Goal: Task Accomplishment & Management: Use online tool/utility

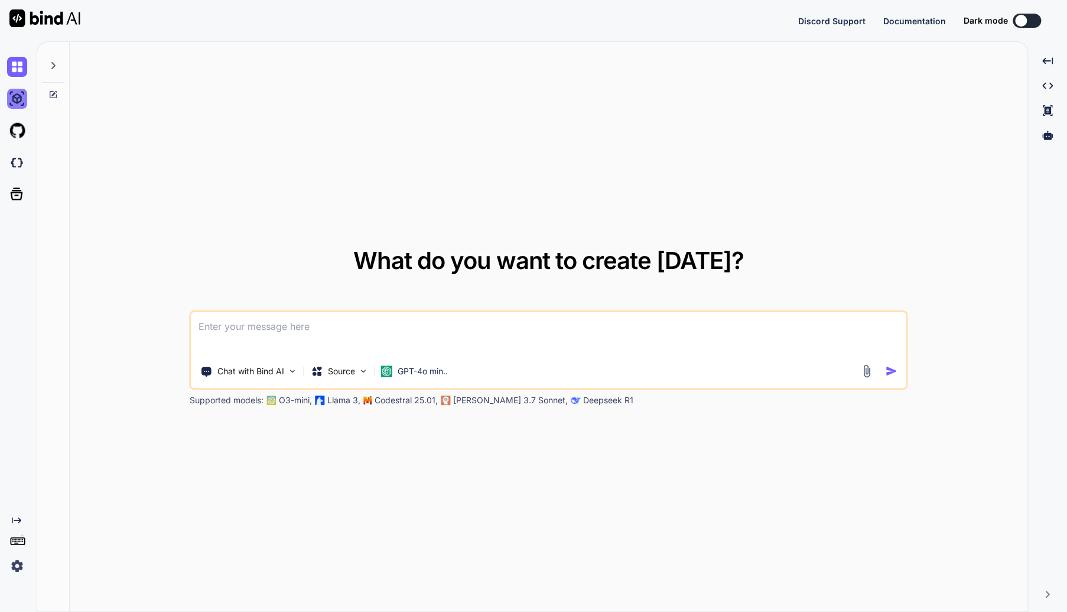
click at [26, 99] on img at bounding box center [17, 99] width 20 height 20
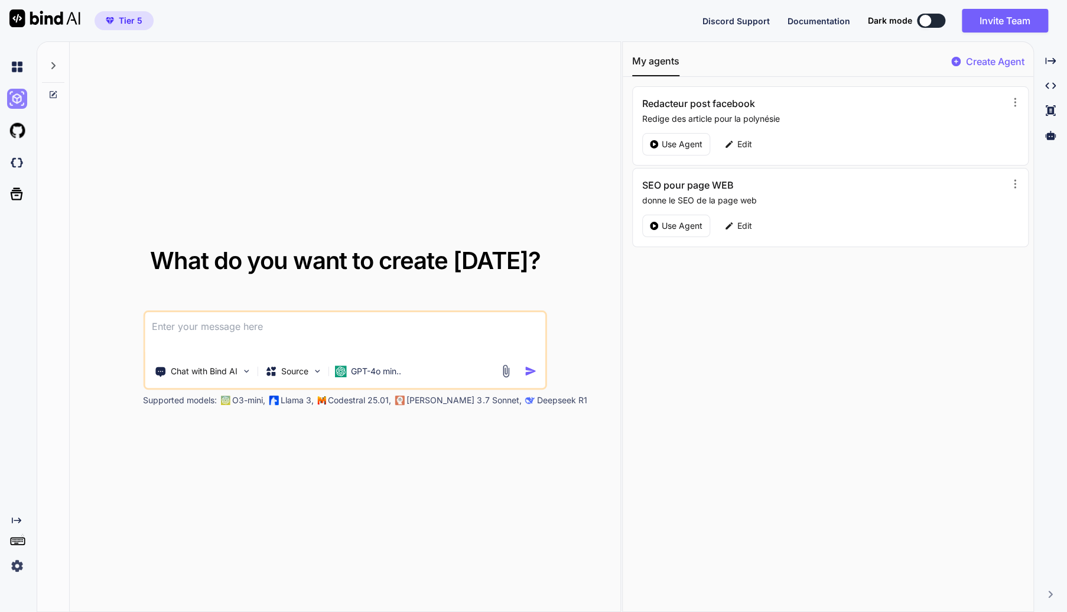
type textarea "x"
click at [11, 103] on img at bounding box center [17, 99] width 20 height 20
click at [19, 165] on img at bounding box center [17, 162] width 20 height 20
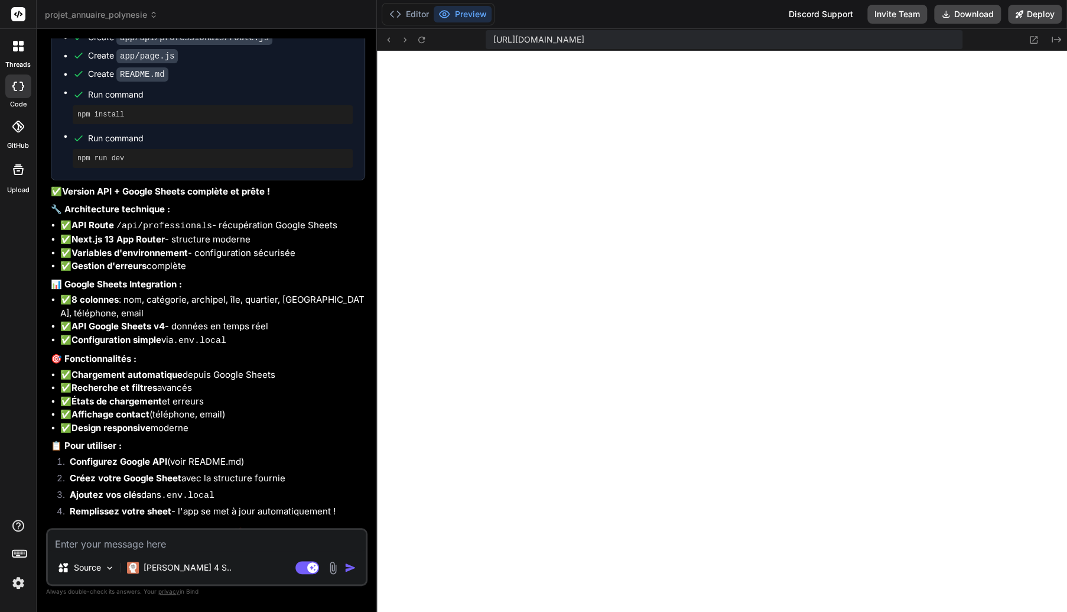
scroll to position [352, 0]
click at [412, 7] on button "Editor" at bounding box center [409, 14] width 49 height 17
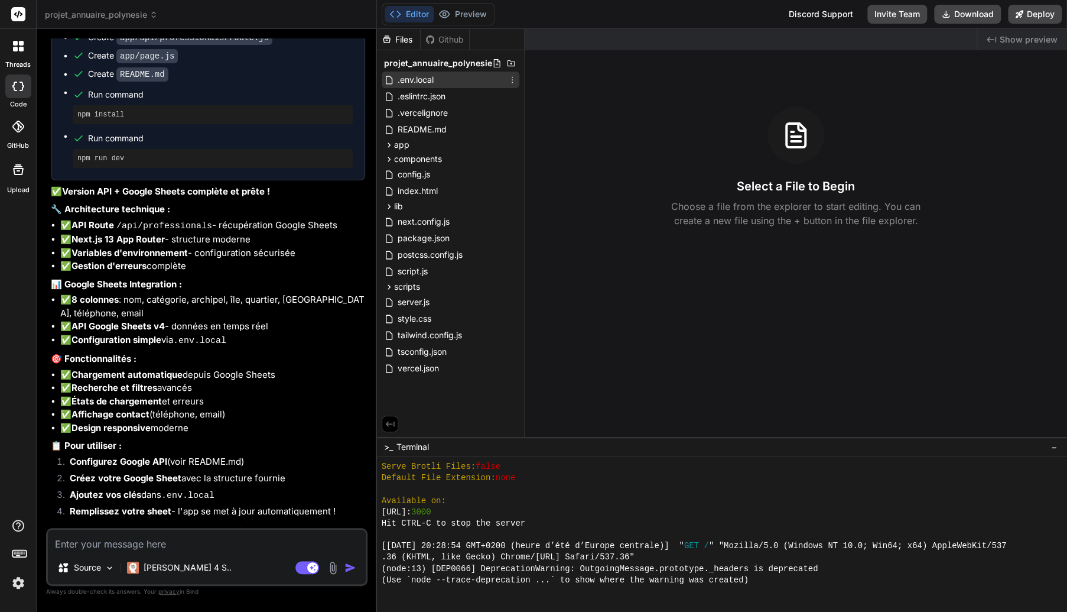
click at [422, 79] on span ".env.local" at bounding box center [416, 80] width 38 height 14
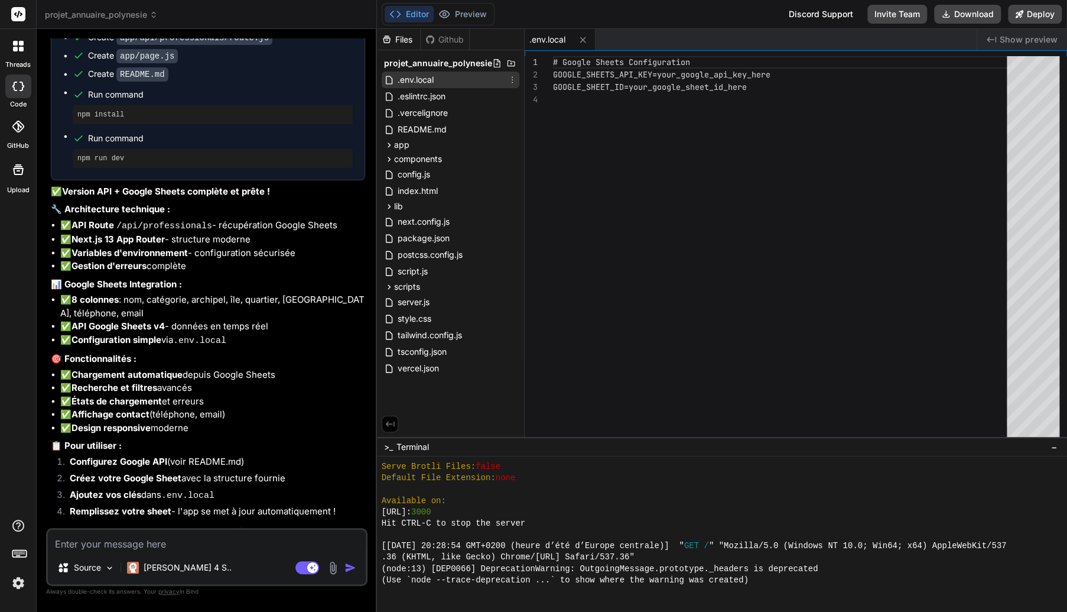
type textarea "x"
click at [131, 546] on textarea at bounding box center [207, 540] width 318 height 21
type textarea "O"
type textarea "x"
type textarea "On"
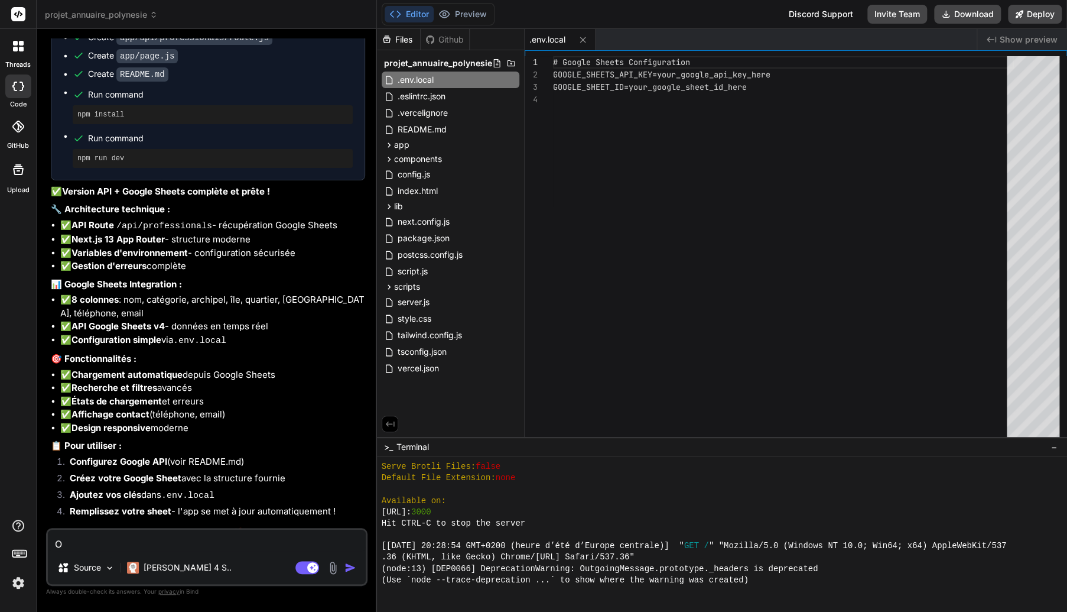
type textarea "x"
type textarea "On"
type textarea "x"
type textarea "On r"
type textarea "x"
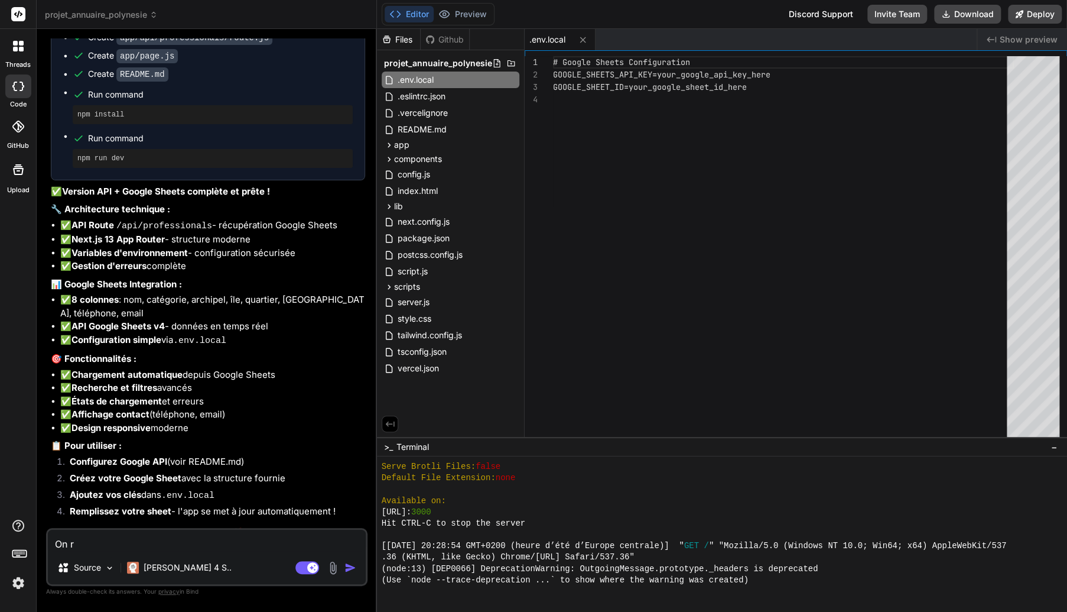
type textarea "On re"
type textarea "x"
type textarea "On rep"
type textarea "x"
type textarea "On repa"
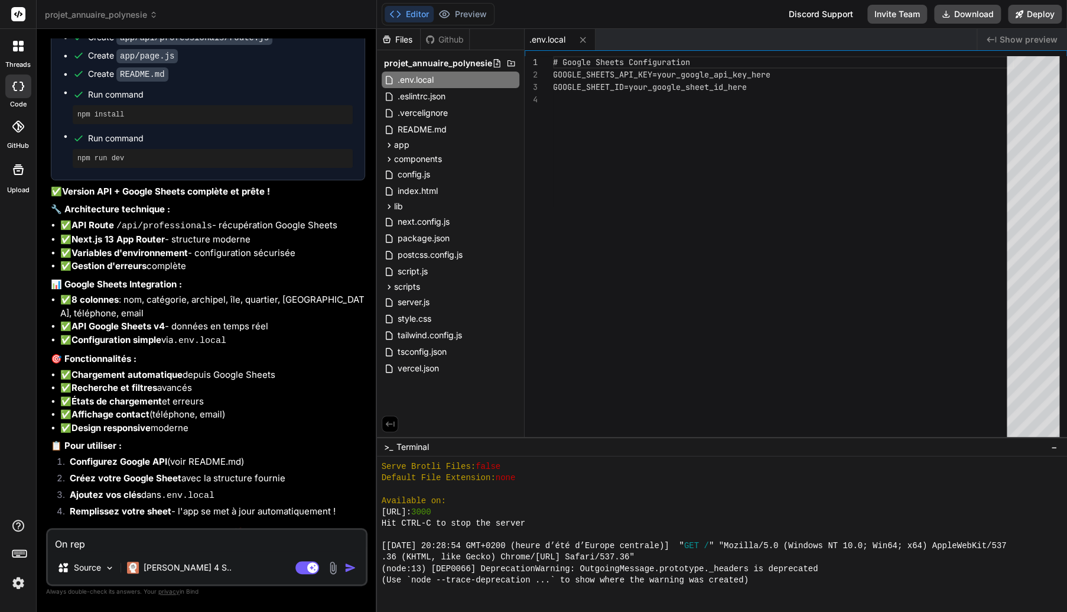
type textarea "x"
type textarea "On repar"
type textarea "x"
type textarea "On repard"
type textarea "x"
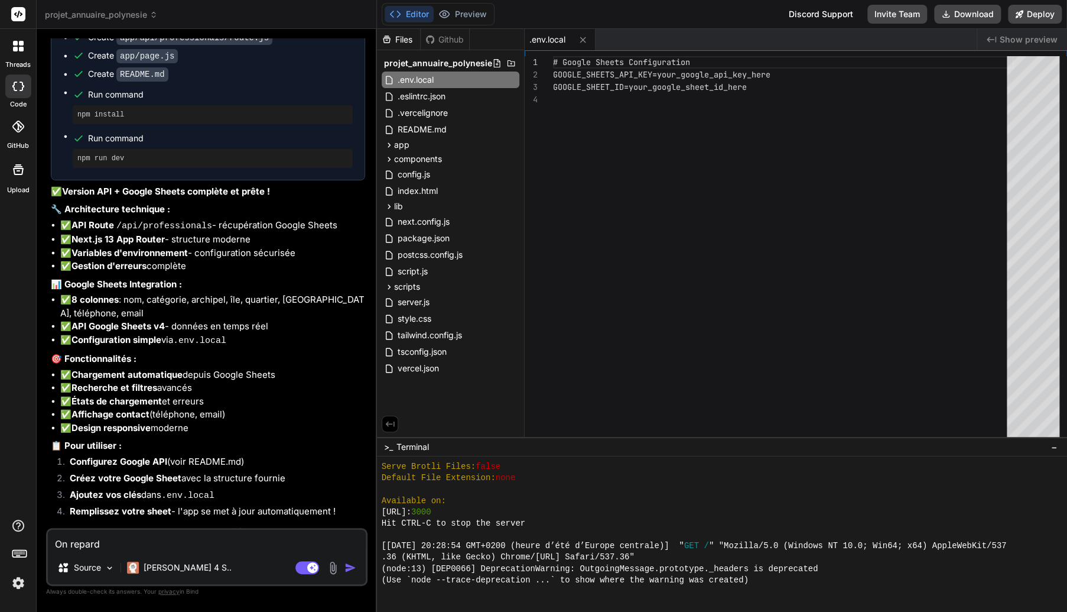
type textarea "On repard"
type textarea "x"
type textarea "On repard c"
type textarea "x"
type textarea "On repard ce"
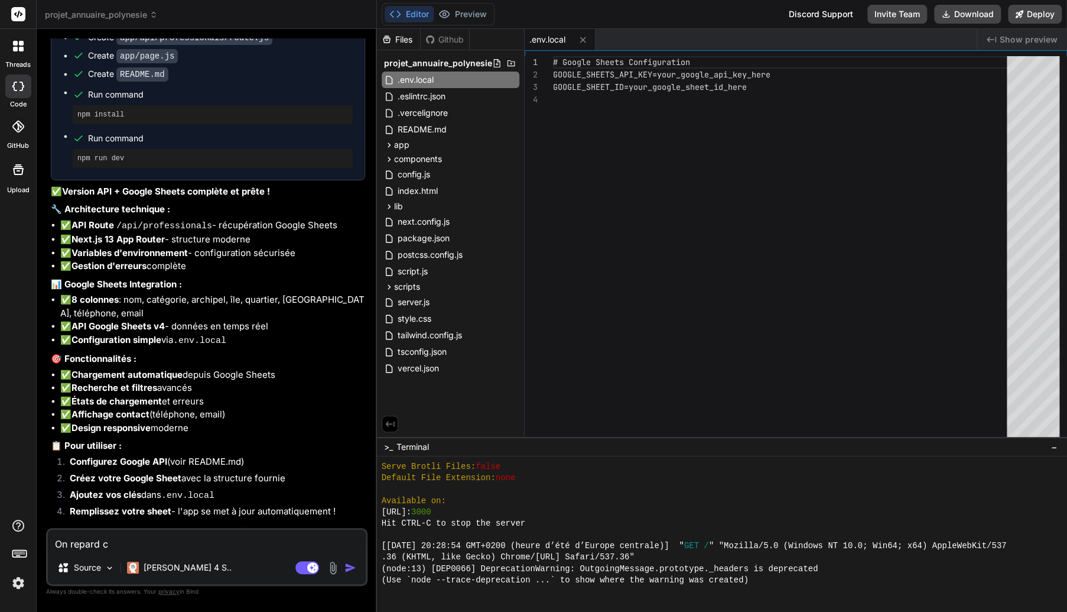
type textarea "x"
type textarea "On repard ce"
type textarea "x"
type textarea "On repard ce z"
type textarea "x"
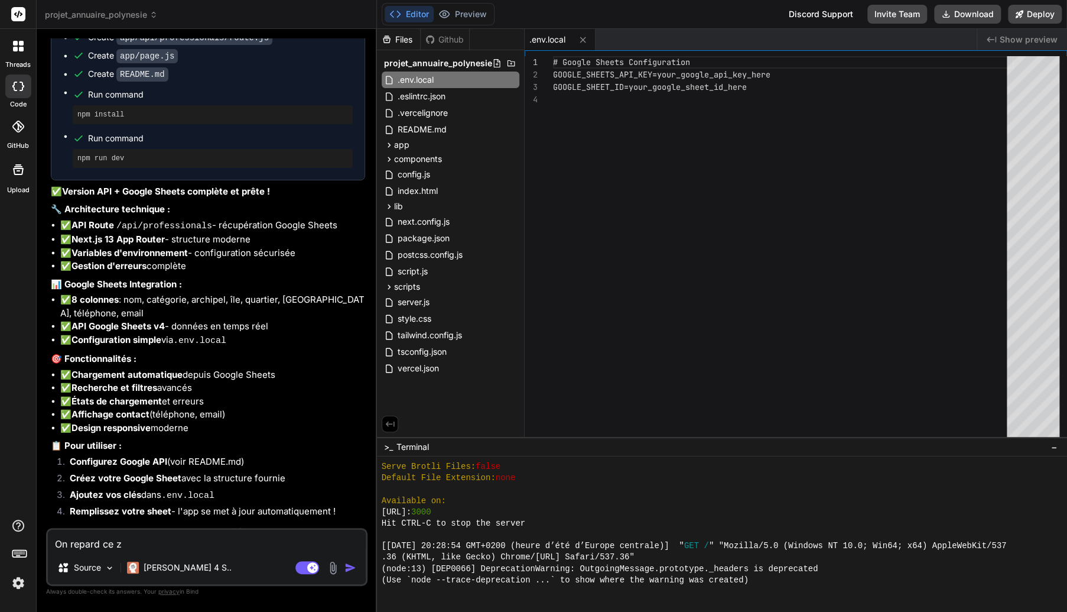
type textarea "On repard ce"
type textarea "x"
type textarea "On repard ce"
type textarea "x"
type textarea "On repard c"
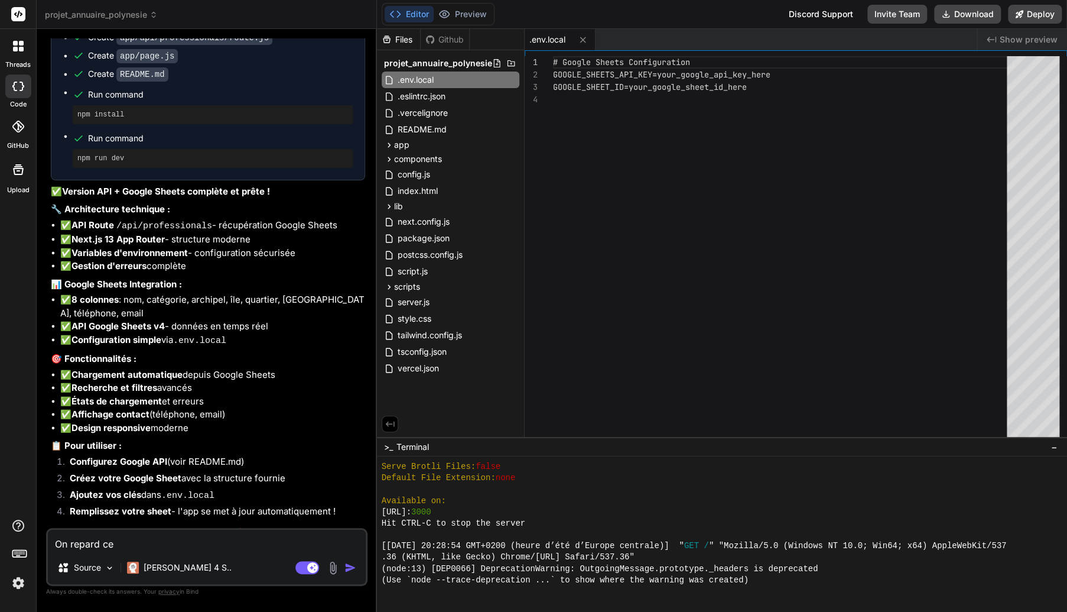
type textarea "x"
type textarea "On repard"
type textarea "x"
type textarea "On repard"
type textarea "x"
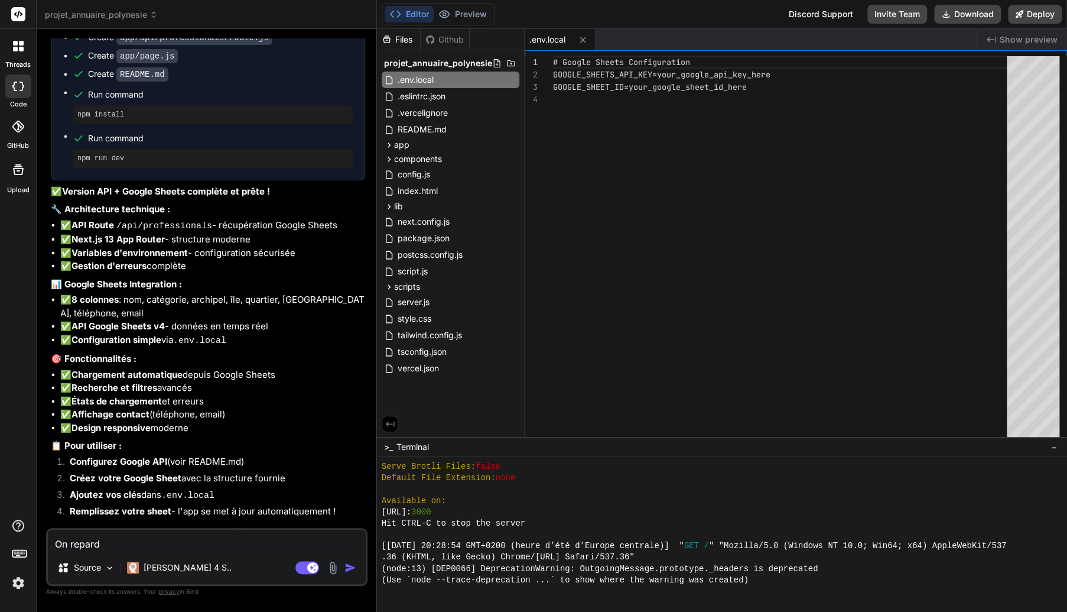
type textarea "On repar"
type textarea "x"
type textarea "On repart"
type textarea "x"
type textarea "On repart"
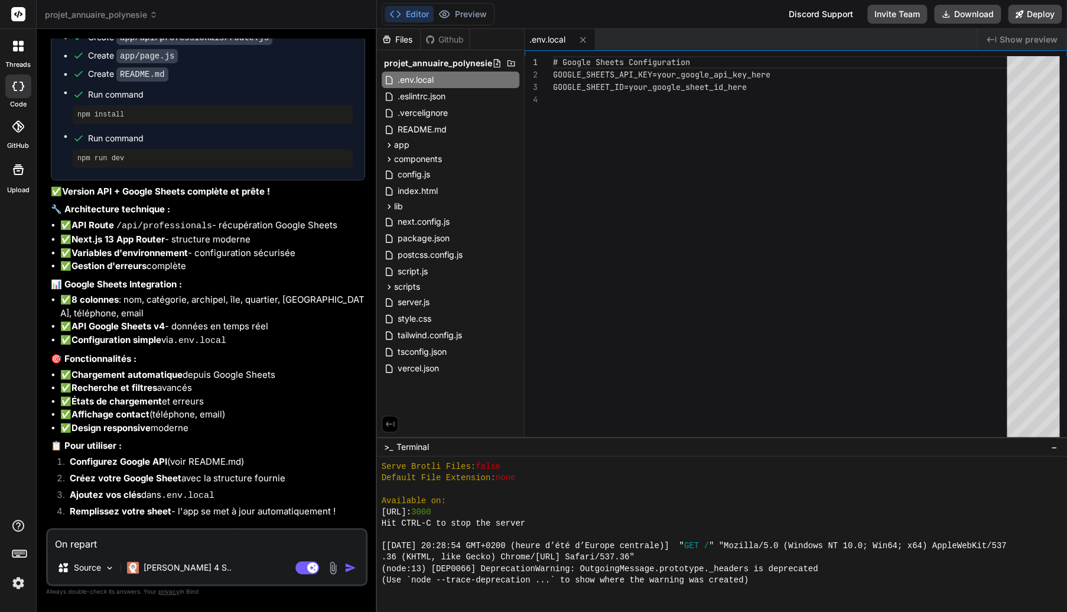
type textarea "x"
type textarea "On repart d"
type textarea "x"
type textarea "On repart de"
type textarea "x"
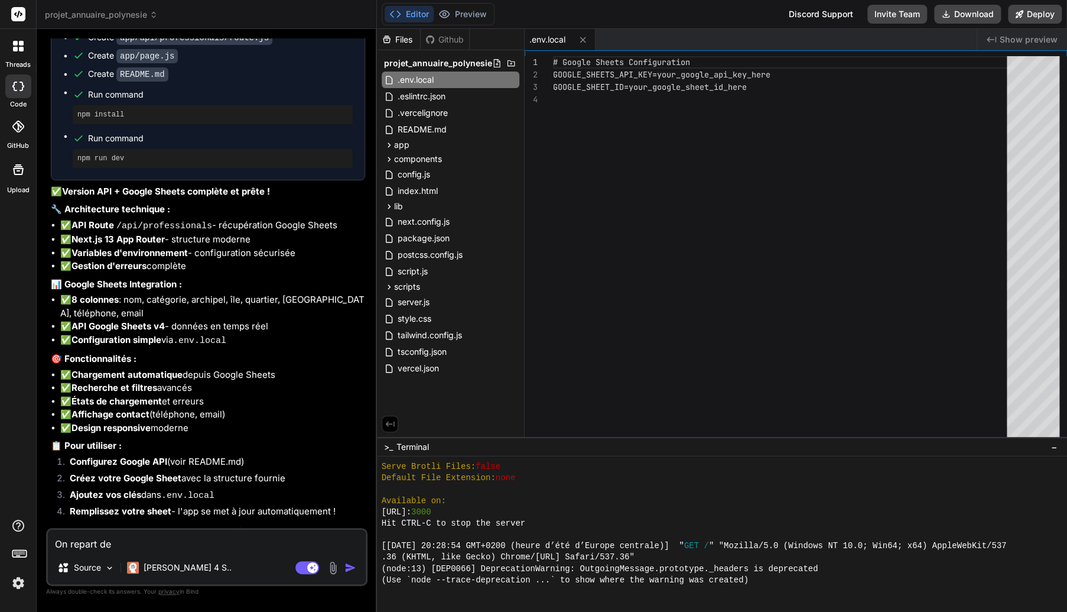
type textarea "On repart de"
type textarea "x"
type textarea "On repart de z"
type textarea "x"
type textarea "On repart de zé"
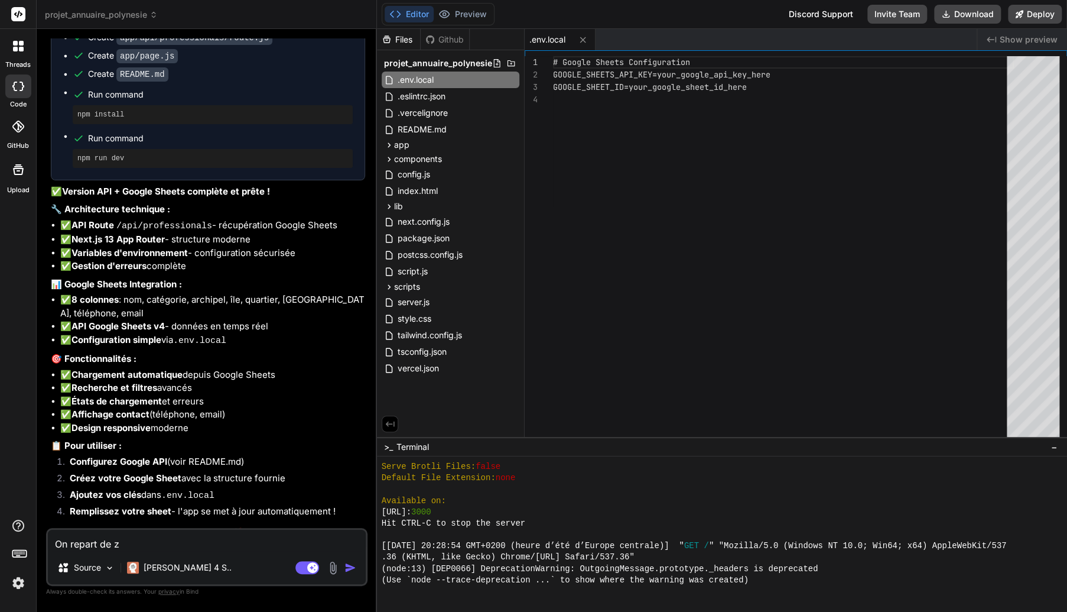
type textarea "x"
type textarea "On repart de zér"
type textarea "x"
type textarea "On repart de zéro"
type textarea "x"
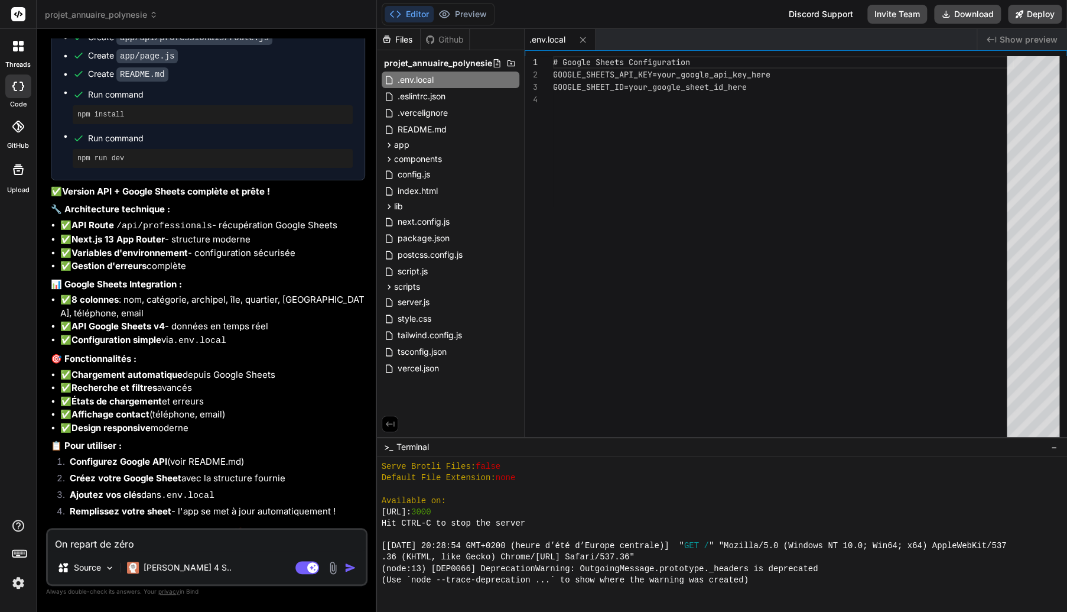
type textarea "On repart de zéro,"
type textarea "x"
type textarea "On repart de zéro,"
type textarea "x"
type textarea "On repart de zéro, j"
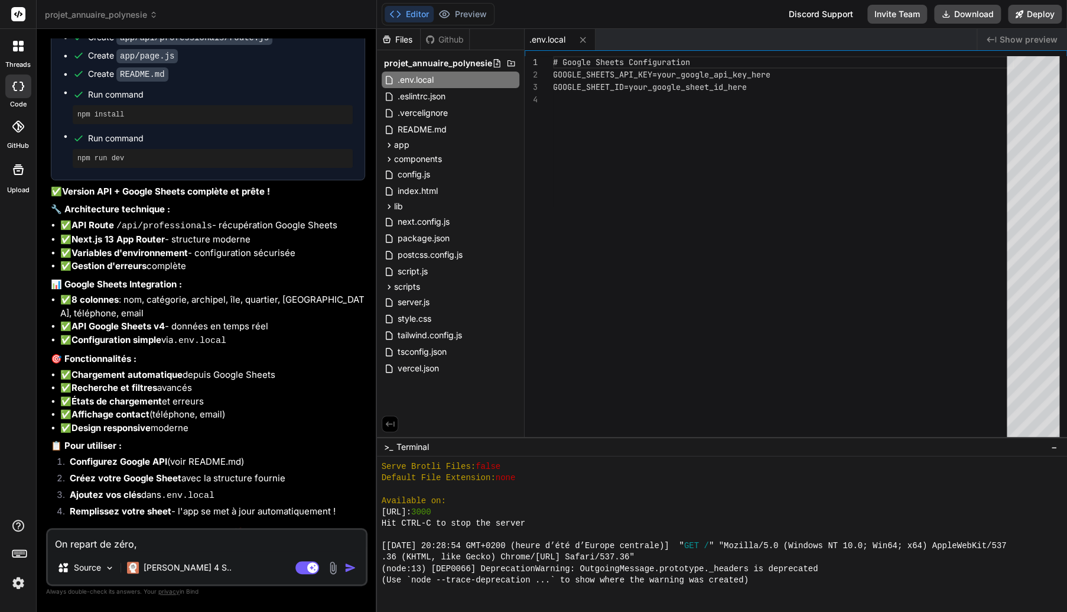
type textarea "x"
type textarea "On repart de zéro, je"
type textarea "x"
type textarea "On repart de zéro, je"
type textarea "x"
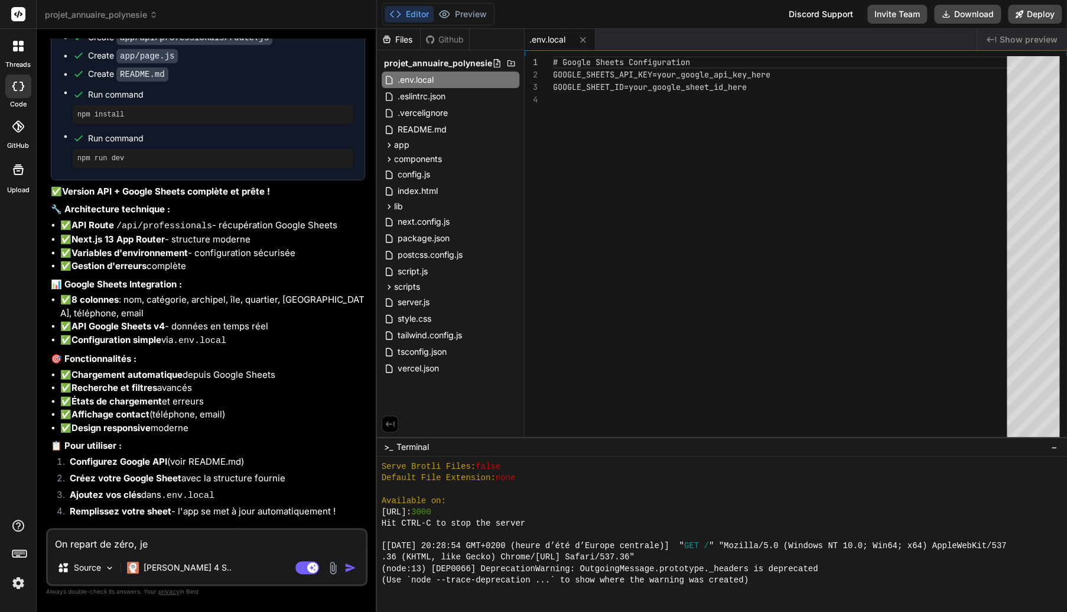
type textarea "On repart de zéro, je s"
type textarea "x"
type textarea "On repart de zéro, je so"
type textarea "x"
type textarea "On repart de zéro, je sou"
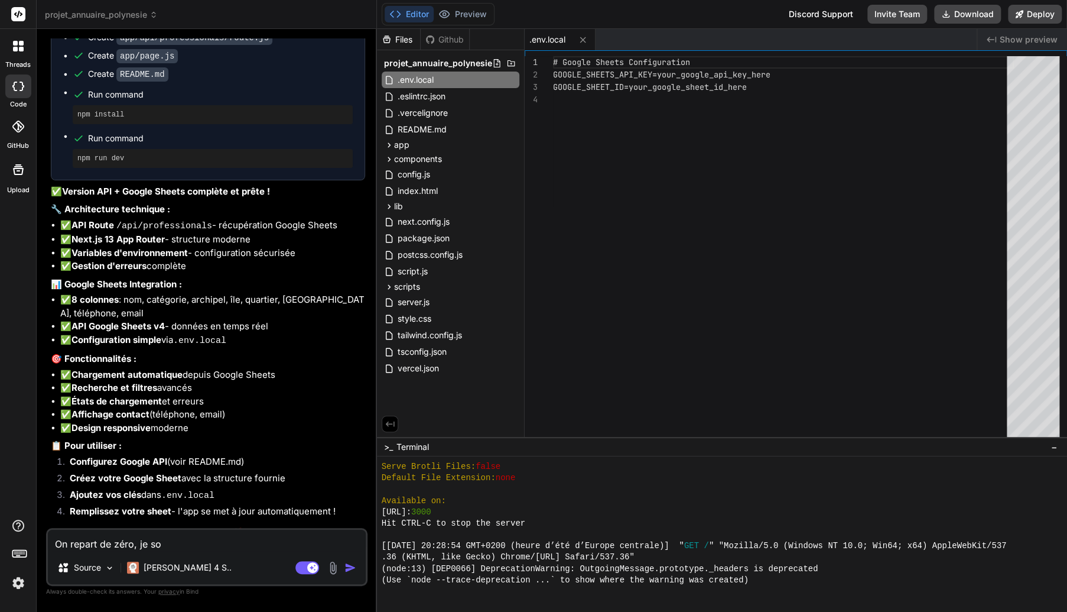
type textarea "x"
type textarea "On repart de zéro, je souh"
type textarea "x"
type textarea "On repart de zéro, je souhi"
type textarea "x"
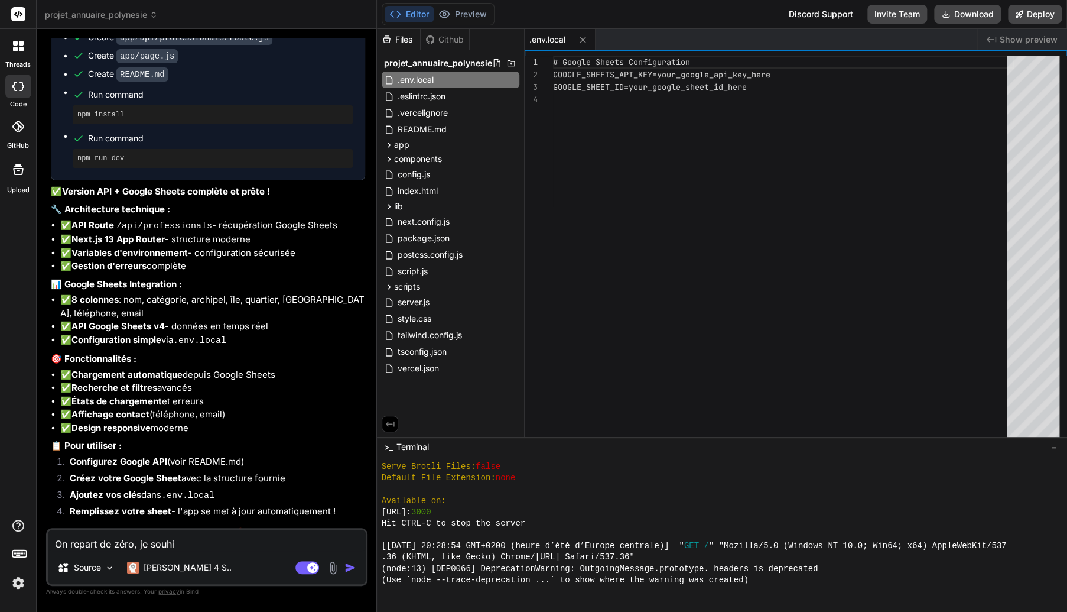
type textarea "On repart de zéro, je souh"
type textarea "x"
type textarea "On repart de zéro, je souha"
type textarea "x"
type textarea "On repart de zéro, je souhai"
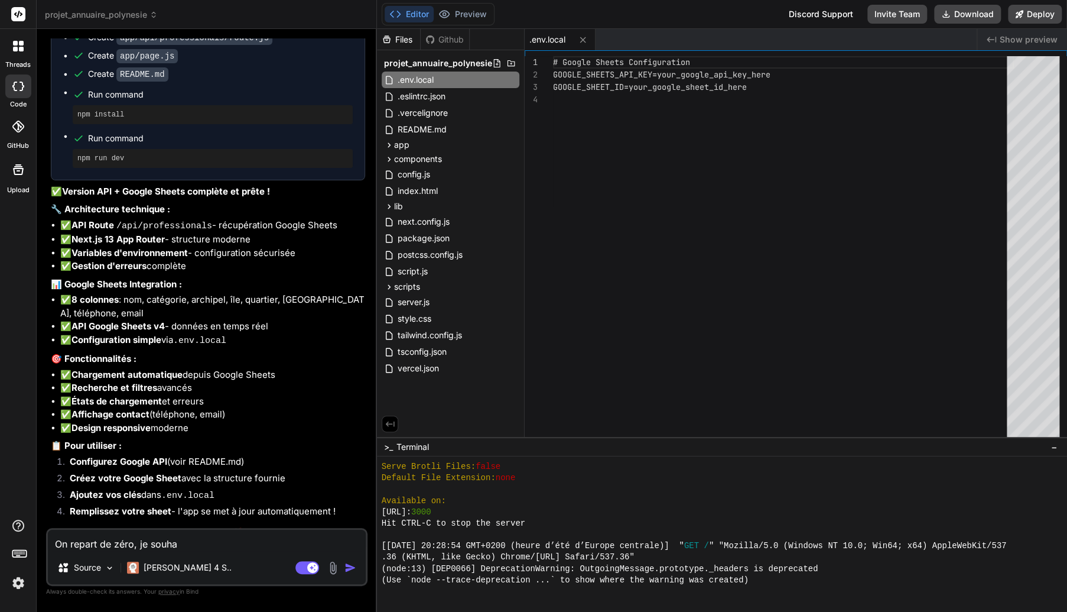
type textarea "x"
type textarea "On repart de zéro, je souhait"
type textarea "x"
type textarea "On repart de zéro, je souhaite"
type textarea "x"
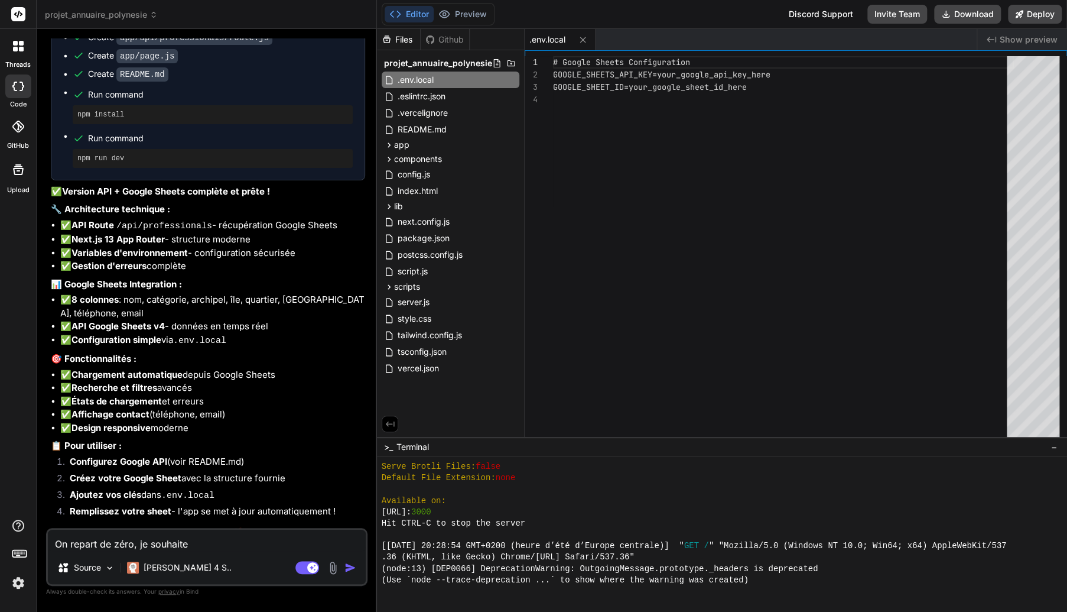
type textarea "On repart de zéro, je souhaite"
type textarea "x"
type textarea "On repart de zéro, je souhaite f"
type textarea "x"
type textarea "On repart de zéro, je souhaite fa"
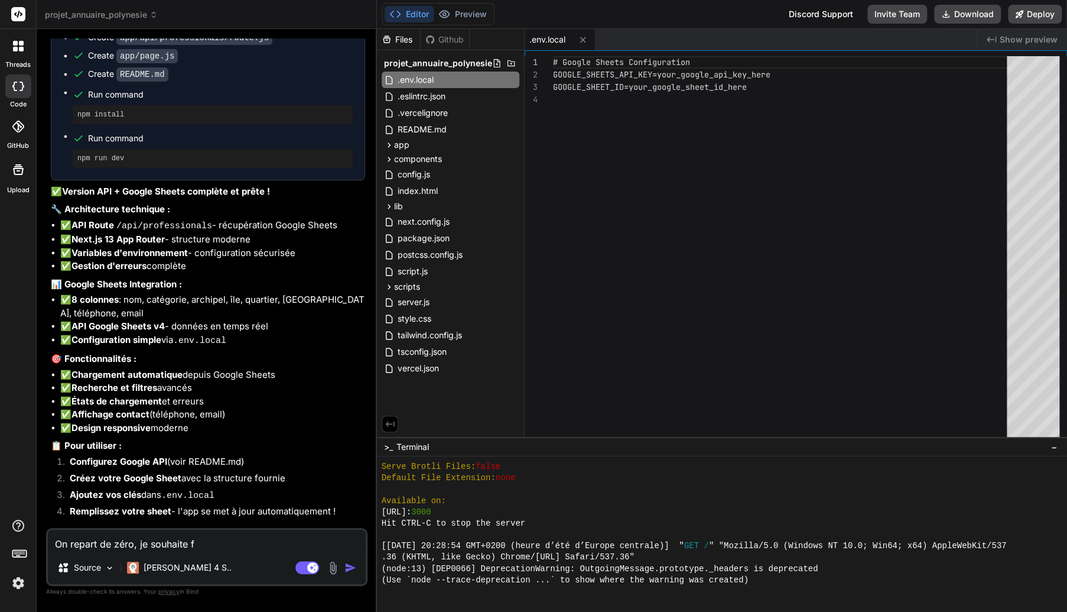
type textarea "x"
type textarea "On repart de zéro, je souhaite fai"
type textarea "x"
type textarea "On repart de zéro, je souhaite fair"
type textarea "x"
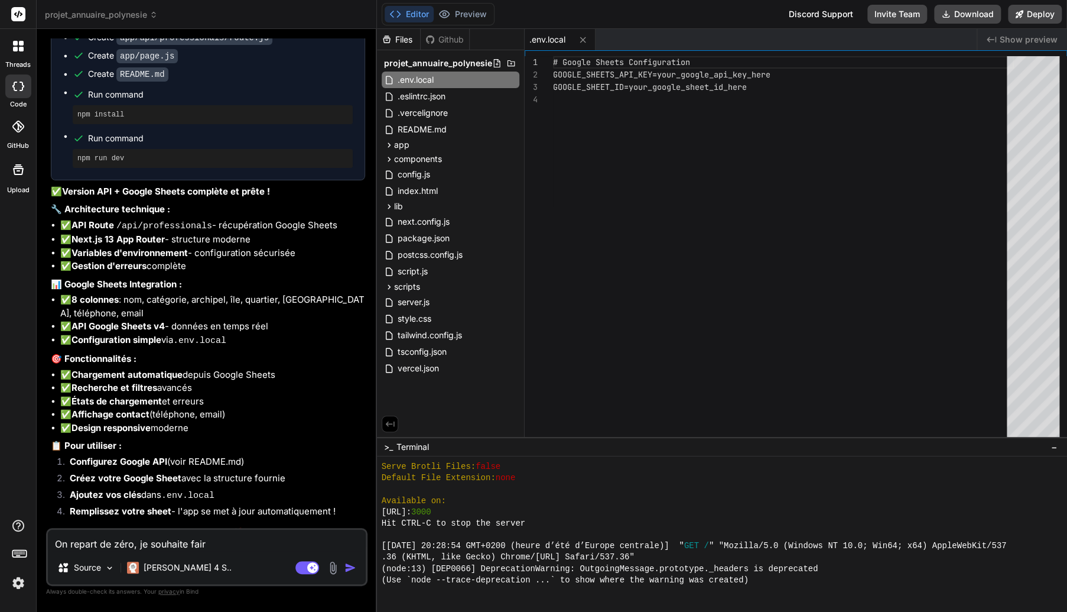
type textarea "On repart de zéro, je souhaite faire"
type textarea "x"
type textarea "On repart de zéro, je souhaite faire"
type textarea "x"
type textarea "On repart de zéro, je souhaite faire u"
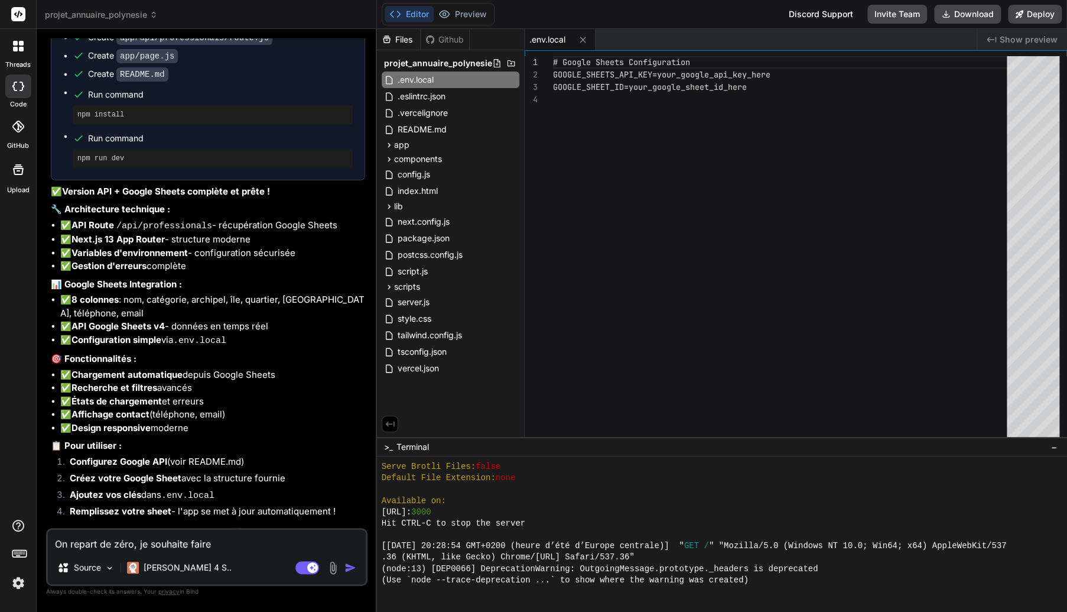
type textarea "x"
type textarea "On repart de zéro, je souhaite faire un"
type textarea "x"
type textarea "On repart de zéro, je souhaite faire un"
type textarea "x"
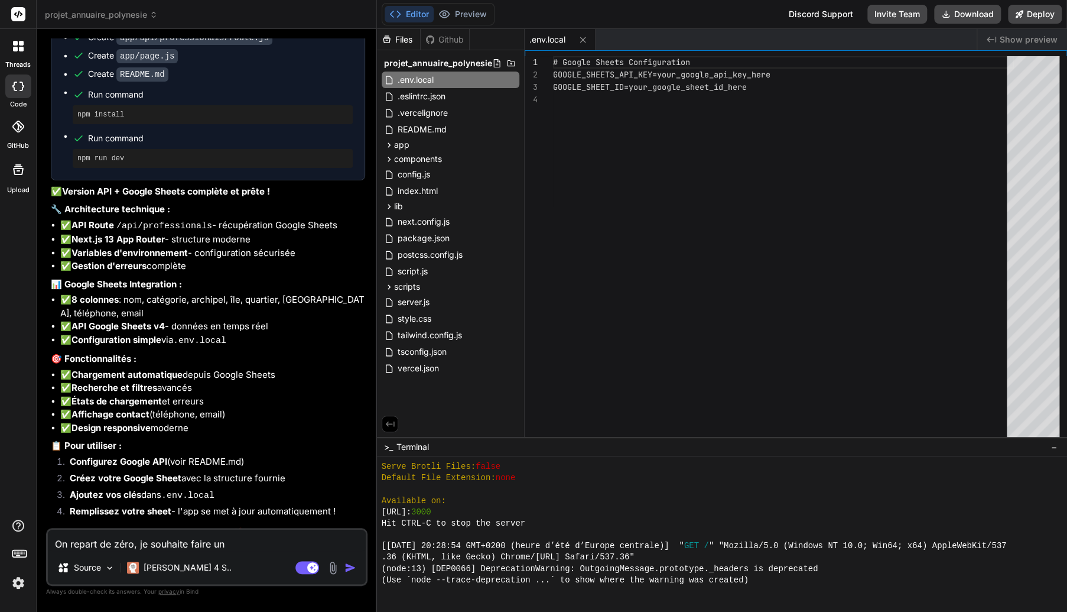
type textarea "On repart de zéro, je souhaite faire un f"
type textarea "x"
type textarea "On repart de zéro, je souhaite faire un fr"
type textarea "x"
type textarea "On repart de zéro, je souhaite faire un fro"
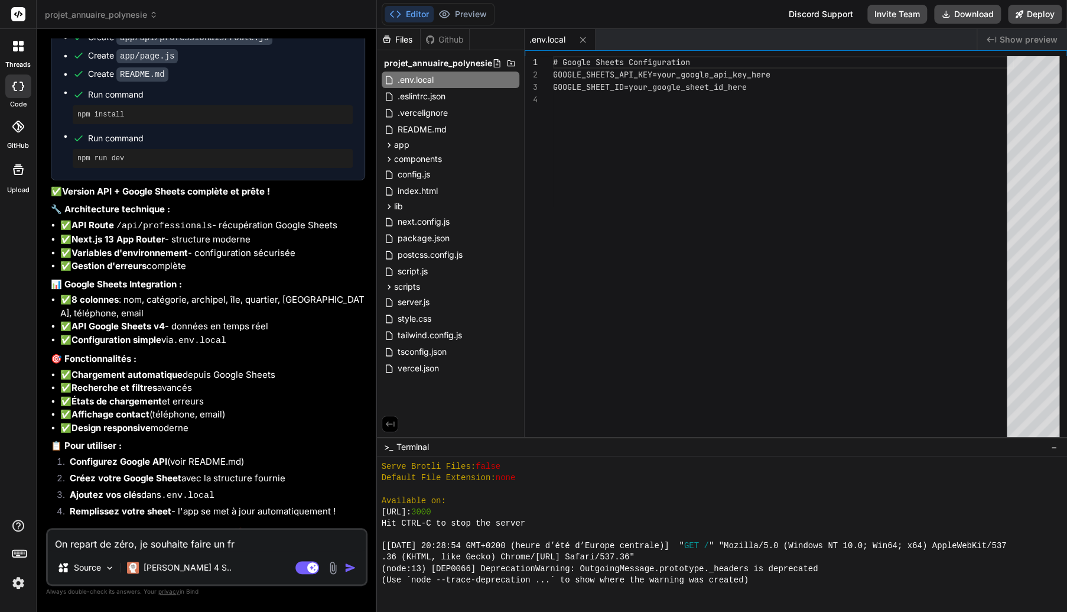
type textarea "x"
type textarea "On repart de zéro, je souhaite faire un fron"
type textarea "x"
type textarea "On repart de zéro, je souhaite faire un front"
type textarea "x"
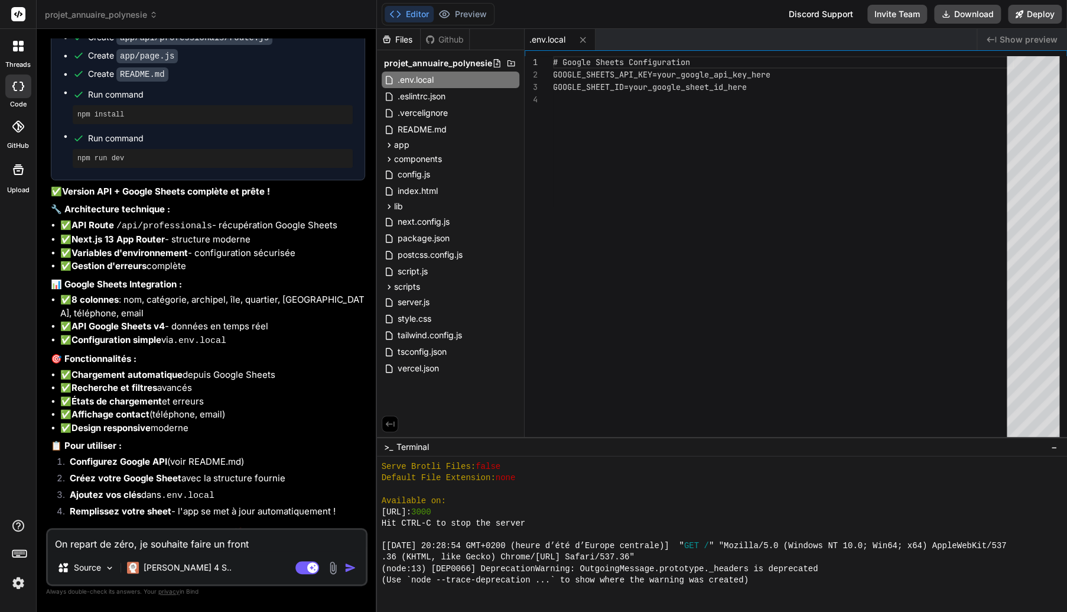
type textarea "On repart de zéro, je souhaite faire un front"
type textarea "x"
type textarea "On repart de zéro, je souhaite faire un front e"
type textarea "x"
type textarea "On repart de zéro, je souhaite faire un front en"
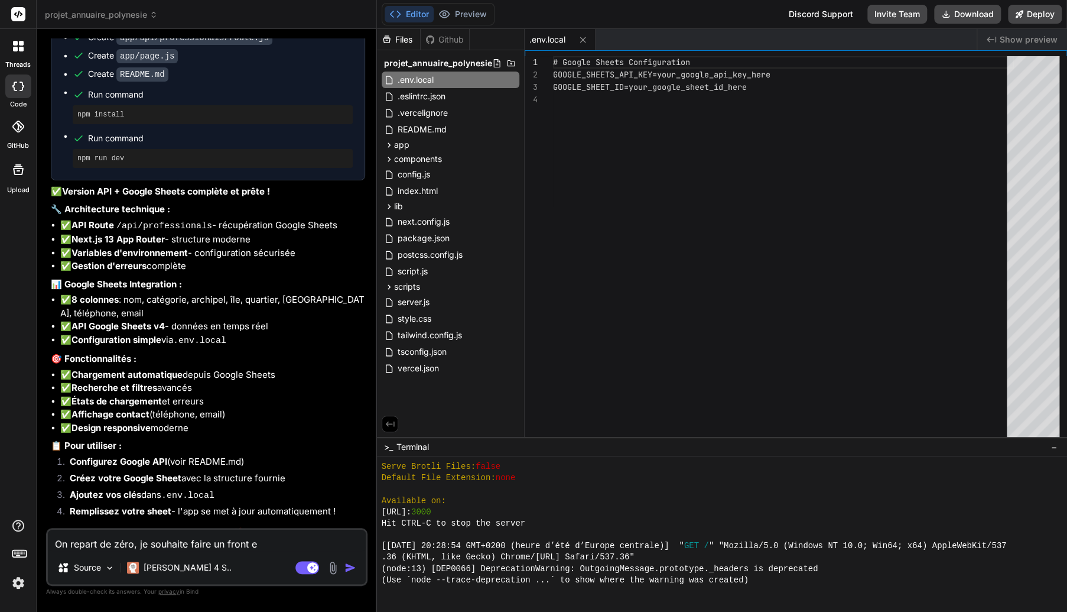
type textarea "x"
type textarea "On repart de zéro, je souhaite faire un front end"
type textarea "x"
type textarea "On repart de zéro, je souhaite faire un front end"
type textarea "x"
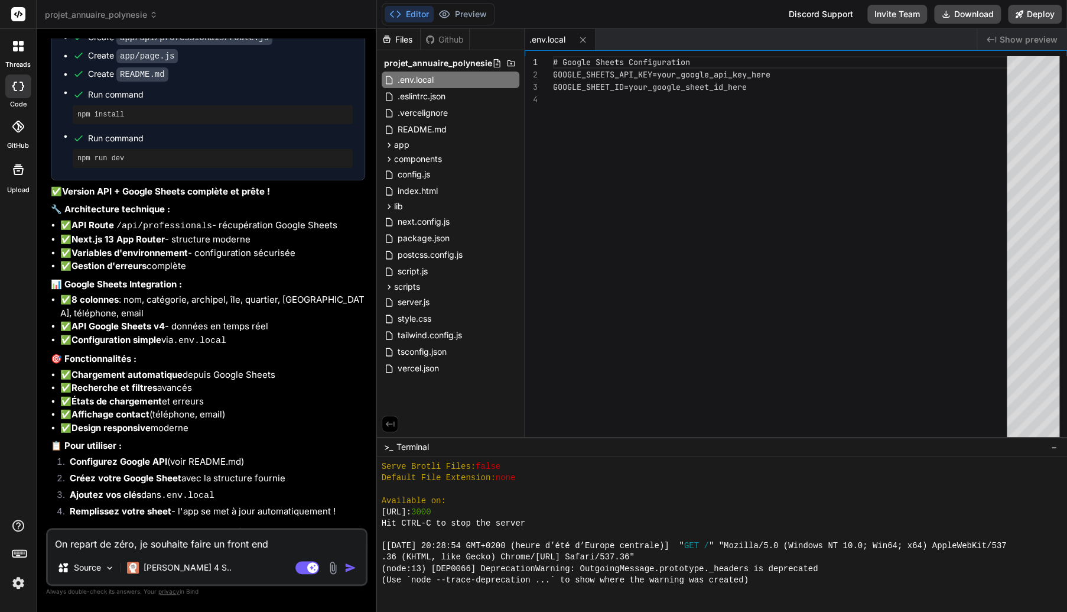
type textarea "On repart de zéro, je souhaite faire un front end"
type textarea "x"
type textarea "On repart de zéro, je souhaite faire un front end,"
type textarea "x"
type textarea "On repart de zéro, je souhaite faire un front end,"
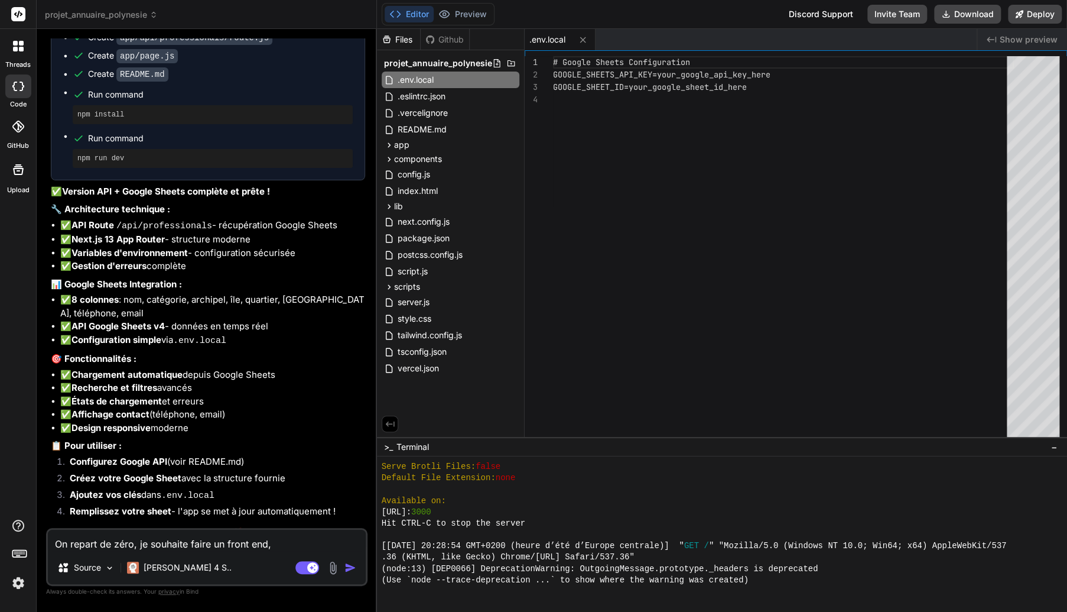
type textarea "x"
type textarea "On repart de zéro, je souhaite faire un front end, a"
type textarea "x"
type textarea "On repart de zéro, je souhaite faire un front end, an"
type textarea "x"
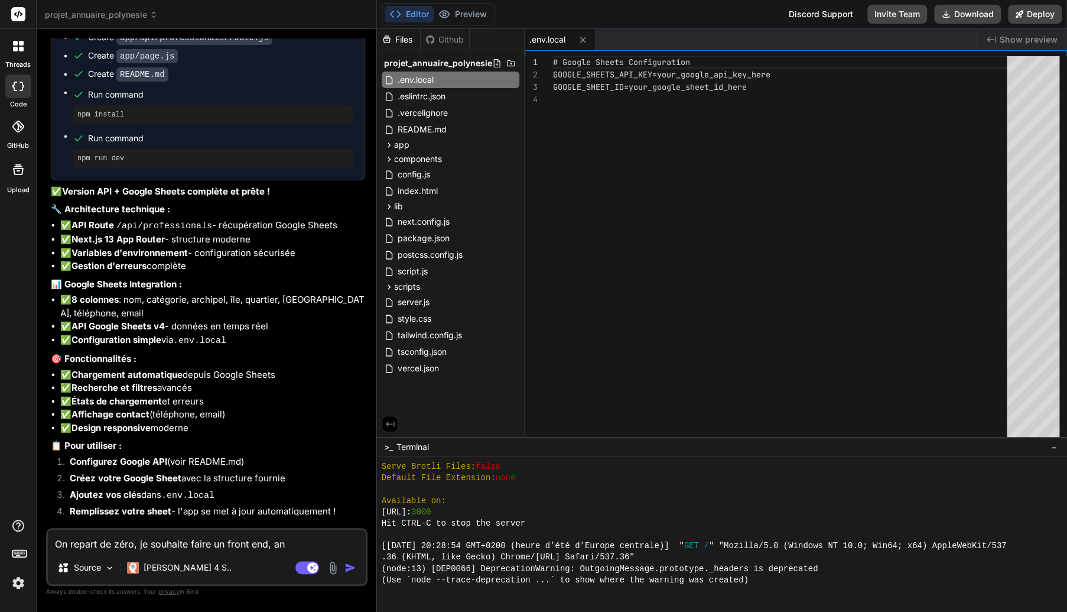
type textarea "On repart de zéro, je souhaite faire un front end, a"
type textarea "x"
type textarea "On repart de zéro, je souhaite faire un front end,"
type textarea "x"
type textarea "On repart de zéro, je souhaite faire un front end, u"
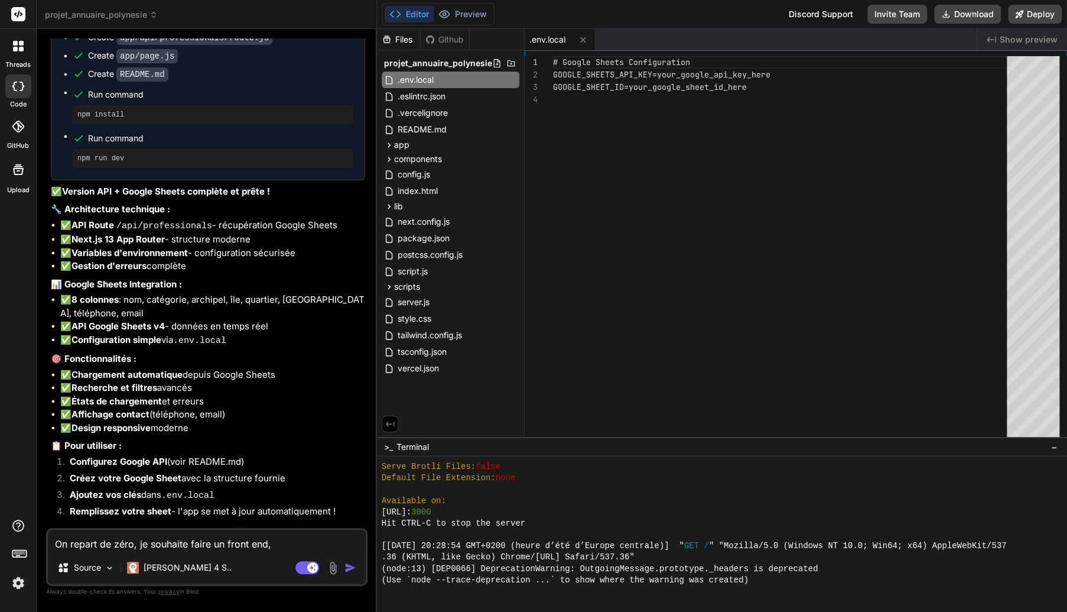
type textarea "x"
type textarea "On repart de zéro, je souhaite faire un front end, un"
type textarea "x"
type textarea "On repart de zéro, je souhaite faire un front end, un"
type textarea "x"
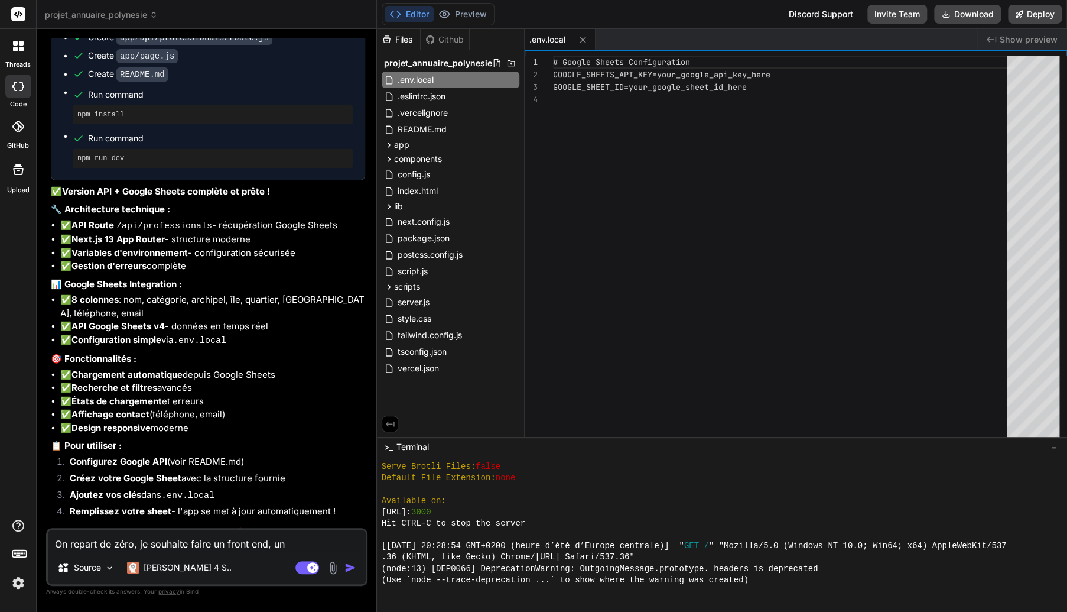
type textarea "On repart de zéro, je souhaite faire un front end, un a"
type textarea "x"
type textarea "On repart de zéro, je souhaite faire un front end, un an"
type textarea "x"
type textarea "On repart de zéro, je souhaite faire un front end, un ann"
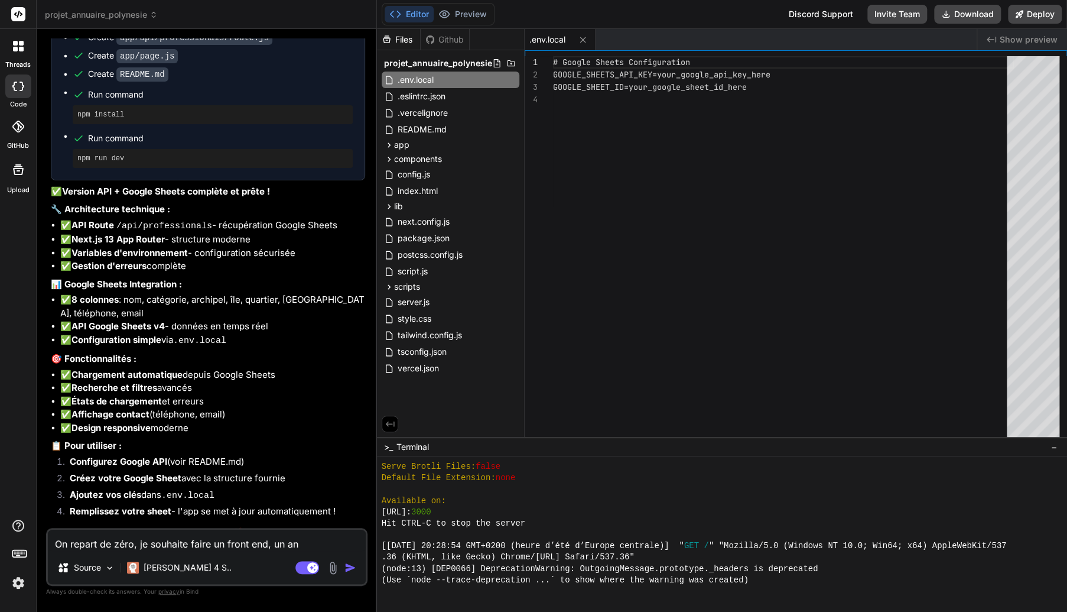
type textarea "x"
type textarea "On repart de zéro, je souhaite faire un front end, un annu"
type textarea "x"
type textarea "On repart de zéro, je souhaite faire un front end, un annua"
type textarea "x"
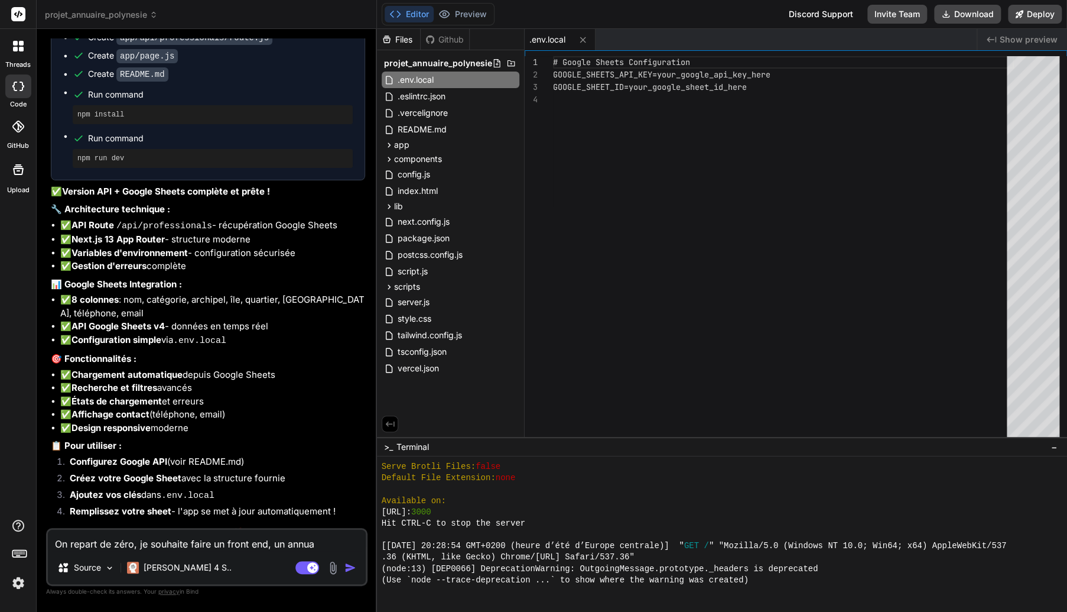
type textarea "On repart de zéro, je souhaite faire un front end, un annuai"
type textarea "x"
type textarea "On repart de zéro, je souhaite faire un front end, un annuair"
type textarea "x"
type textarea "On repart de zéro, je souhaite faire un front end, un annuaire"
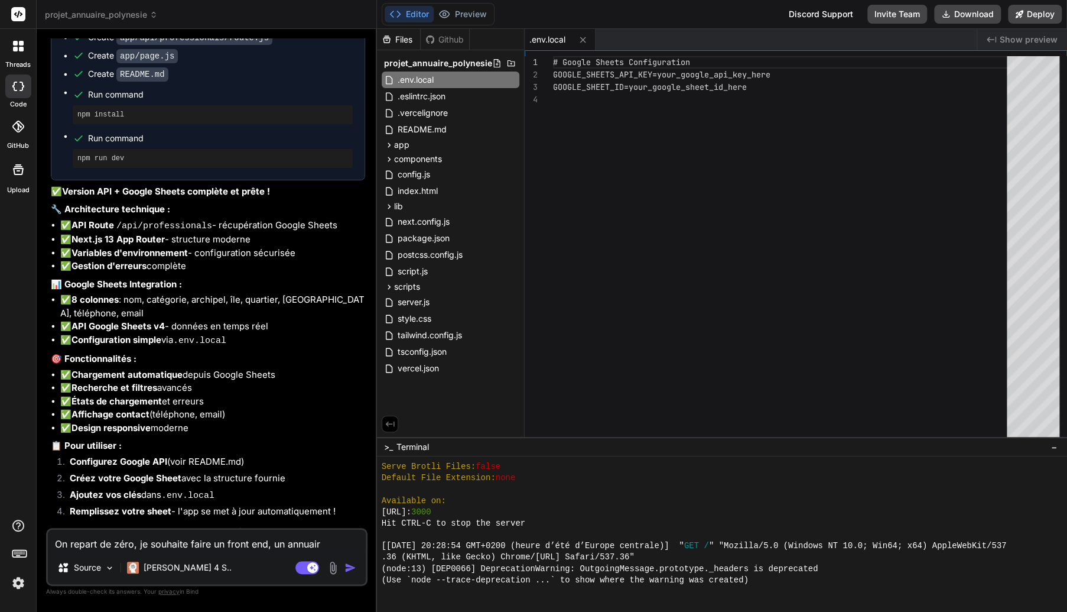
type textarea "x"
type textarea "On repart de zéro, je souhaite faire un front end, un annuaire"
type textarea "x"
type textarea "On repart de zéro, je souhaite faire un front end, un annuaire d"
type textarea "x"
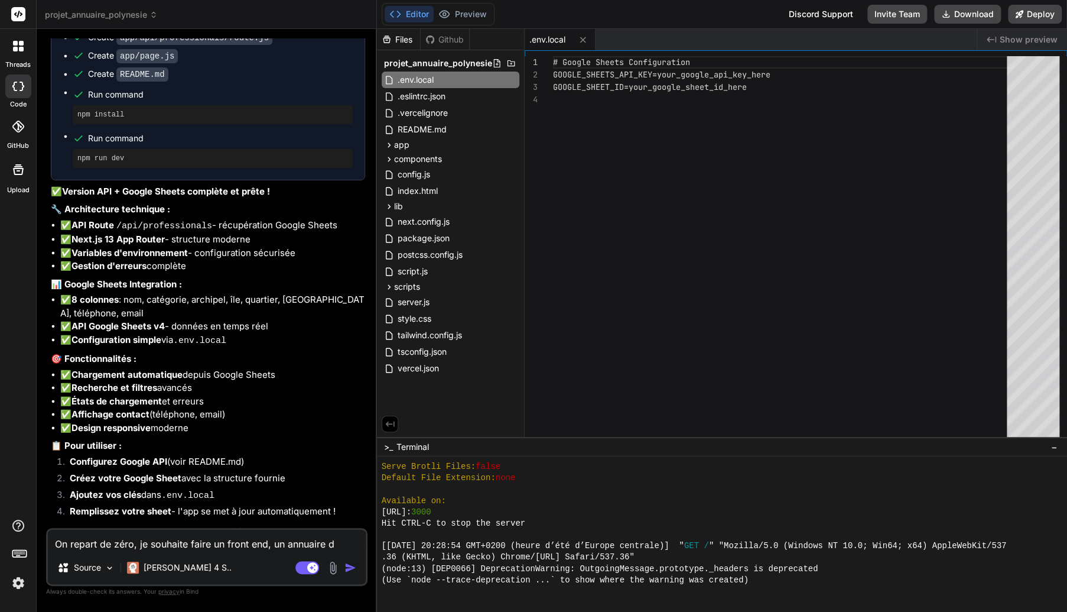
type textarea "On repart de zéro, je souhaite faire un front end, un annuaire de"
type textarea "x"
type textarea "On repart de zéro, je souhaite faire un front end, un annuaire de"
type textarea "x"
type textarea "On repart de zéro, je souhaite faire un front end, un annuaire de p"
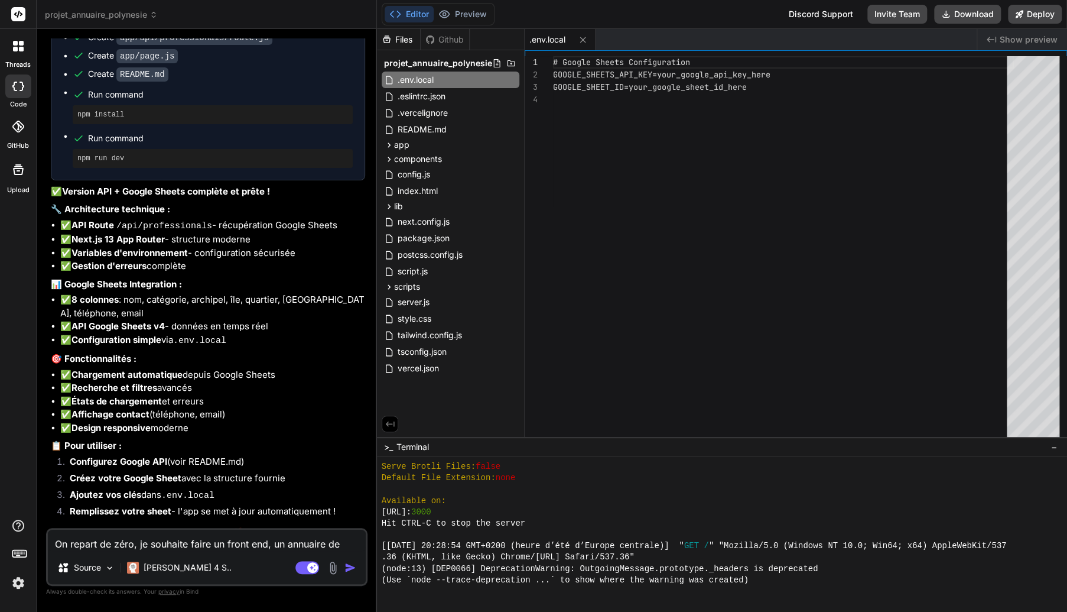
type textarea "x"
type textarea "On repart de zéro, je souhaite faire un front end, un annuaire de"
type textarea "x"
type textarea "On repart de zéro, je souhaite faire un front end, un annuaire de"
type textarea "x"
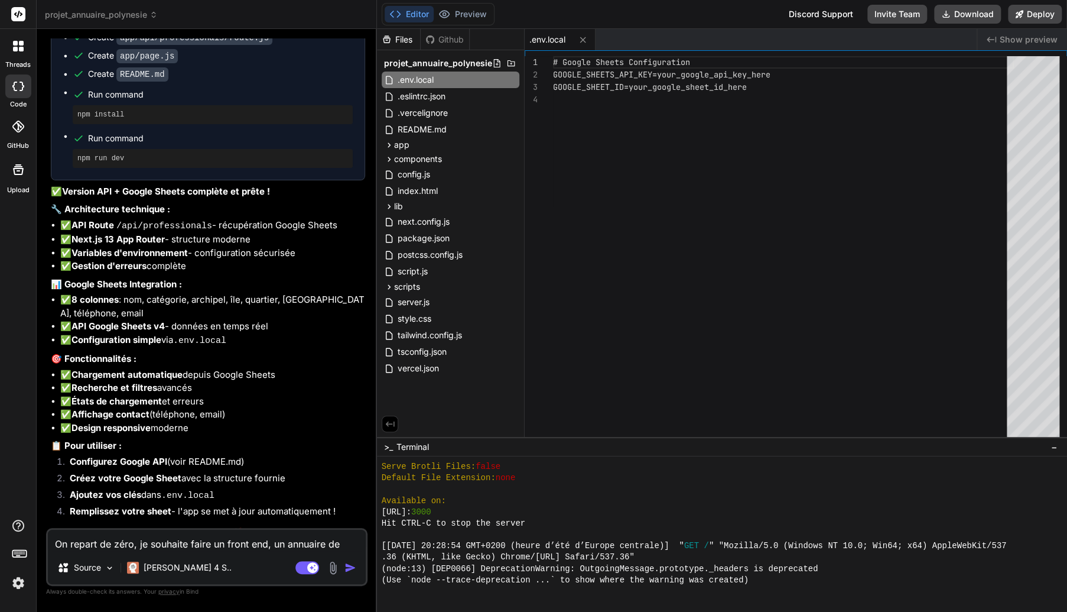
type textarea "On repart de zéro, je souhaite faire un front end, un annuaire d"
type textarea "x"
type textarea "On repart de zéro, je souhaite faire un front end, un annuaire"
type textarea "x"
type textarea "On repart de zéro, je souhaite faire un front end, un annuaire p"
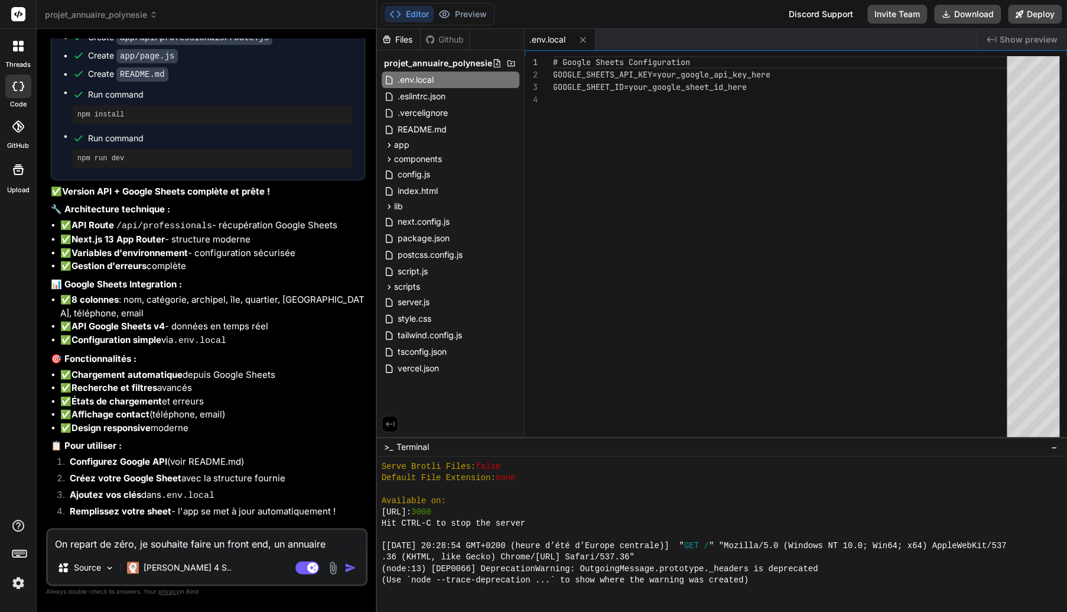
type textarea "x"
type textarea "On repart de zéro, je souhaite faire un front end, un annuaire po"
type textarea "x"
type textarea "On repart de zéro, je souhaite faire un front end, un annuaire pou"
type textarea "x"
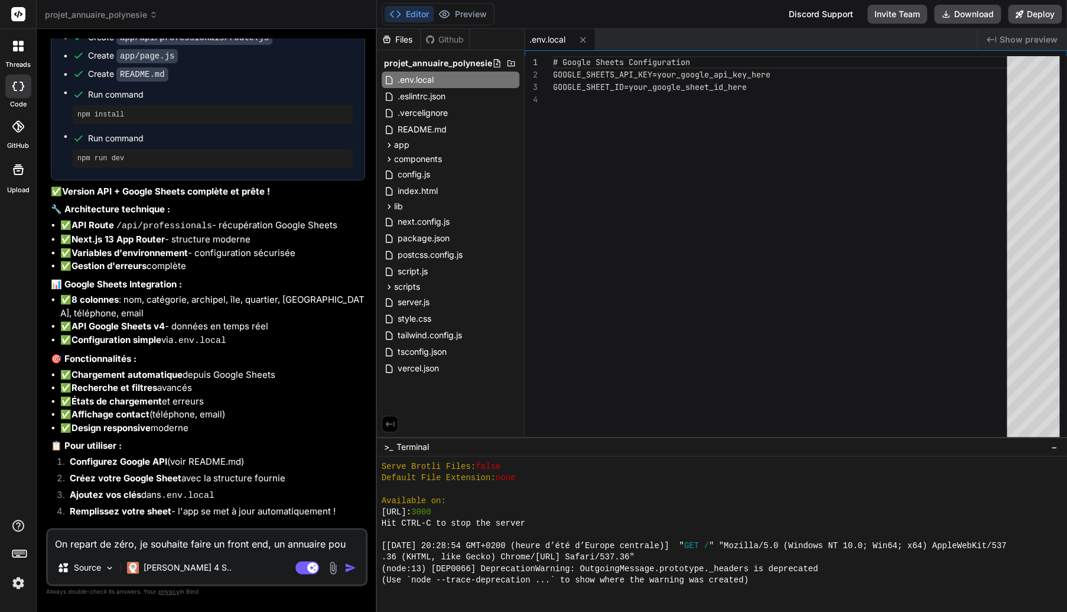
type textarea "On repart de zéro, je souhaite faire un front end, un annuaire pour"
type textarea "x"
type textarea "On repart de zéro, je souhaite faire un front end, un annuaire pour"
type textarea "x"
type textarea "On repart de zéro, je souhaite faire un front end, un annuaire pour l"
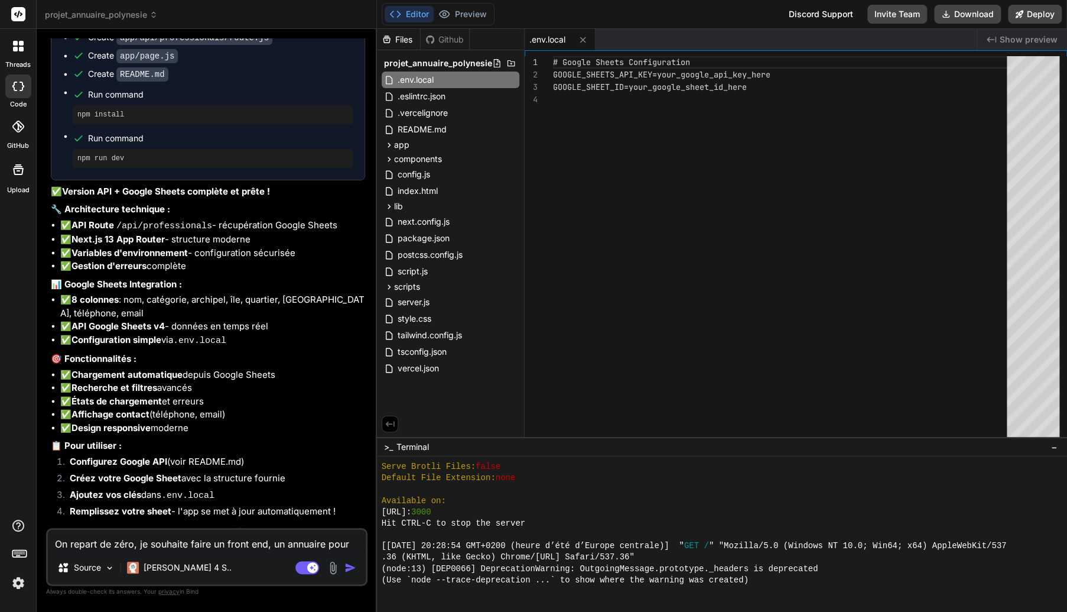
type textarea "x"
type textarea "On repart de zéro, je souhaite faire un front end, un annuaire pour la"
type textarea "x"
type textarea "On repart de zéro, je souhaite faire un front end, un annuaire pour la"
type textarea "x"
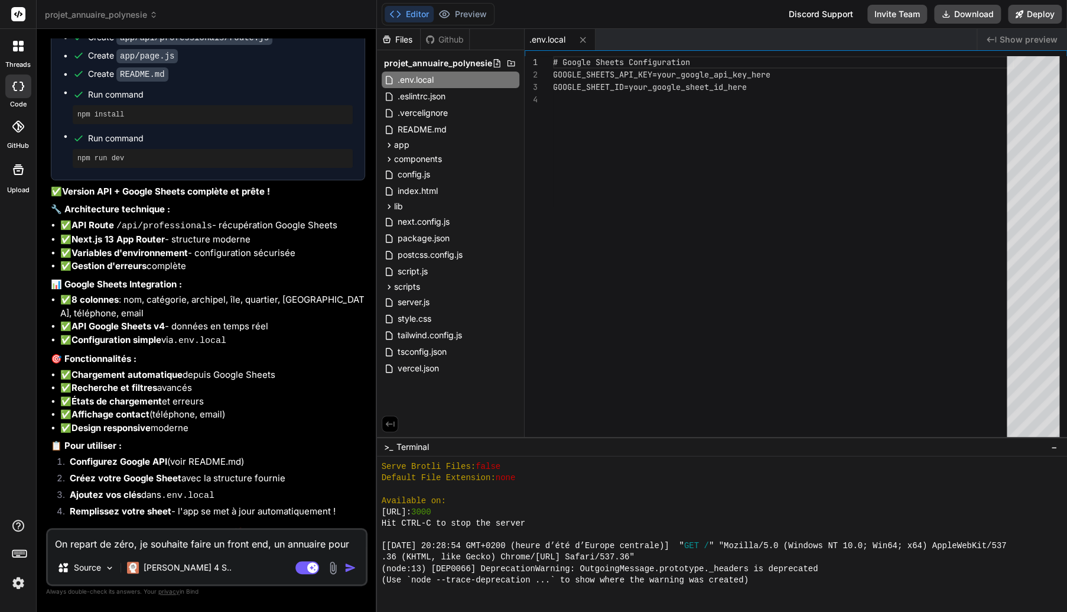
type textarea "On repart de zéro, je souhaite faire un front end, un annuaire pour la p"
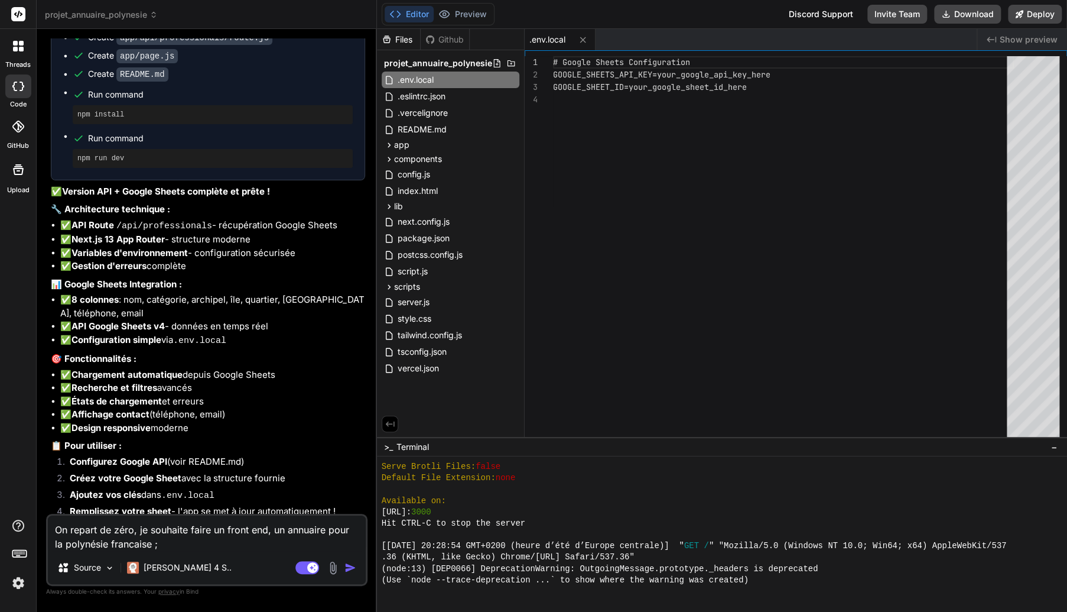
click at [183, 543] on textarea "On repart de zéro, je souhaite faire un front end, un annuaire pour la polynési…" at bounding box center [207, 532] width 318 height 35
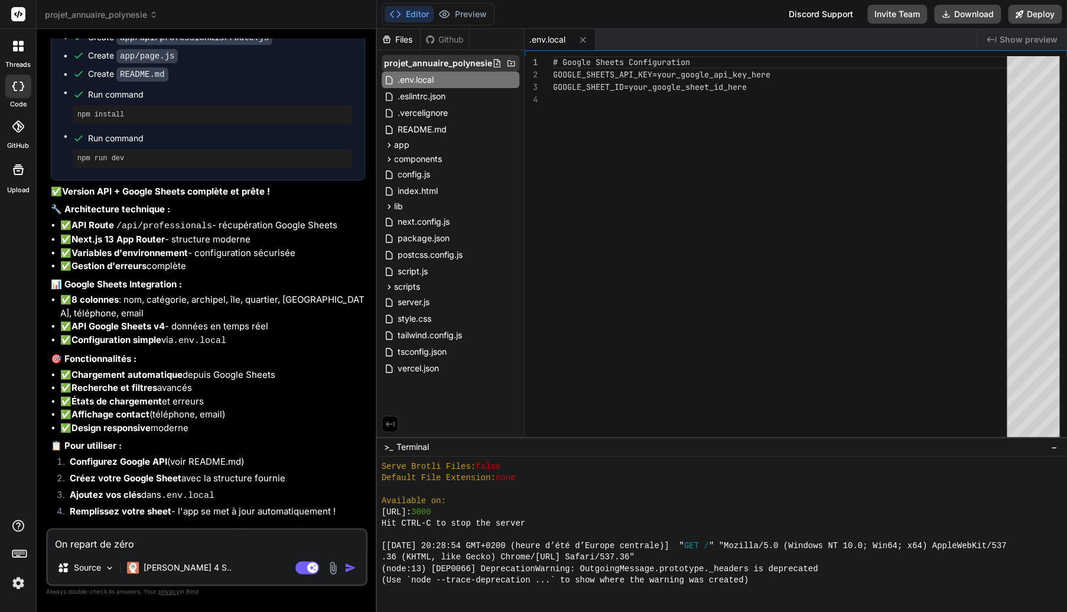
click at [525, 63] on icon at bounding box center [525, 63] width 1 height 7
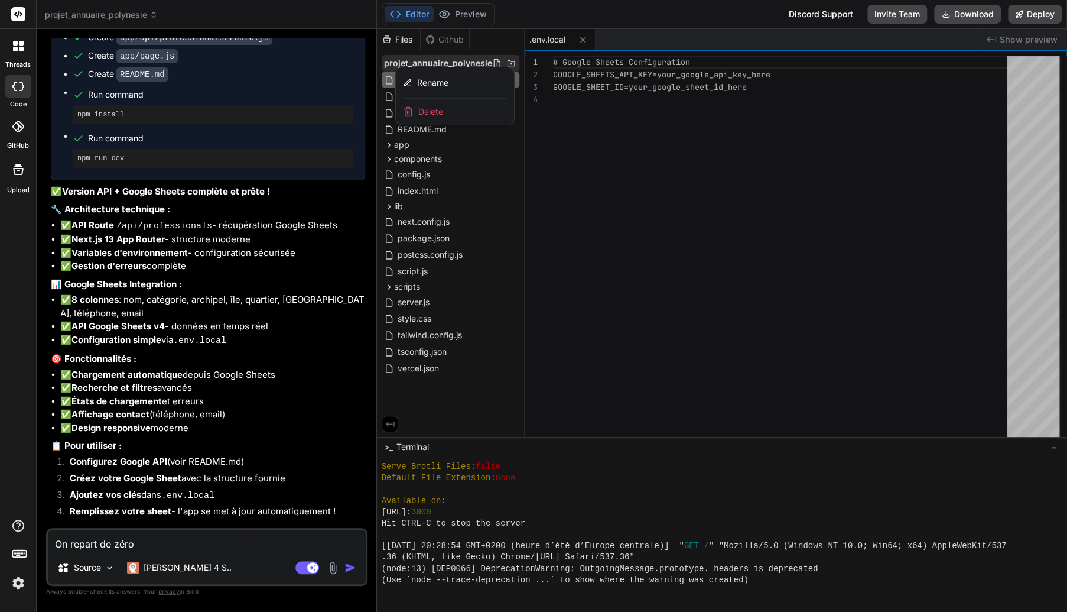
click at [431, 109] on span "Delete" at bounding box center [430, 112] width 25 height 12
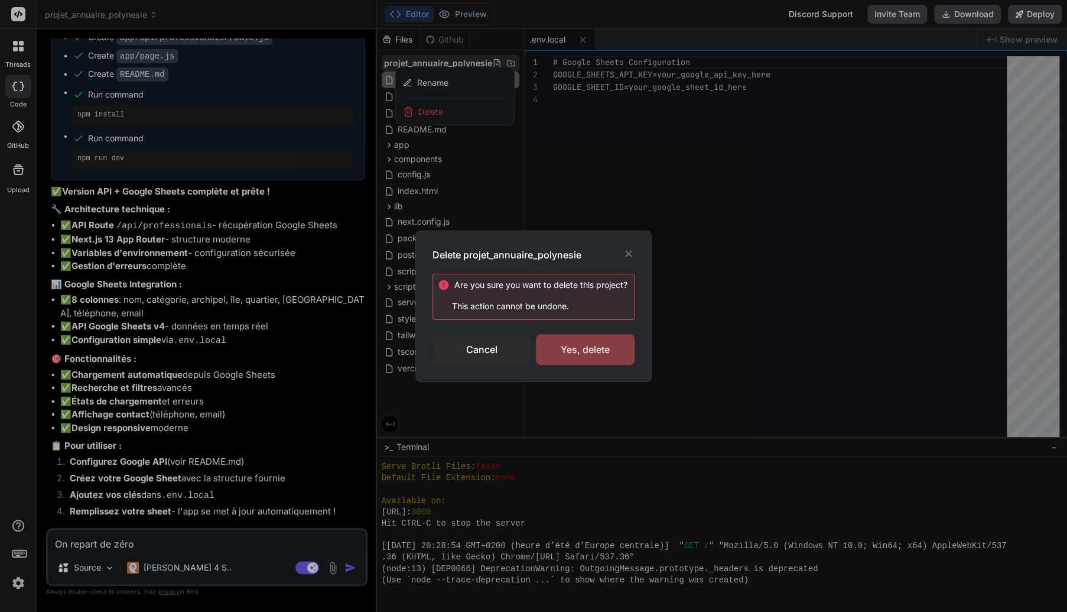
click at [573, 342] on div "Yes, delete" at bounding box center [585, 349] width 99 height 31
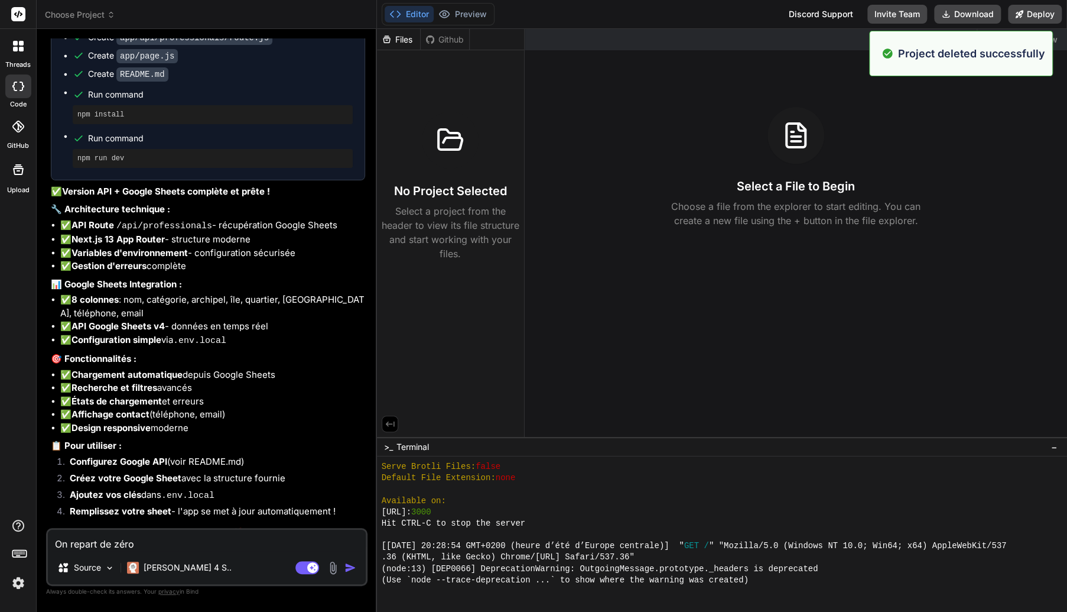
click at [92, 17] on span "Choose Project" at bounding box center [80, 15] width 70 height 12
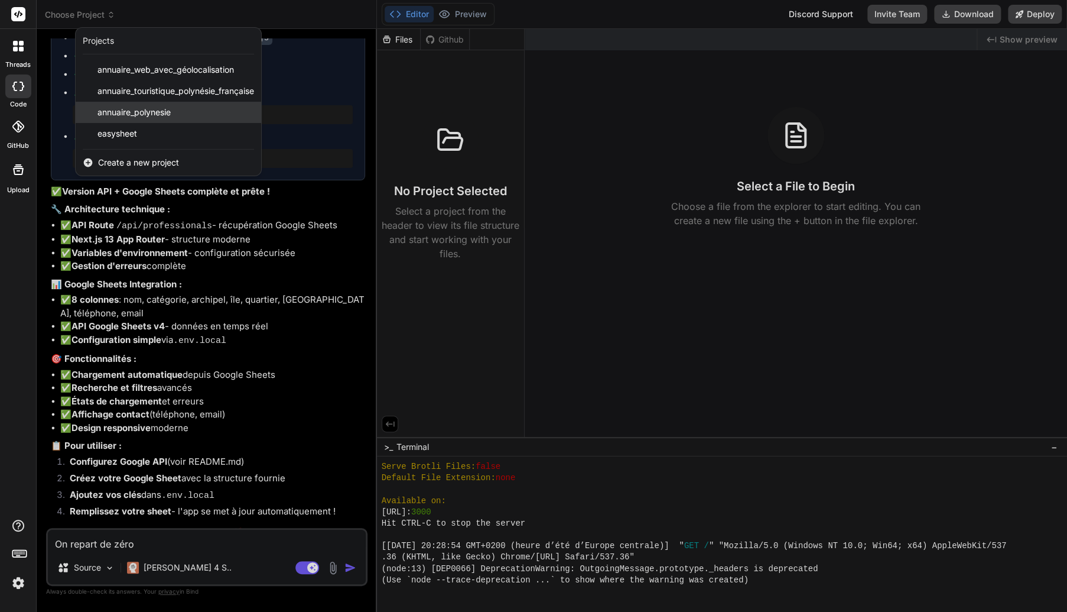
click at [145, 112] on span "annuaire_polynesie" at bounding box center [134, 112] width 73 height 12
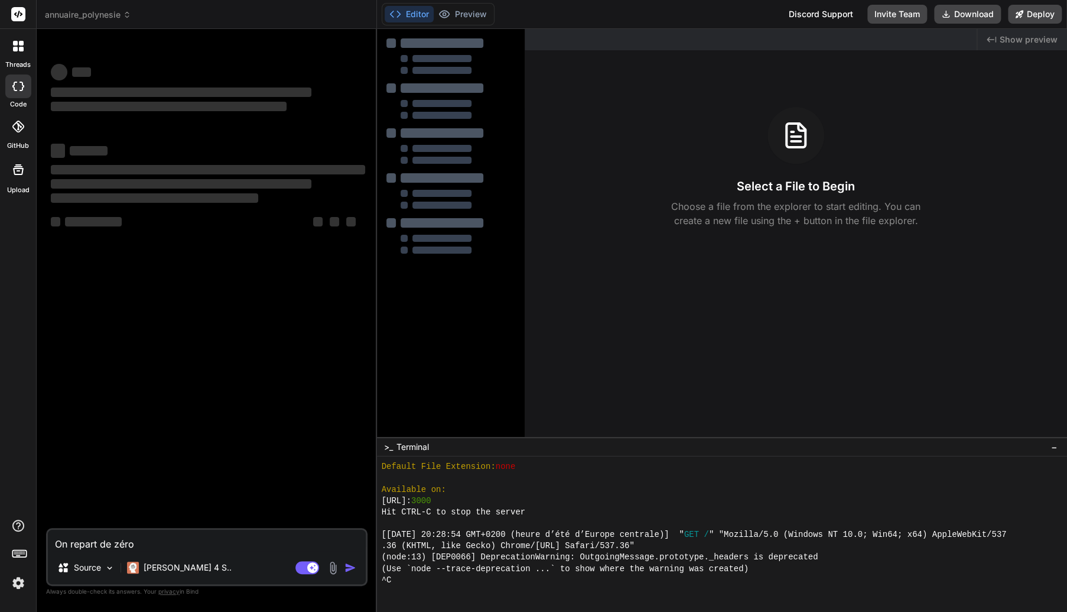
scroll to position [408, 0]
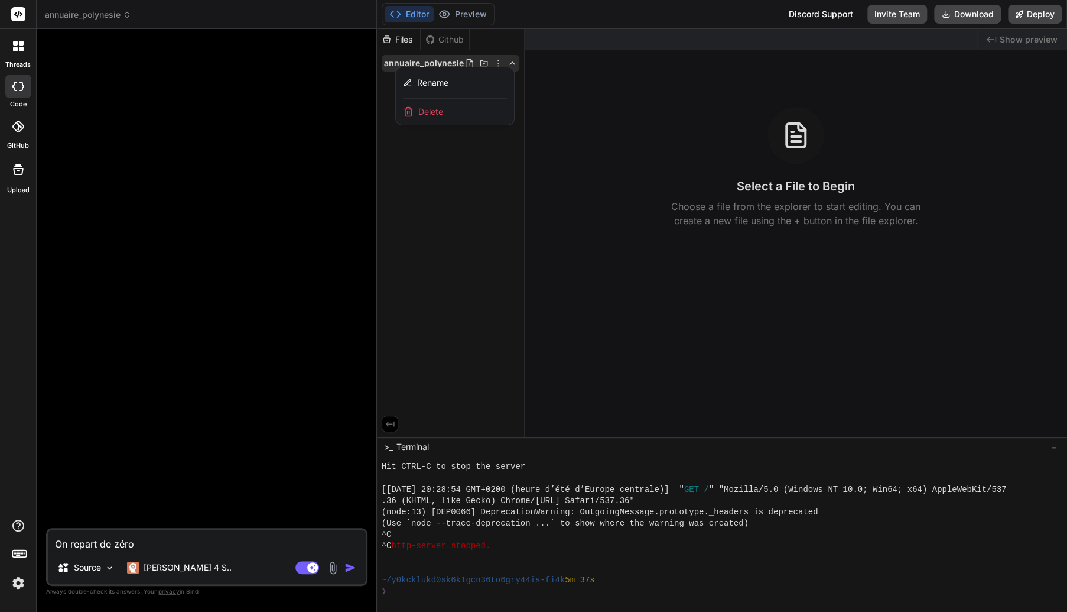
click at [498, 61] on div at bounding box center [722, 320] width 690 height 583
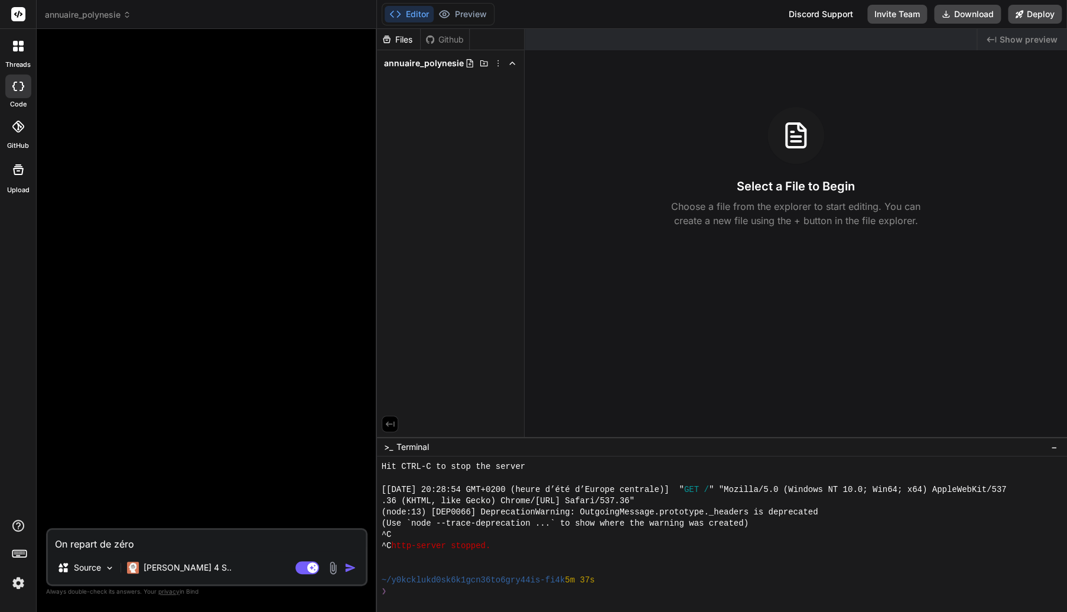
click at [498, 61] on icon at bounding box center [498, 63] width 9 height 9
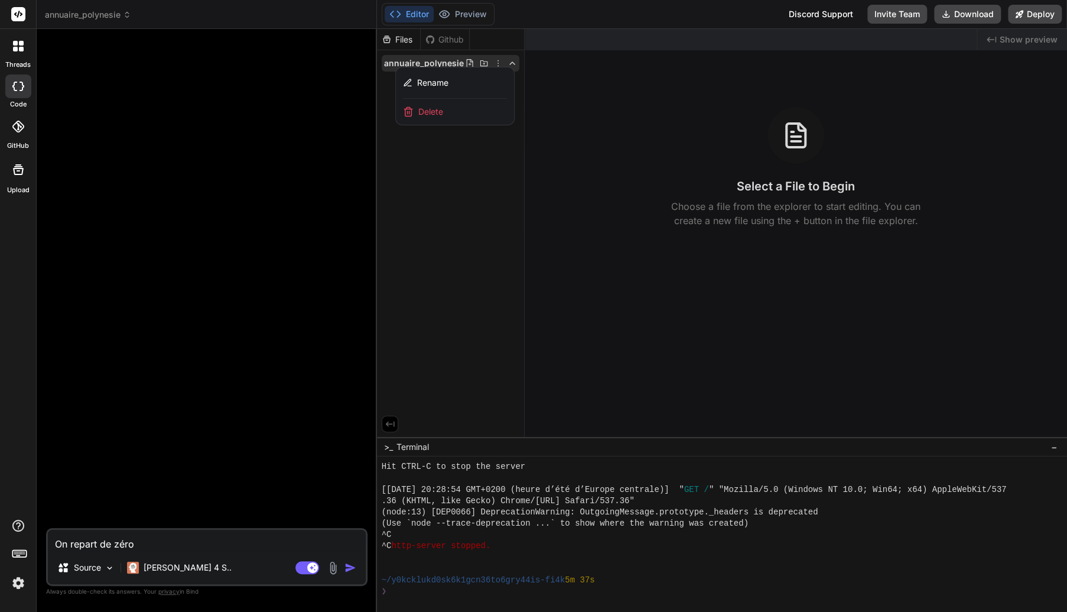
click at [429, 108] on span "Delete" at bounding box center [430, 112] width 25 height 12
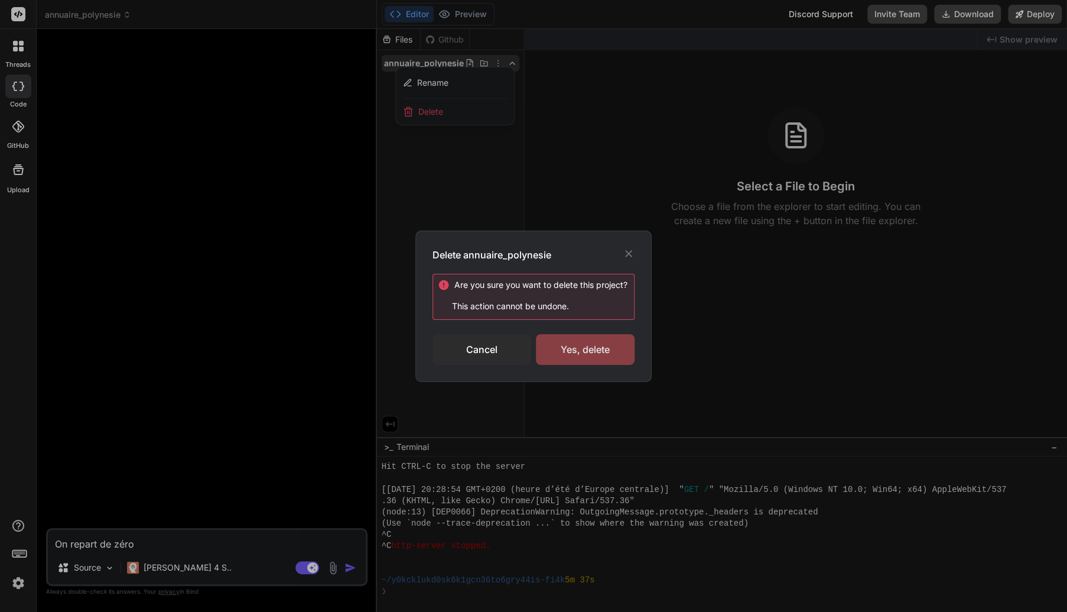
click at [581, 353] on div "Yes, delete" at bounding box center [585, 349] width 99 height 31
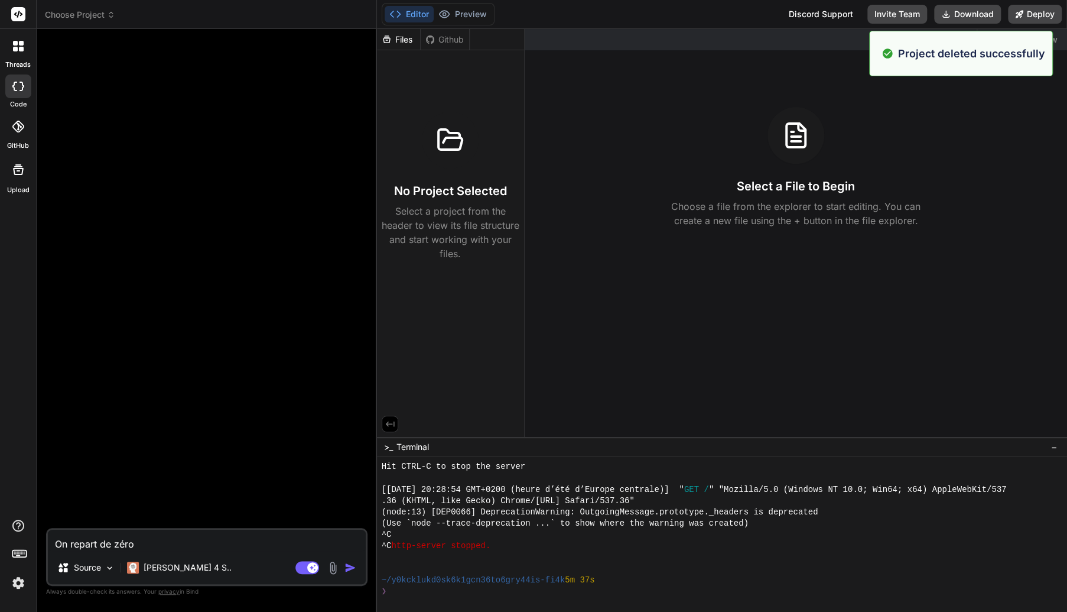
click at [95, 15] on span "Choose Project" at bounding box center [80, 15] width 70 height 12
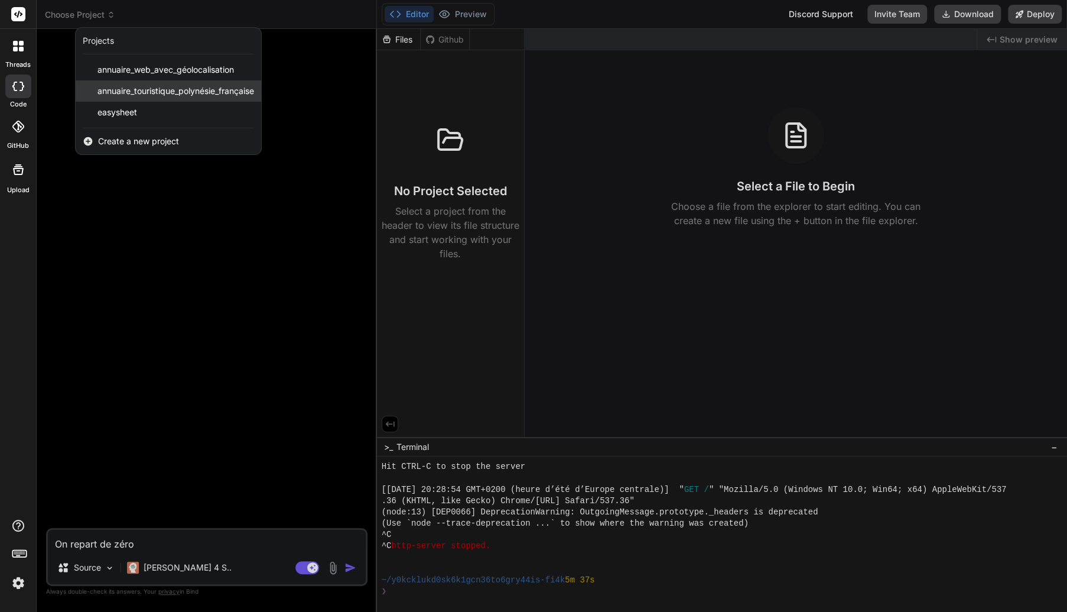
click at [212, 94] on span "annuaire_touristique_polynésie_française" at bounding box center [176, 91] width 157 height 12
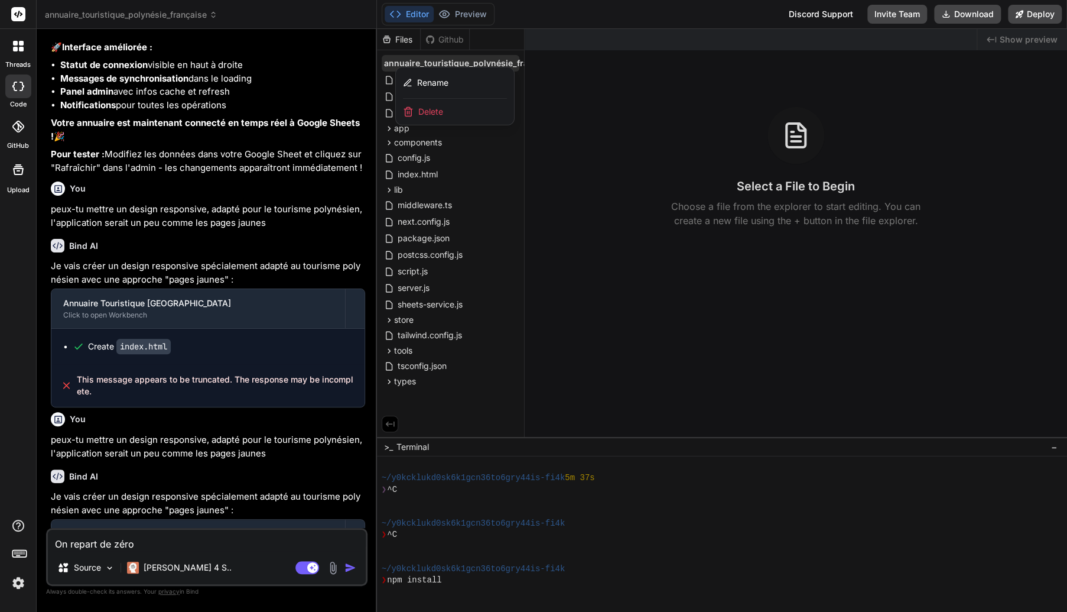
scroll to position [2392, 0]
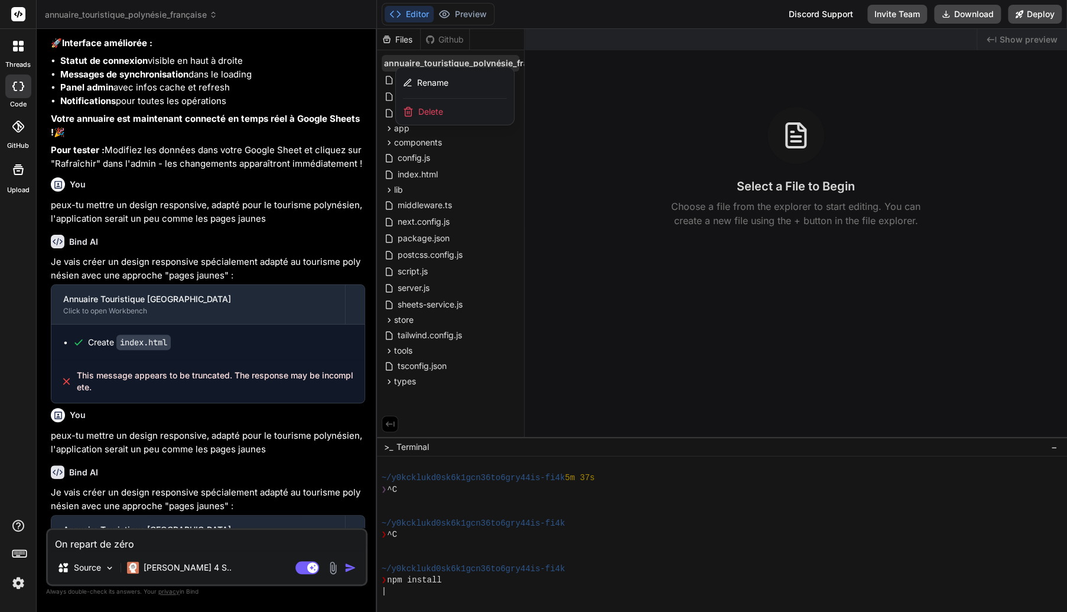
click at [440, 111] on span "Delete" at bounding box center [430, 112] width 25 height 12
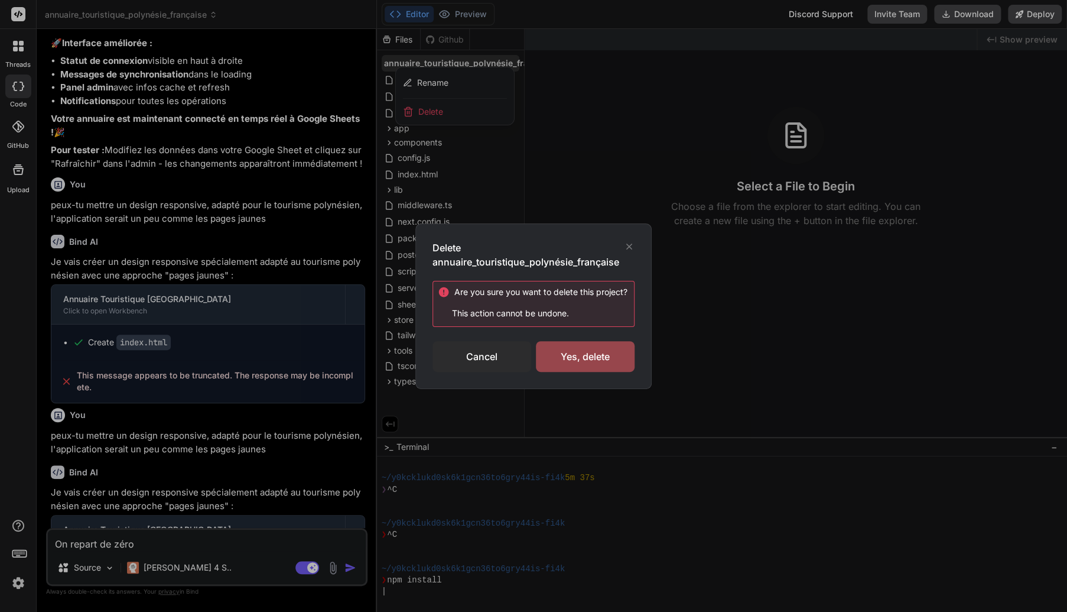
scroll to position [556, 0]
click at [582, 351] on div "Yes, delete" at bounding box center [585, 356] width 99 height 31
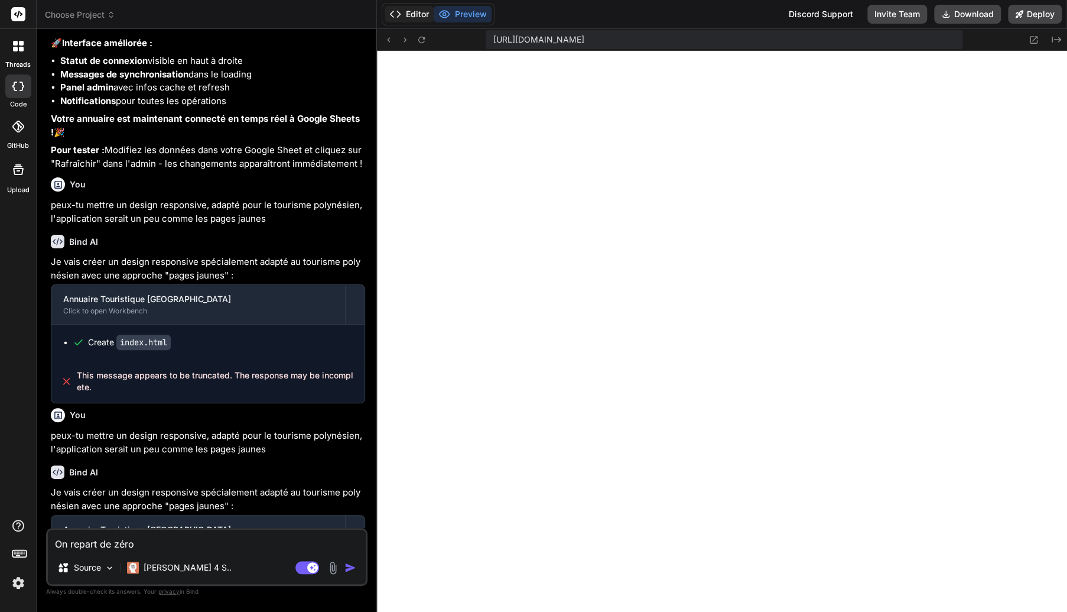
click at [417, 13] on button "Editor" at bounding box center [409, 14] width 49 height 17
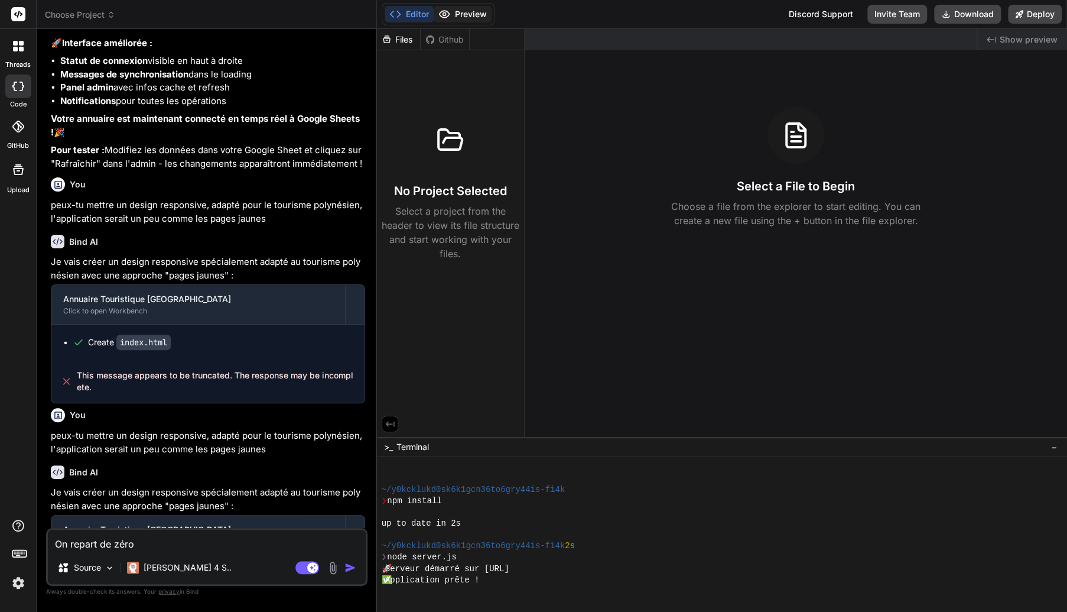
click at [476, 9] on button "Preview" at bounding box center [463, 14] width 58 height 17
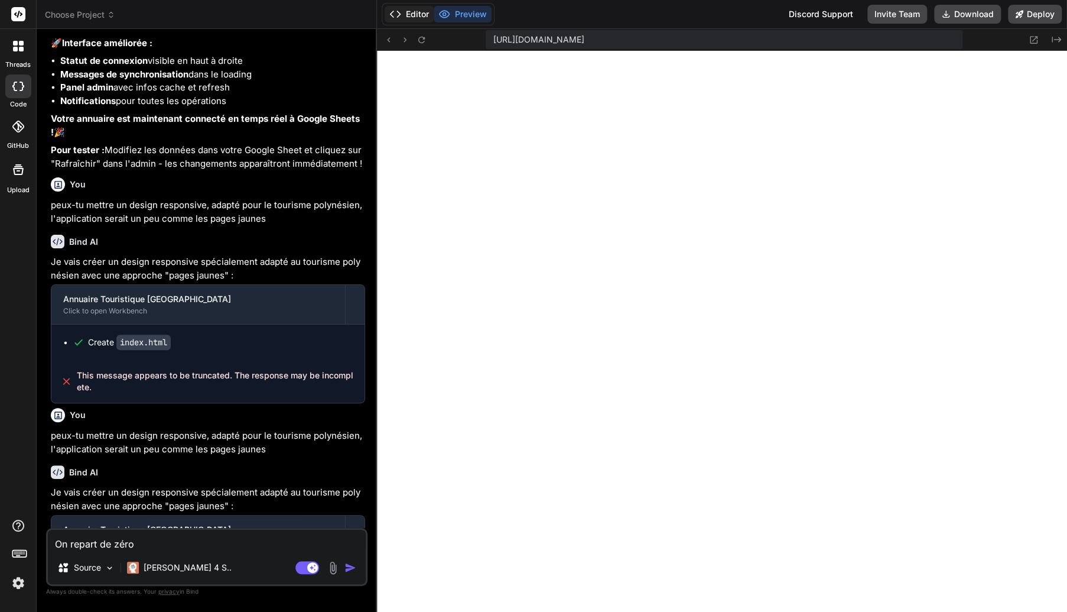
click at [418, 16] on button "Editor" at bounding box center [409, 14] width 49 height 17
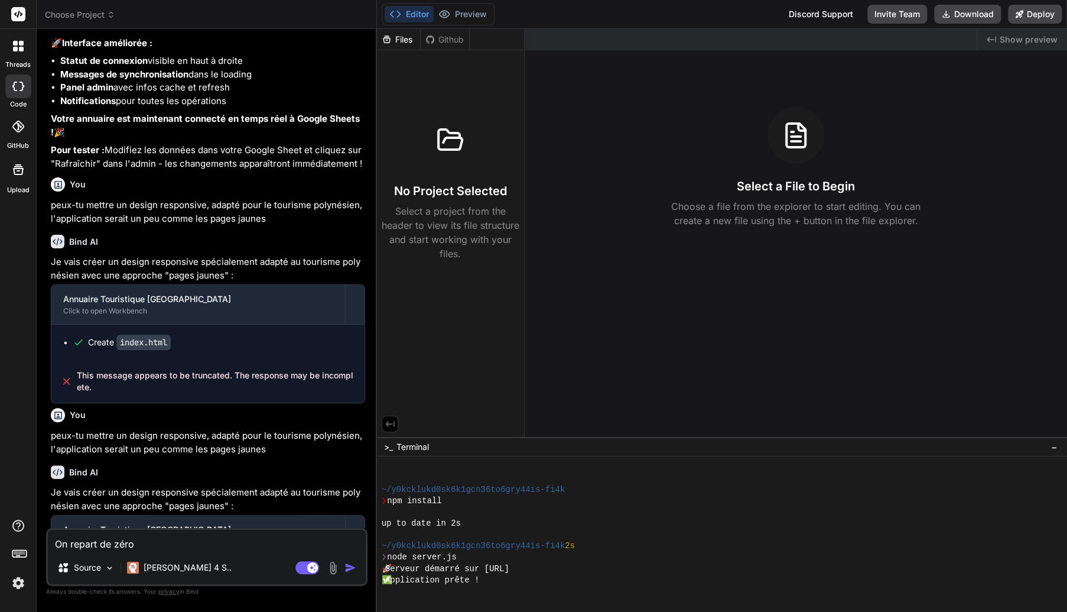
click at [78, 10] on span "Choose Project" at bounding box center [80, 15] width 70 height 12
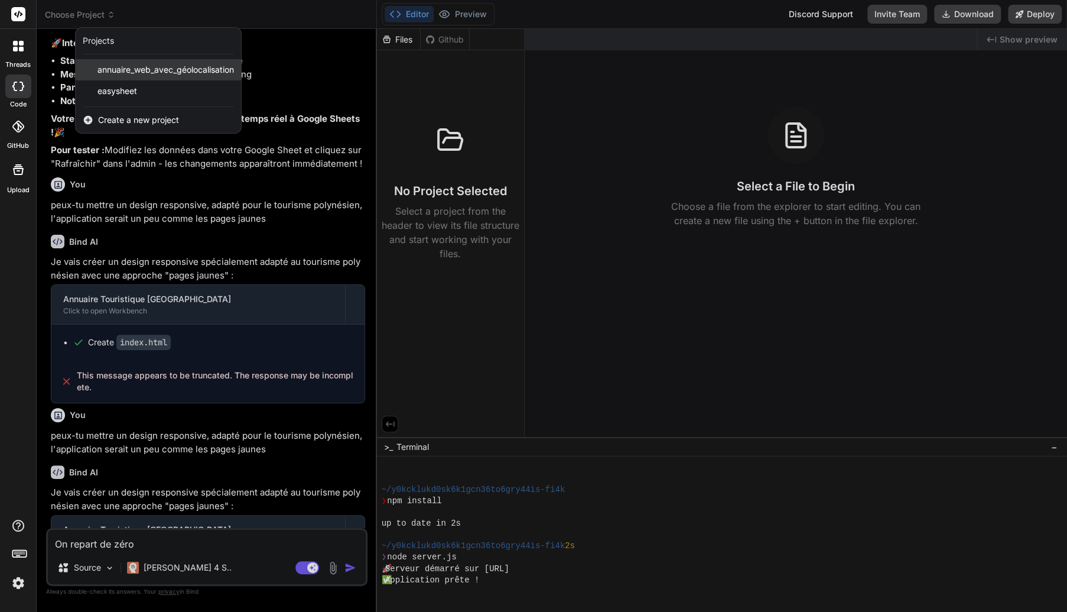
click at [170, 73] on span "annuaire_web_avec_géolocalisation" at bounding box center [166, 70] width 137 height 12
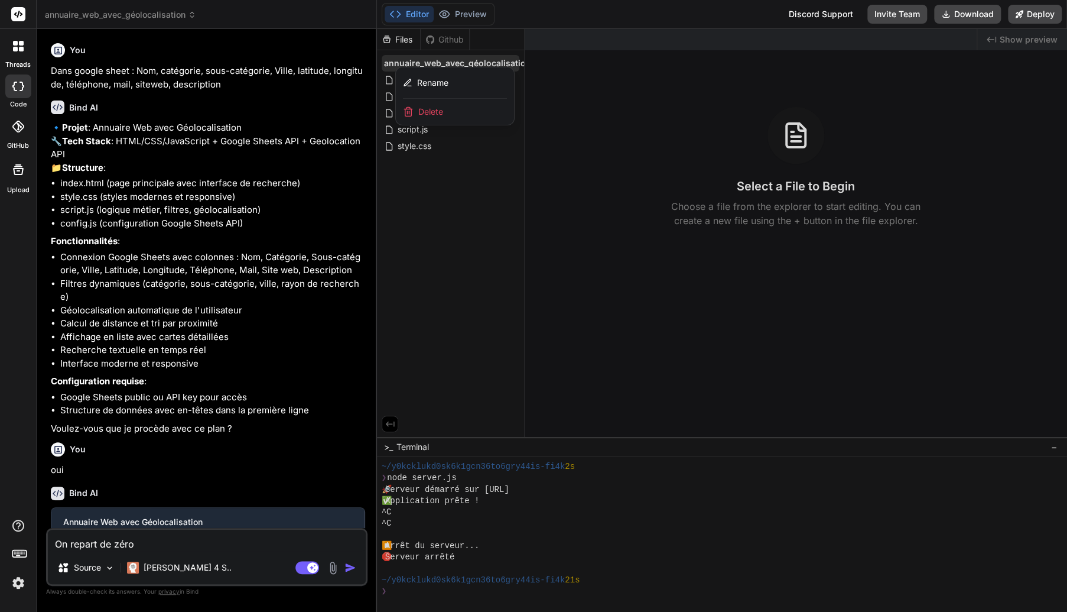
scroll to position [726, 0]
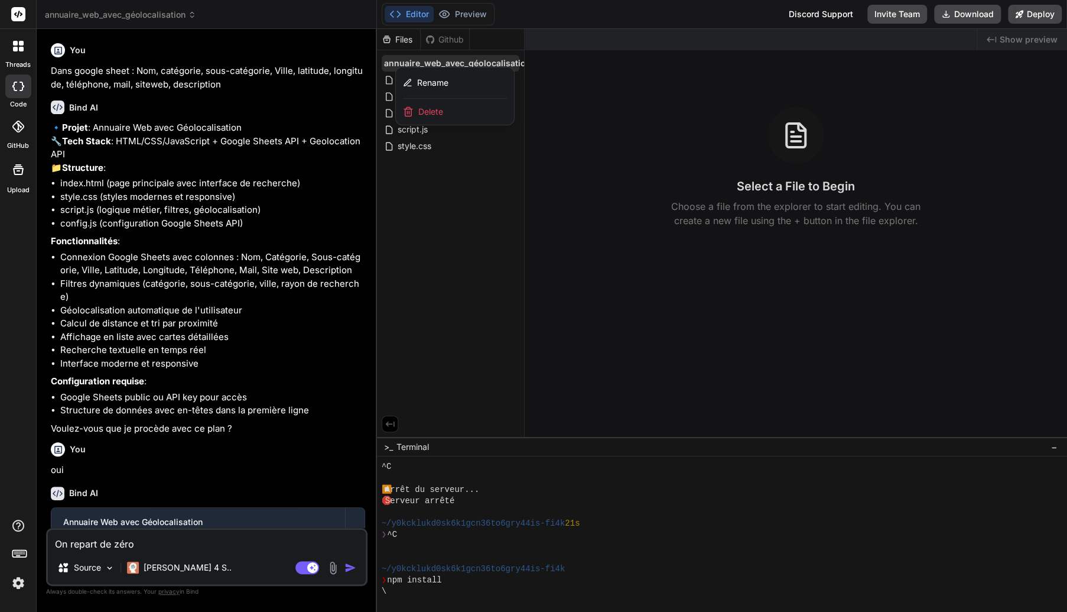
click at [431, 115] on span "Delete" at bounding box center [430, 112] width 25 height 12
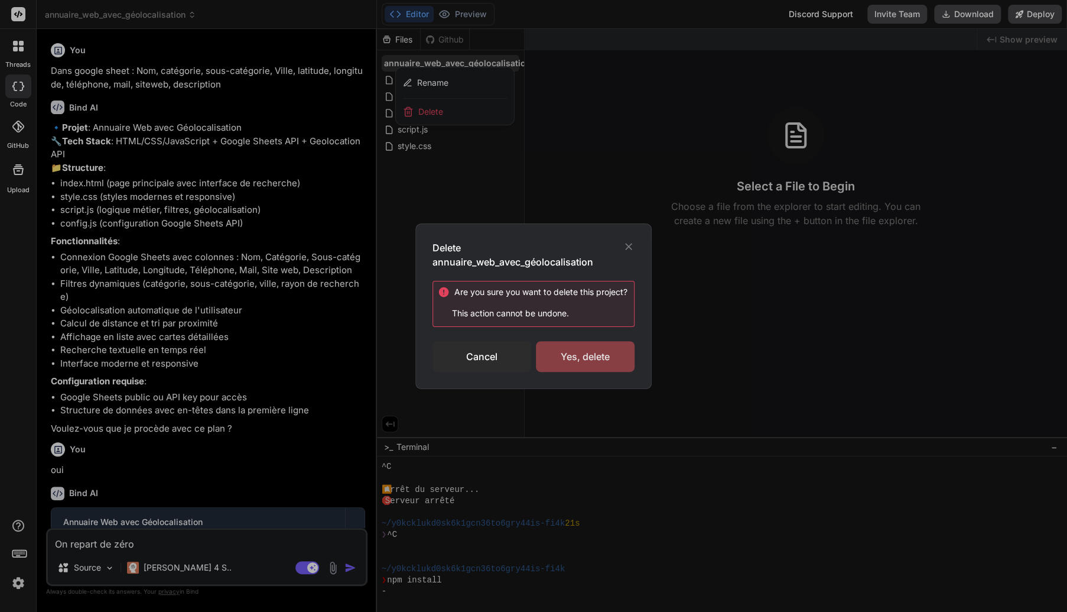
click at [577, 348] on div "Yes, delete" at bounding box center [585, 356] width 99 height 31
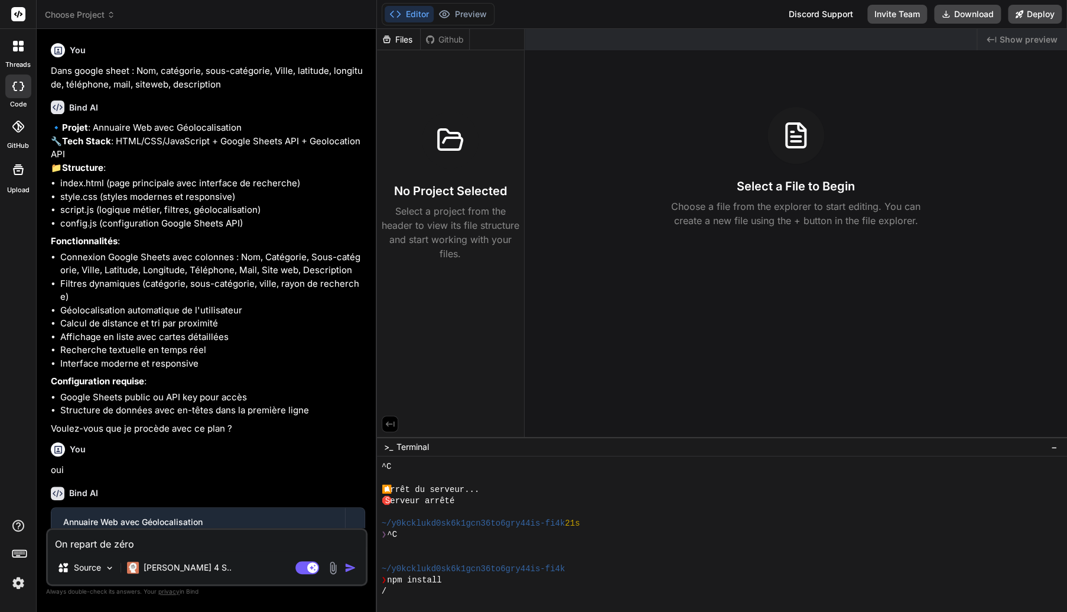
click at [103, 21] on header "Choose Project Created with Pixso." at bounding box center [207, 14] width 340 height 29
click at [92, 16] on span "Choose Project" at bounding box center [80, 15] width 70 height 12
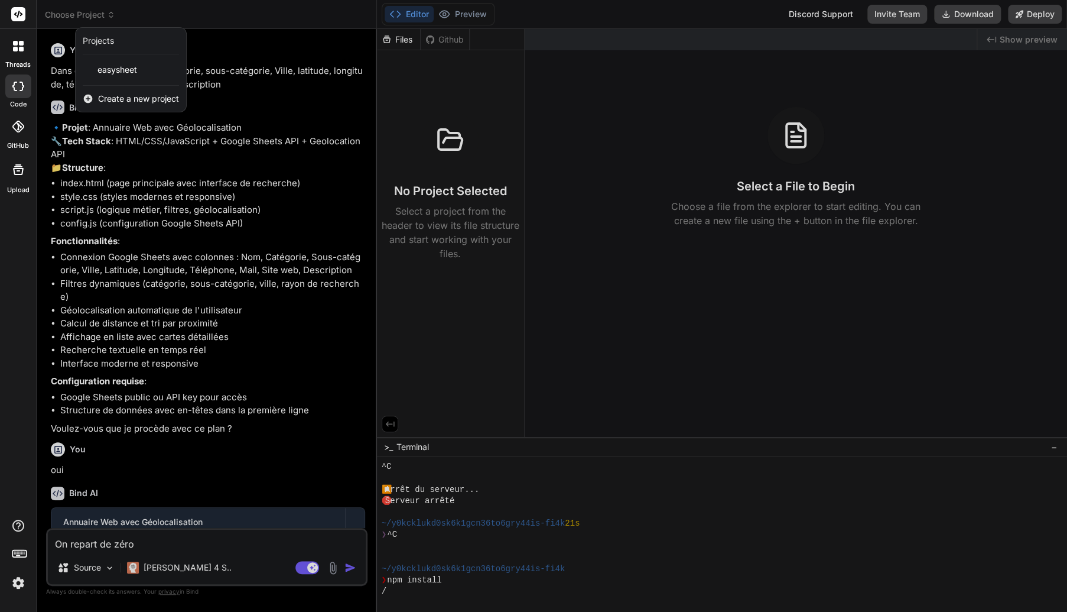
click at [120, 95] on span "Create a new project" at bounding box center [138, 99] width 81 height 12
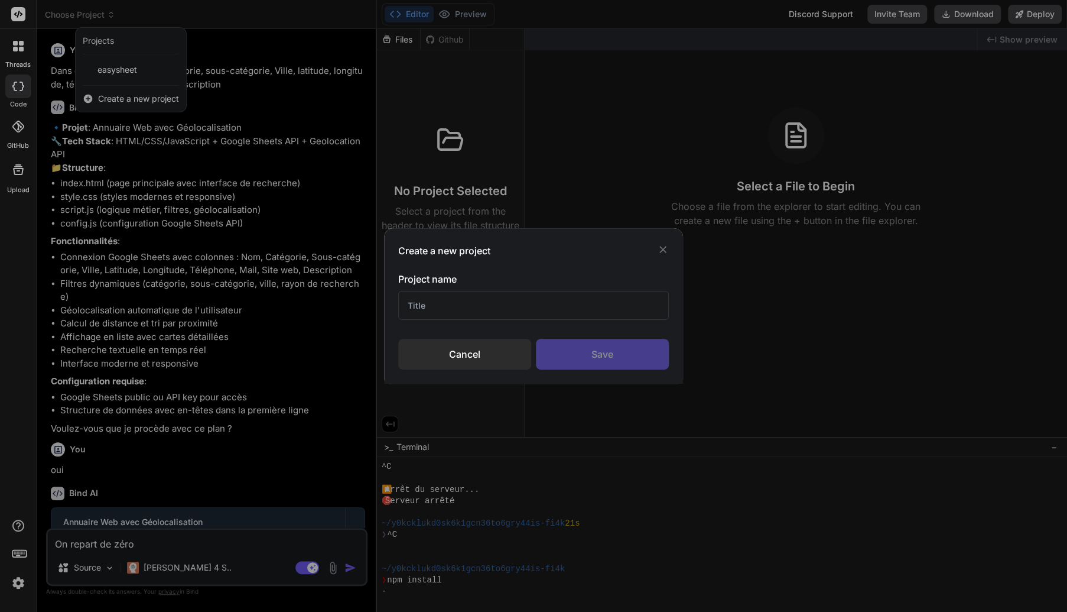
click at [481, 304] on input "text" at bounding box center [533, 305] width 271 height 29
click at [632, 347] on div "Save" at bounding box center [602, 354] width 133 height 31
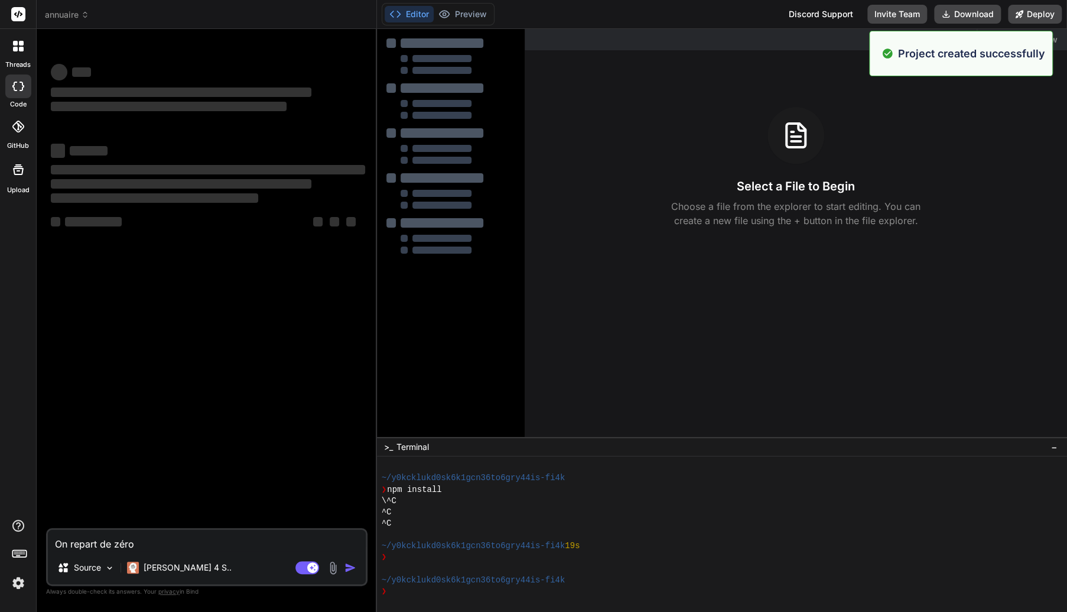
scroll to position [817, 0]
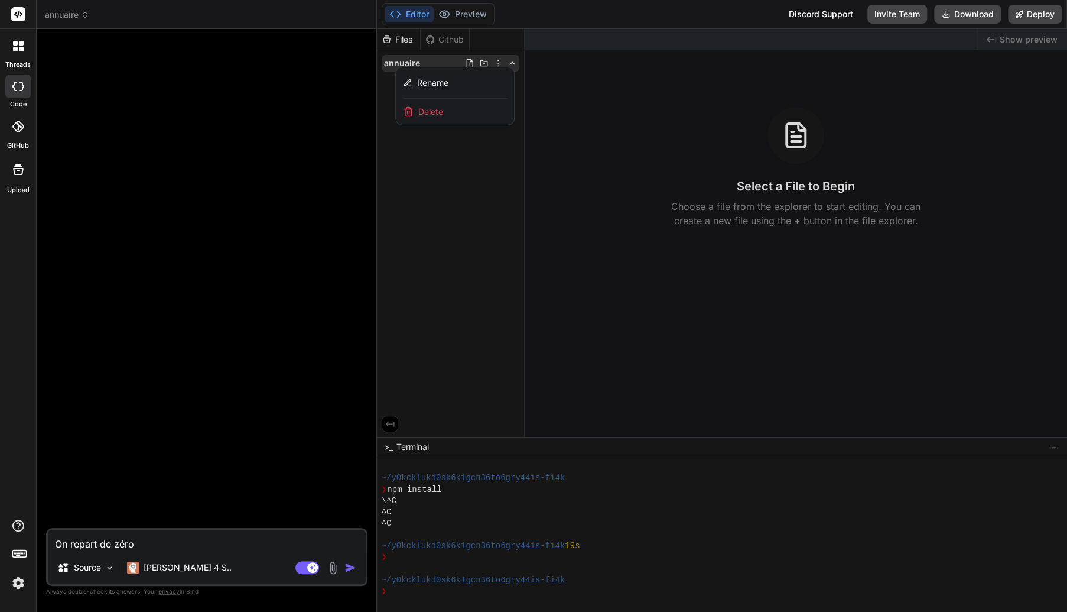
click at [113, 535] on textarea "On repart de zéro" at bounding box center [207, 540] width 318 height 21
paste textarea "Crée-moi une application front-end d’annuaire pour la Polynésie, déployable fac…"
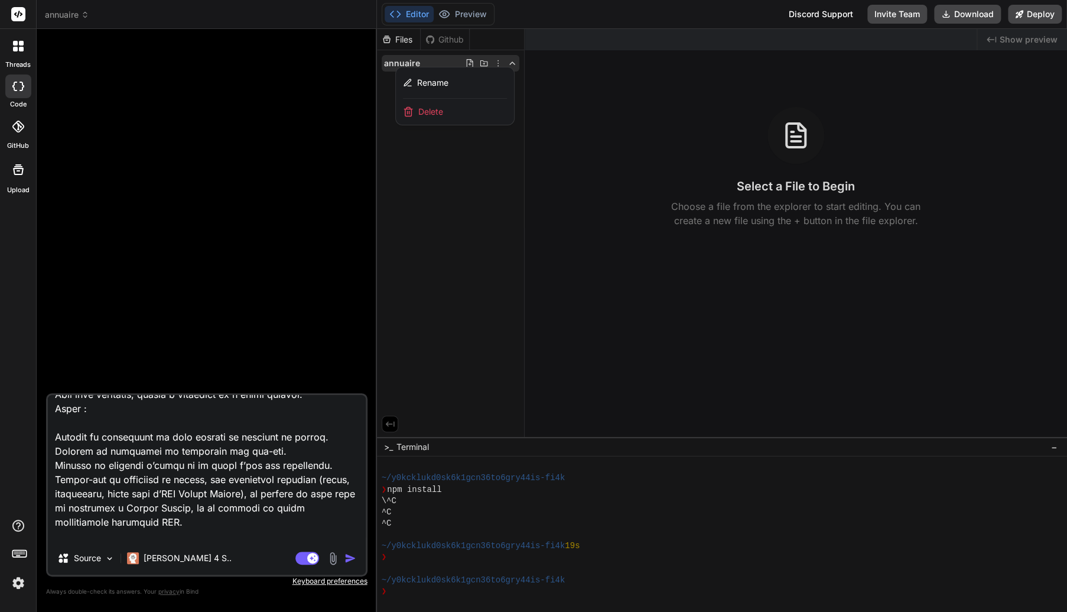
drag, startPoint x: 199, startPoint y: 507, endPoint x: 222, endPoint y: 505, distance: 23.1
click at [222, 505] on textarea at bounding box center [207, 468] width 318 height 147
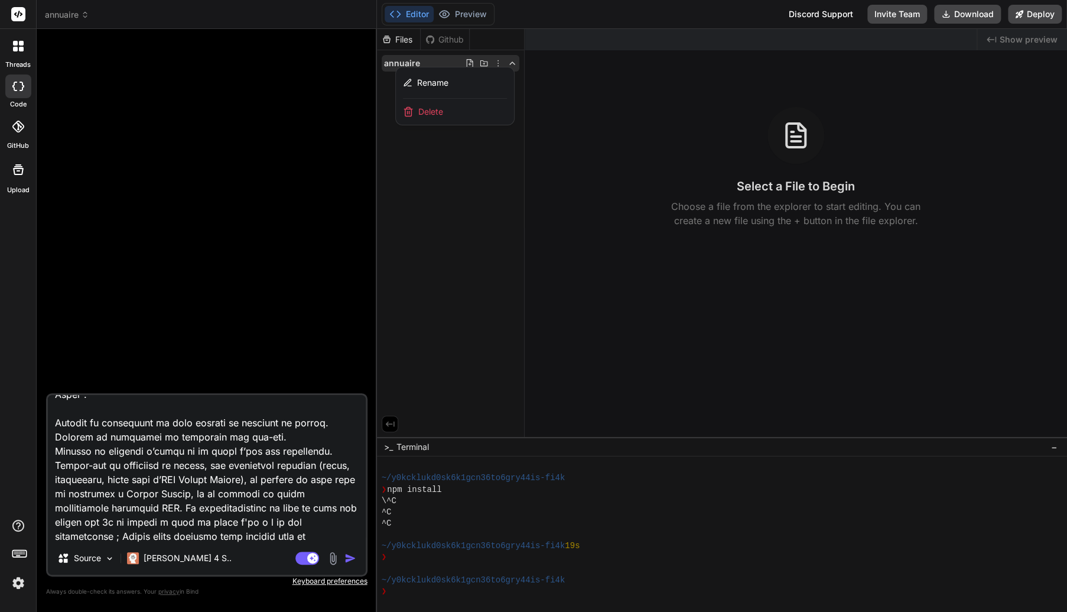
scroll to position [485, 0]
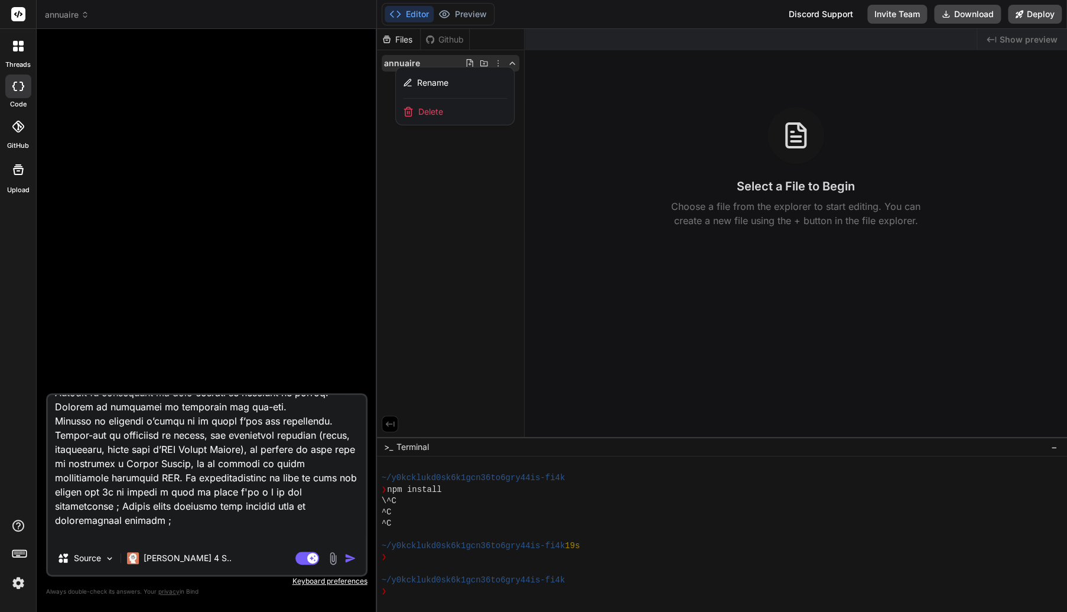
click at [194, 519] on textarea at bounding box center [207, 468] width 318 height 147
click at [220, 528] on textarea at bounding box center [207, 468] width 318 height 147
drag, startPoint x: 348, startPoint y: 533, endPoint x: 48, endPoint y: 537, distance: 299.7
click at [48, 537] on textarea at bounding box center [207, 468] width 318 height 147
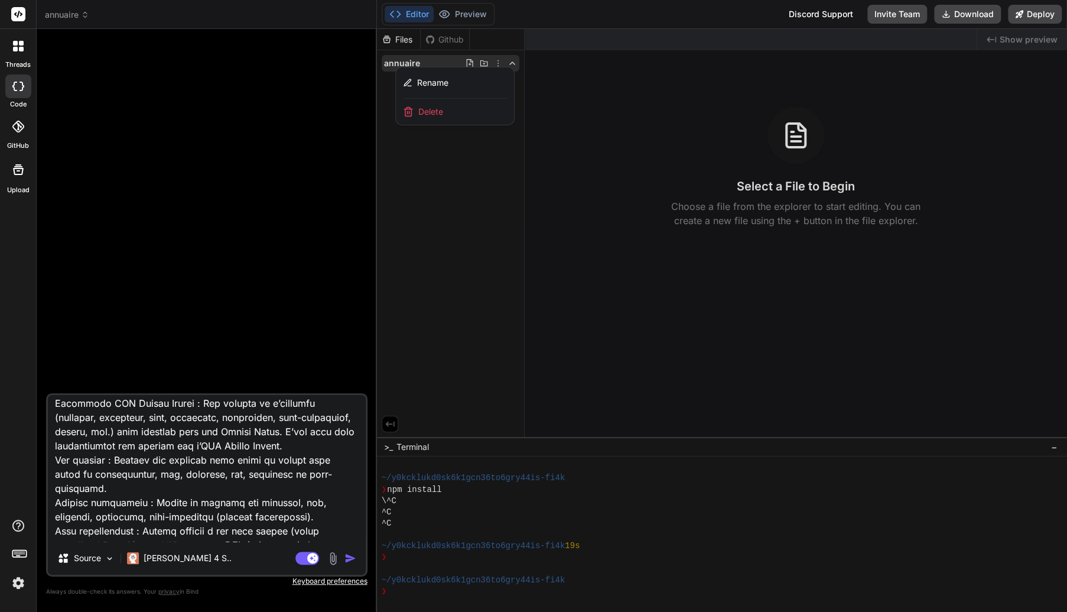
scroll to position [79, 0]
drag, startPoint x: 129, startPoint y: 450, endPoint x: 57, endPoint y: 449, distance: 72.7
click at [57, 449] on textarea at bounding box center [207, 468] width 318 height 147
click at [216, 446] on textarea at bounding box center [207, 468] width 318 height 147
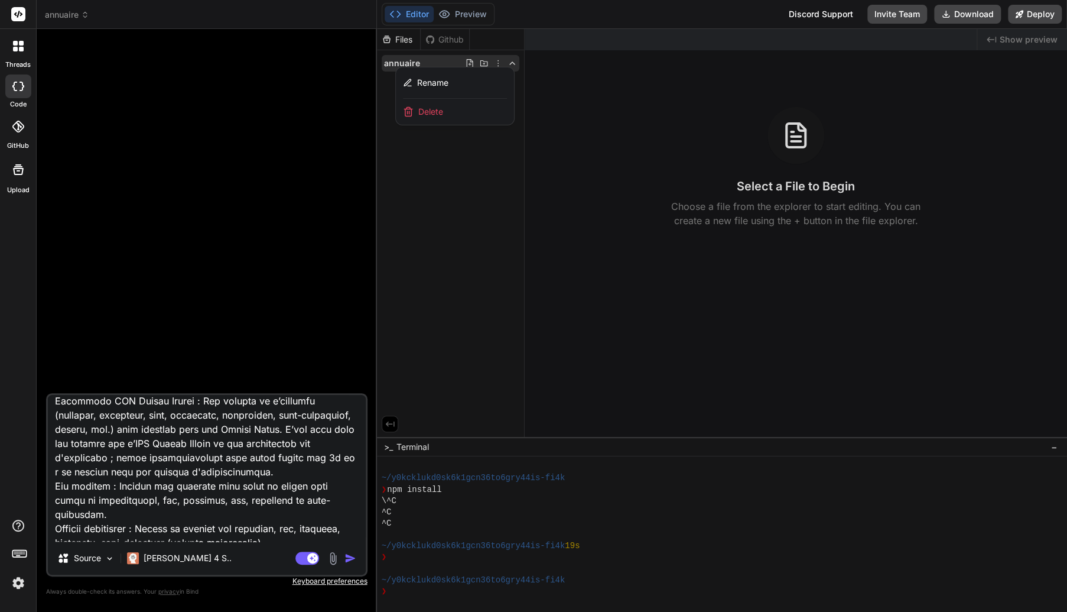
click at [353, 556] on img "button" at bounding box center [351, 558] width 12 height 12
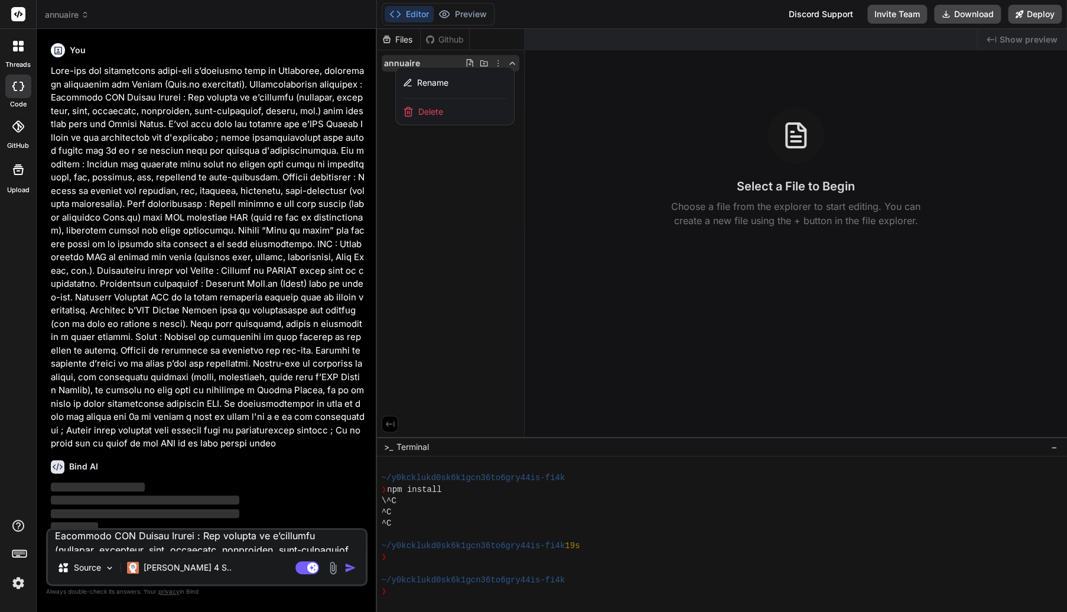
scroll to position [0, 0]
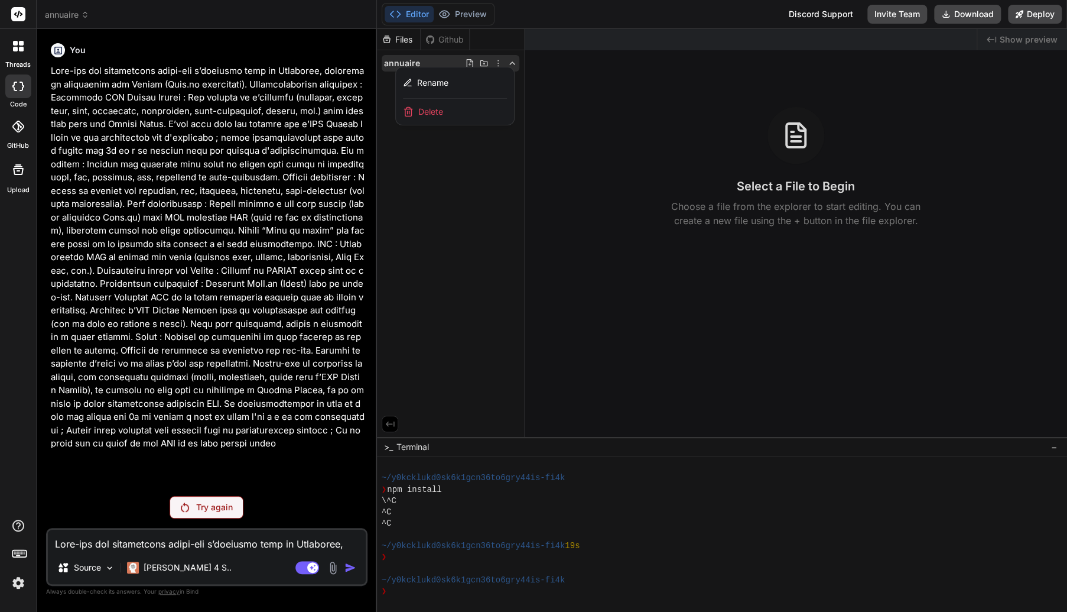
click at [215, 507] on p "Try again" at bounding box center [214, 507] width 37 height 12
click at [192, 401] on p at bounding box center [208, 257] width 314 height 386
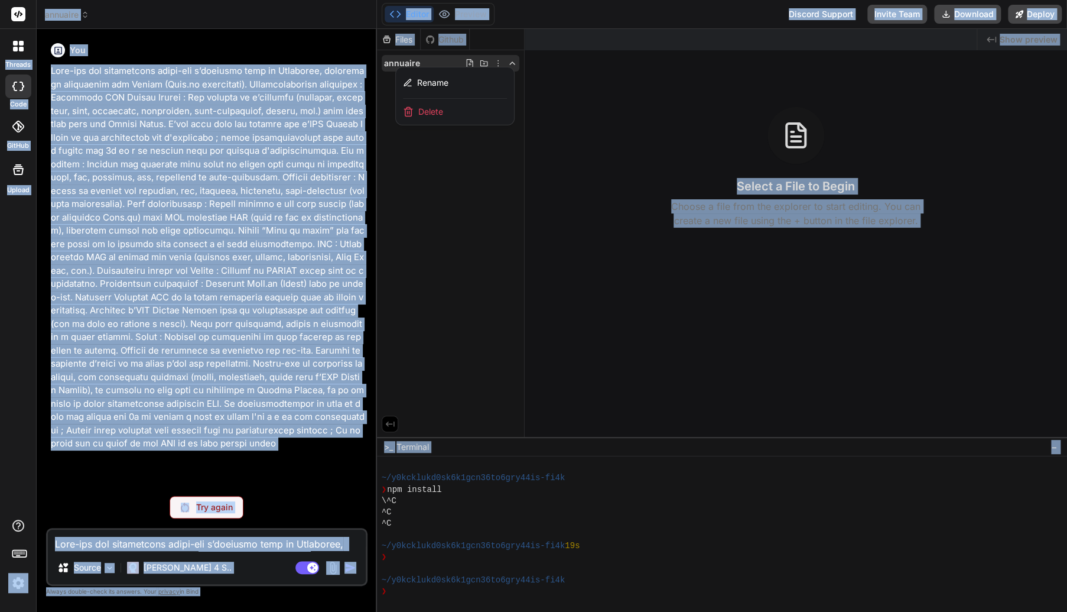
click at [192, 401] on p at bounding box center [208, 257] width 314 height 386
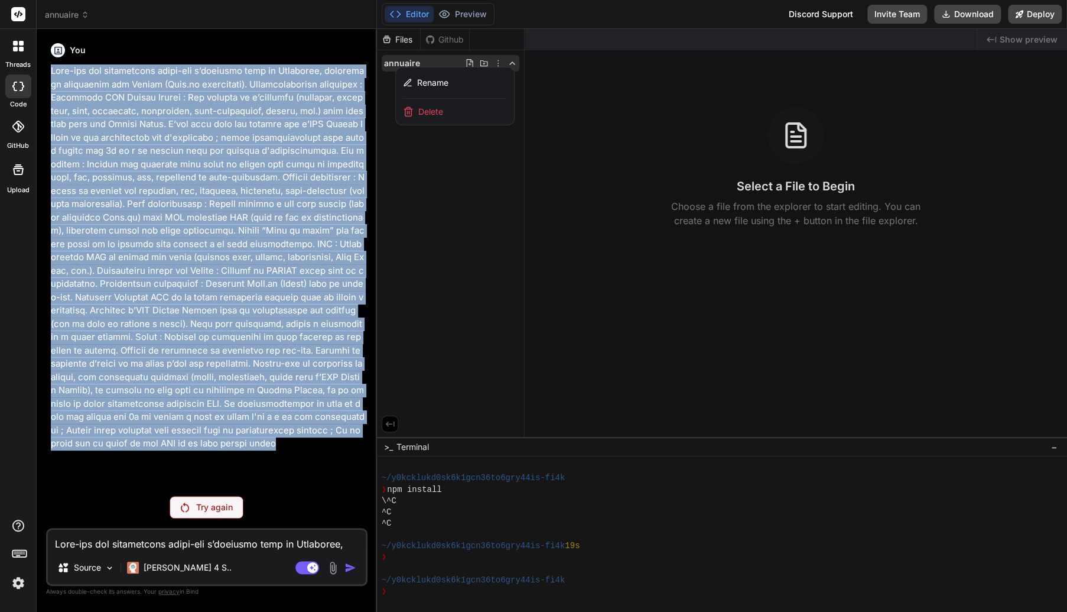
drag, startPoint x: 163, startPoint y: 446, endPoint x: 50, endPoint y: 72, distance: 391.0
click at [50, 72] on div "You" at bounding box center [207, 262] width 319 height 448
copy p "Crée-moi une application front-end d’annuaire pour la Polynésie, déployable fac…"
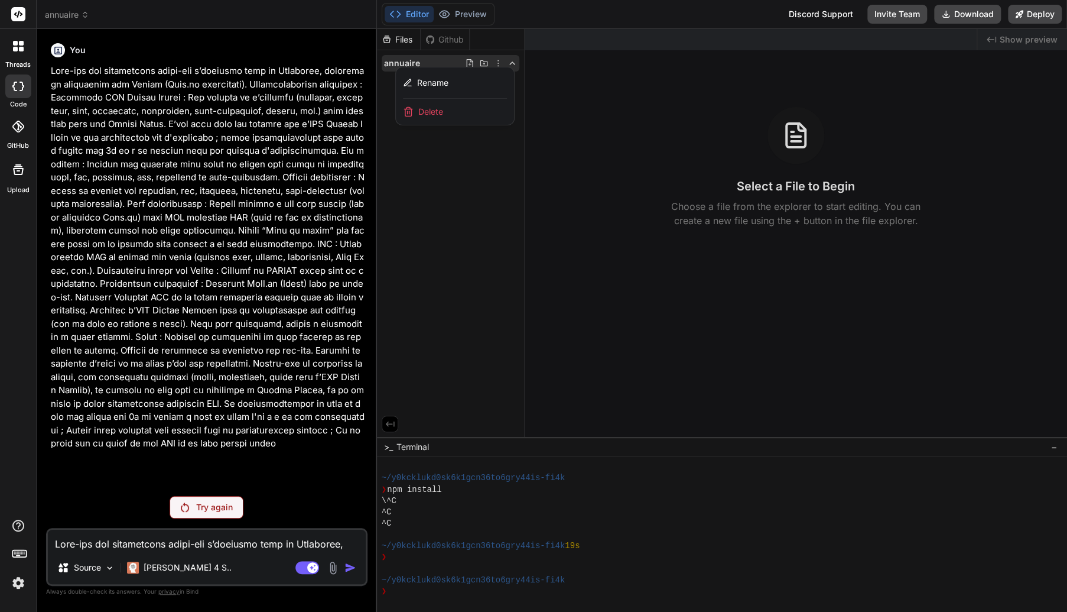
click at [112, 538] on textarea at bounding box center [207, 540] width 318 height 21
paste textarea "Crée-moi une application front-end d’annuaire pour la Polynésie, déployable fac…"
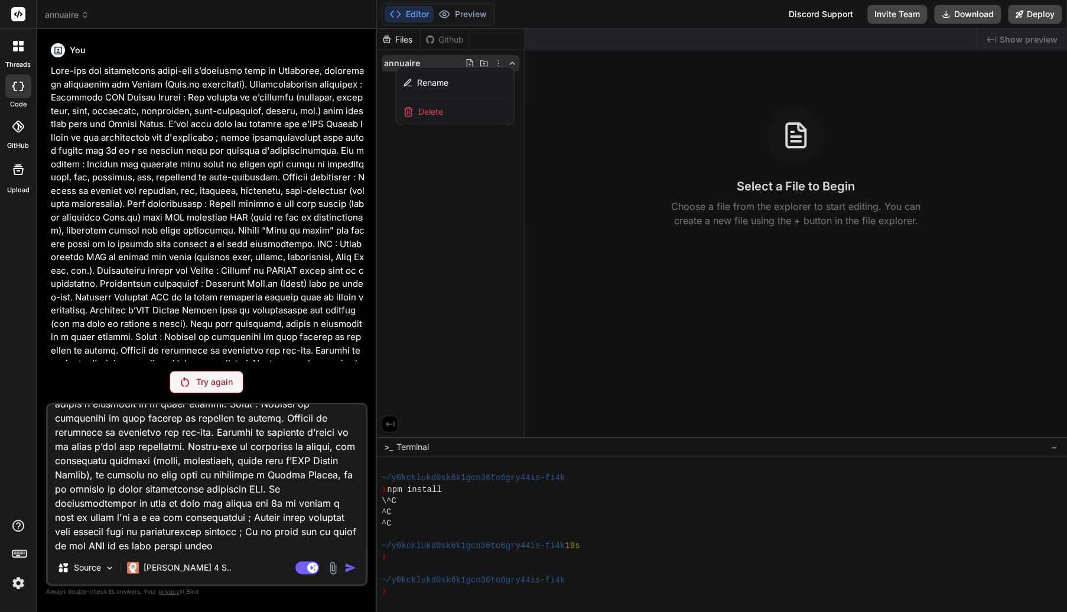
scroll to position [343, 0]
drag, startPoint x: 270, startPoint y: 538, endPoint x: 261, endPoint y: 541, distance: 8.6
click at [261, 541] on textarea at bounding box center [207, 477] width 318 height 147
paste textarea "Crée-moi une application front-end d’annuaire pour la Polynésie, déployable fac…"
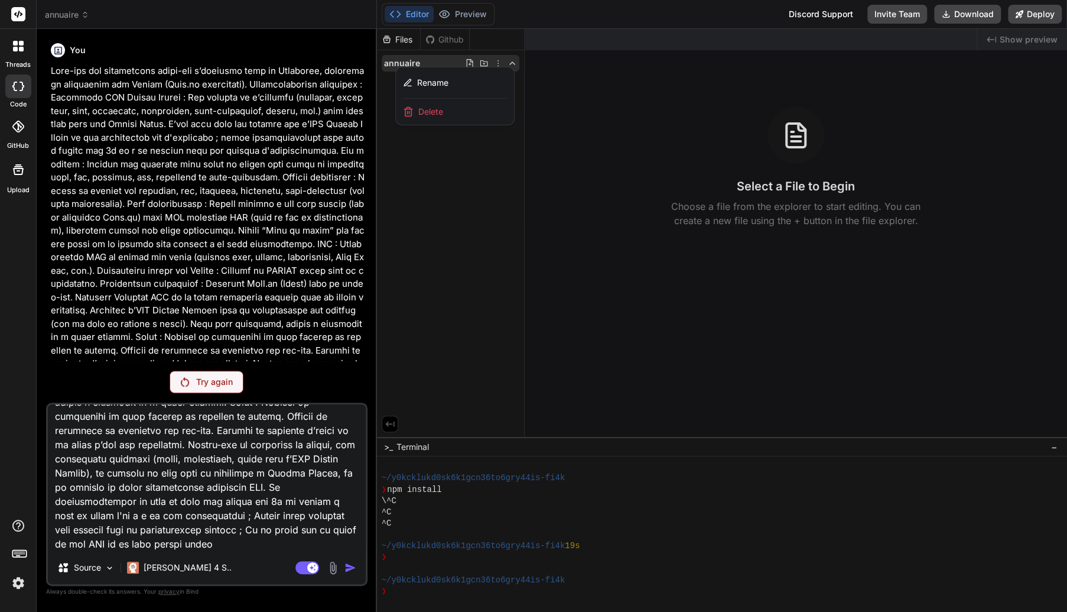
paste textarea "https://docs.google.com/spreadsheets/d/1-pcVOPXIrbw5I7UJlbSFJ6tKd-ym6i-pFLk77kw…"
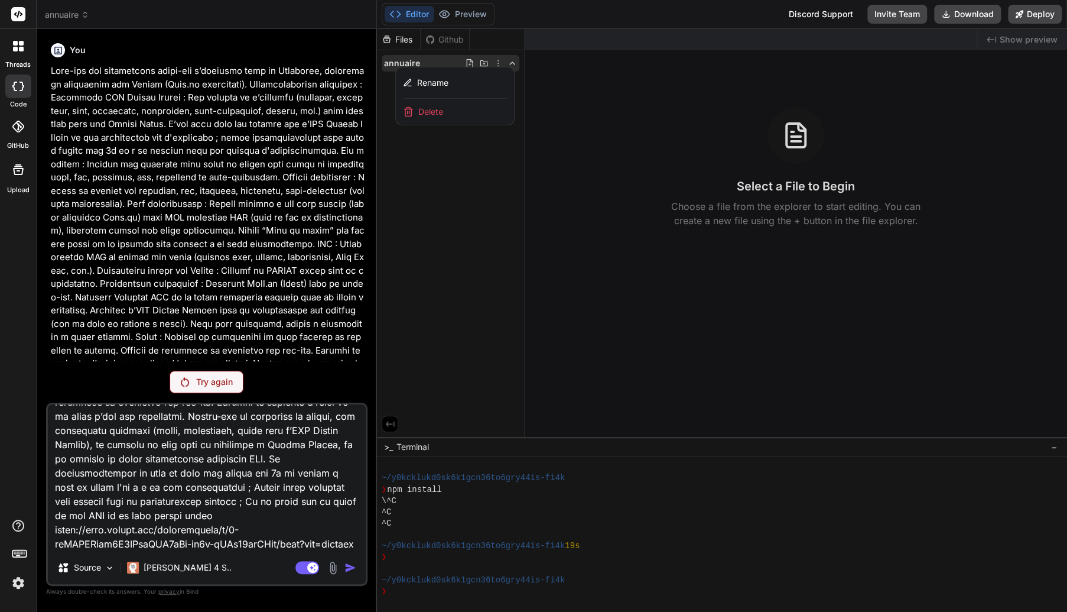
click at [85, 501] on textarea at bounding box center [207, 477] width 318 height 147
paste textarea "AIzaSyB33171JsEtN4kZVtBRey0jpbKD5S7af-o"
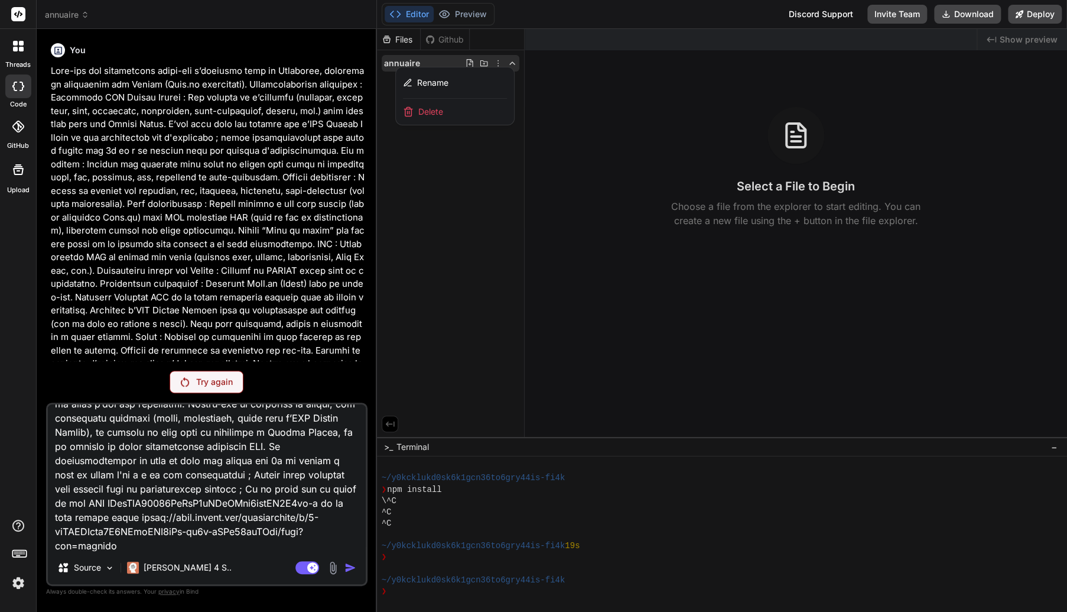
drag, startPoint x: 349, startPoint y: 488, endPoint x: 303, endPoint y: 484, distance: 46.3
click at [303, 484] on textarea at bounding box center [207, 477] width 318 height 147
drag, startPoint x: 340, startPoint y: 488, endPoint x: 293, endPoint y: 478, distance: 48.9
click at [293, 478] on textarea at bounding box center [207, 477] width 318 height 147
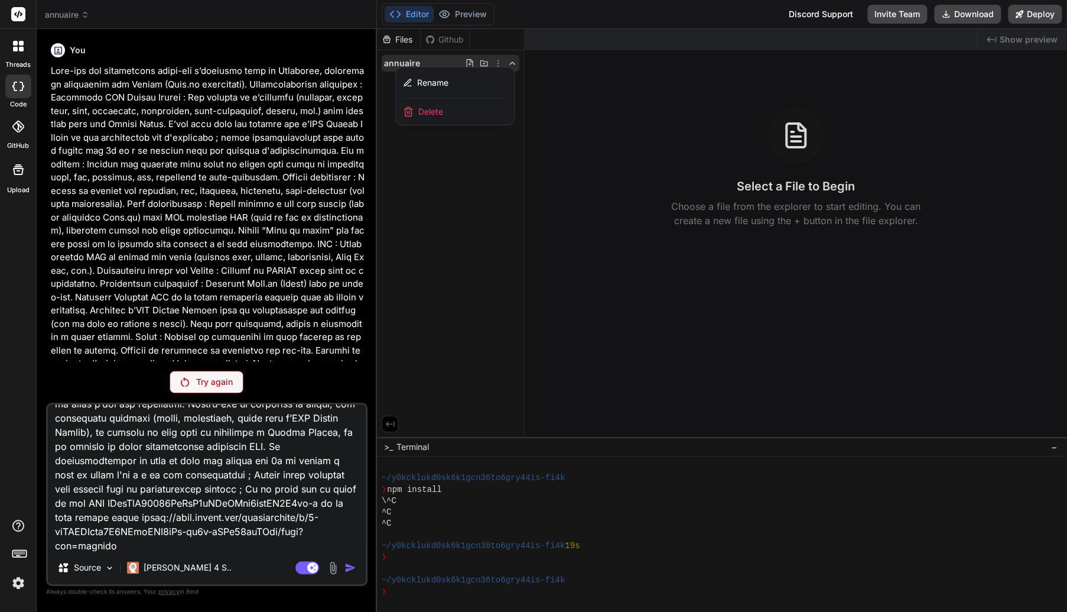
click at [293, 478] on textarea at bounding box center [207, 477] width 318 height 147
drag, startPoint x: 289, startPoint y: 487, endPoint x: 338, endPoint y: 489, distance: 49.1
click at [338, 489] on textarea at bounding box center [207, 477] width 318 height 147
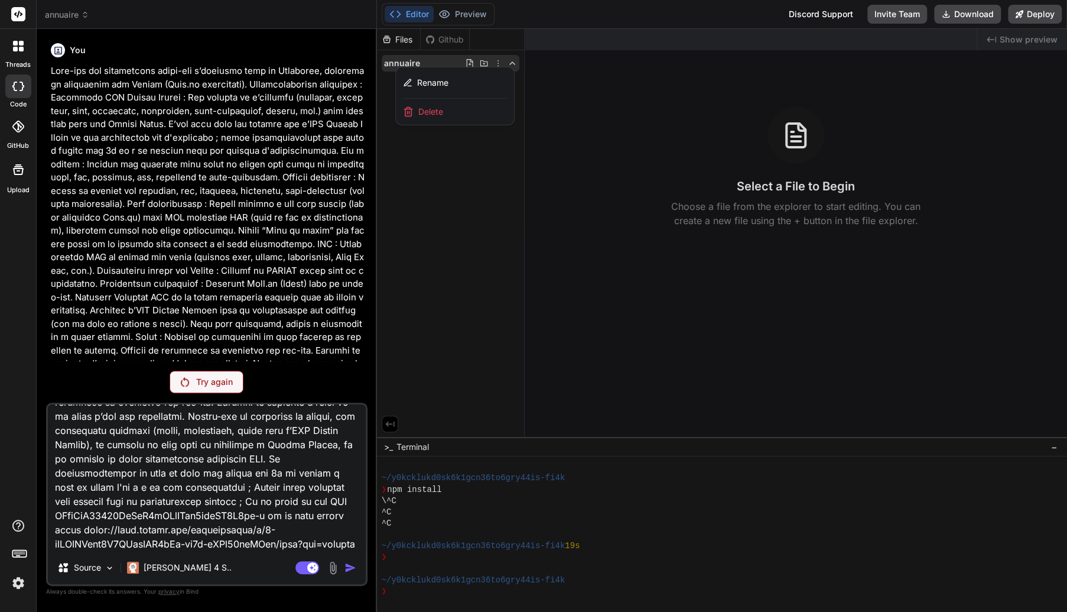
click at [300, 505] on textarea at bounding box center [207, 477] width 318 height 147
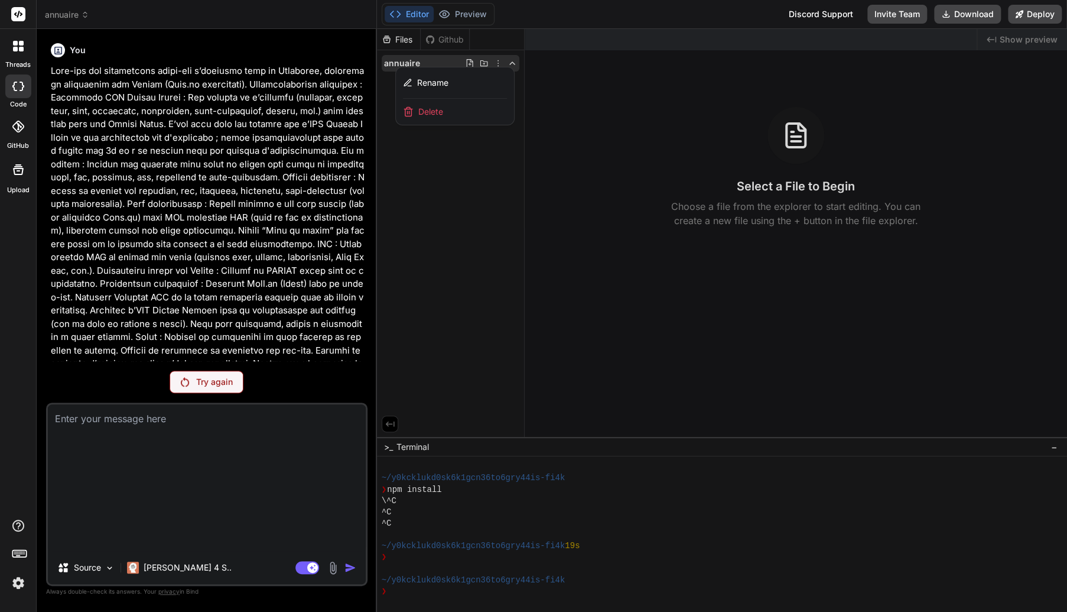
scroll to position [0, 0]
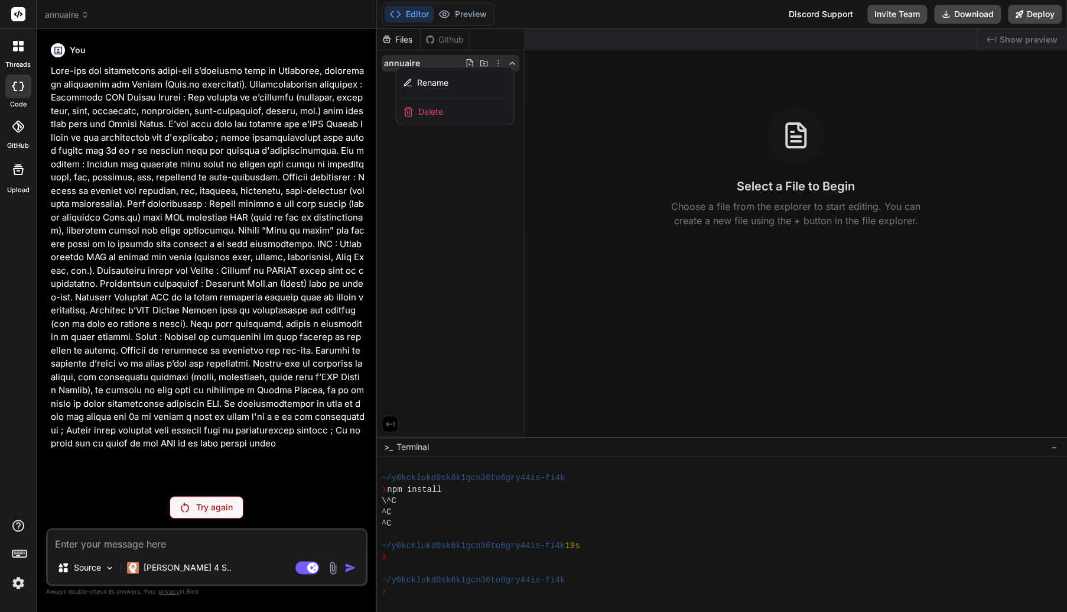
paste textarea "Crée une application front-end d’annuaire pour la Polynésie, déployable facilem…"
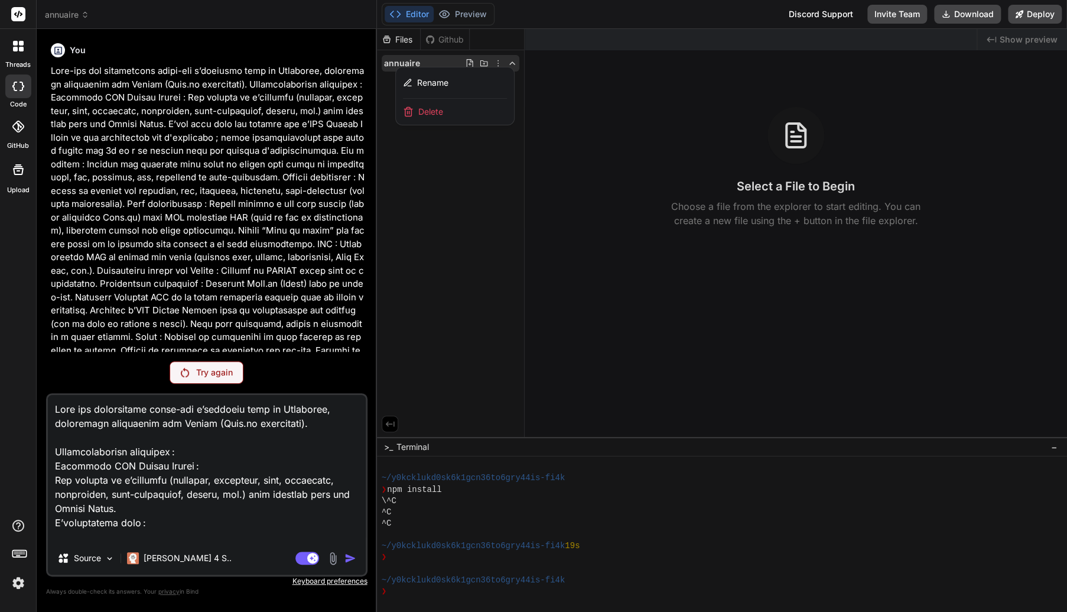
scroll to position [823, 0]
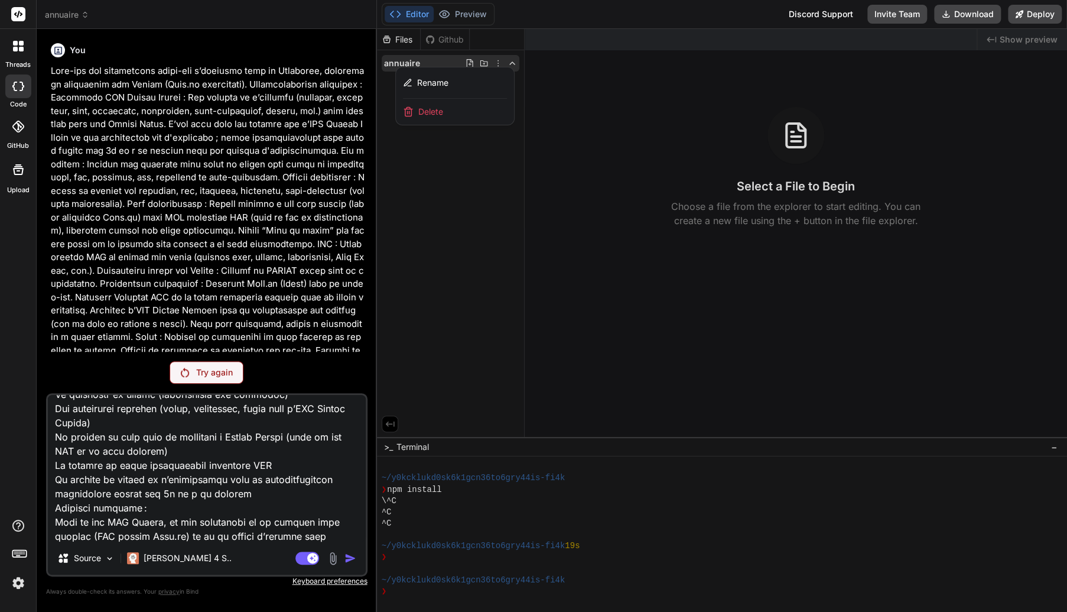
click at [428, 113] on span "Delete" at bounding box center [430, 112] width 25 height 12
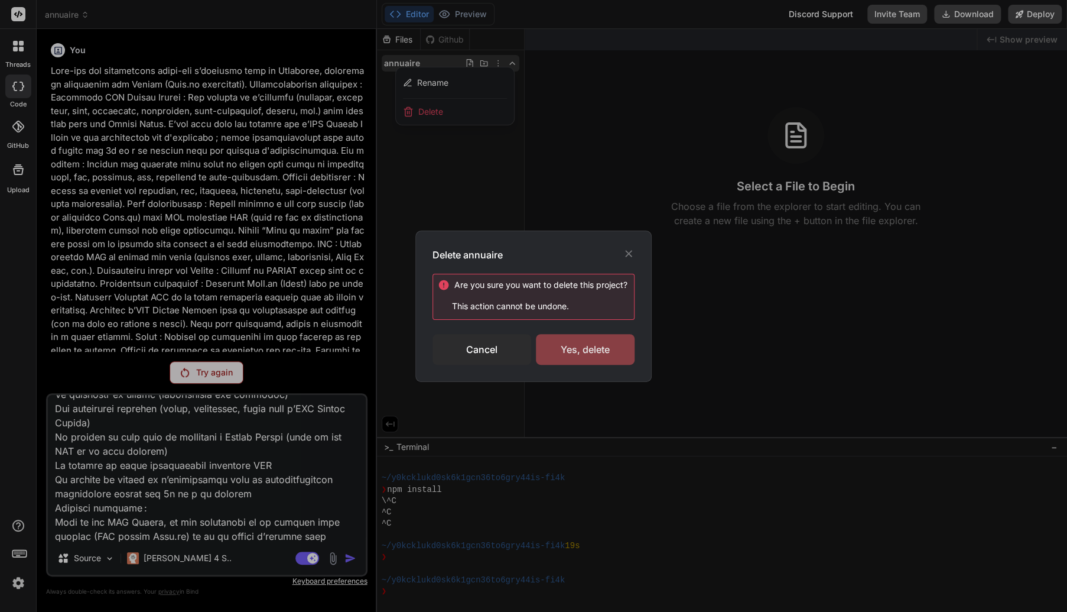
click at [570, 341] on div "Yes, delete" at bounding box center [585, 349] width 99 height 31
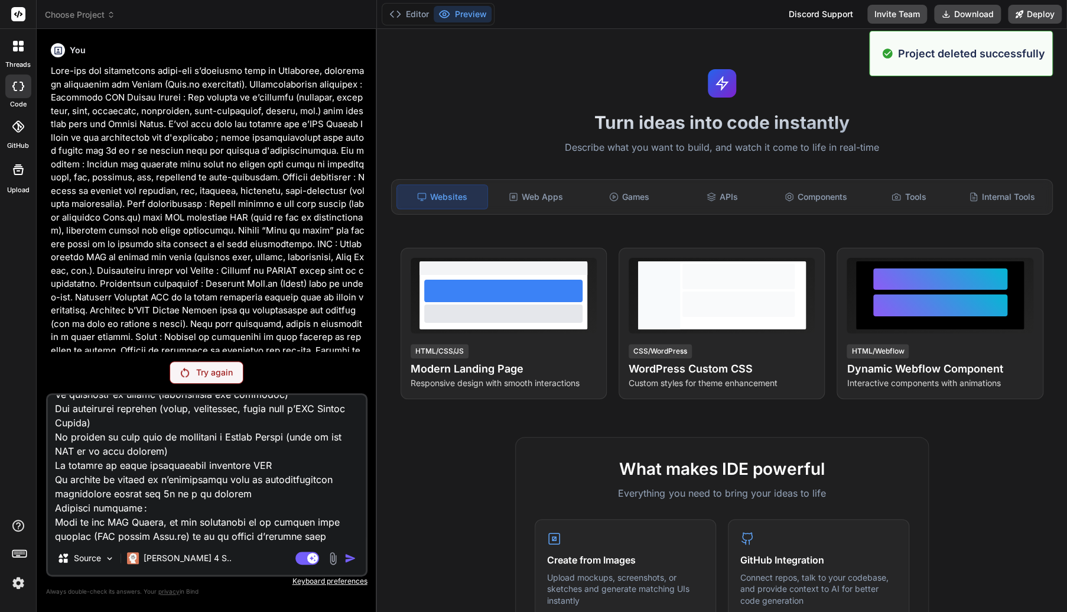
click at [94, 15] on span "Choose Project" at bounding box center [80, 15] width 70 height 12
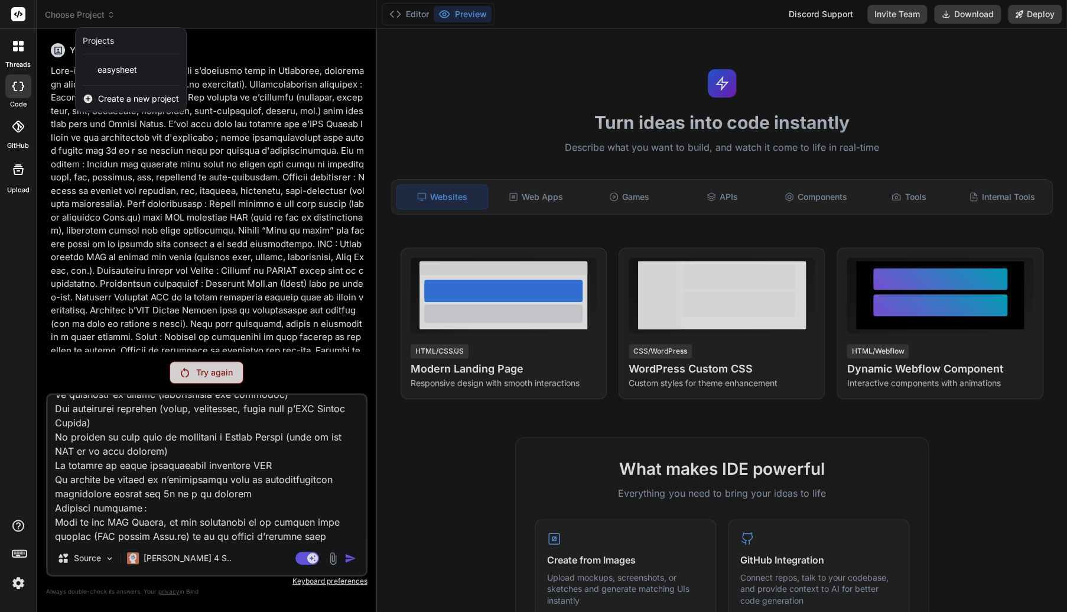
click at [123, 98] on span "Create a new project" at bounding box center [138, 99] width 81 height 12
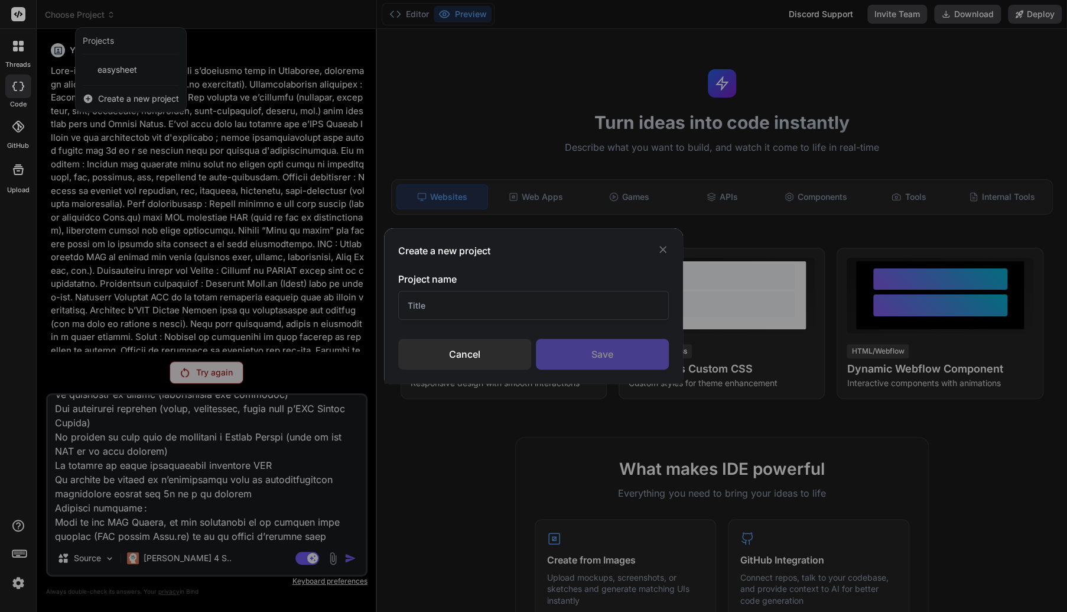
click at [451, 303] on input "text" at bounding box center [533, 305] width 271 height 29
click at [602, 355] on div "Save" at bounding box center [602, 354] width 133 height 31
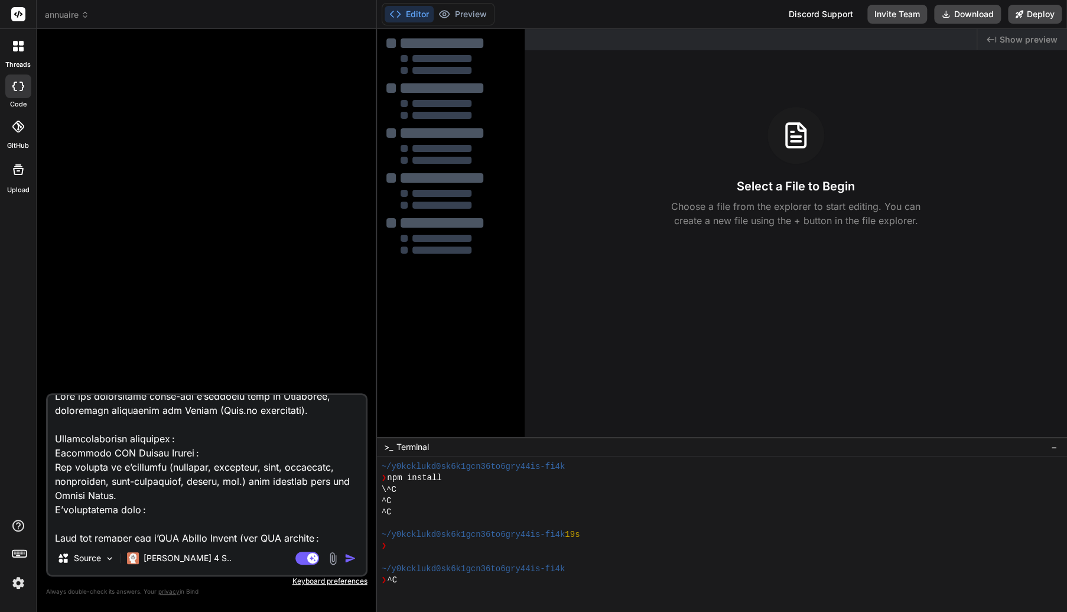
scroll to position [0, 0]
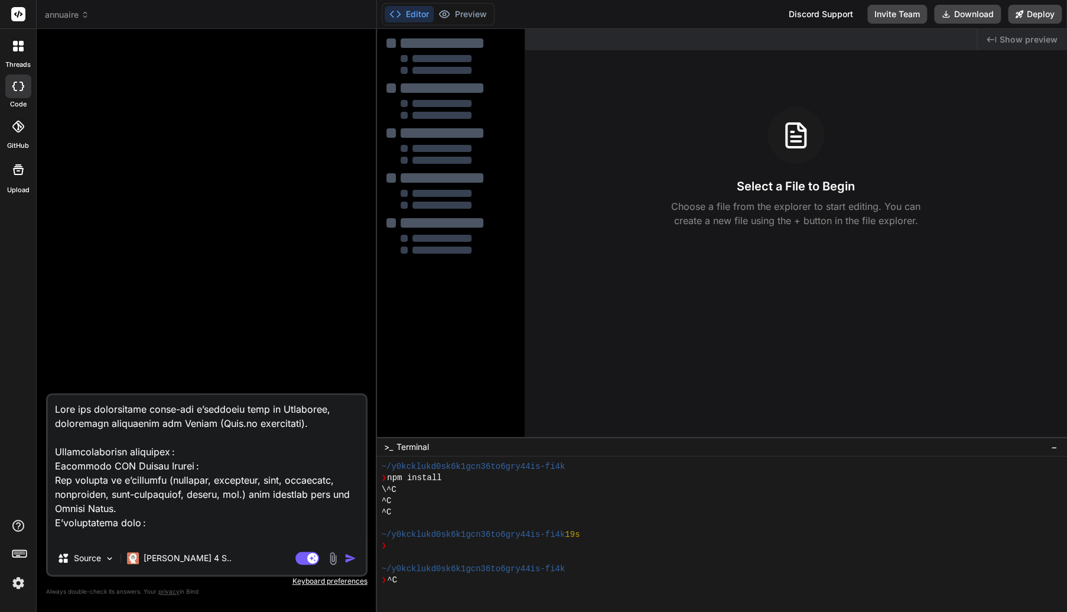
click at [350, 559] on img "button" at bounding box center [351, 558] width 12 height 12
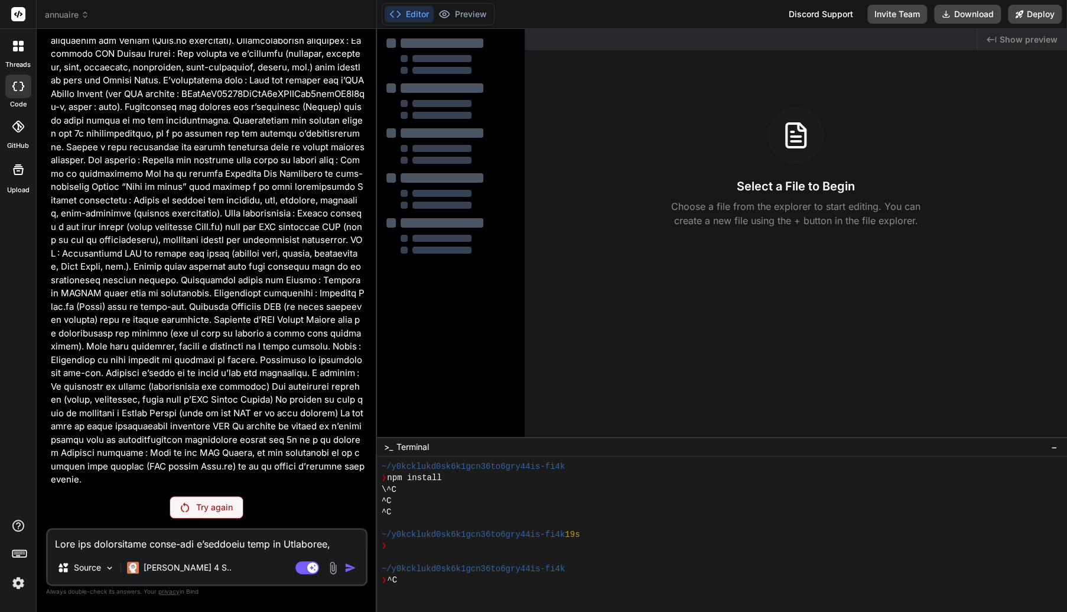
scroll to position [28, 0]
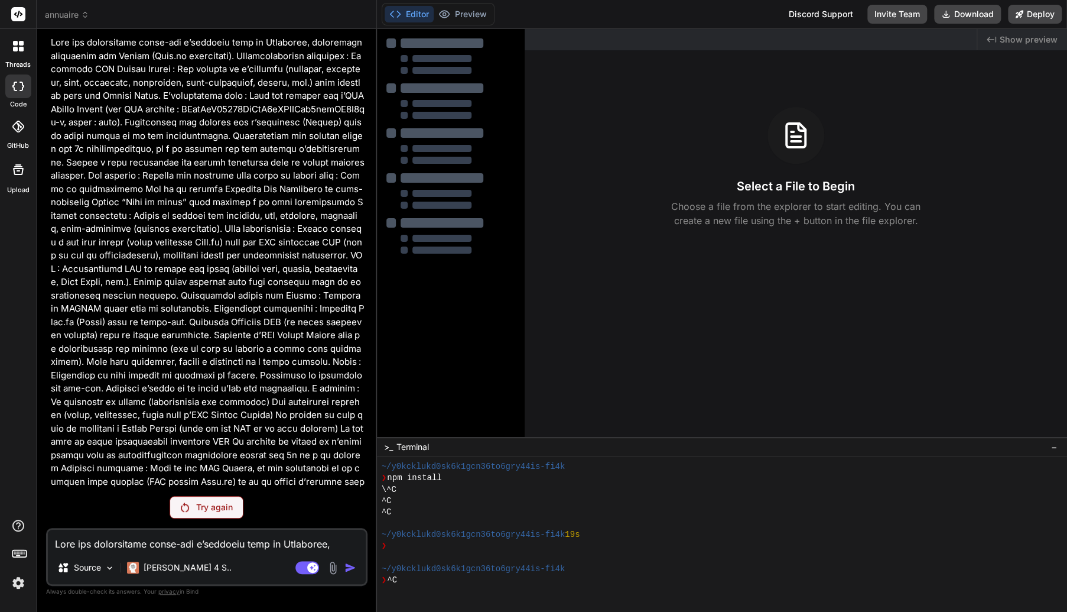
click at [194, 508] on div "Try again" at bounding box center [207, 507] width 74 height 22
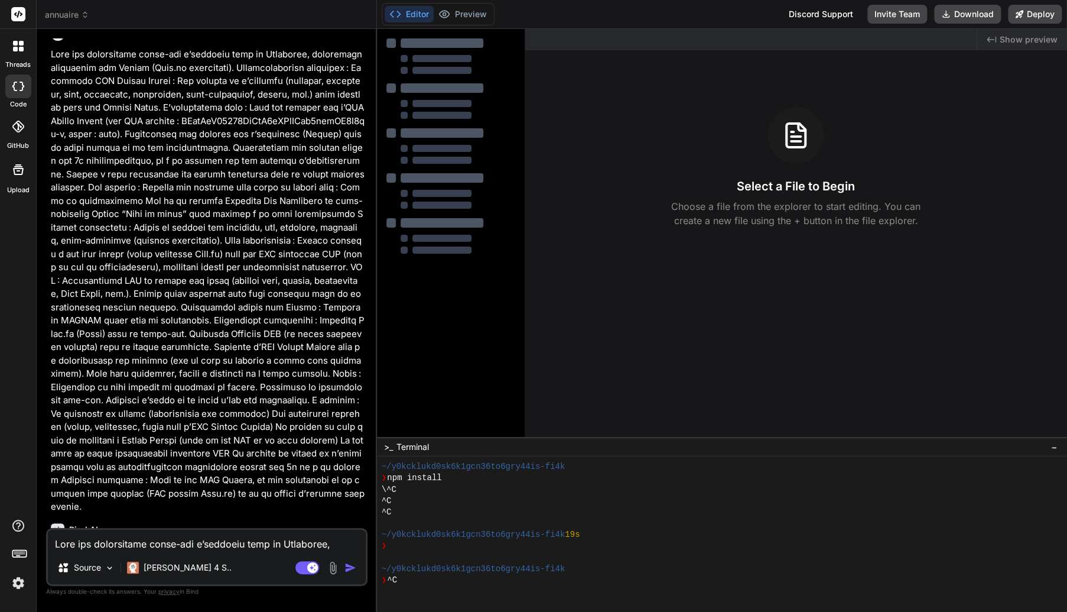
scroll to position [0, 0]
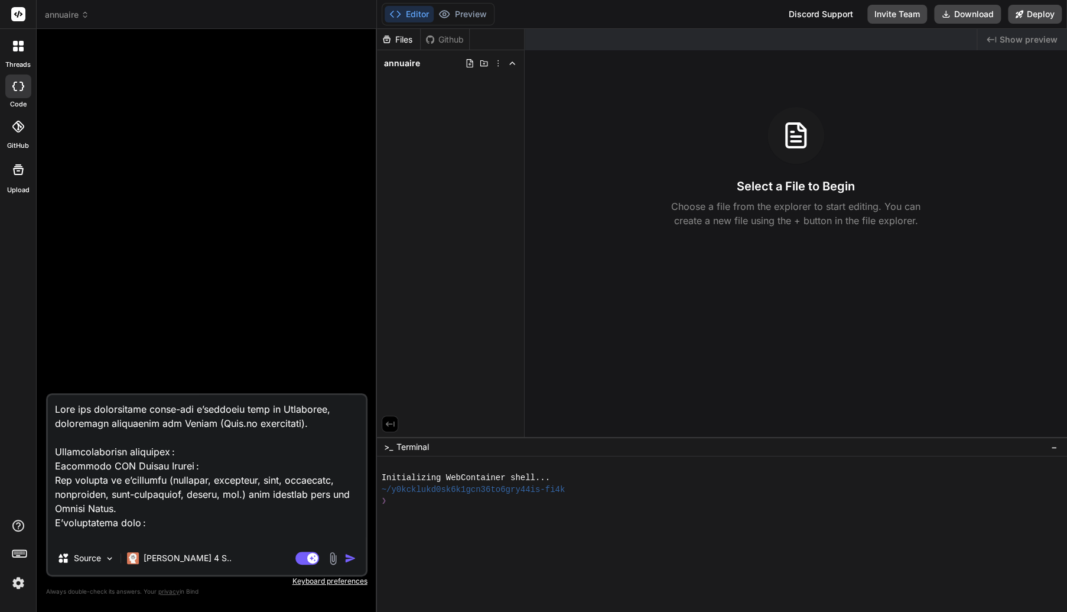
click at [348, 564] on img "button" at bounding box center [351, 558] width 12 height 12
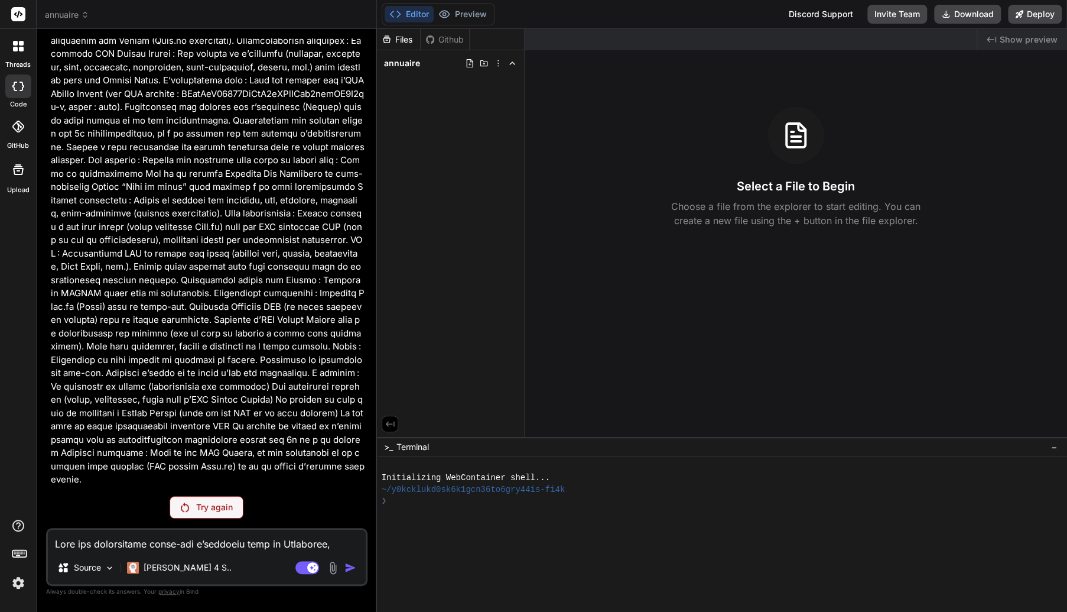
scroll to position [28, 0]
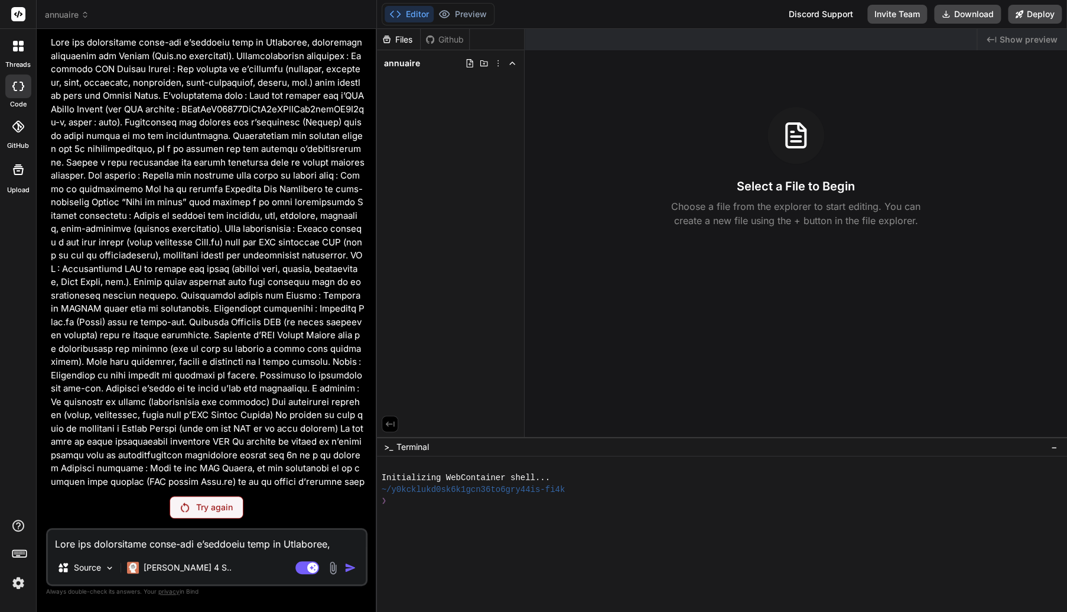
click at [220, 512] on p "Try again" at bounding box center [214, 507] width 37 height 12
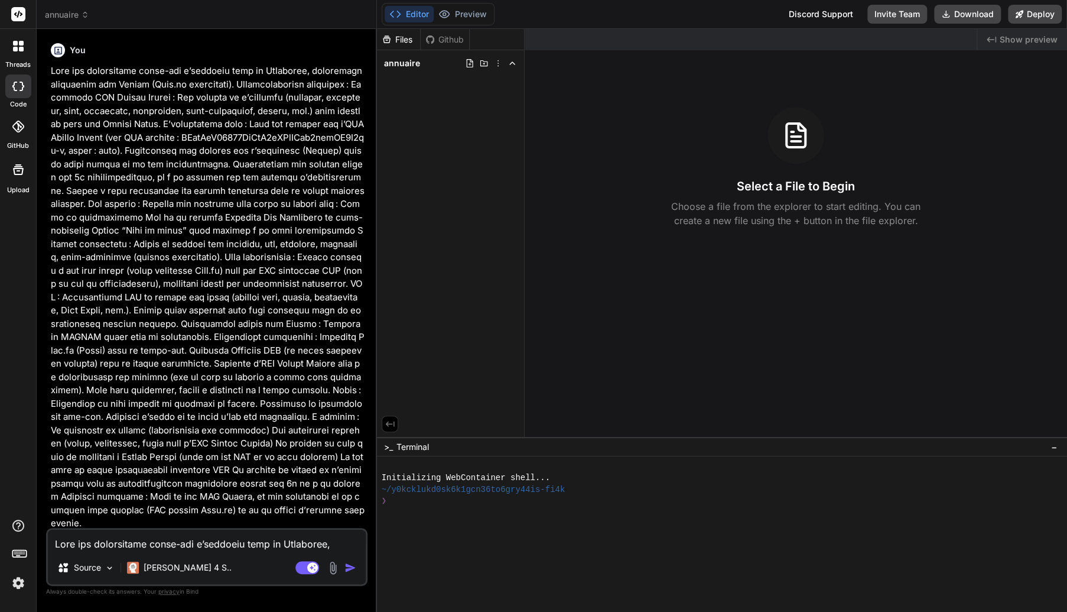
scroll to position [71, 0]
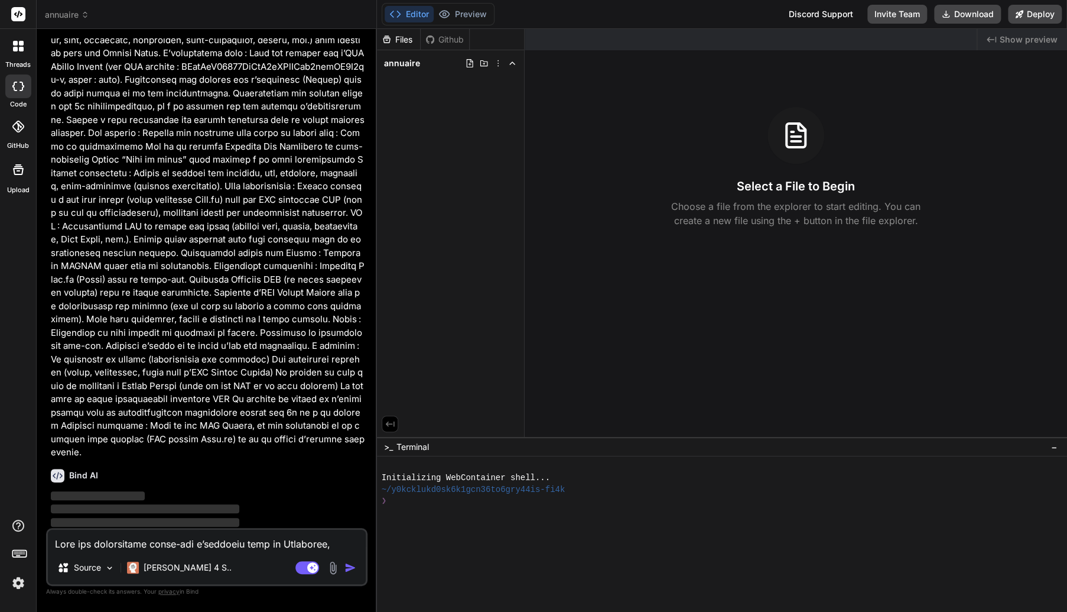
type textarea "x"
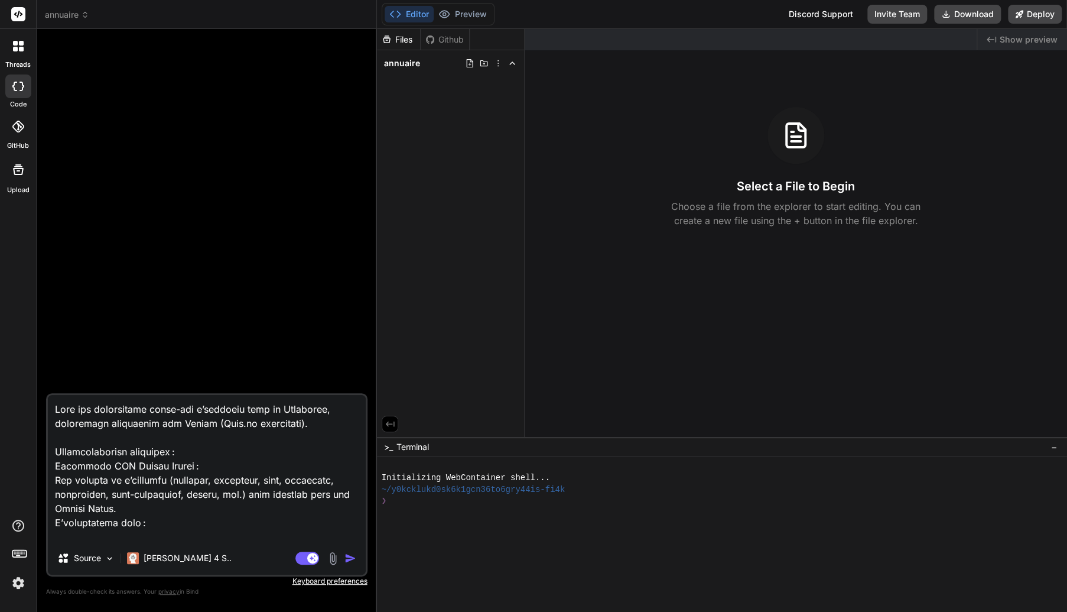
click at [377, 190] on div "Files Github annuaire" at bounding box center [451, 233] width 148 height 408
click at [199, 426] on textarea at bounding box center [207, 468] width 318 height 147
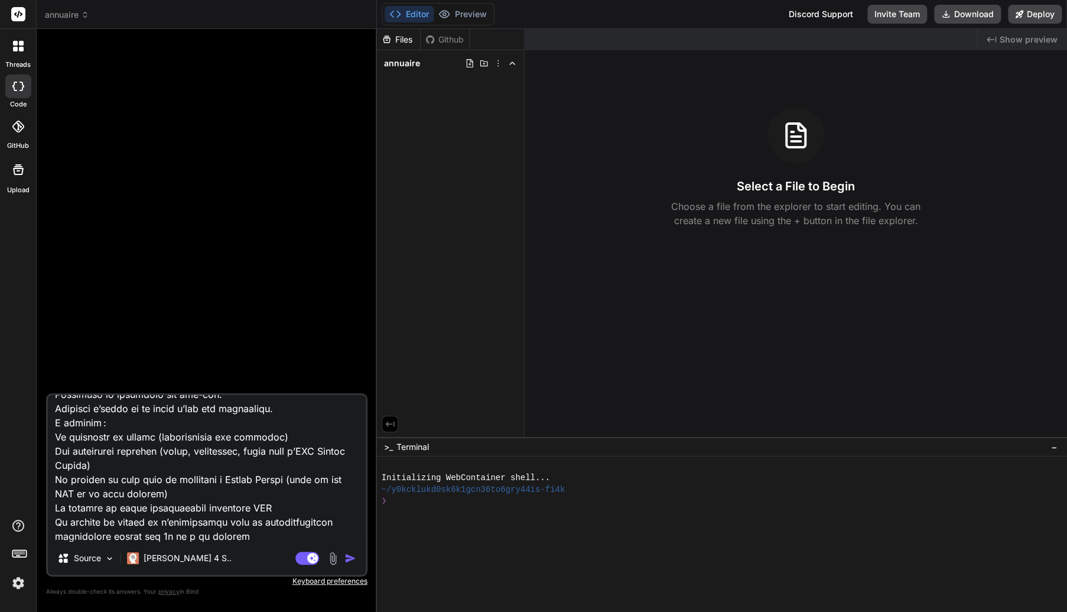
scroll to position [825, 0]
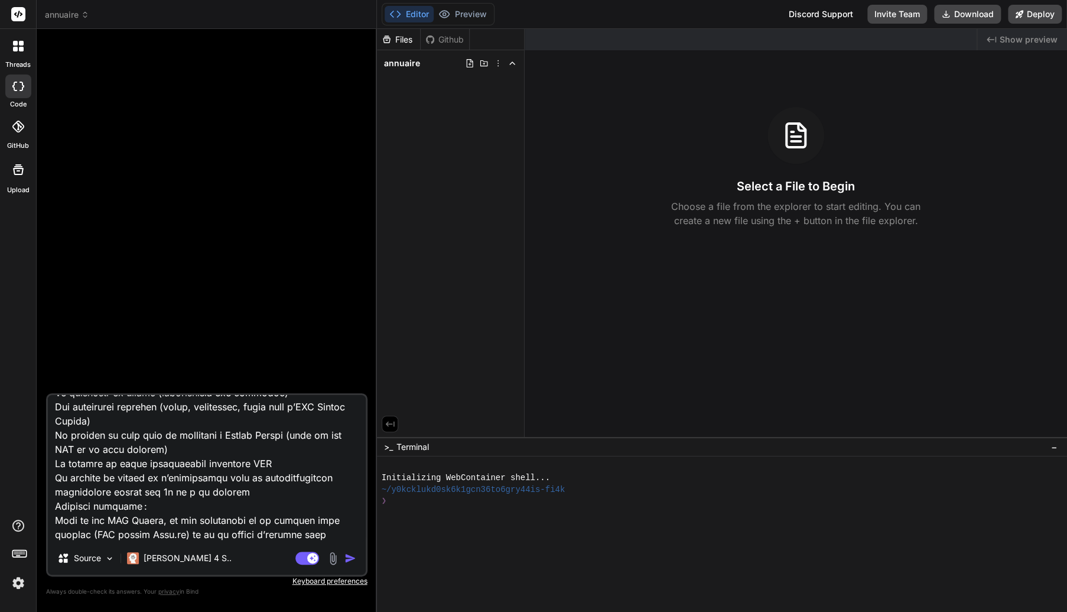
click at [347, 562] on img "button" at bounding box center [351, 558] width 12 height 12
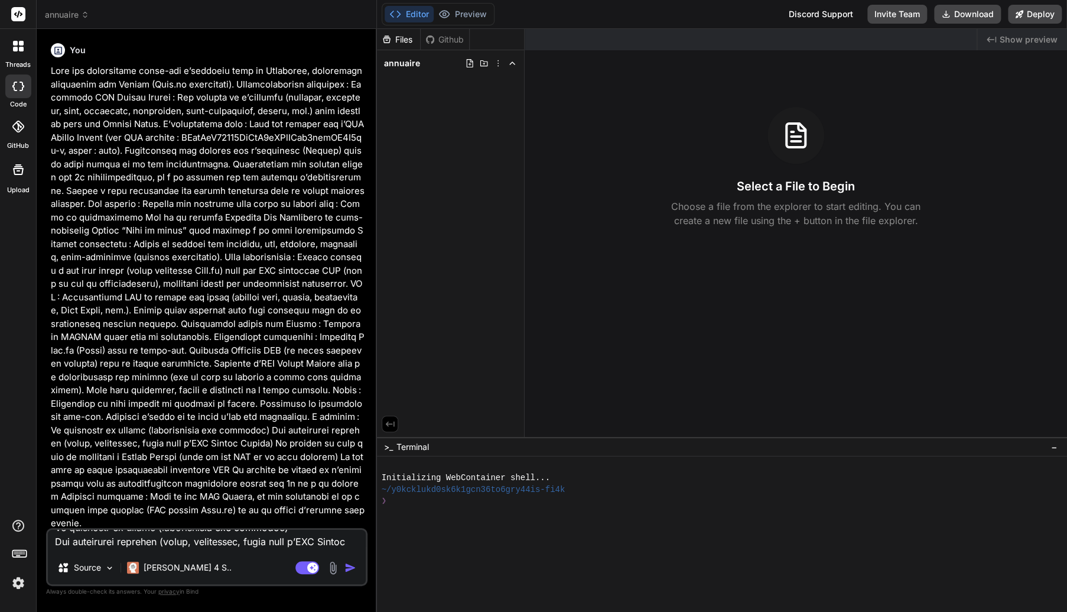
scroll to position [0, 0]
type textarea "x"
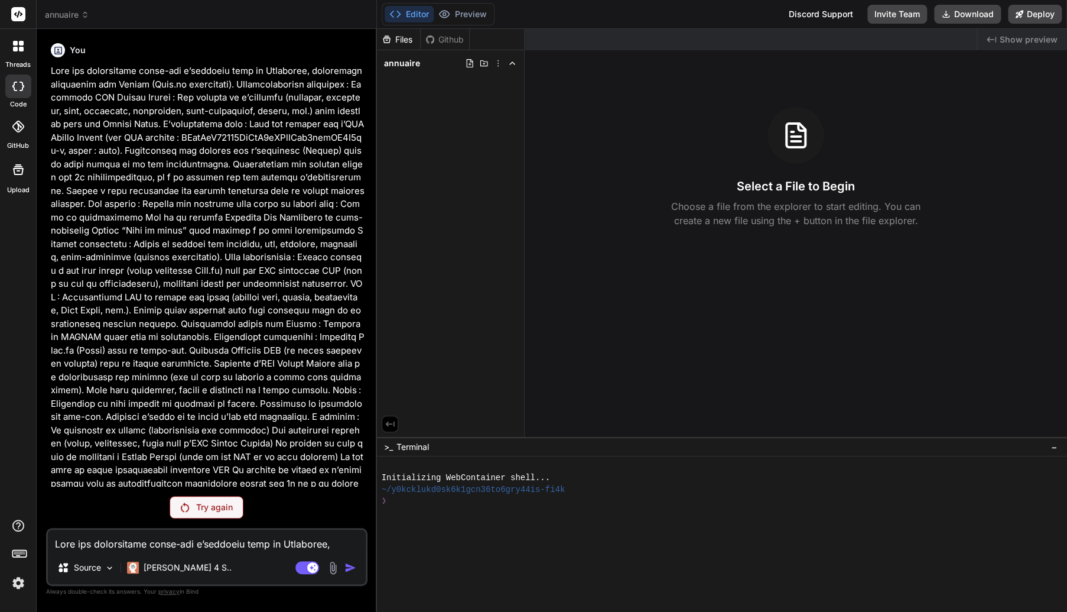
scroll to position [28, 0]
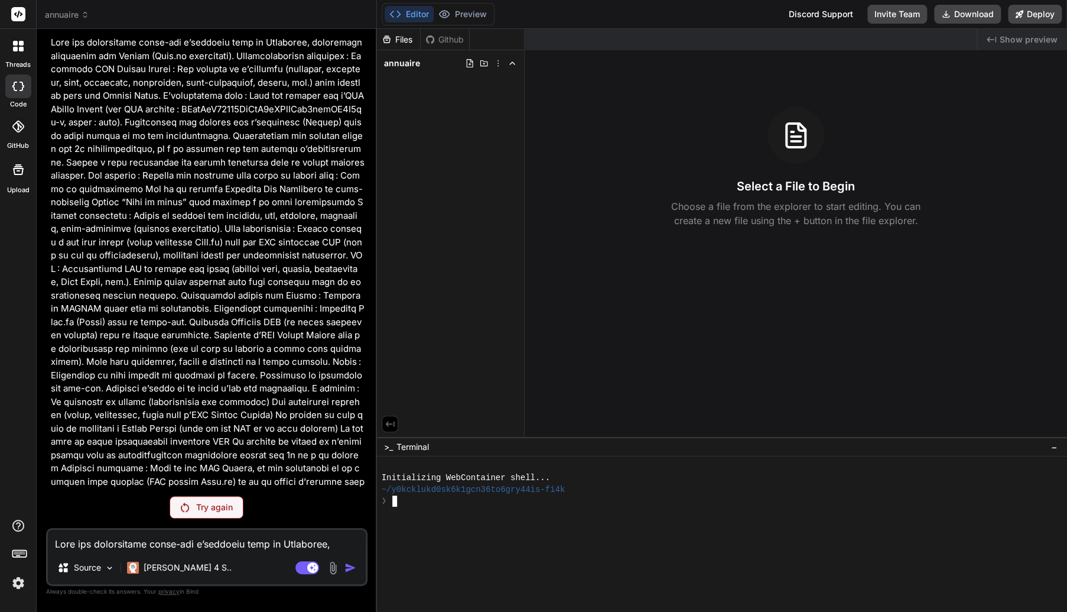
click at [504, 502] on div "❯" at bounding box center [717, 500] width 670 height 11
click at [121, 542] on textarea at bounding box center [207, 540] width 318 height 21
paste textarea "Crée une application front-end d’annuaire pour la Polynésie, déployable facilem…"
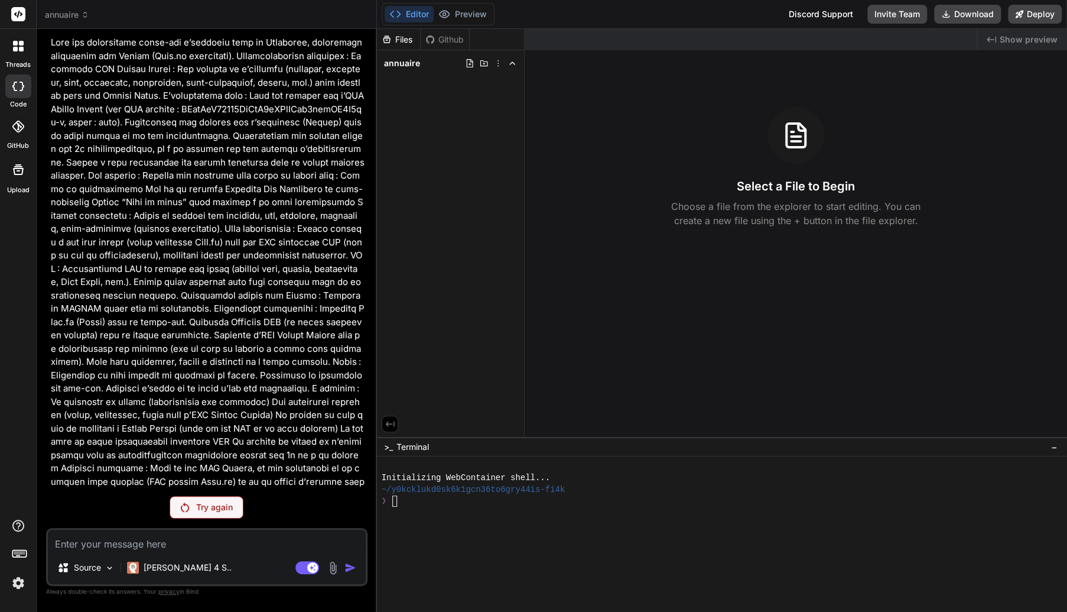
type textarea "Crée une application front-end d’annuaire pour la Polynésie, déployable facilem…"
type textarea "x"
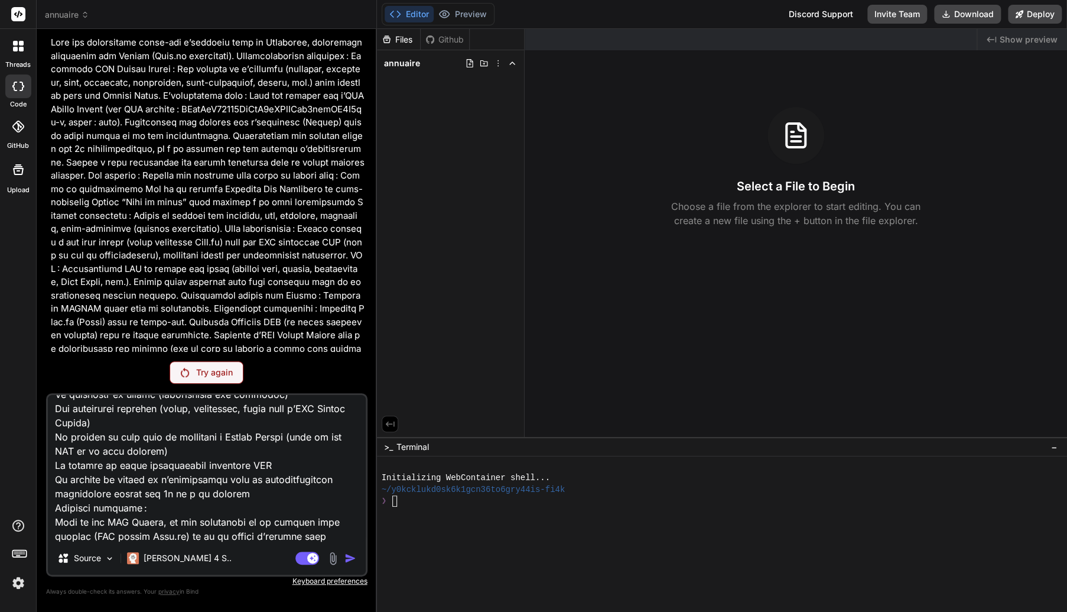
type textarea "Crée une application front-end d’annuaire pour la Polynésie, déployable facilem…"
type textarea "x"
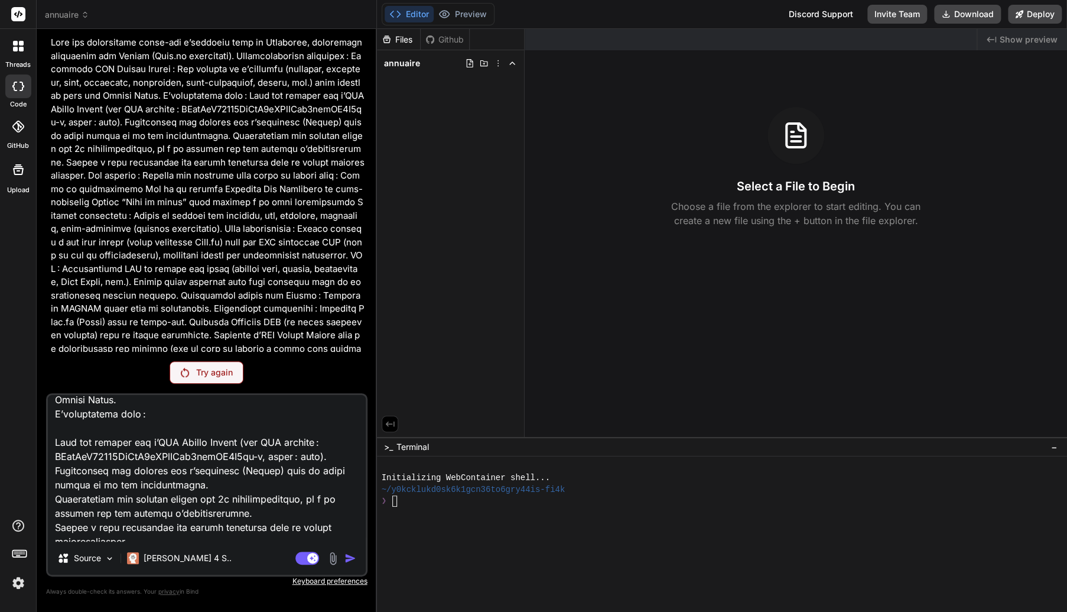
scroll to position [126, 0]
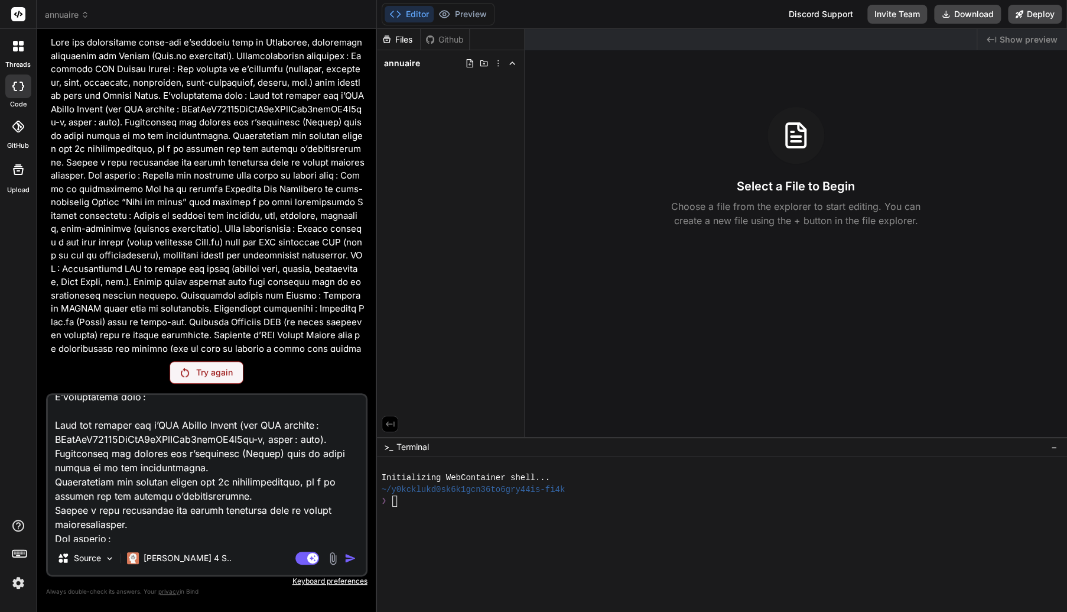
click at [306, 440] on textarea at bounding box center [207, 468] width 318 height 147
click at [312, 437] on textarea at bounding box center [207, 468] width 318 height 147
type textarea "Crée une application front-end d’annuaire pour la Polynésie, déployable facilem…"
type textarea "x"
paste textarea "https://docs.google.com/spreadsheets/d/1-pcVOPXIrbw5I7UJlbSFJ6tKd-ym6i-pFLk77kw…"
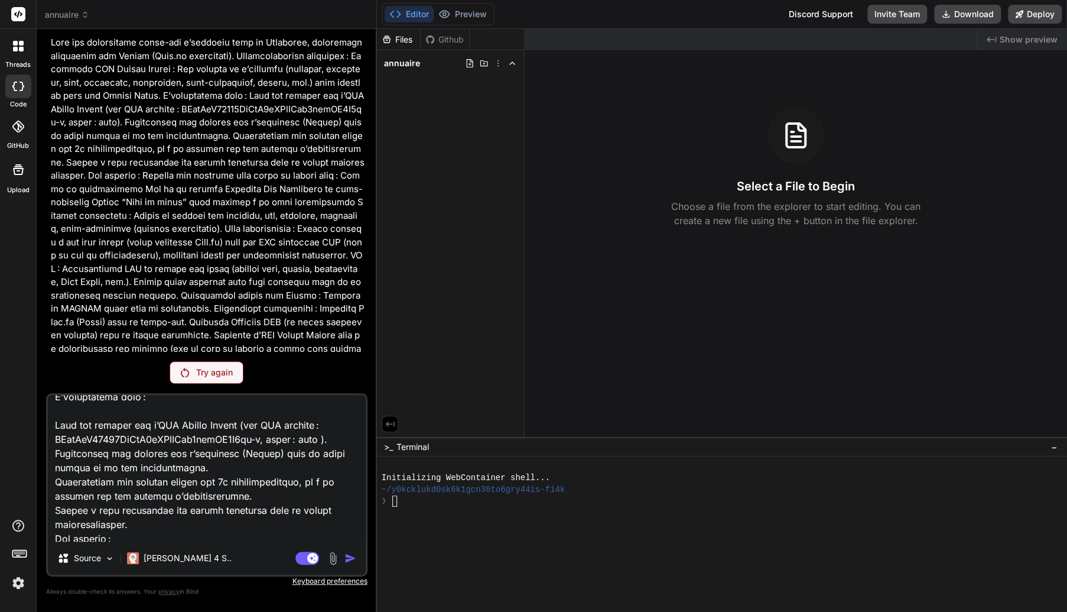
type textarea "Lore ips dolorsitame conse-adi e’seddoeiu temp in Utlaboree, doloremagn aliquae…"
type textarea "x"
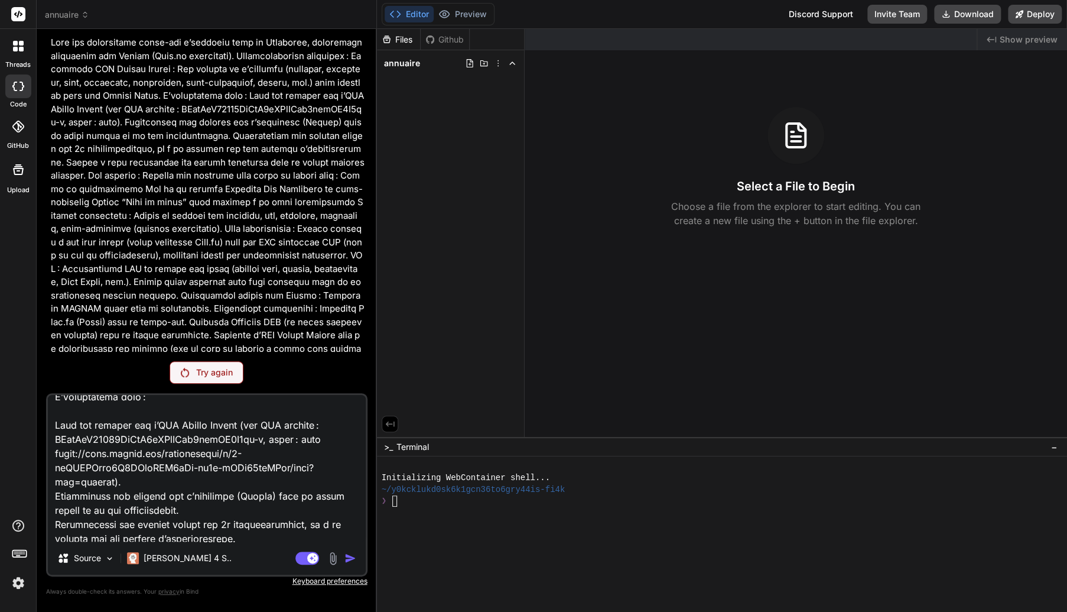
type textarea "Lore ips dolorsitame conse-adi e’seddoeiu temp in Utlaboree, doloremagn aliquae…"
click at [260, 460] on textarea at bounding box center [207, 468] width 318 height 147
click at [184, 372] on img at bounding box center [185, 372] width 8 height 9
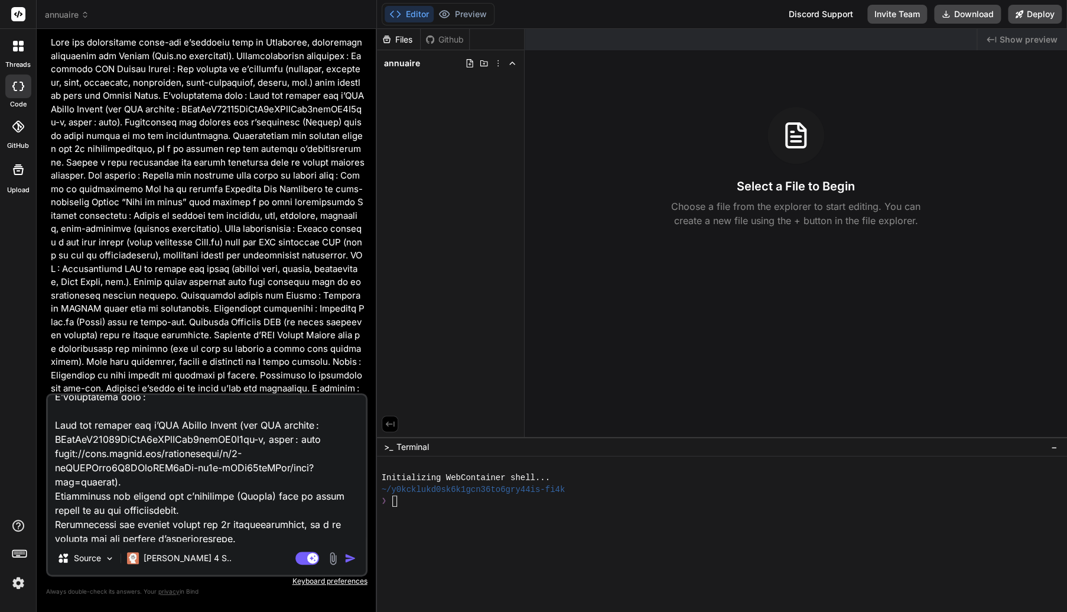
scroll to position [0, 0]
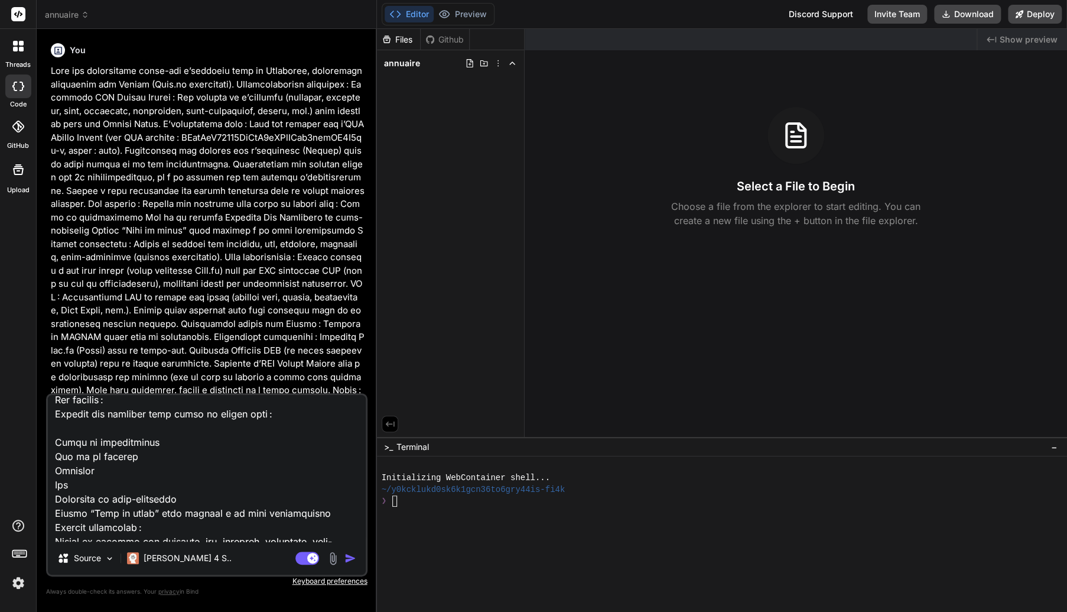
type textarea "x"
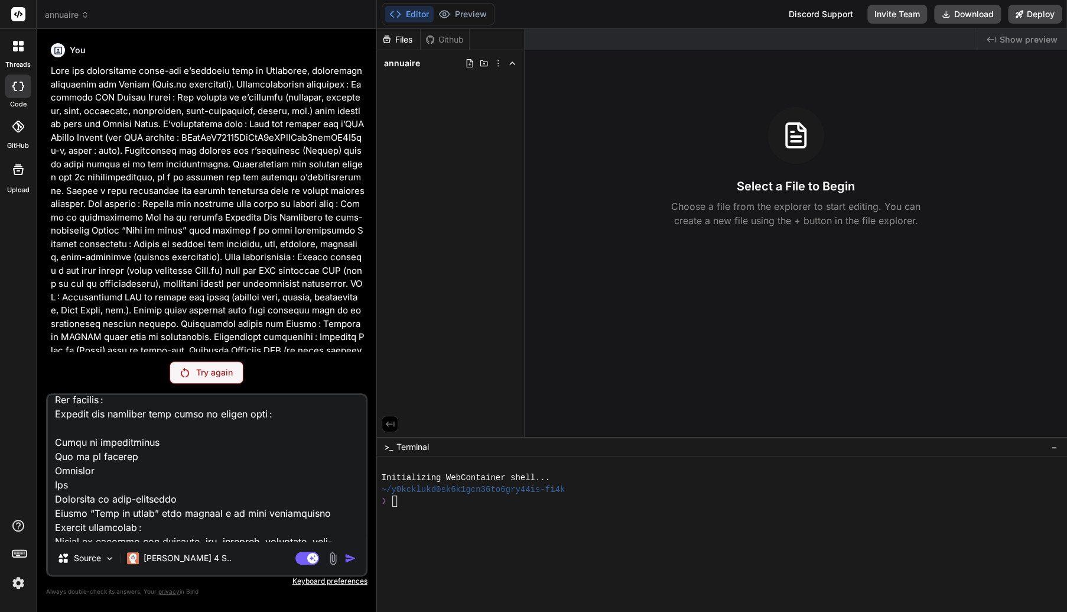
scroll to position [312, 0]
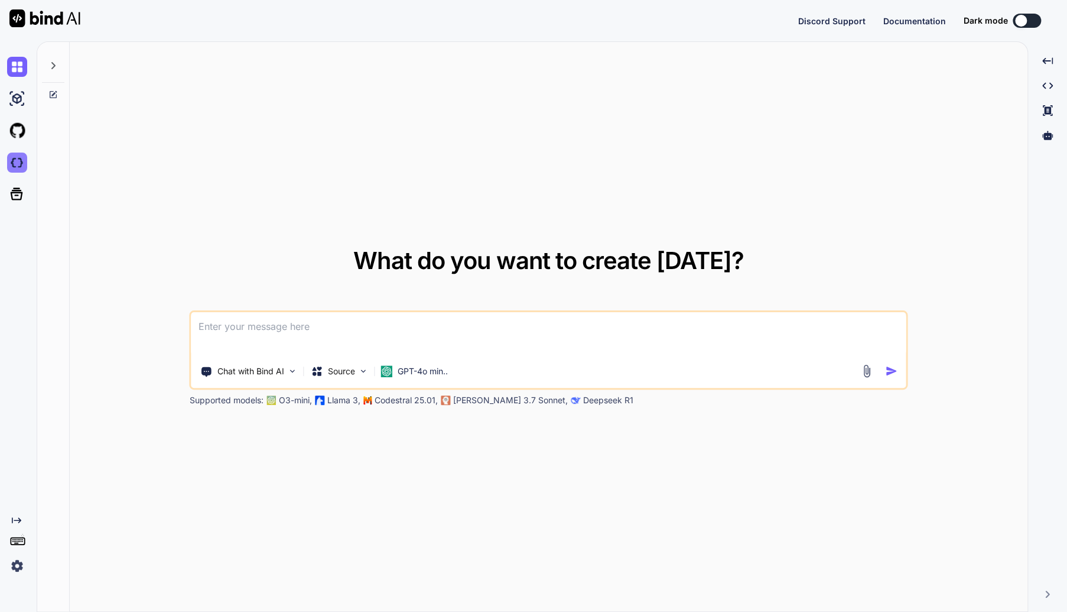
click at [11, 161] on img at bounding box center [17, 162] width 20 height 20
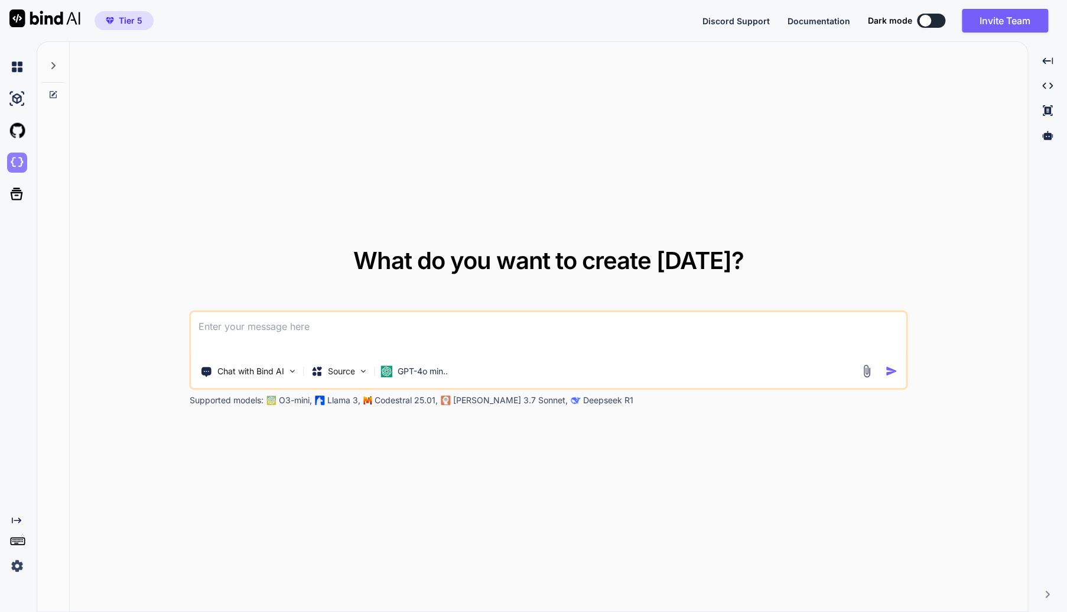
type textarea "x"
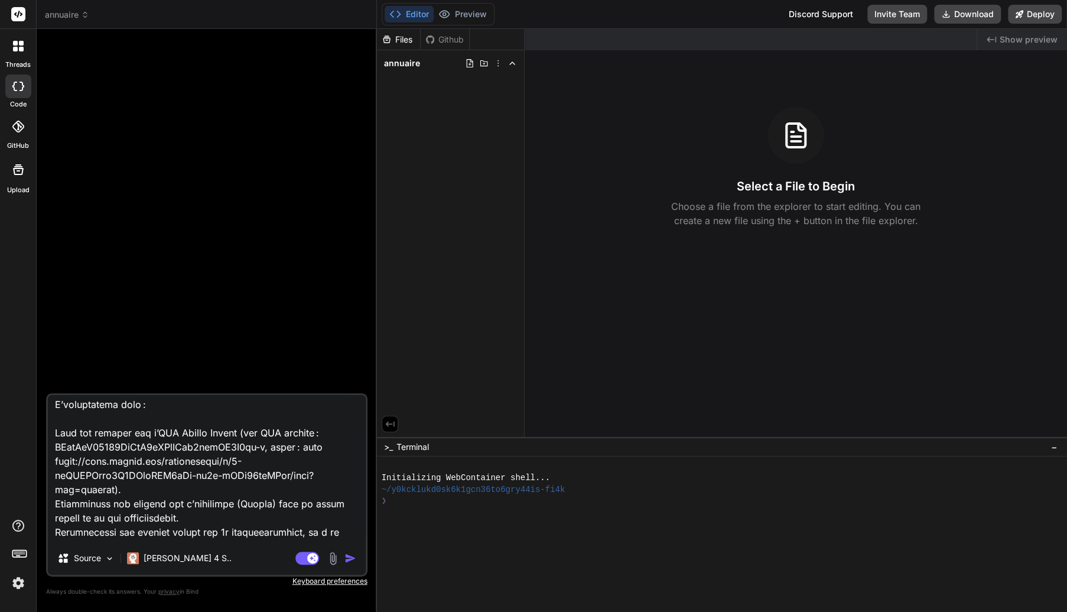
scroll to position [181, 0]
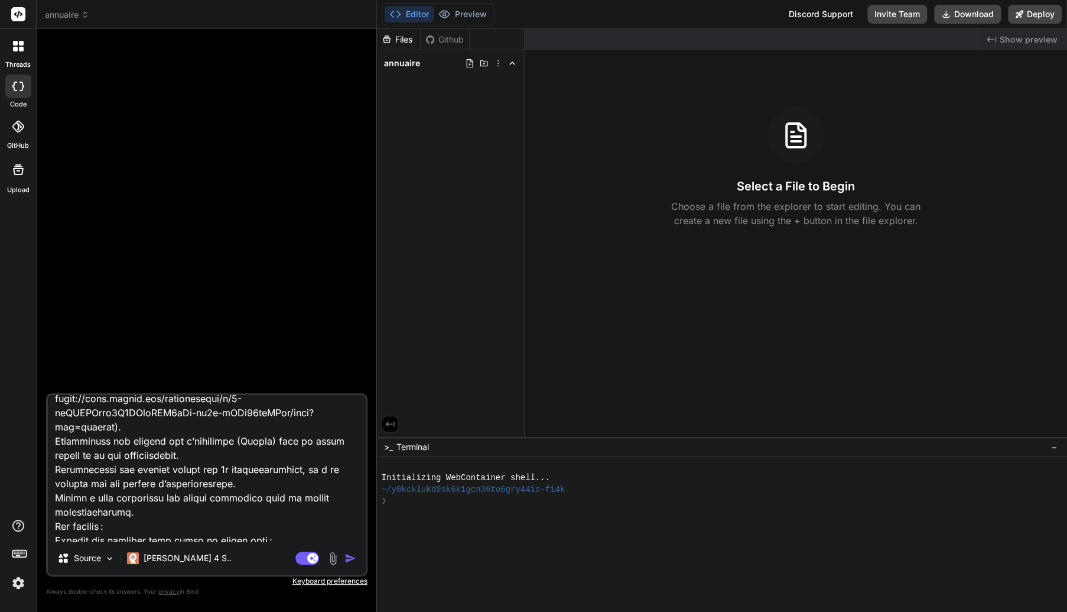
click at [351, 556] on img "button" at bounding box center [351, 558] width 12 height 12
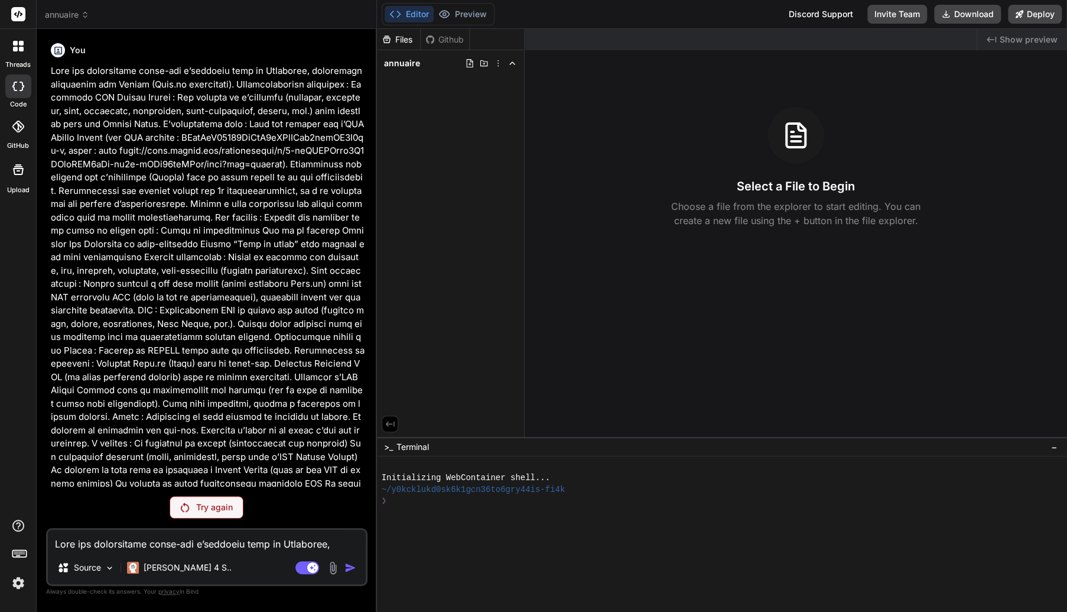
scroll to position [42, 0]
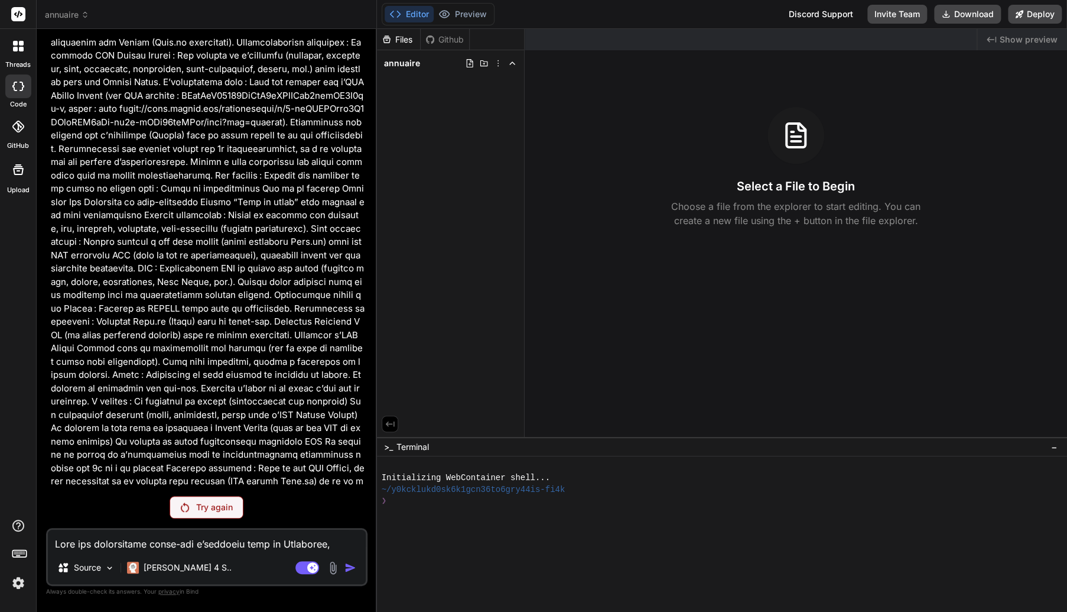
click at [181, 511] on img at bounding box center [185, 506] width 8 height 9
click at [208, 515] on div "Try again" at bounding box center [207, 507] width 74 height 22
click at [141, 568] on div "[PERSON_NAME] 4 S.." at bounding box center [179, 568] width 105 height 12
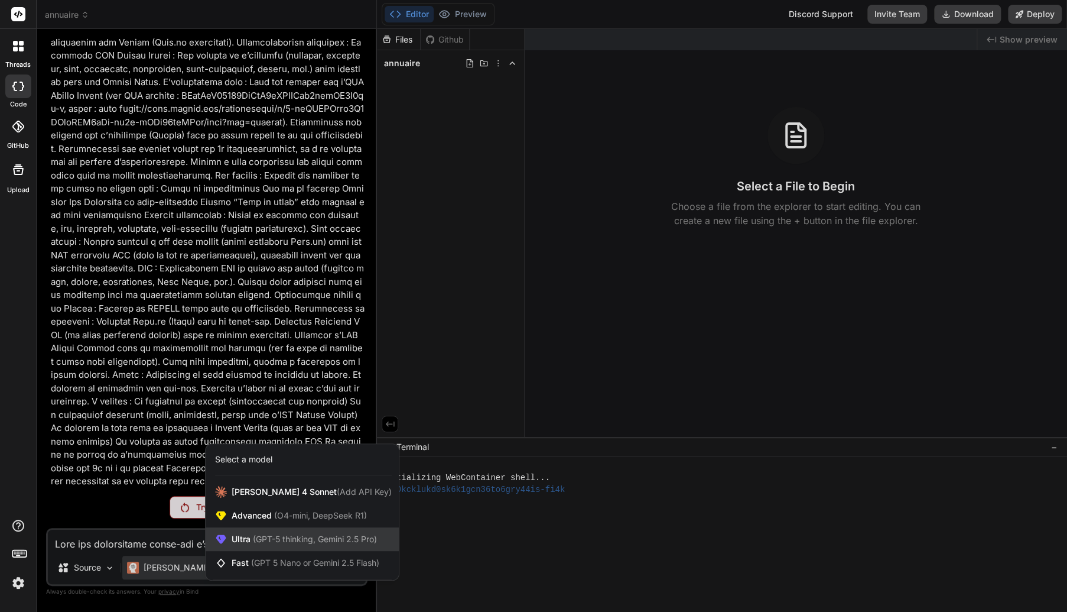
click at [312, 542] on span "(GPT-5 thinking, Gemini 2.5 Pro)" at bounding box center [314, 539] width 126 height 10
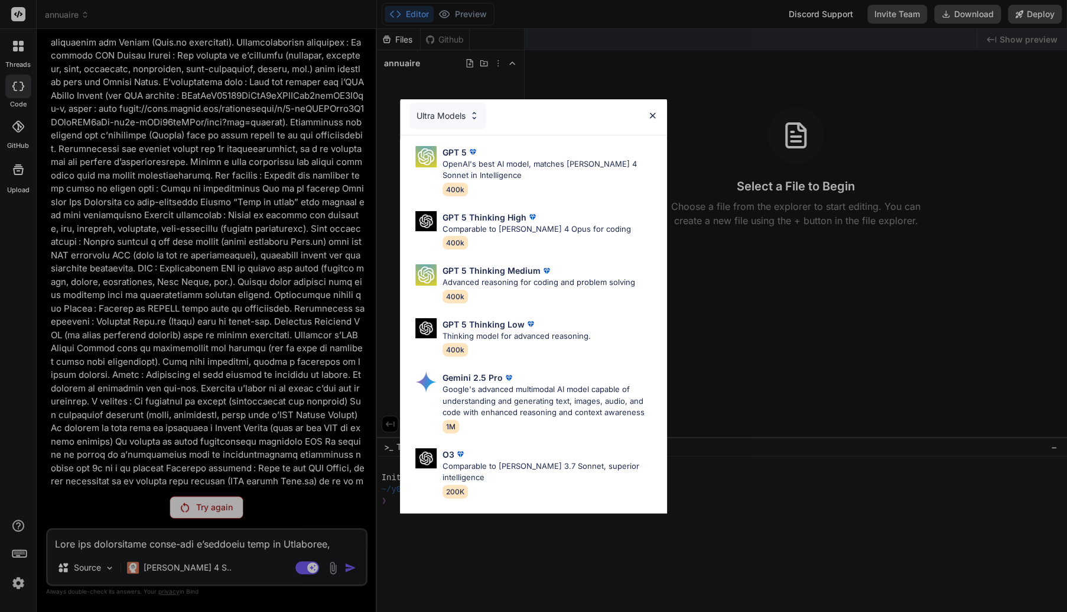
scroll to position [3, 0]
click at [595, 222] on div "GPT 5 Thinking High Comparable to [PERSON_NAME] 4 Opus for coding 400k" at bounding box center [534, 230] width 248 height 48
type textarea "x"
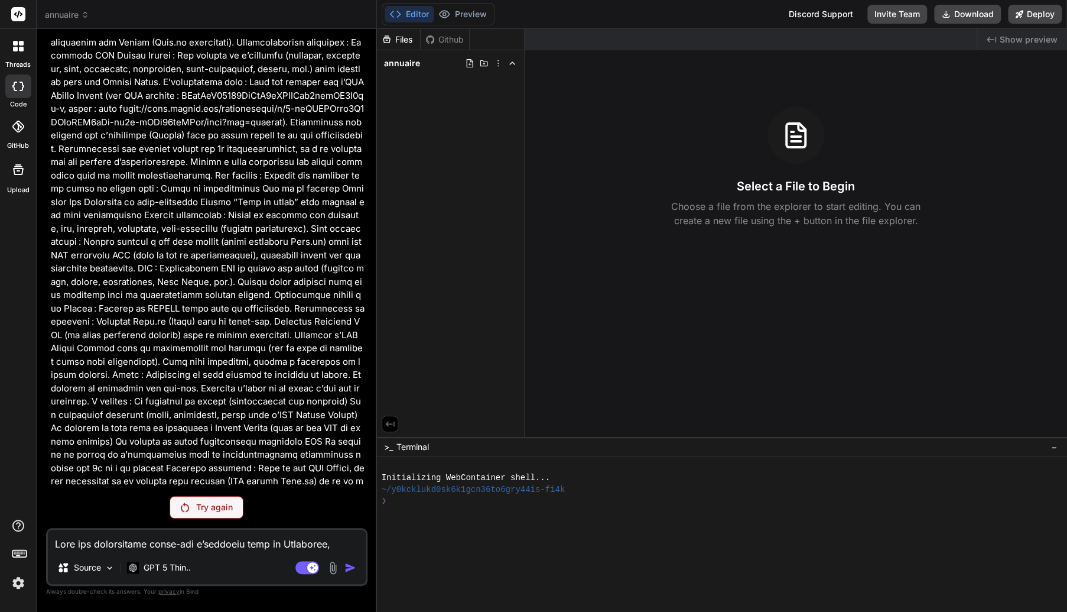
click at [161, 543] on textarea at bounding box center [207, 540] width 318 height 21
paste textarea "Lore ips dolorsitame conse-adi e’seddoeiu temp in Utlaboree, doloremagn aliquae…"
type textarea "Lore ips dolorsitame conse-adi e’seddoeiu temp in Utlaboree, doloremagn aliquae…"
type textarea "x"
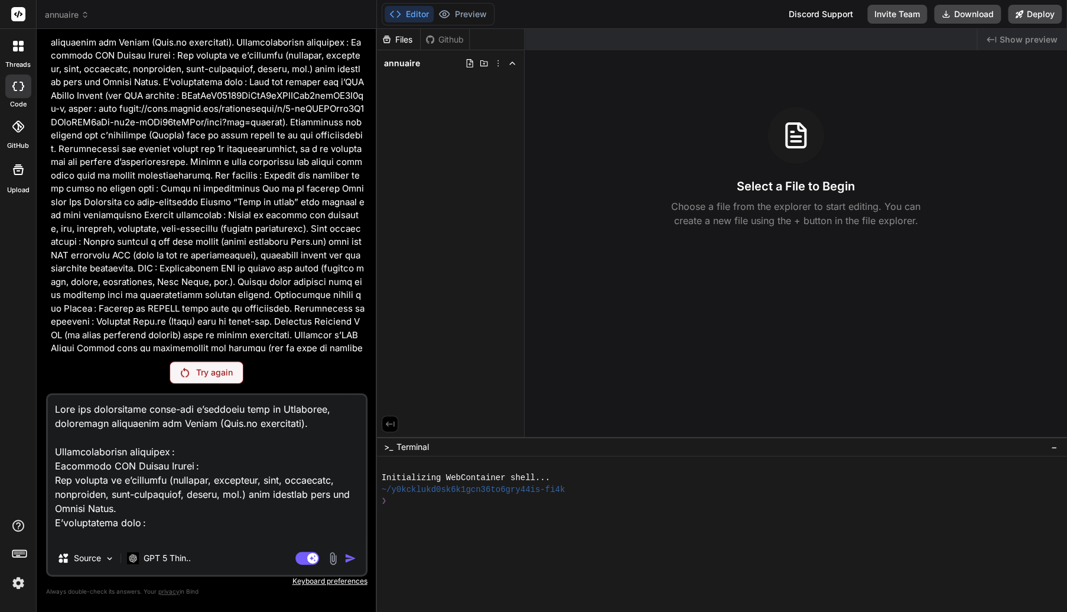
scroll to position [85, 0]
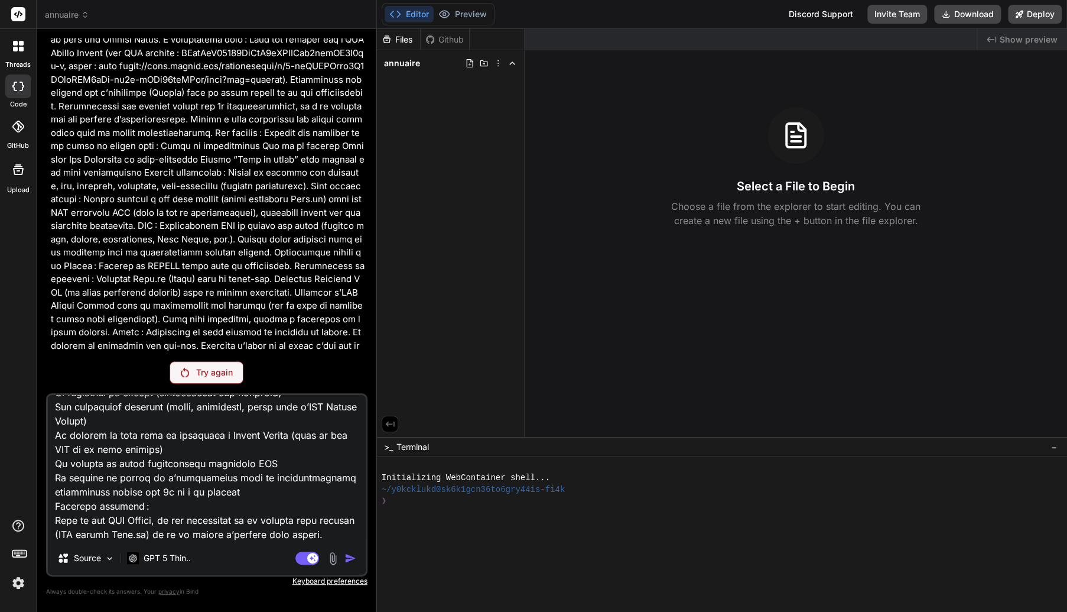
type textarea "Lore ips dolorsitame conse-adi e’seddoeiu temp in Utlaboree, doloremagn aliquae…"
click at [211, 382] on div "Try again" at bounding box center [207, 372] width 74 height 22
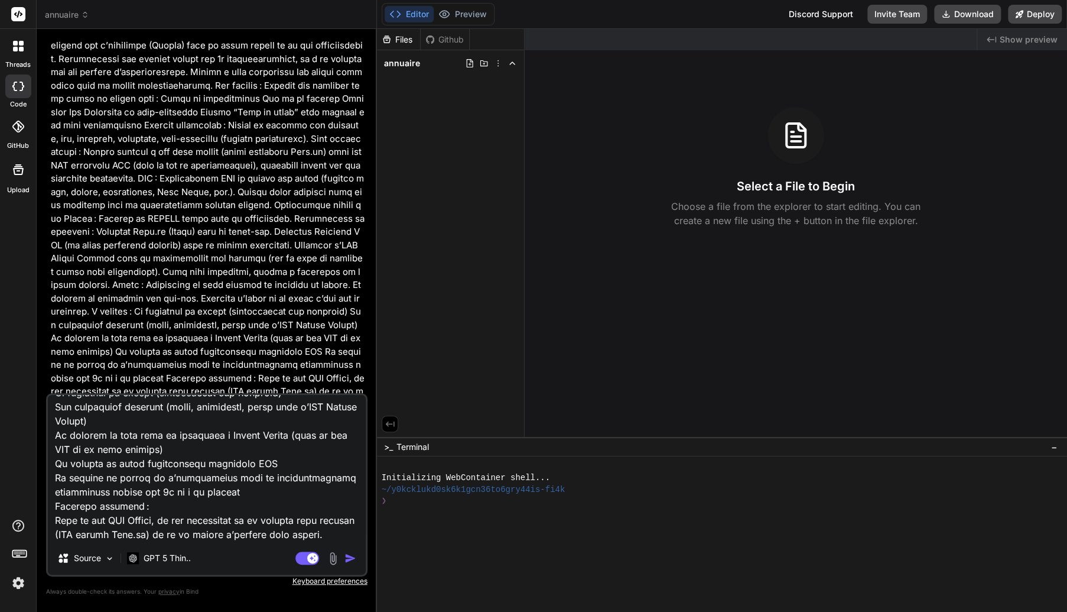
scroll to position [219, 0]
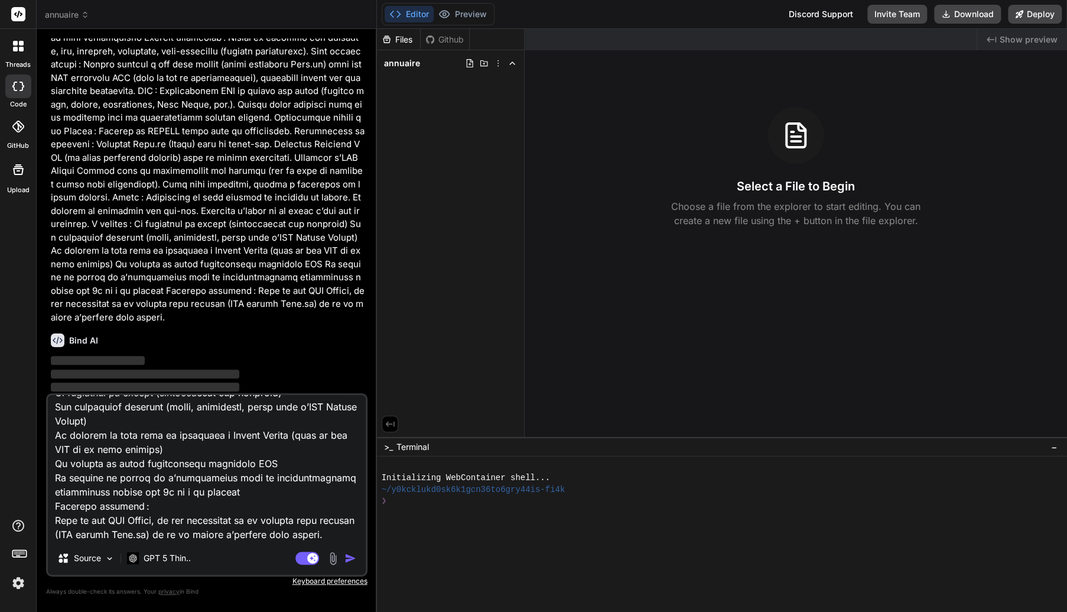
click at [345, 182] on p at bounding box center [208, 84] width 314 height 479
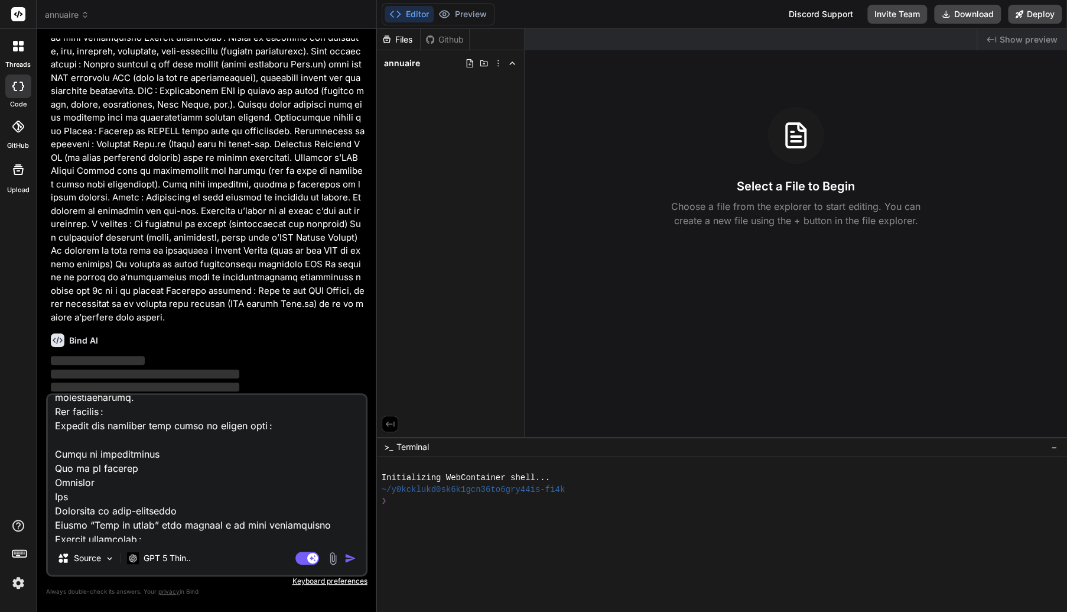
scroll to position [0, 0]
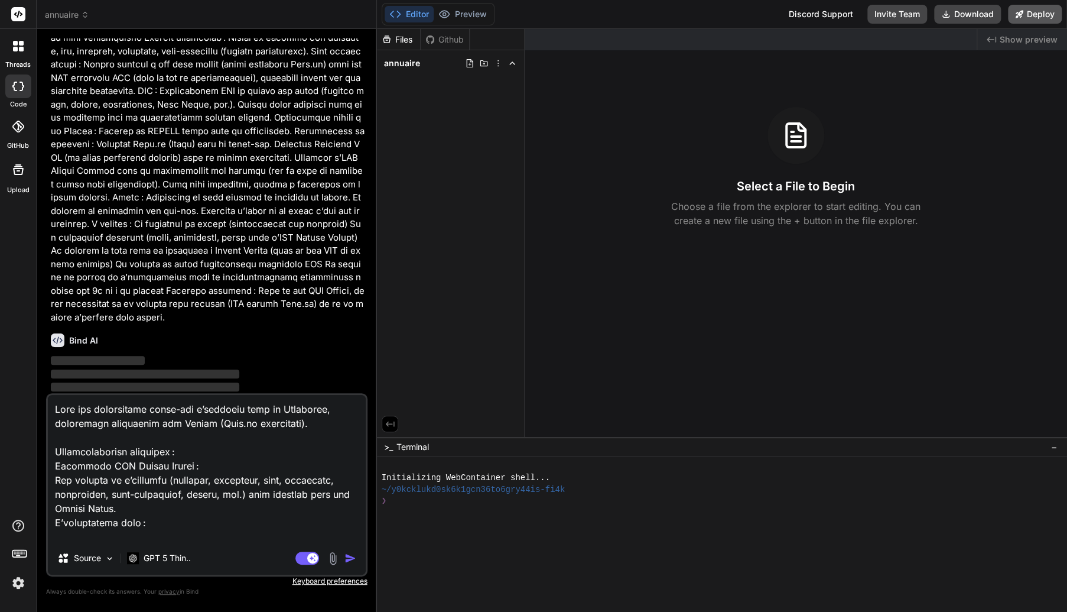
click at [1036, 10] on button "Deploy" at bounding box center [1035, 14] width 54 height 19
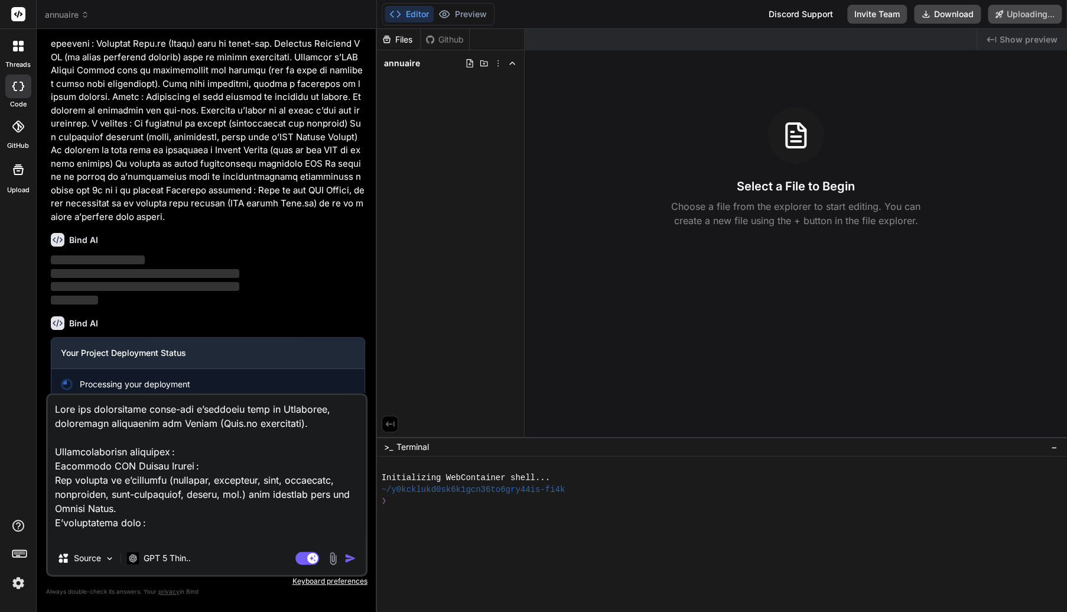
scroll to position [322, 0]
click at [498, 64] on icon at bounding box center [498, 63] width 9 height 9
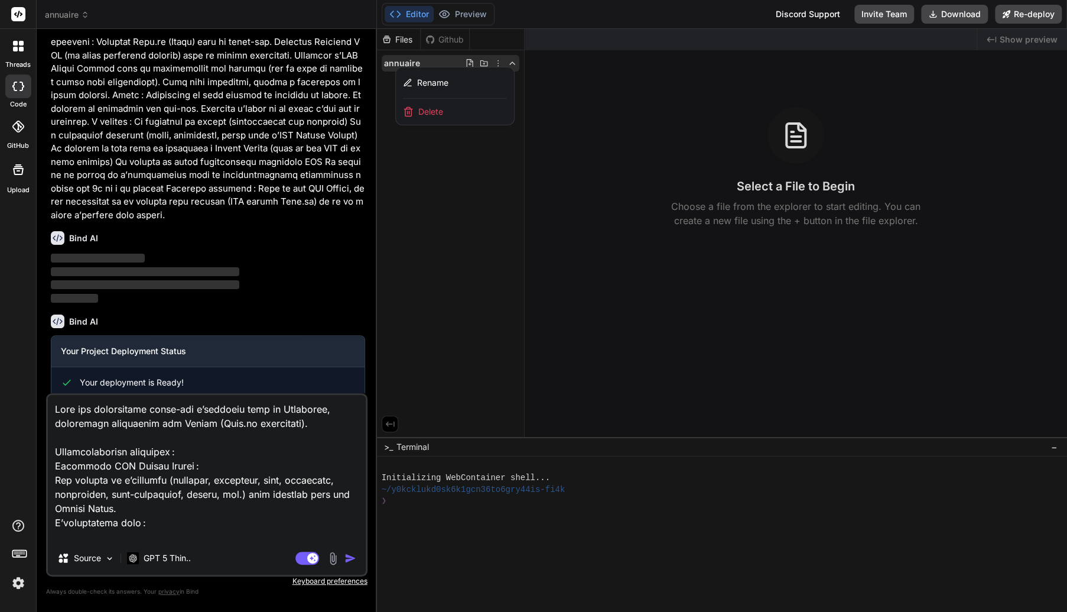
type textarea "x"
click at [442, 111] on span "Delete" at bounding box center [430, 112] width 25 height 12
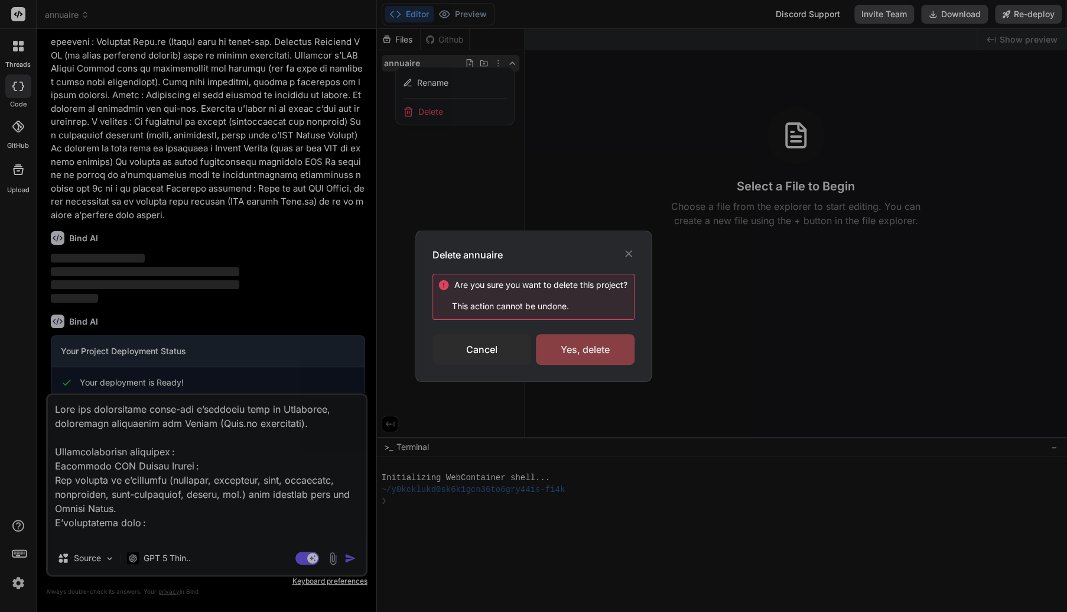
click at [582, 345] on div "Yes, delete" at bounding box center [585, 349] width 99 height 31
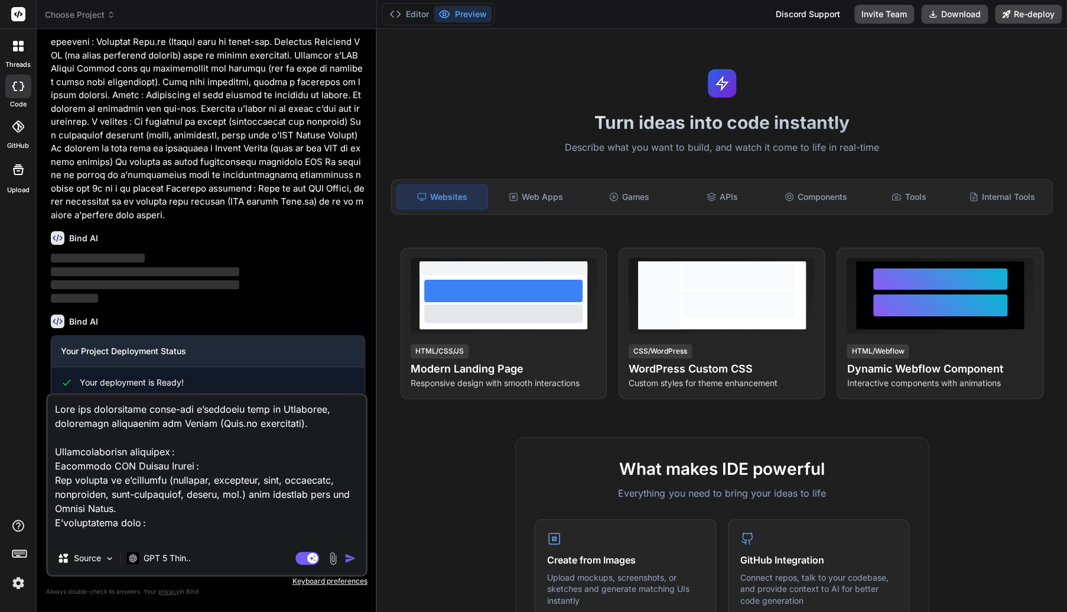
click at [184, 472] on textarea at bounding box center [207, 468] width 318 height 147
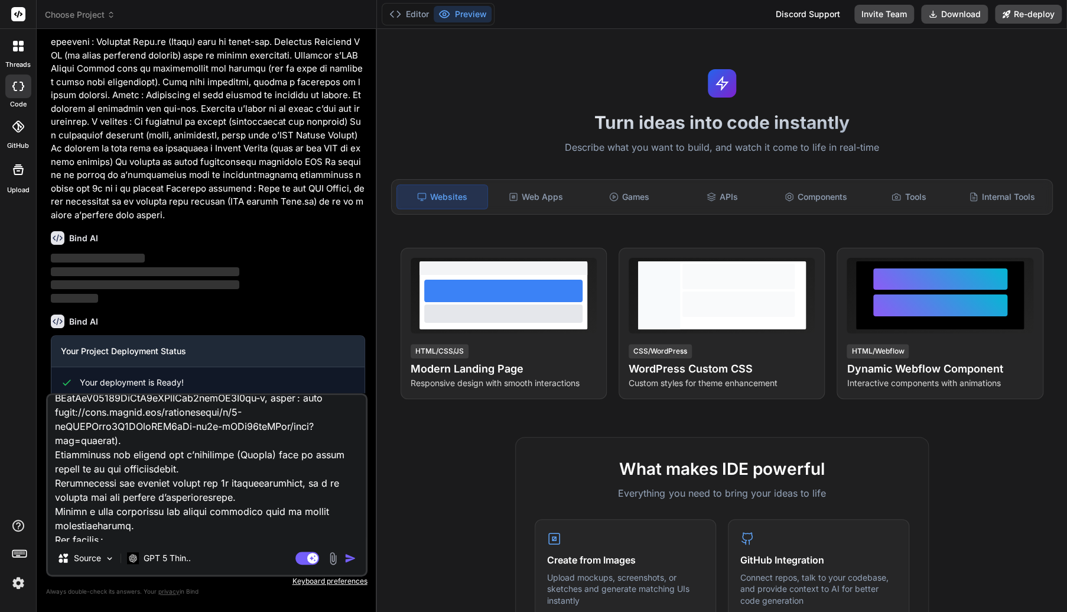
scroll to position [174, 0]
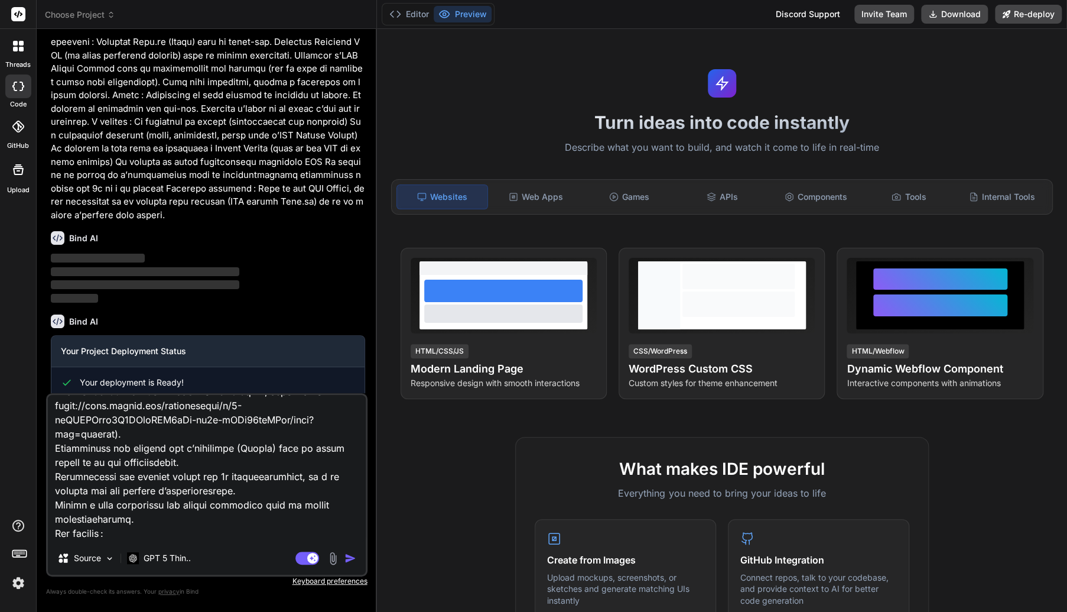
drag, startPoint x: 184, startPoint y: 472, endPoint x: 186, endPoint y: 484, distance: 12.0
click at [186, 484] on textarea at bounding box center [207, 468] width 318 height 147
click at [92, 14] on span "Choose Project" at bounding box center [80, 15] width 70 height 12
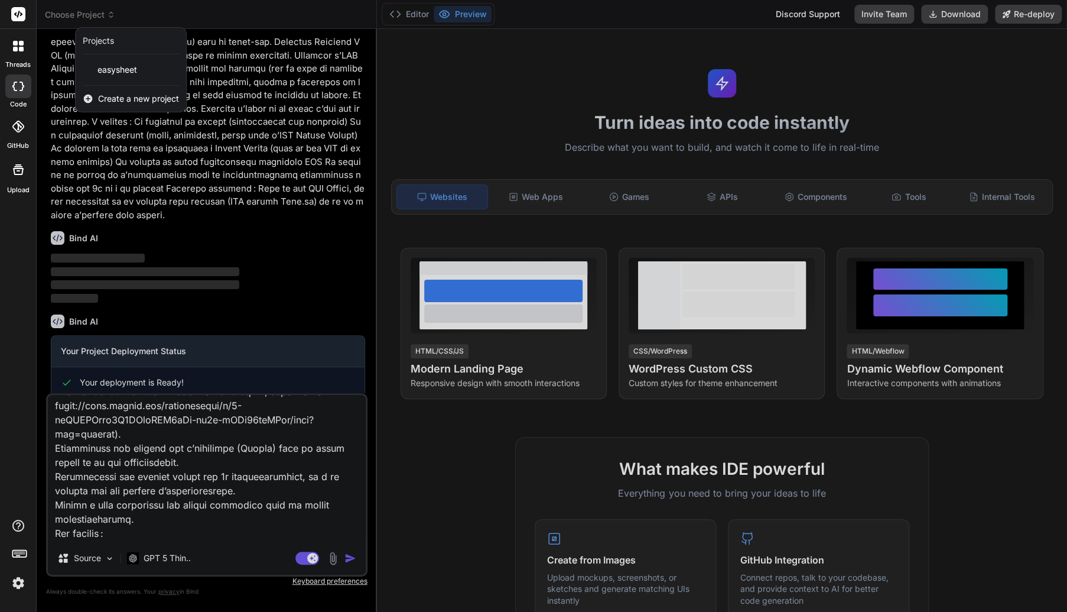
click at [143, 105] on div "Create a new project" at bounding box center [131, 99] width 111 height 26
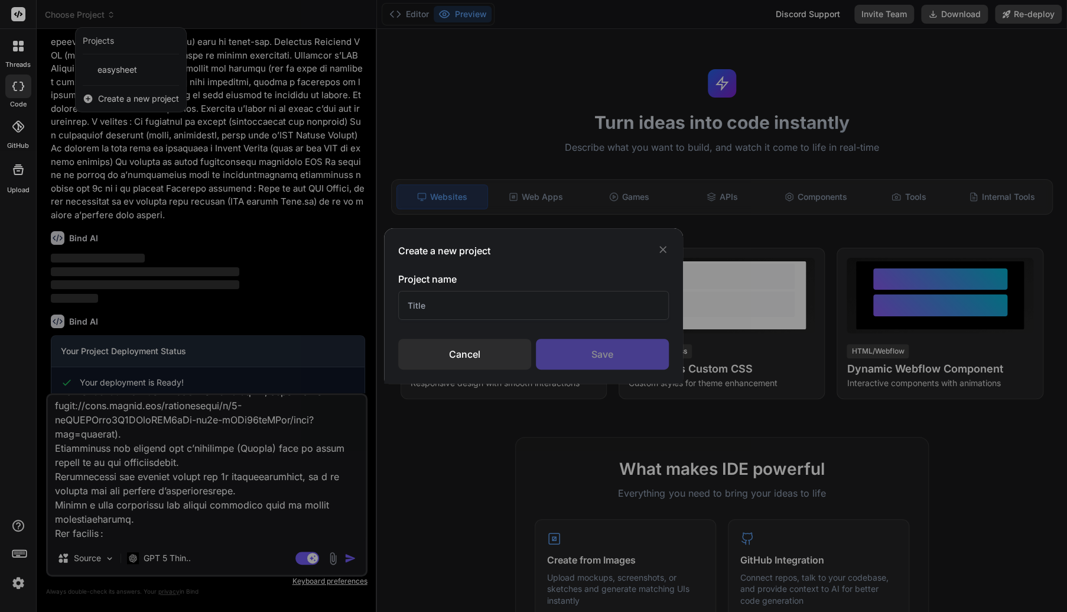
click at [446, 300] on input "text" at bounding box center [533, 305] width 271 height 29
type input "A"
type input "n"
type input "annuaire"
click at [662, 365] on div "Save" at bounding box center [602, 354] width 133 height 31
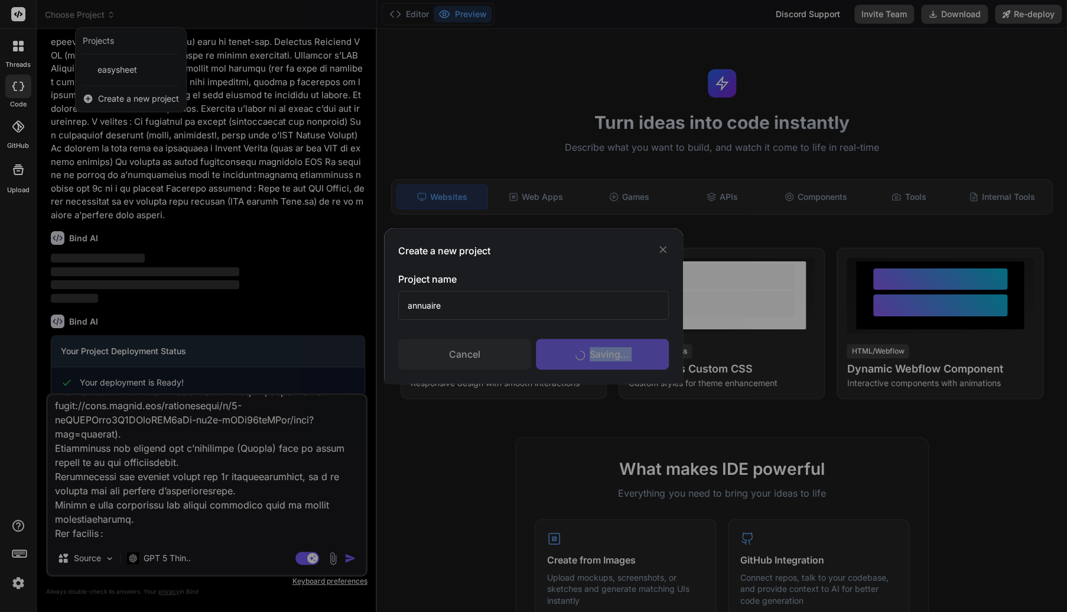
click at [662, 365] on div "Saving..." at bounding box center [602, 354] width 133 height 31
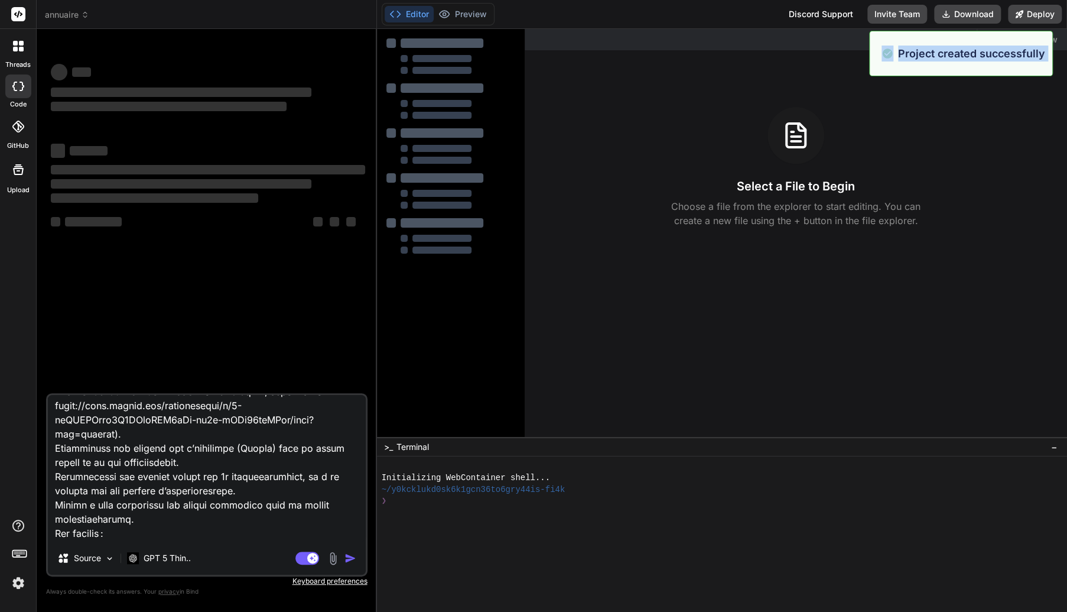
scroll to position [0, 0]
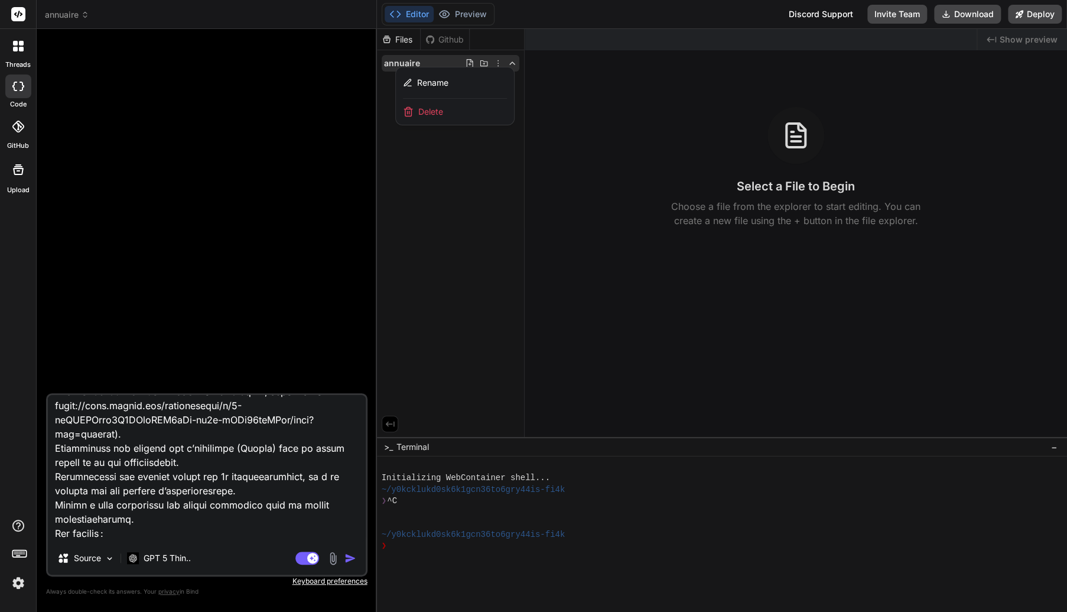
click at [155, 446] on textarea at bounding box center [207, 468] width 318 height 147
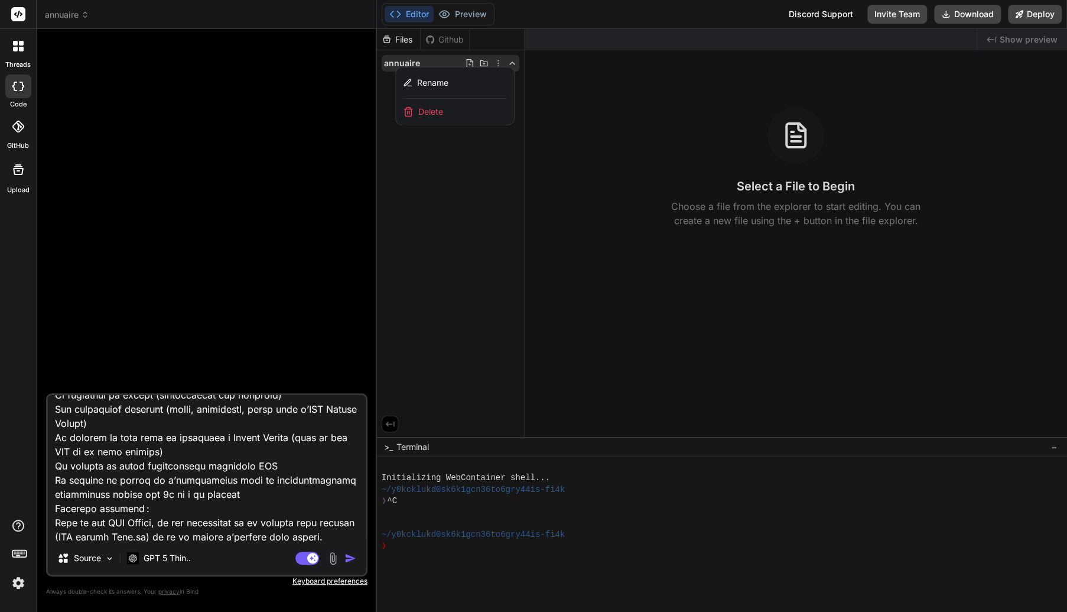
scroll to position [882, 0]
click at [348, 560] on img "button" at bounding box center [351, 558] width 12 height 12
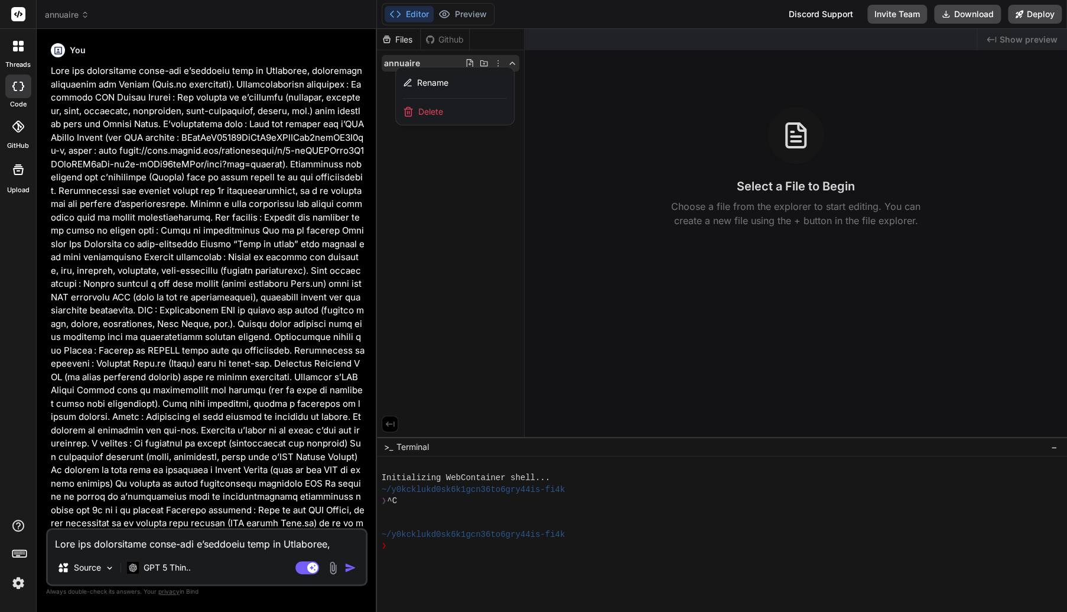
scroll to position [85, 0]
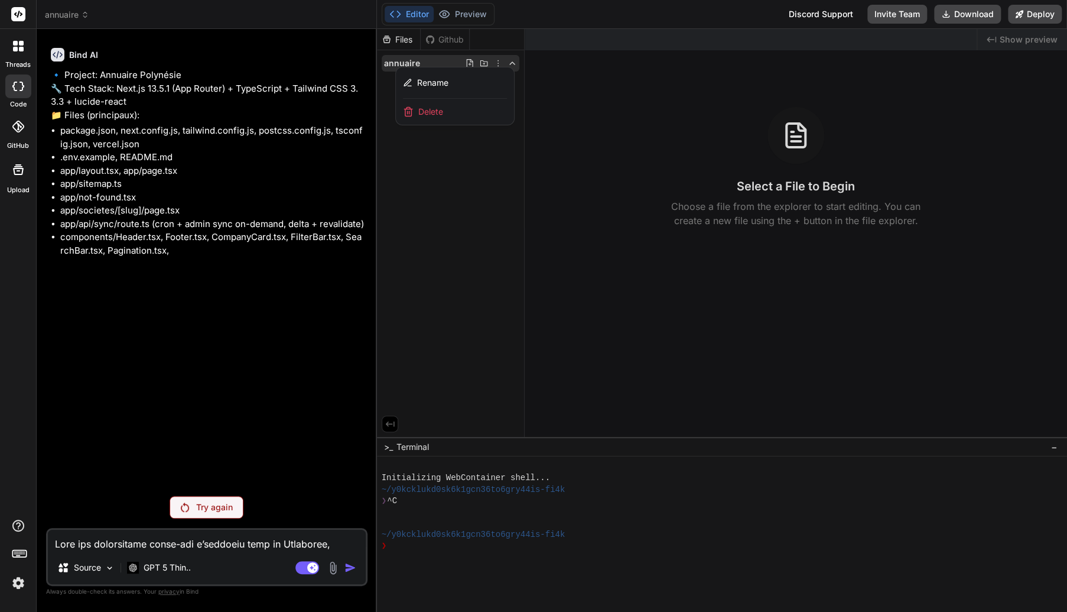
type textarea "x"
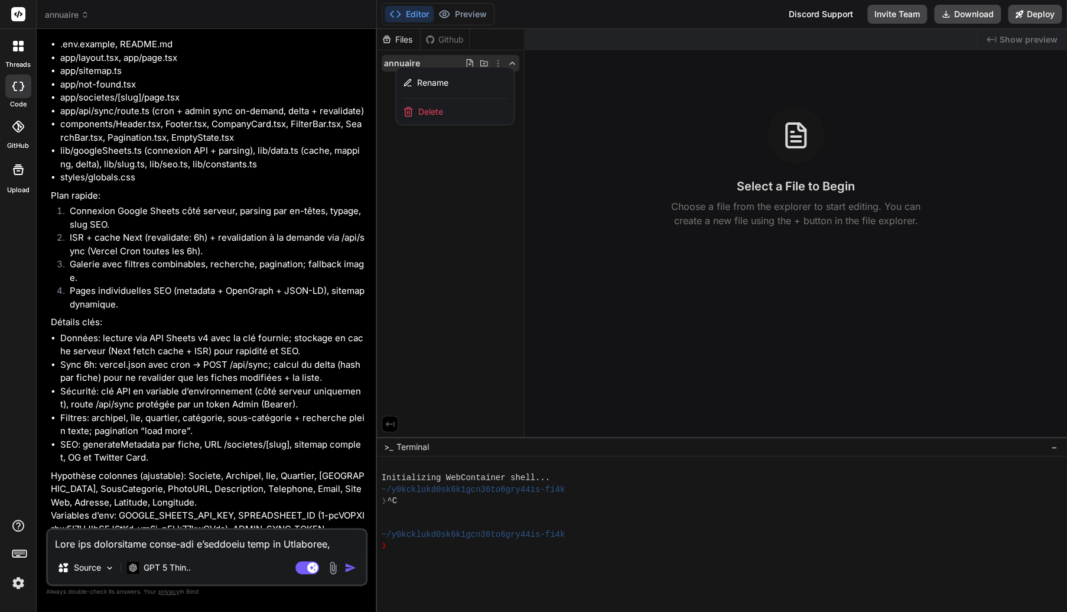
scroll to position [206, 0]
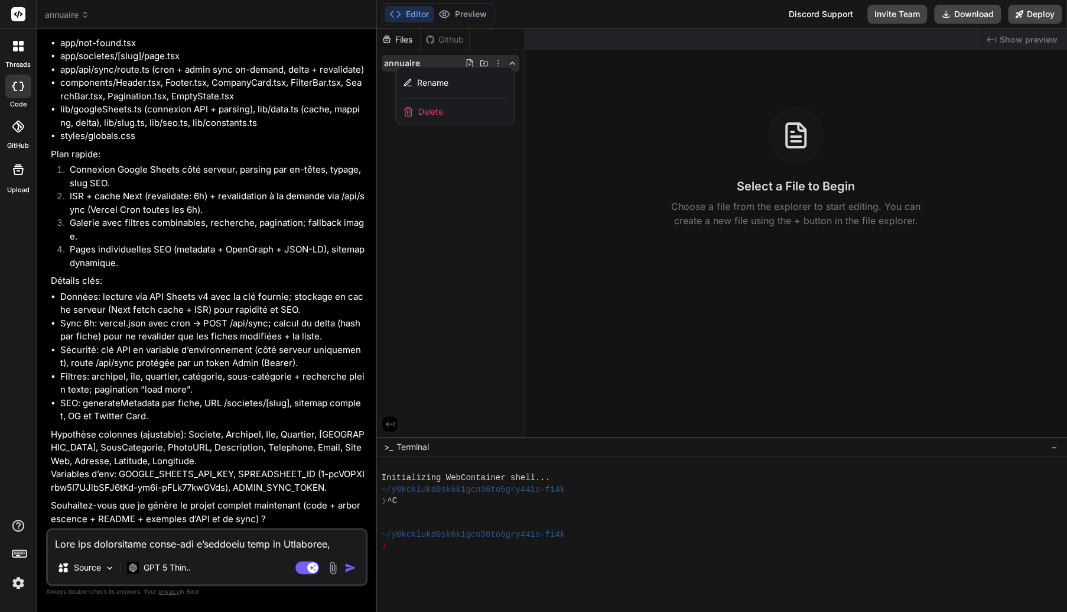
click at [194, 538] on textarea at bounding box center [207, 540] width 318 height 21
type textarea "o"
type textarea "x"
type textarea "ou"
type textarea "x"
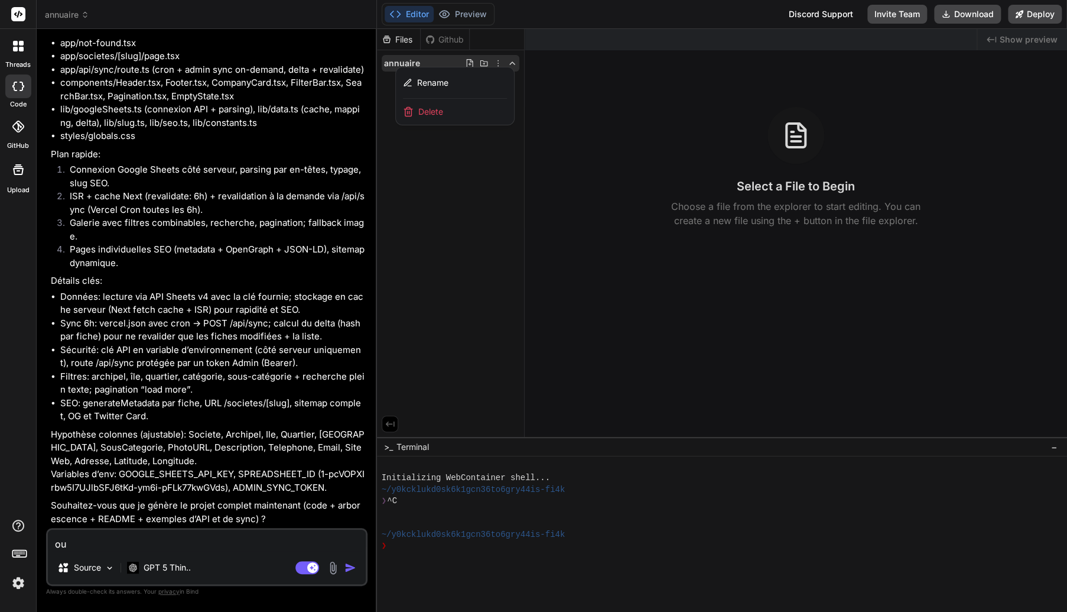
type textarea "oui"
type textarea "x"
type textarea "oui"
type textarea "x"
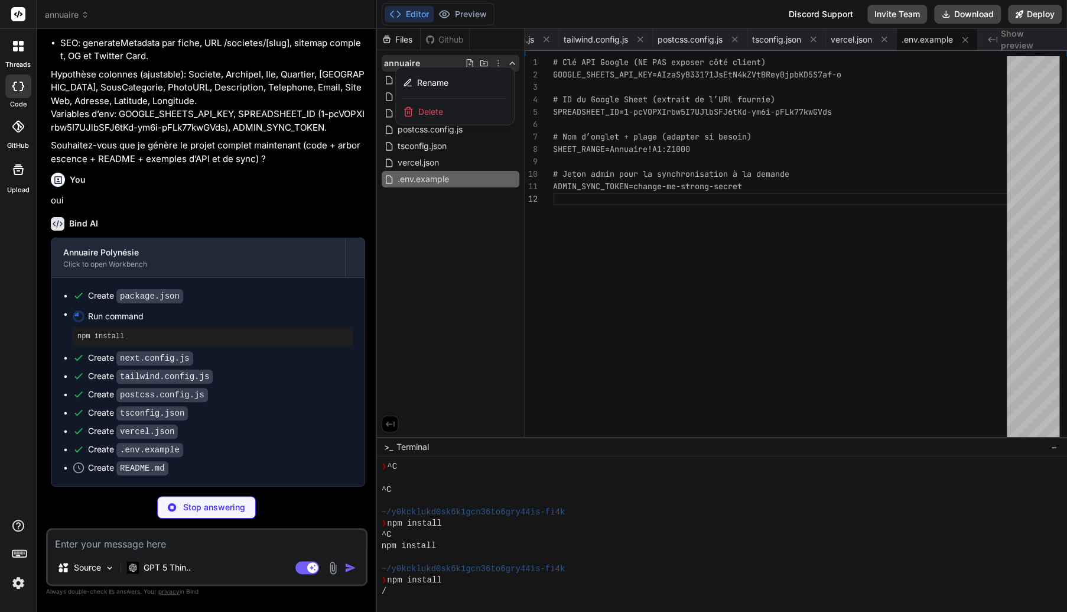
scroll to position [564, 0]
type textarea "x"
type textarea "fraîche; en cas de cold start, l’app peut revalider plus largement (fallback sû…"
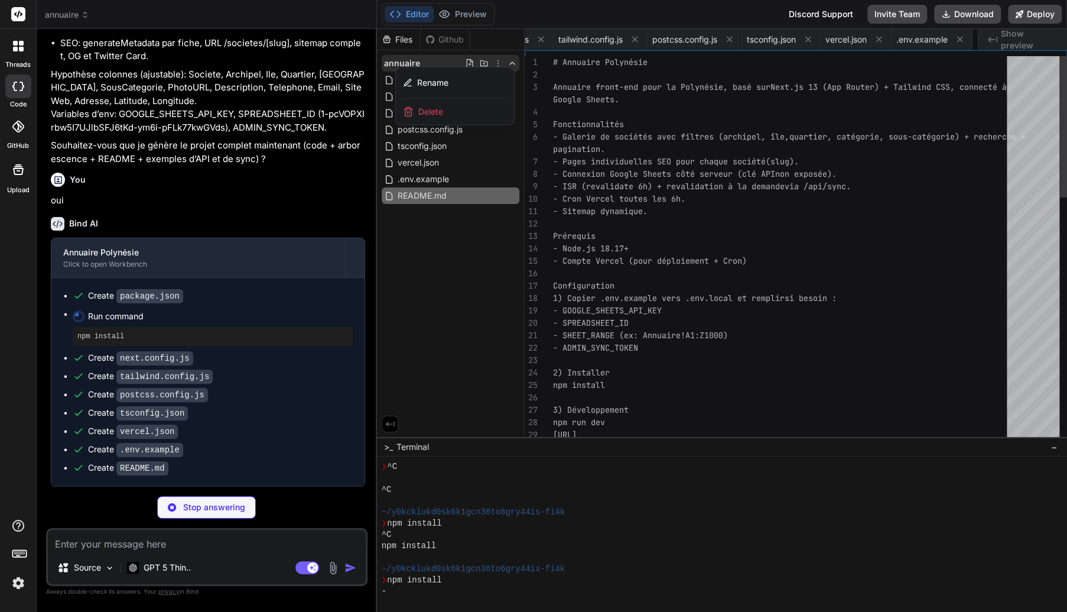
scroll to position [0, 213]
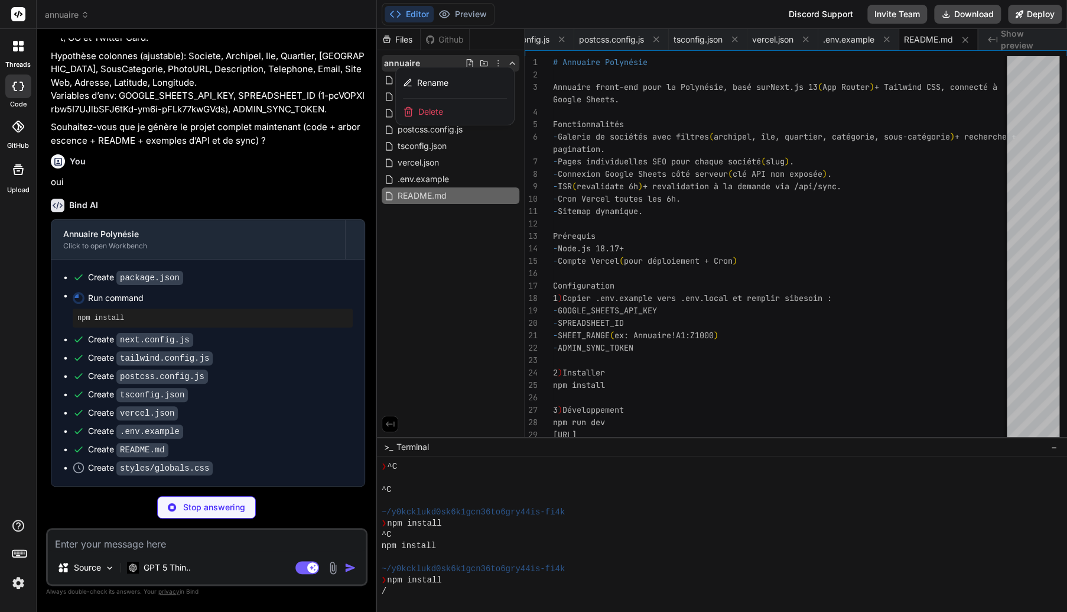
type textarea "x"
type textarea ".card { @apply bg-white rounded-xl shadow-soft border border-gray-100; }"
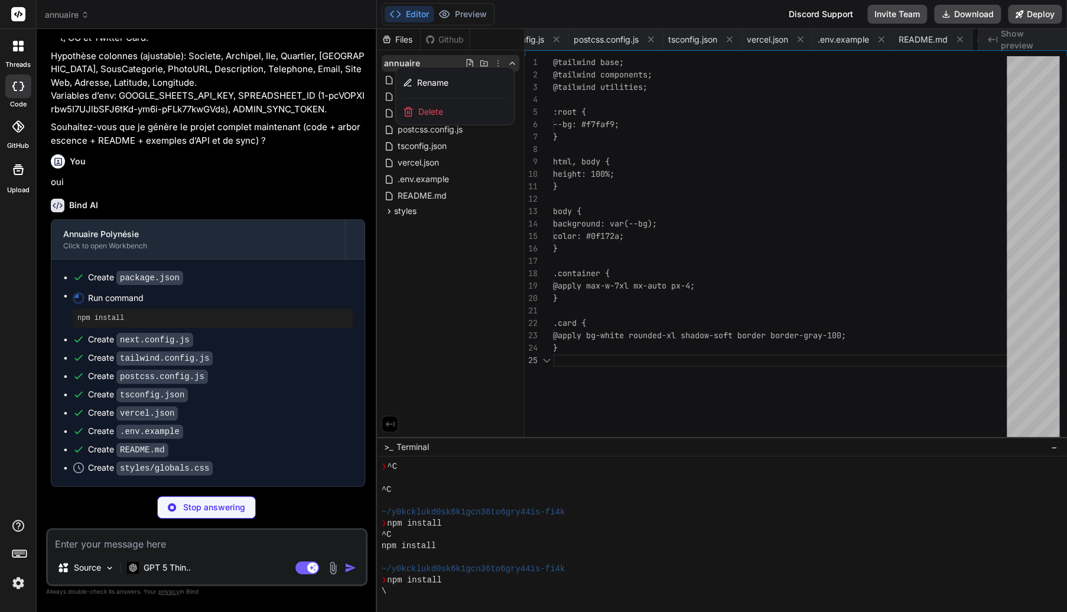
scroll to position [0, 286]
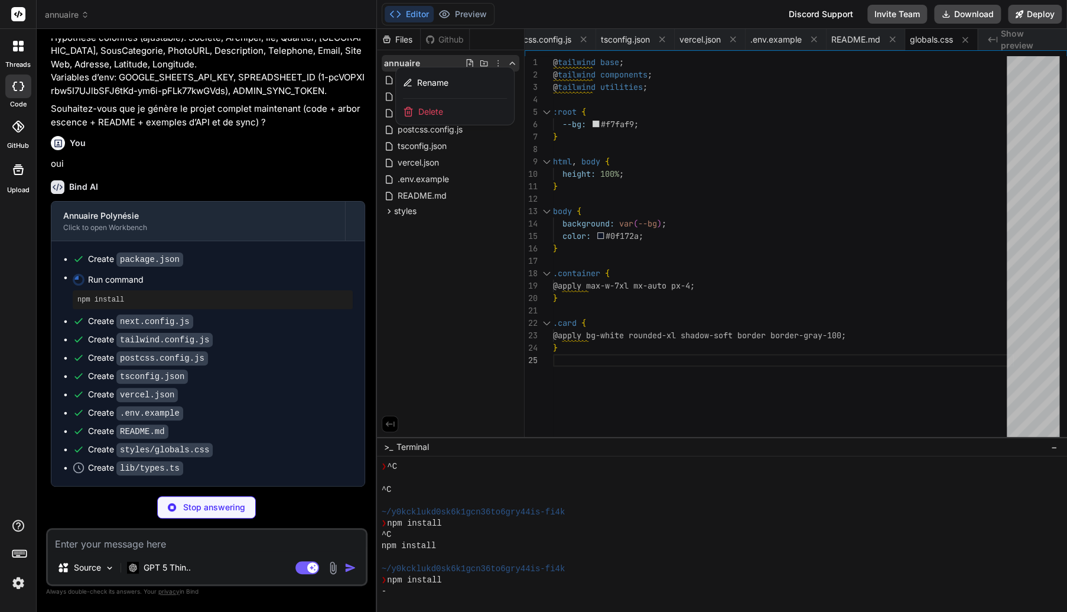
type textarea "x"
type textarea "export type FilterOptions = { archipel: string[]; ile: string[]; quartier: stri…"
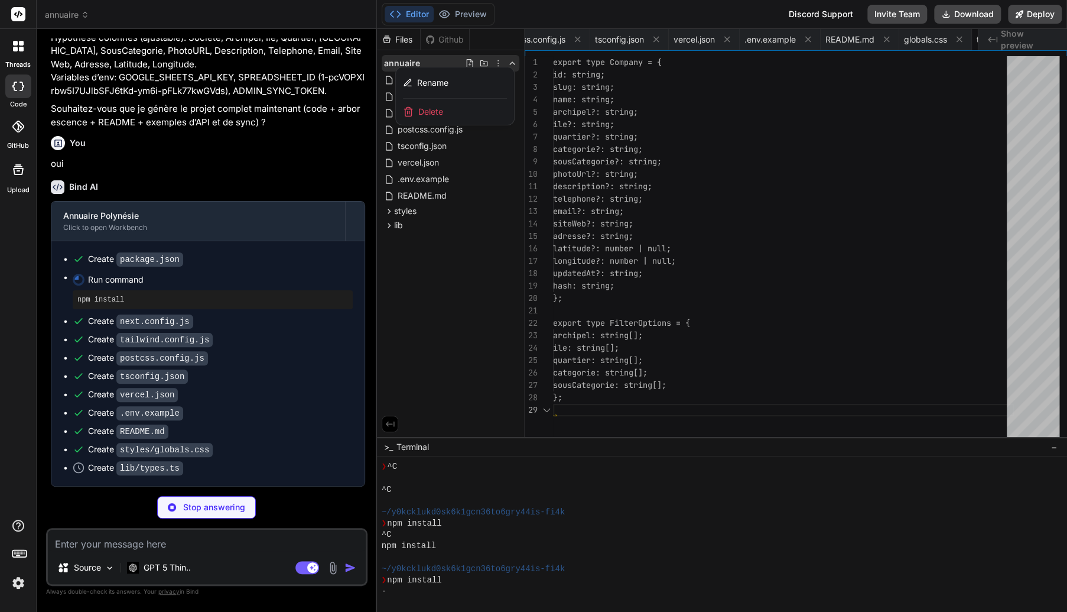
scroll to position [0, 357]
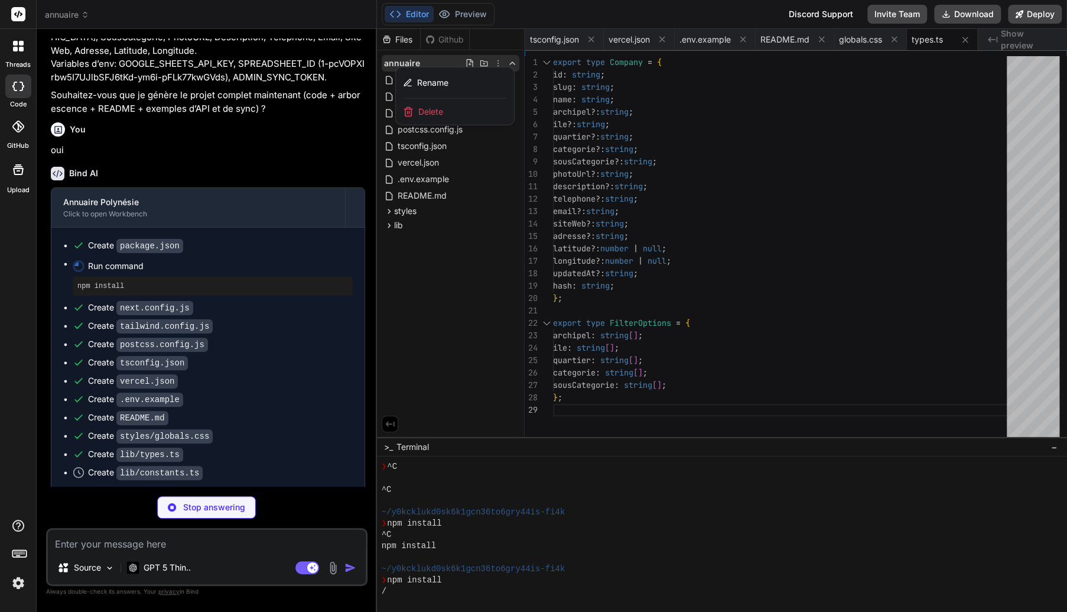
type textarea "x"
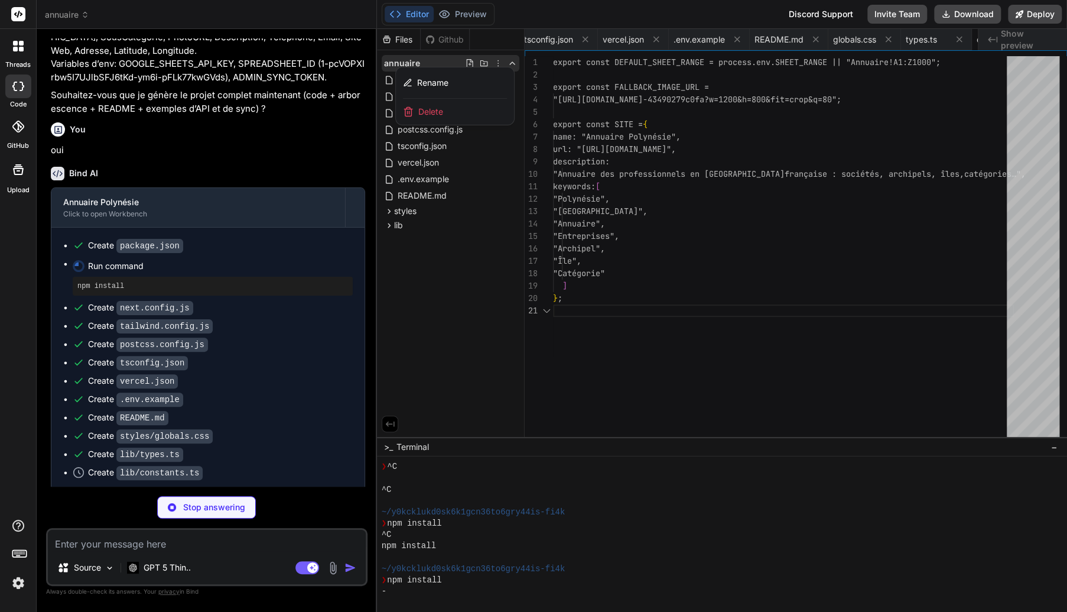
scroll to position [0, 434]
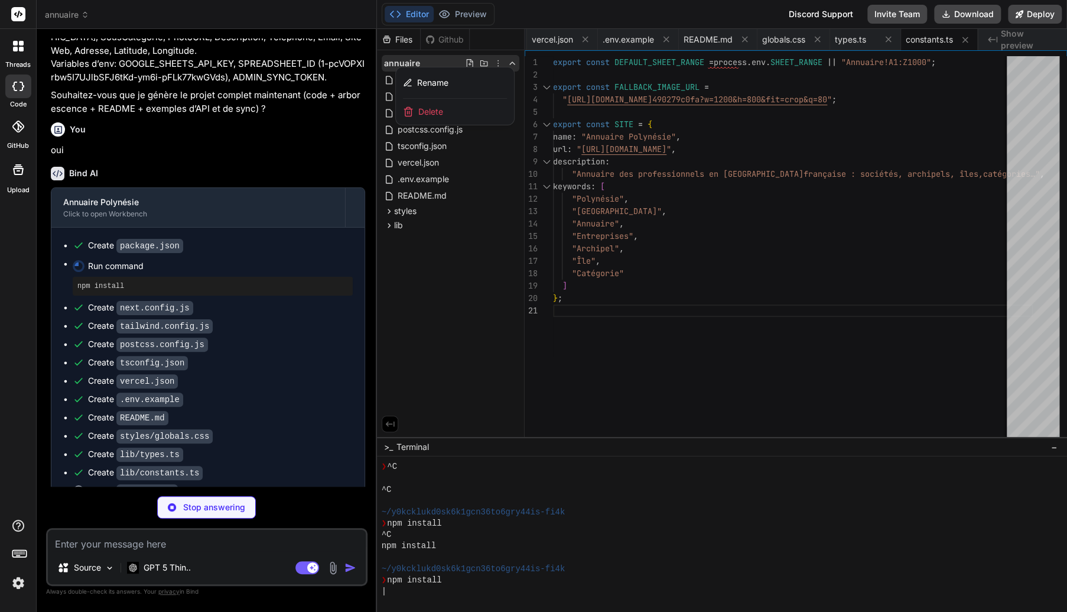
type textarea "x"
type textarea "export function slugify(input: string): string { return (input || "") .normaliz…"
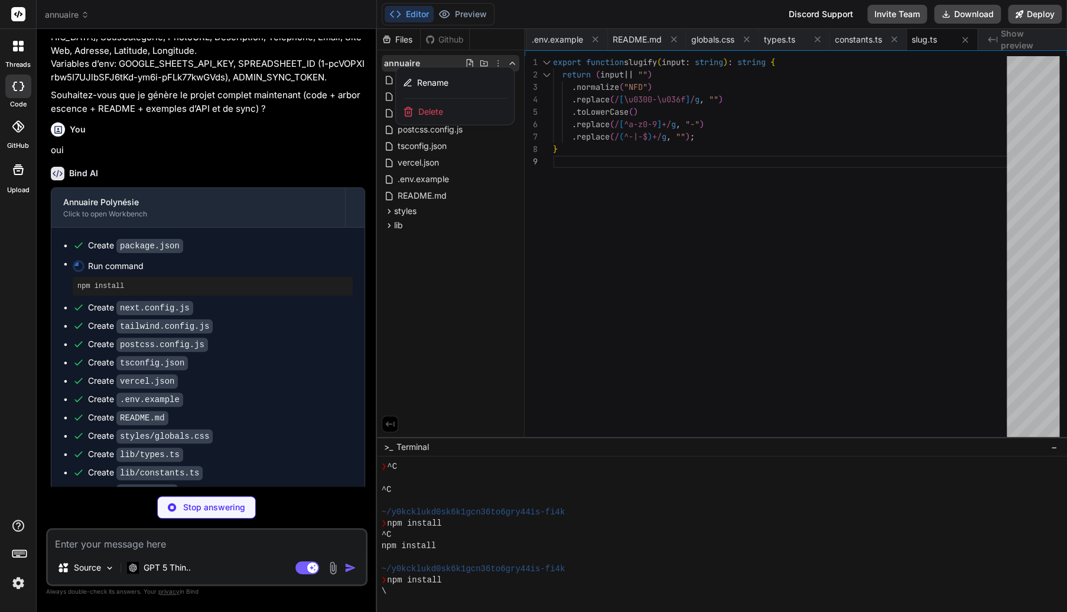
scroll to position [656, 0]
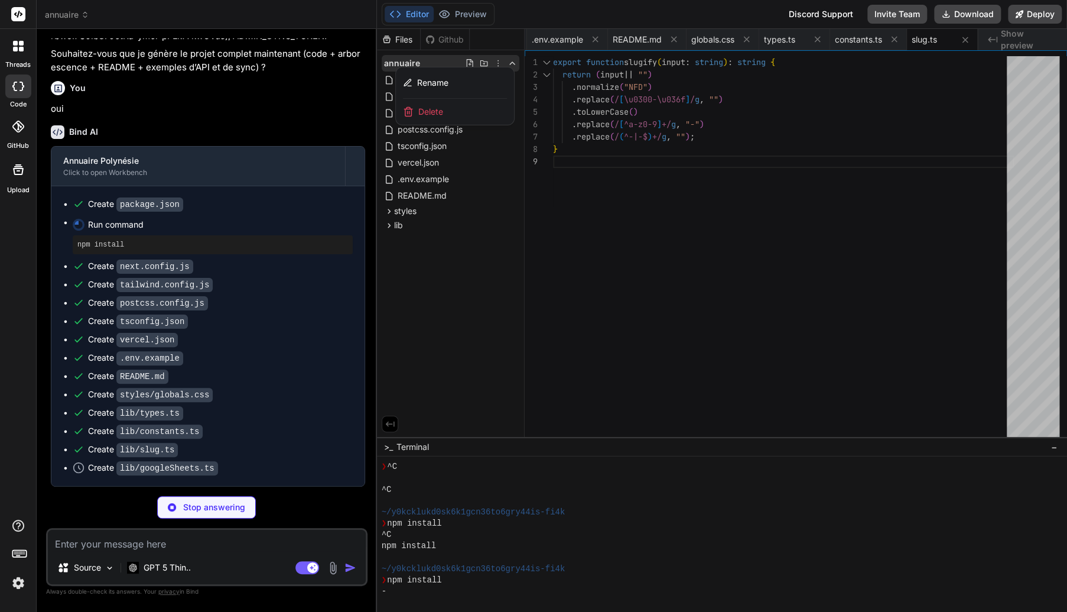
type textarea "x"
type textarea "if (hasAny) records.push(rec); } return records; }"
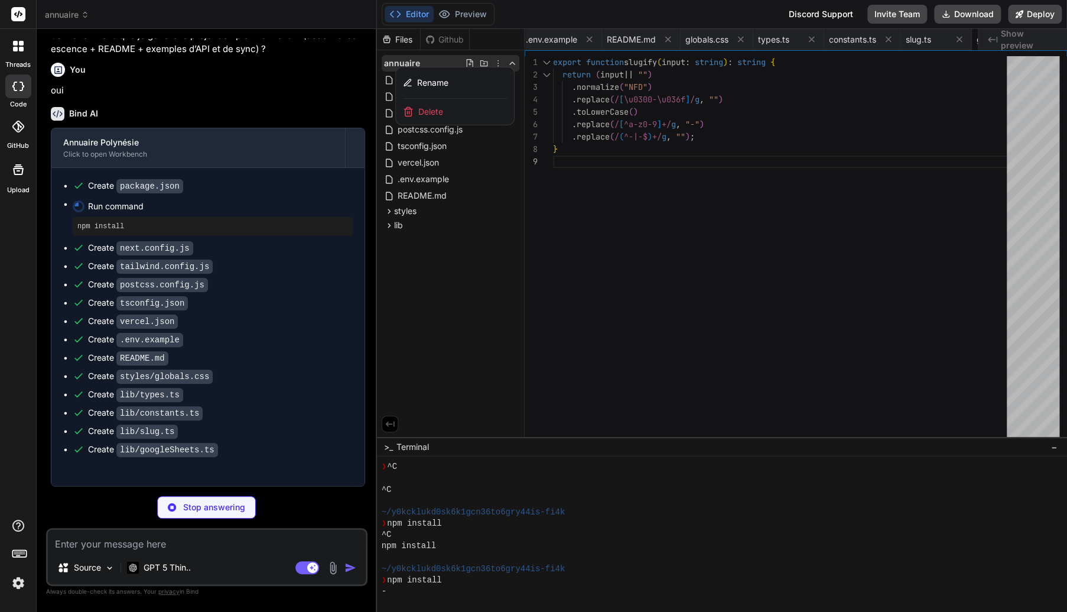
type textarea "x"
type textarea "}"
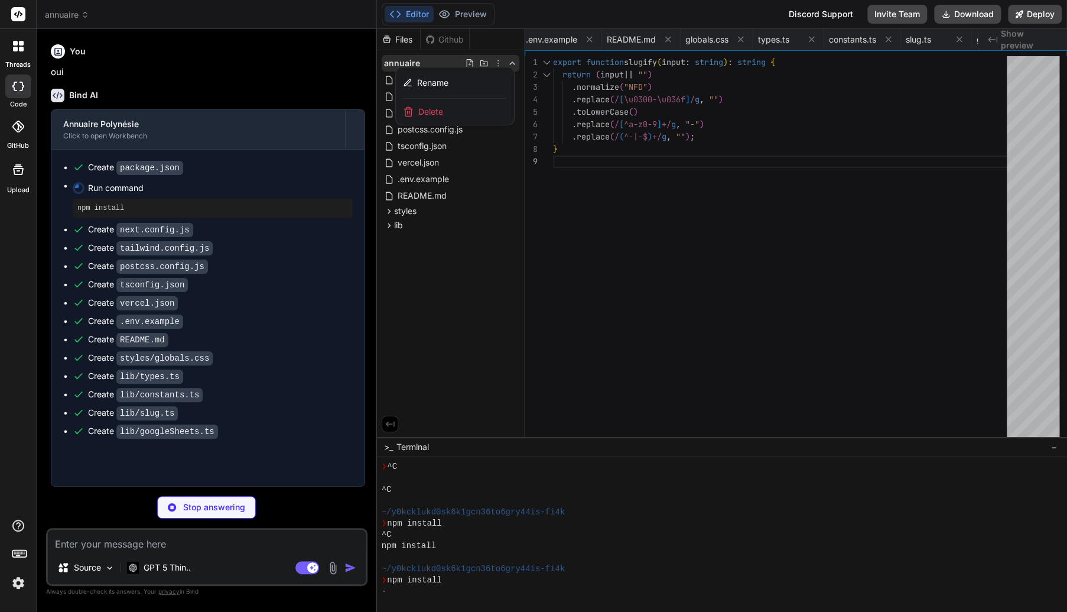
type textarea "x"
type textarea "<html lang="fr"> <body> <Header /> <main className="container py-8">{children}<…"
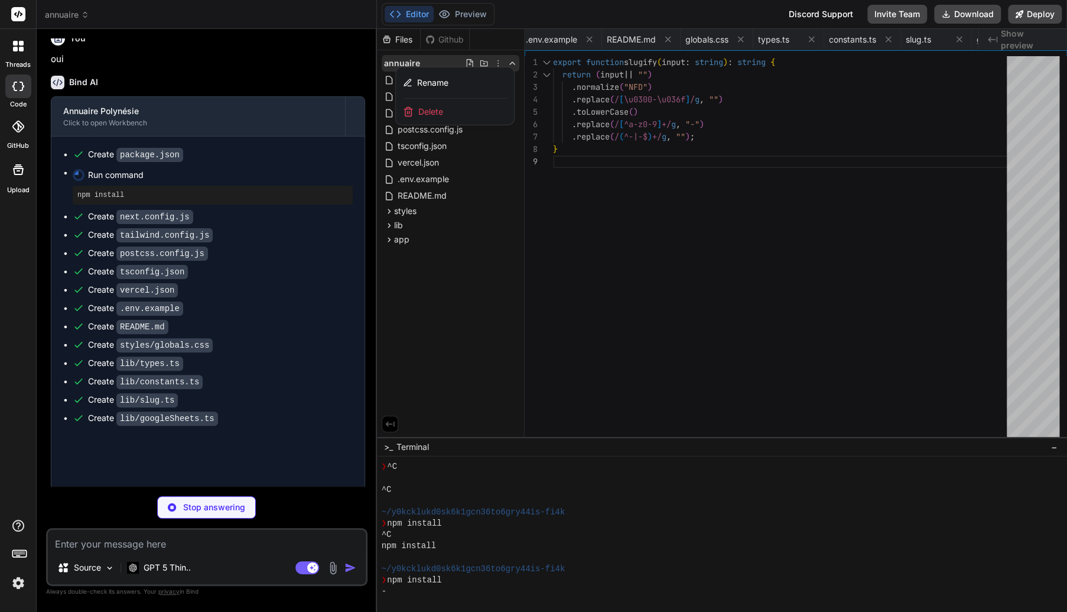
type textarea "x"
type textarea "<h1 className="text-3xl font-bold">Annuaire des professionnels</h1> <p classNam…"
type textarea "x"
type textarea "]; return items; }"
type textarea "x"
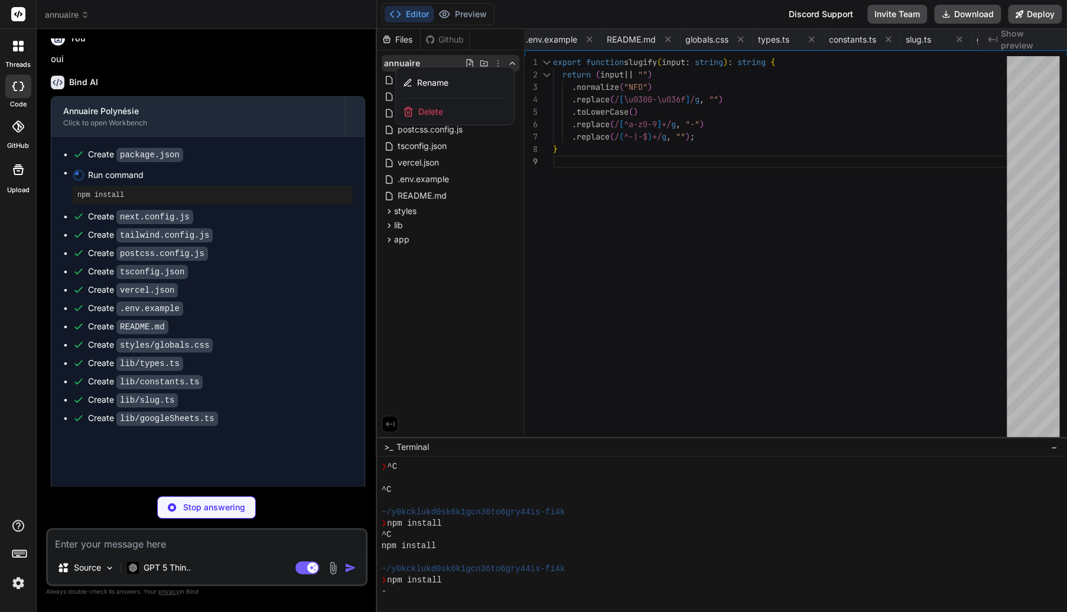
type textarea "</a> </div> ); }"
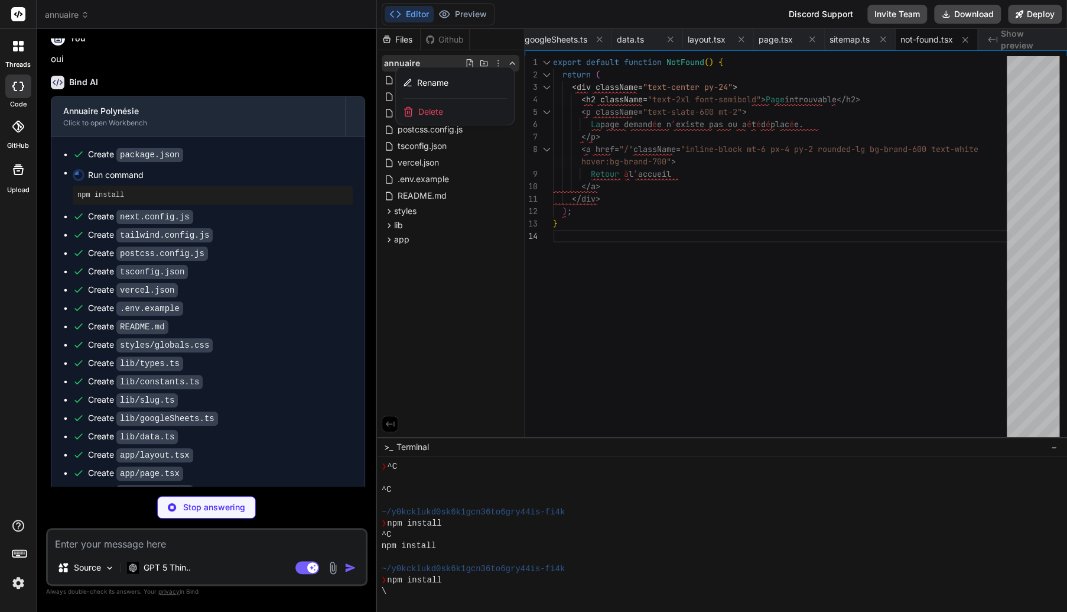
scroll to position [765, 0]
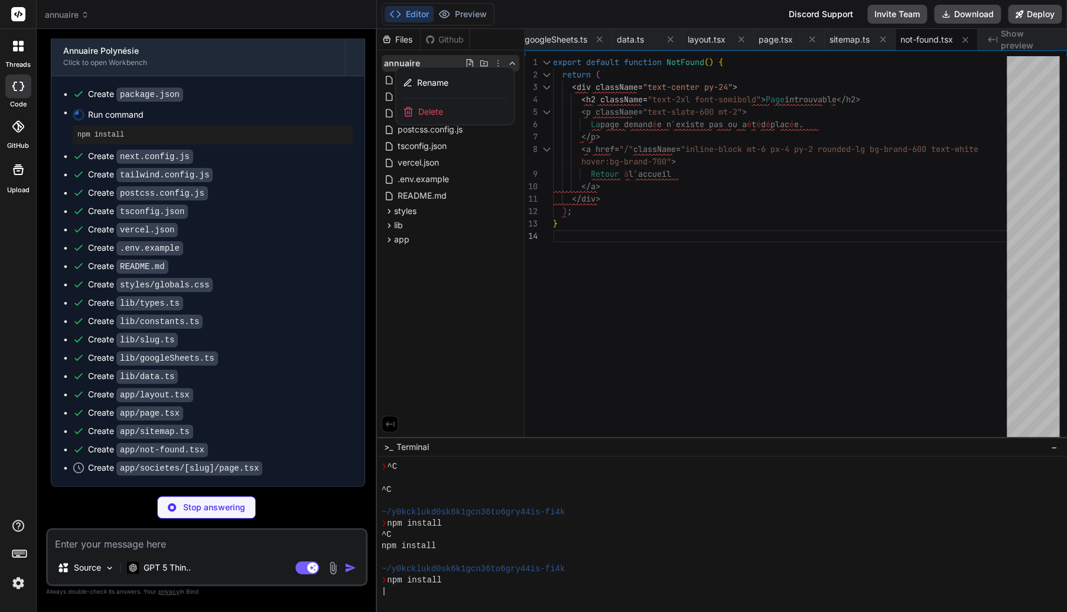
type textarea "x"
type textarea "type="application/ld+json" dangerouslySetInnerHTML={{ __html: JSON.stringify(js…"
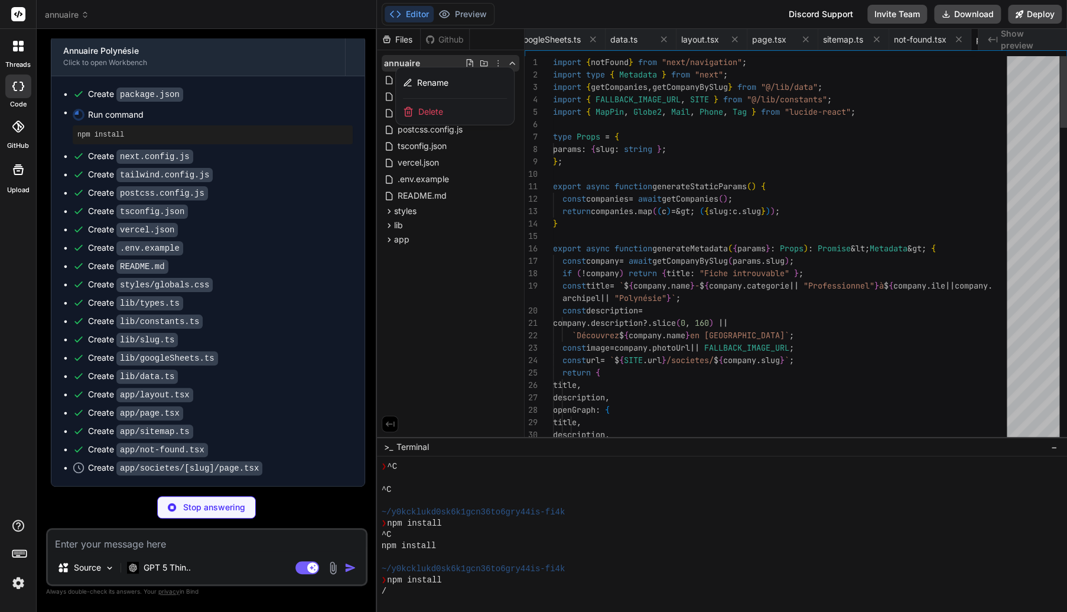
scroll to position [0, 1034]
click at [272, 281] on div "Create styles/globals.css" at bounding box center [213, 284] width 280 height 12
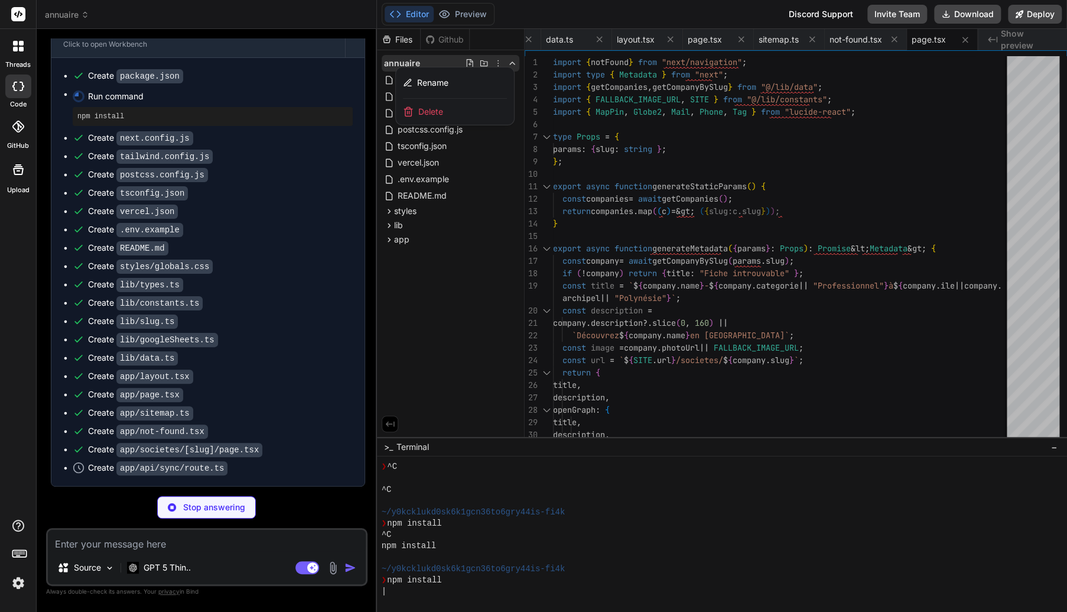
click at [272, 272] on div "Create styles/globals.css" at bounding box center [213, 266] width 280 height 12
click at [102, 327] on div "Create lib/slug.ts" at bounding box center [133, 321] width 90 height 12
type textarea "x"
type textarea "try { const res = await syncData(); return NextResponse.json({ ok: true, method…"
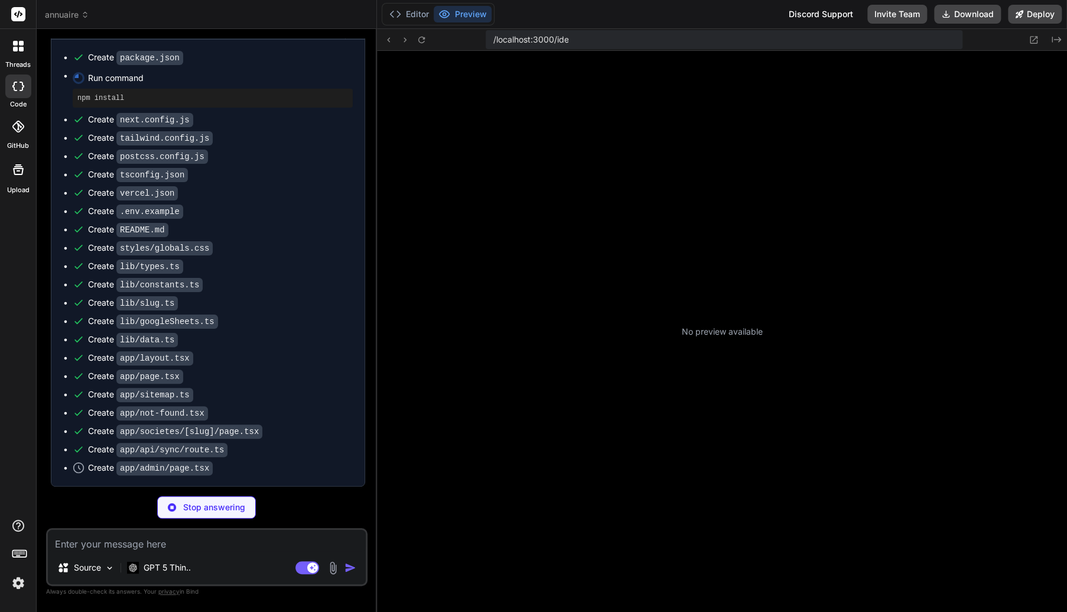
scroll to position [317, 0]
type textarea "x"
type textarea "] }, experimental: { instrumentationHook: false } }; module.exports = nextConfi…"
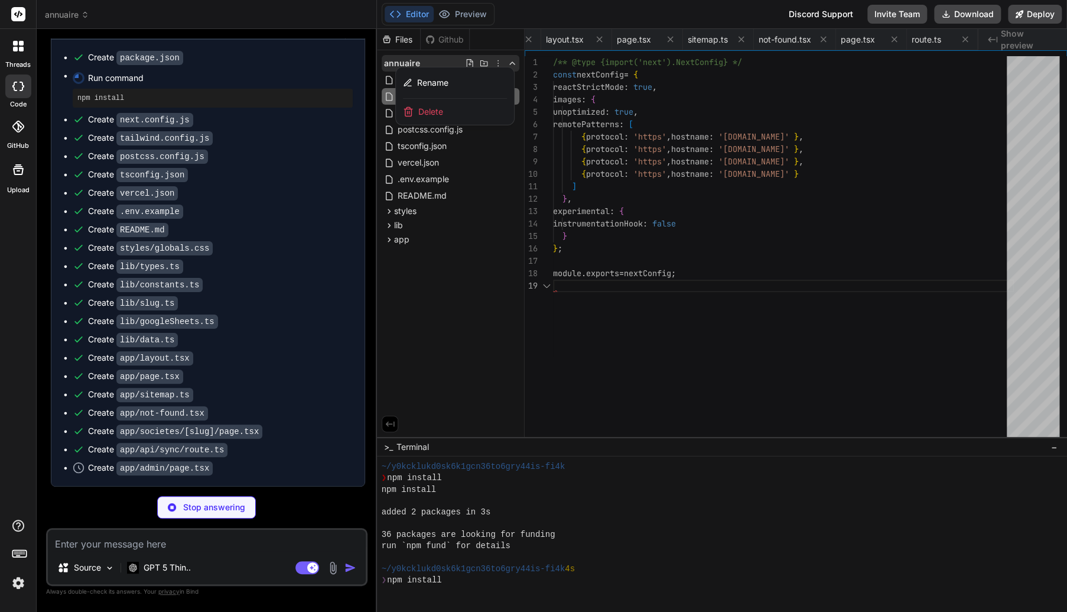
type textarea "x"
type textarea ""include": ["next-env.d.ts", "**/*.ts", "**/*.tsx"], "exclude": ["node_modules"…"
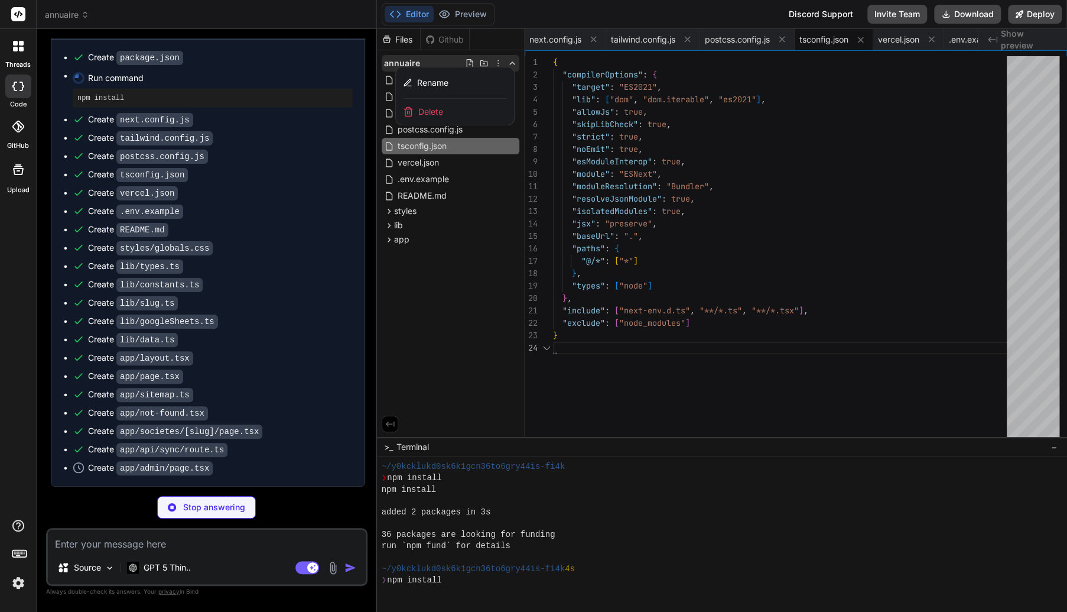
type textarea "x"
type textarea "ADMIN_SYNC_TOKEN=change-me-strong-secret"
type textarea "x"
type textarea "fraîche; en cas de cold start, l’app peut revalider plus largement (fallback sû…"
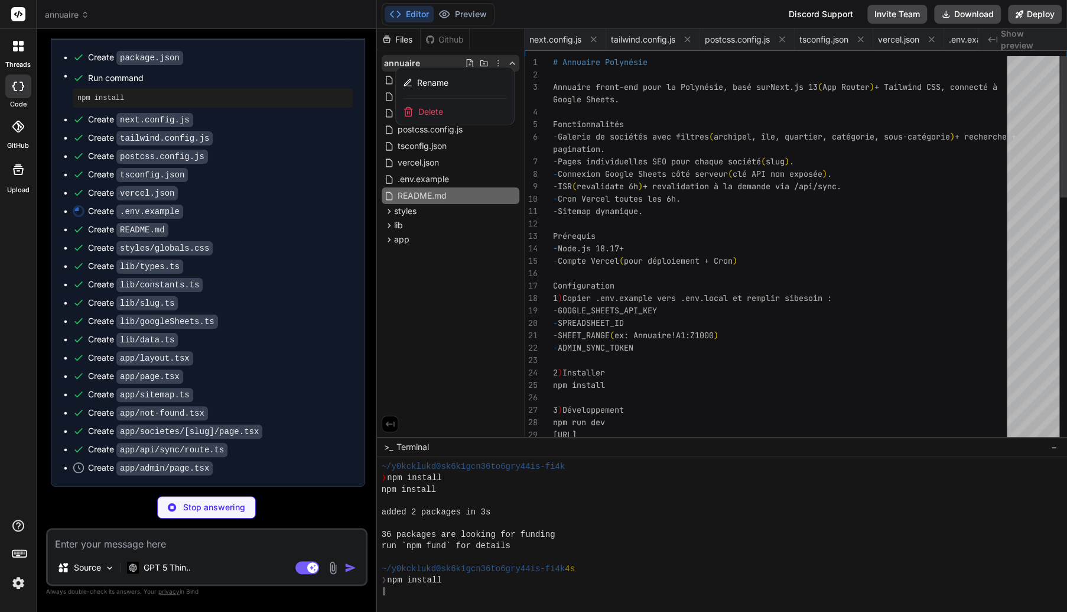
type textarea "x"
type textarea ".card { @apply bg-white rounded-xl shadow-soft border border-gray-100; }"
type textarea "x"
type textarea "export type FilterOptions = { archipel: string[]; ile: string[]; quartier: stri…"
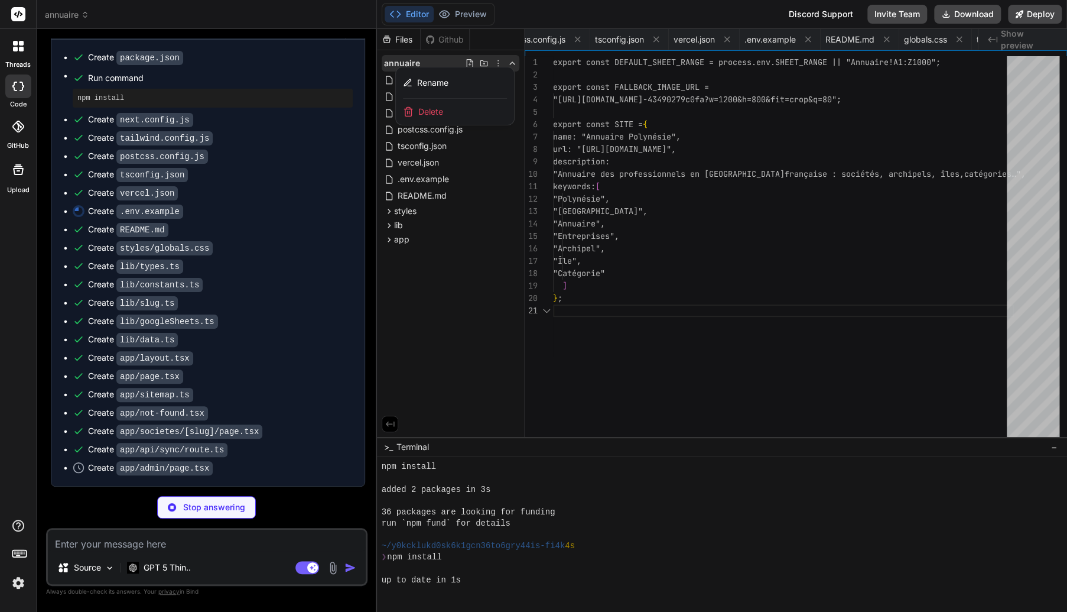
scroll to position [0, 434]
type textarea "x"
type textarea "export function slugify(input: string): string { return (input || "") .normaliz…"
type textarea "x"
type textarea "if (hasAny) records.push(rec); } return records; }"
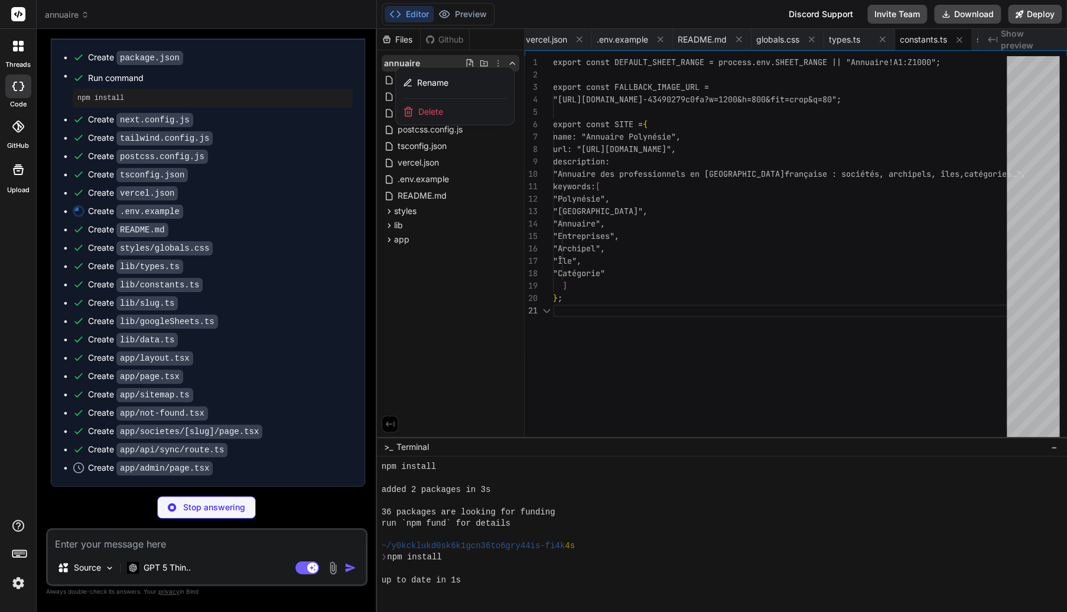
scroll to position [397, 0]
type textarea "x"
type textarea "}"
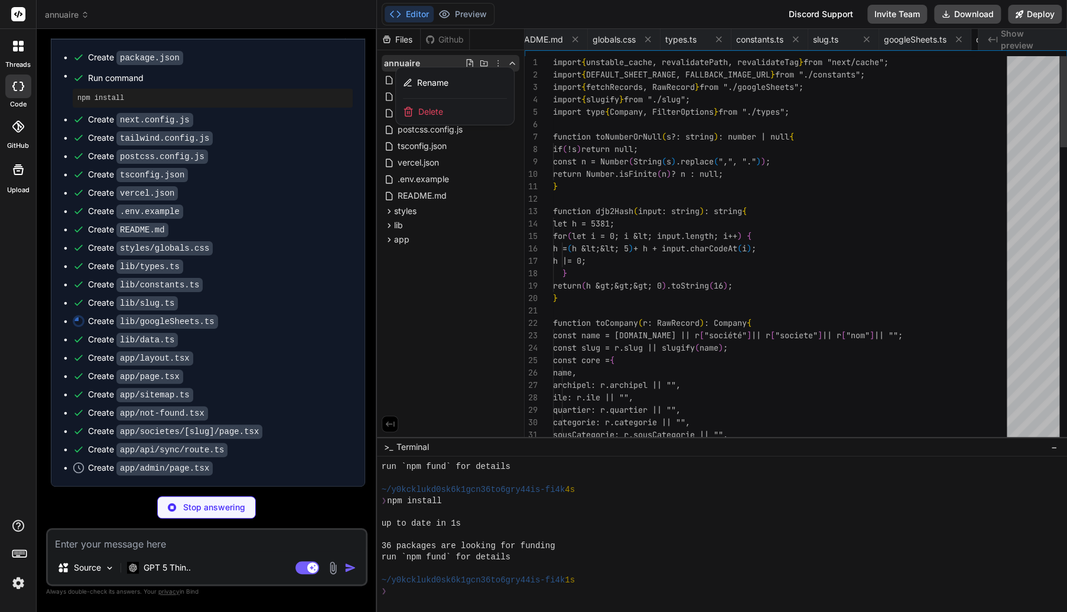
type textarea "x"
type textarea "<html lang="fr"> <body> <Header /> <main className="container py-8">{children}<…"
type textarea "x"
type textarea "<h1 className="text-3xl font-bold">Annuaire des professionnels</h1> <p classNam…"
type textarea "x"
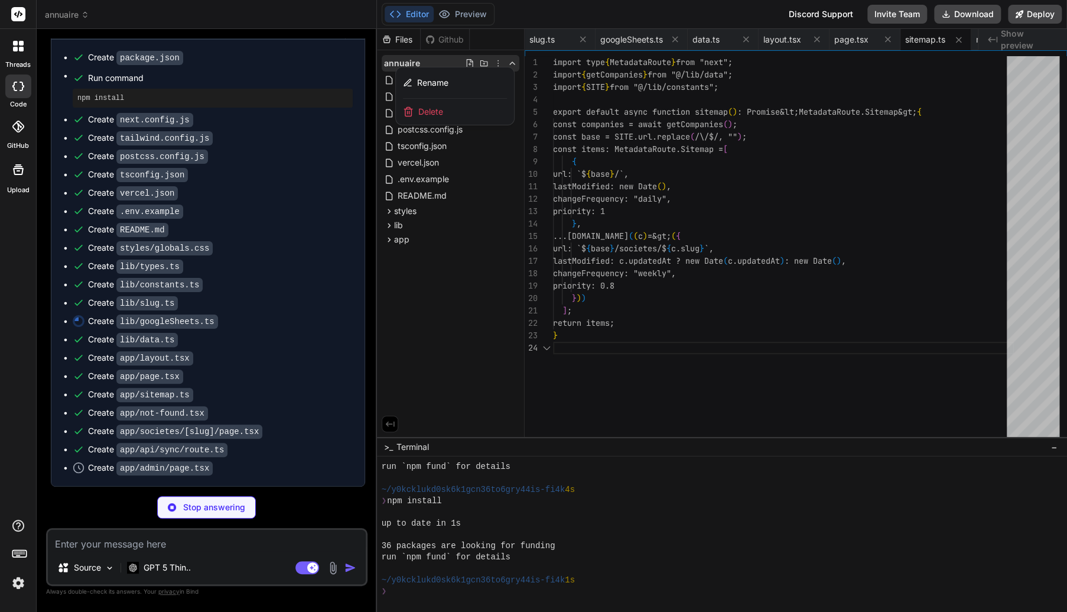
type textarea "</a> </div> ); }"
type textarea "x"
type textarea "type="application/ld+json" dangerouslySetInnerHTML={{ __html: JSON.stringify(js…"
type textarea "x"
type textarea "try { const res = await syncData(); return NextResponse.json({ ok: true, method…"
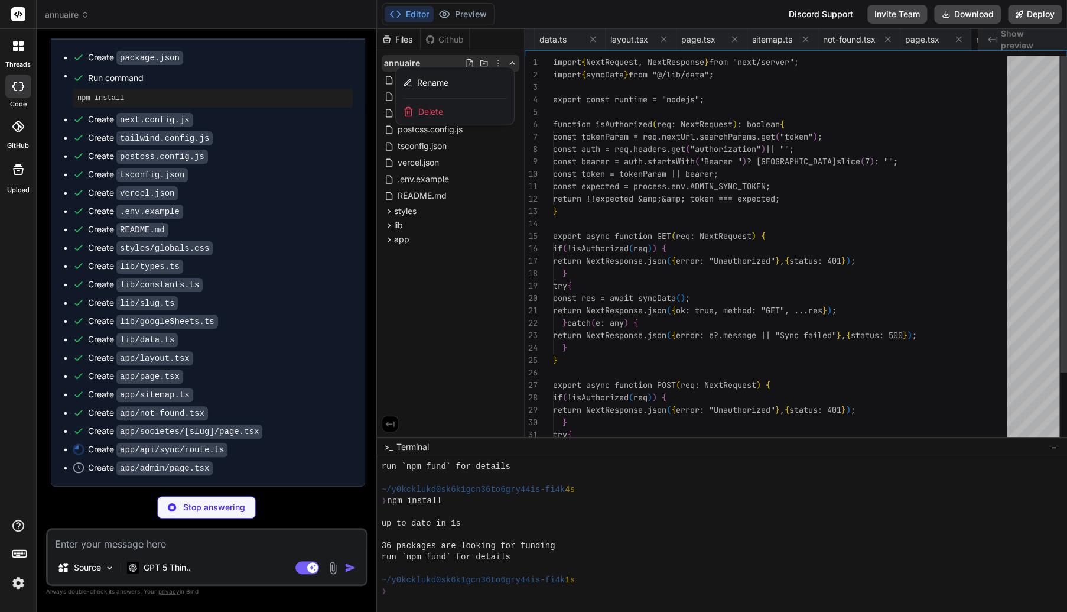
scroll to position [0, 1105]
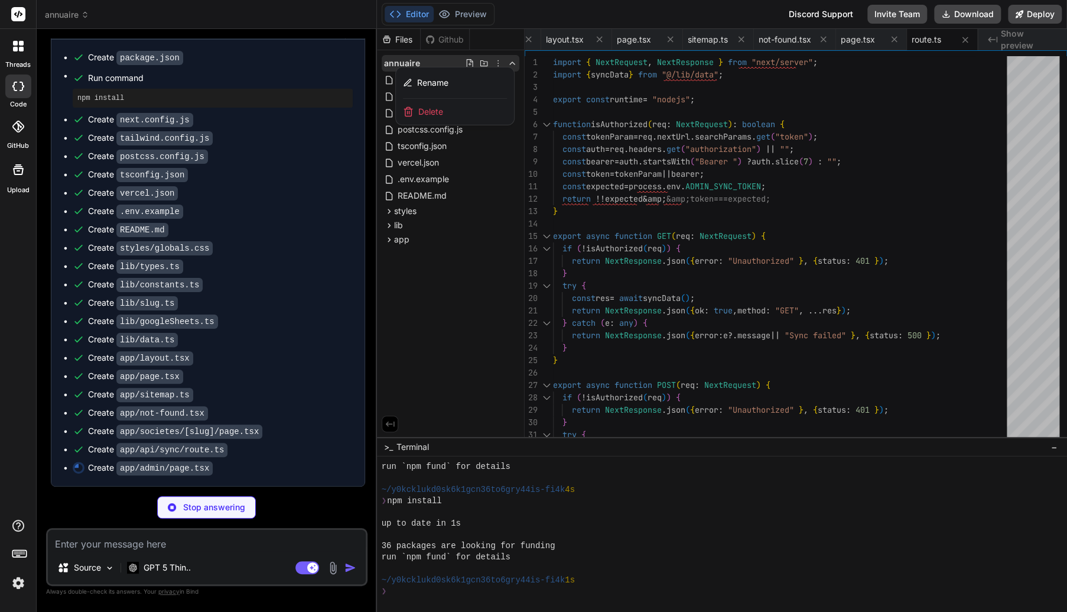
type textarea "x"
type textarea "</div> </div> ); }"
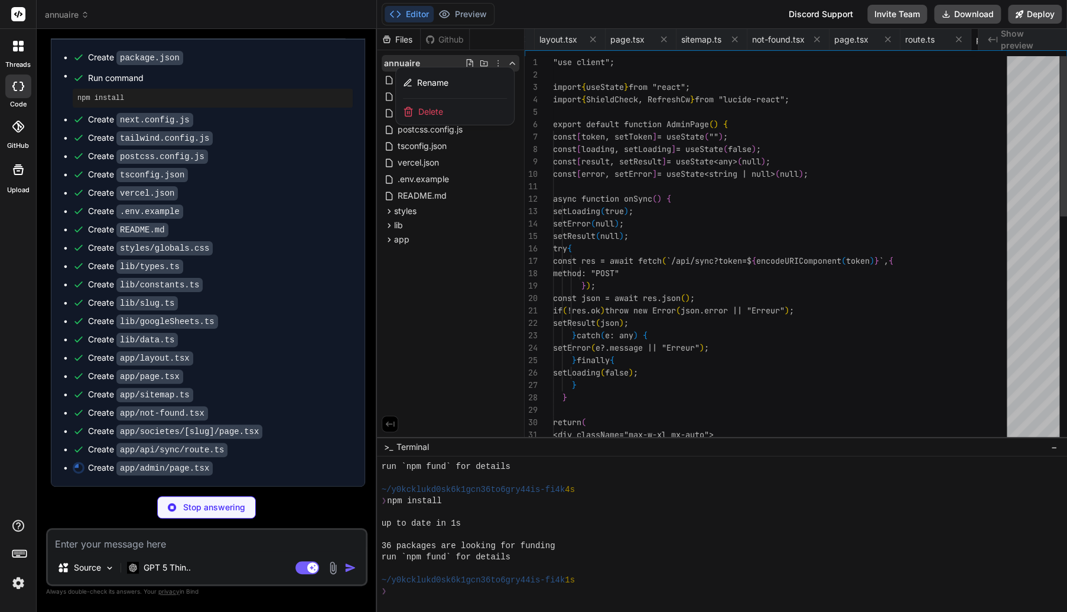
scroll to position [0, 1176]
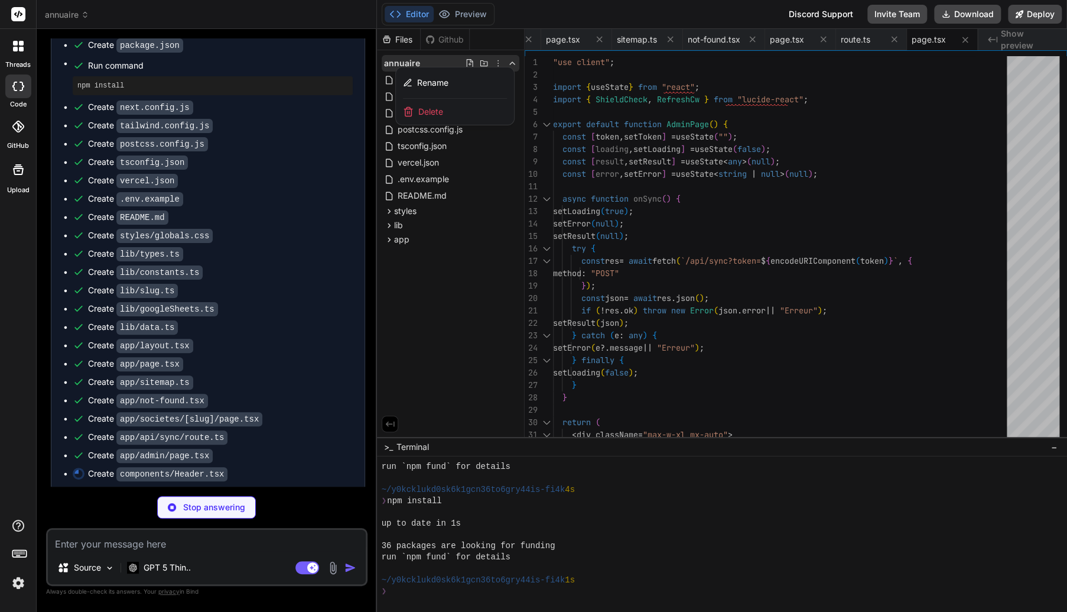
click at [513, 61] on div at bounding box center [722, 320] width 690 height 583
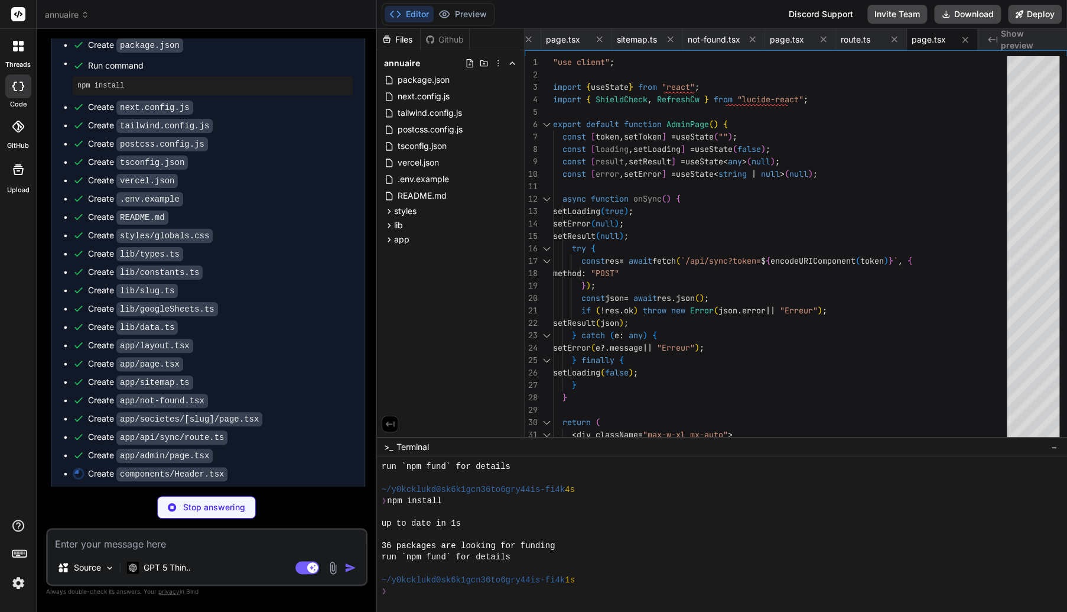
type textarea "x"
type textarea "); }"
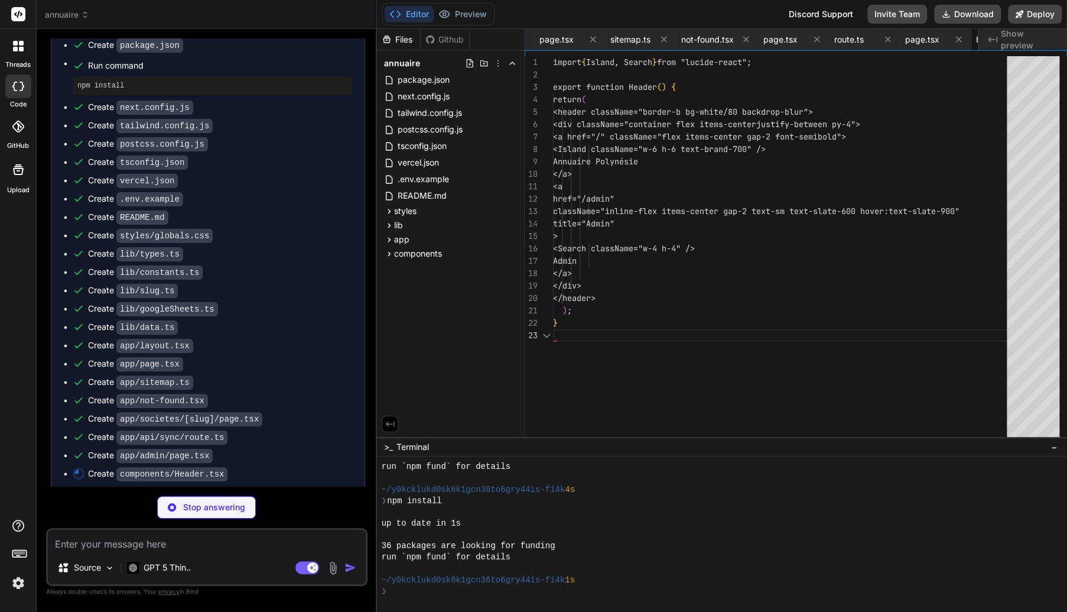
scroll to position [0, 1248]
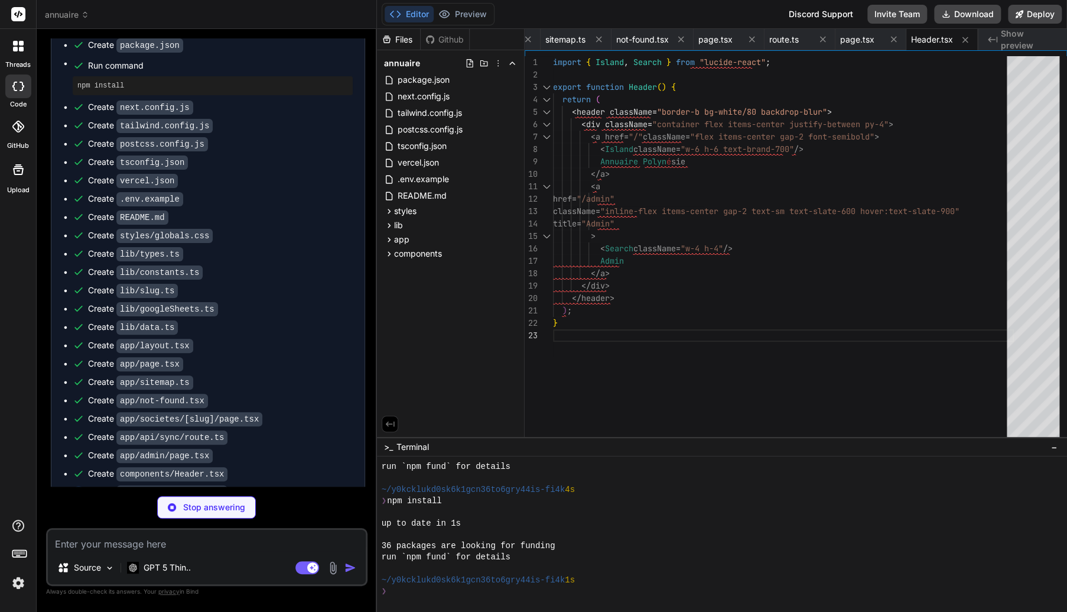
type textarea "x"
type textarea "> Propulsé par Google Sheets API </a> </div> </footer> ); }"
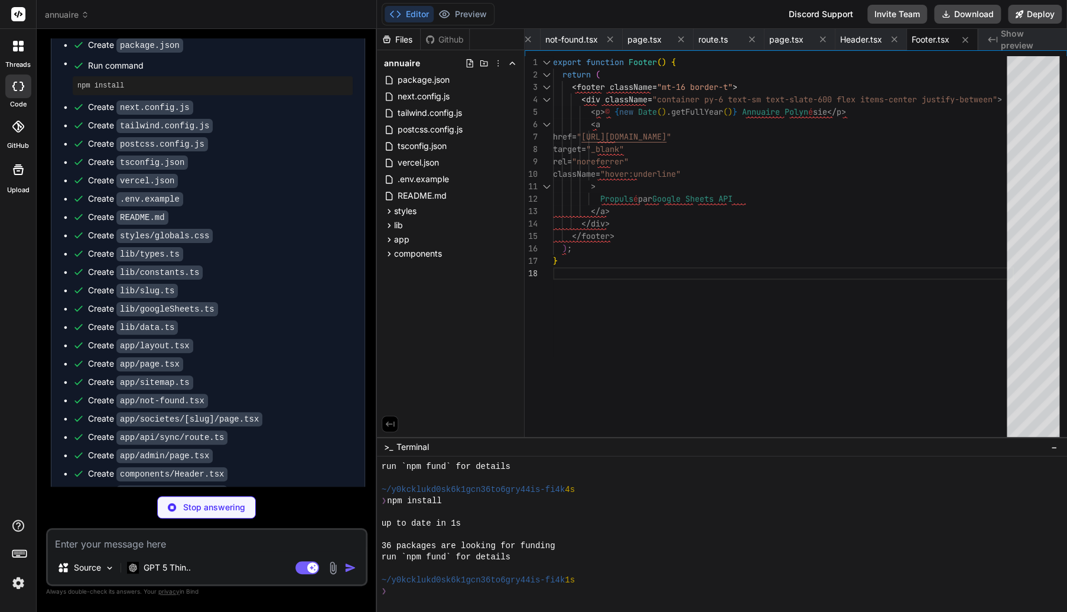
type textarea "x"
type textarea "); }"
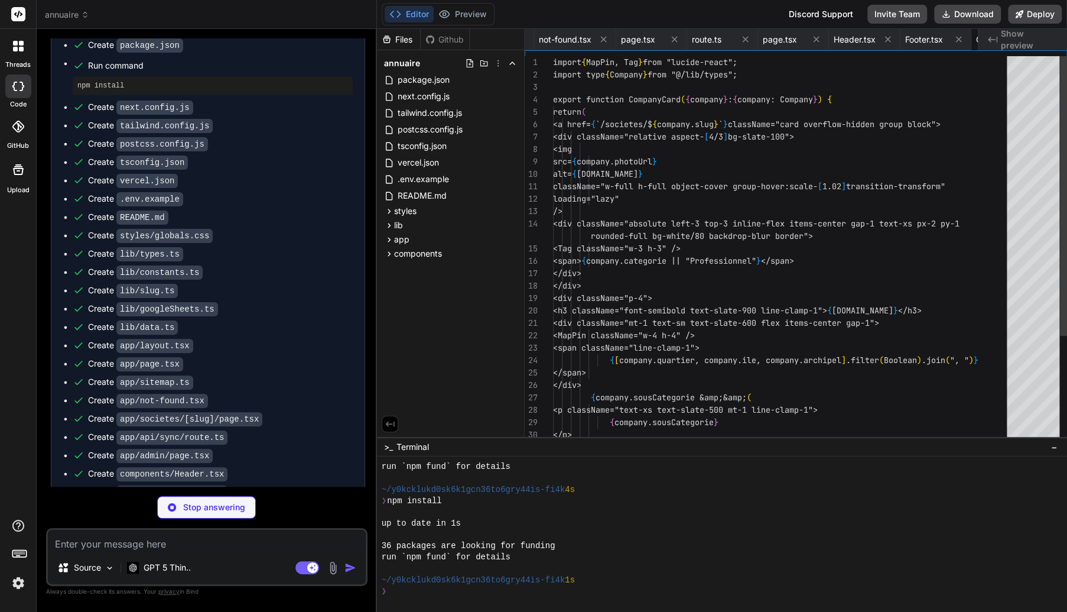
scroll to position [0, 1419]
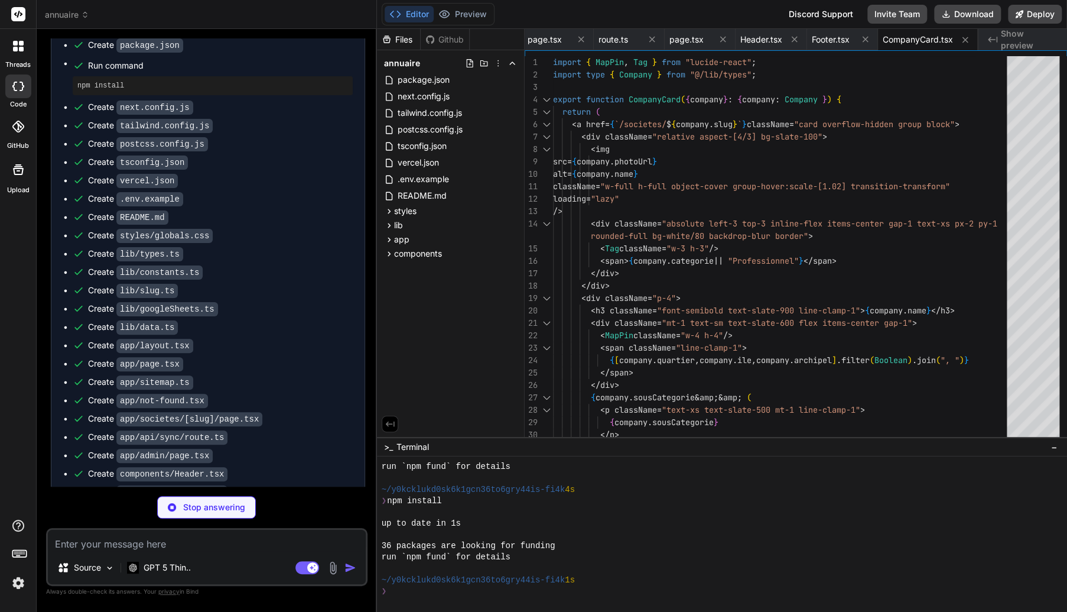
type textarea "x"
type textarea "}"
type textarea "x"
type textarea "</div> </div> ); }"
type textarea "x"
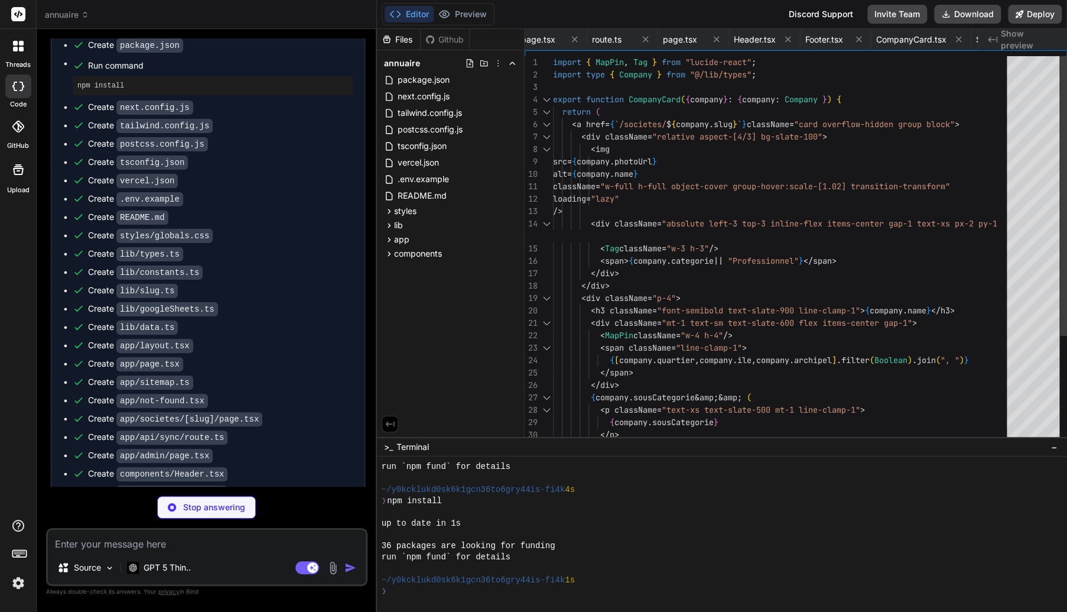
type textarea "}"
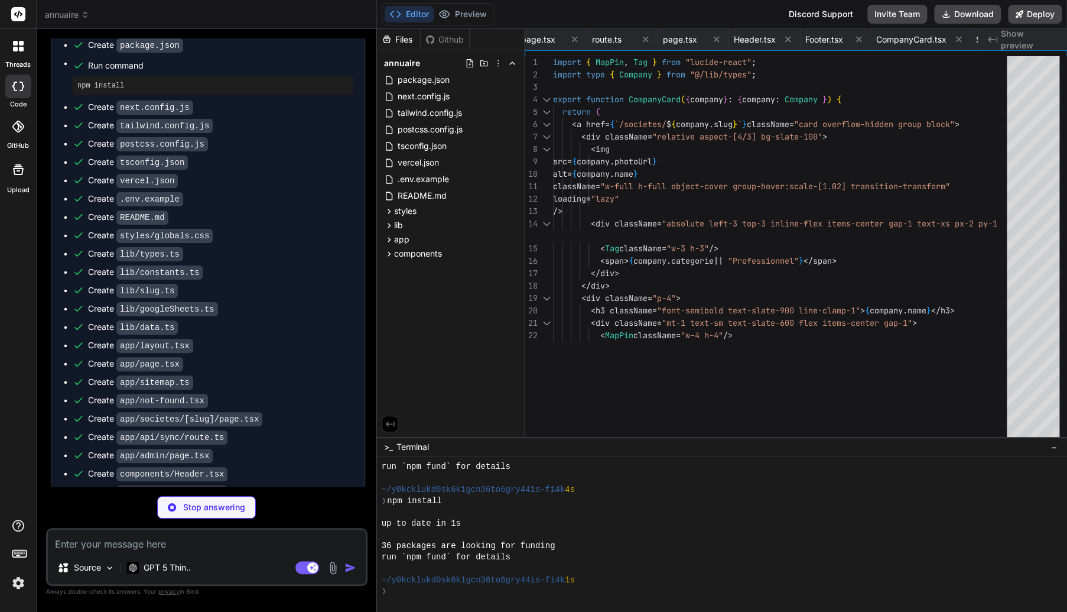
type textarea "x"
type textarea "export function EmptyState({ message = "Aucun résultat trouvé." }: { message?: …"
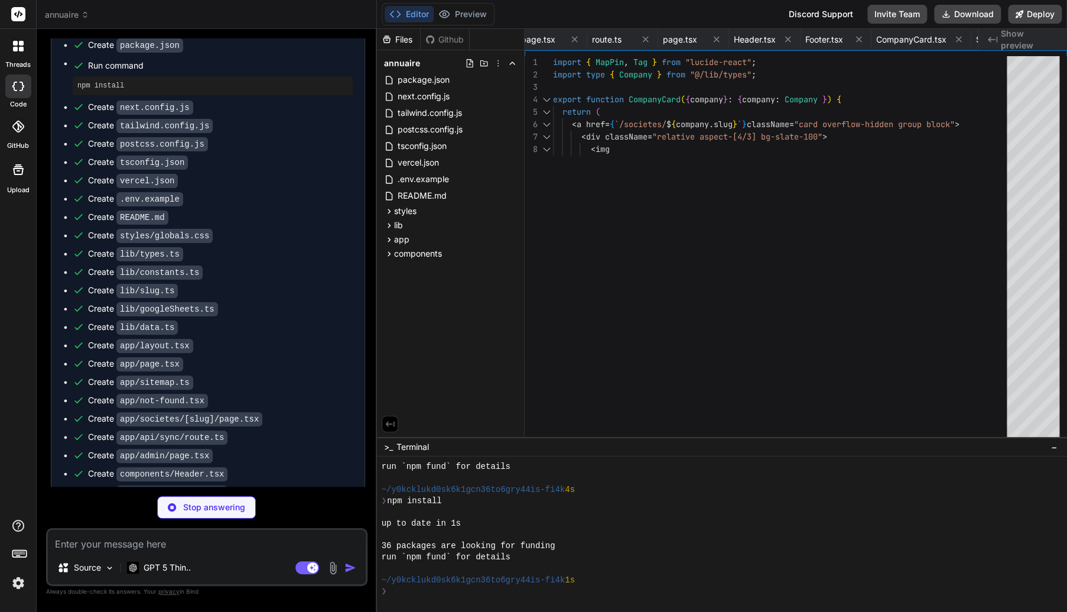
type textarea "x"
type textarea "</> )} </div> ); }"
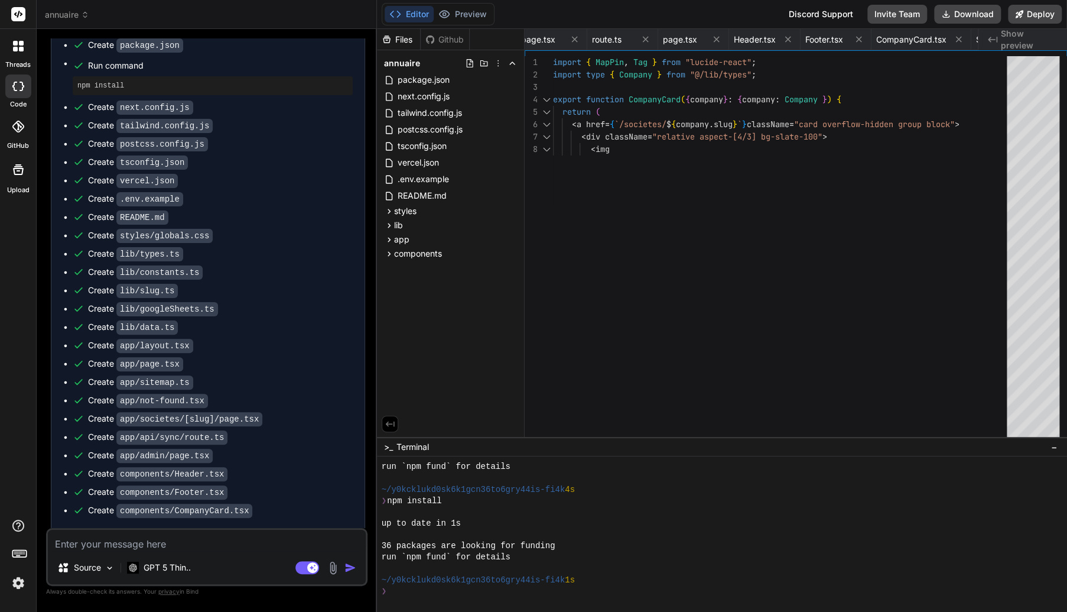
type textarea "x"
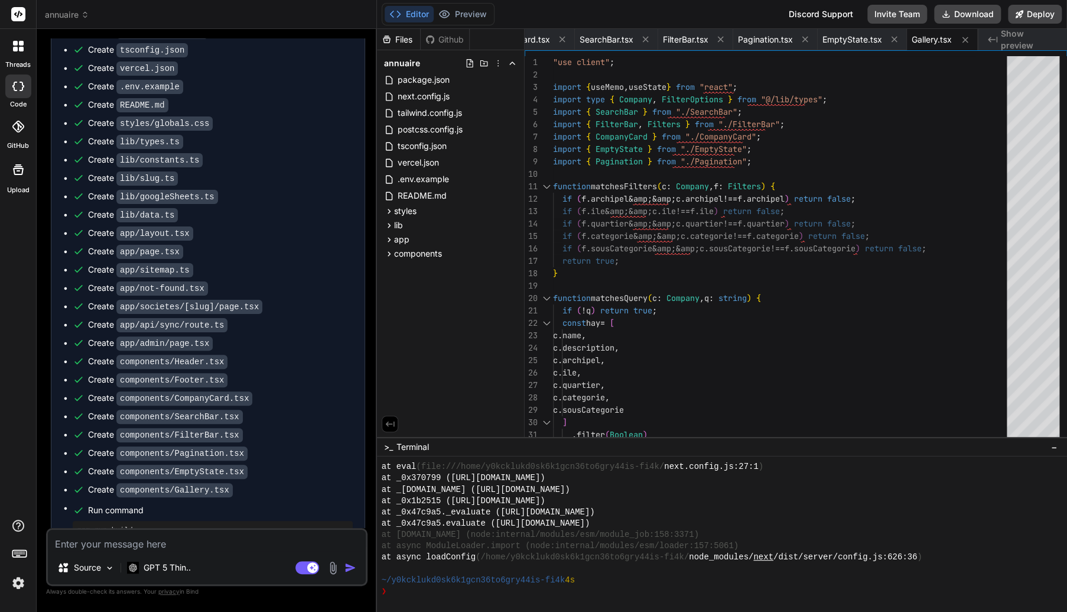
scroll to position [993, 0]
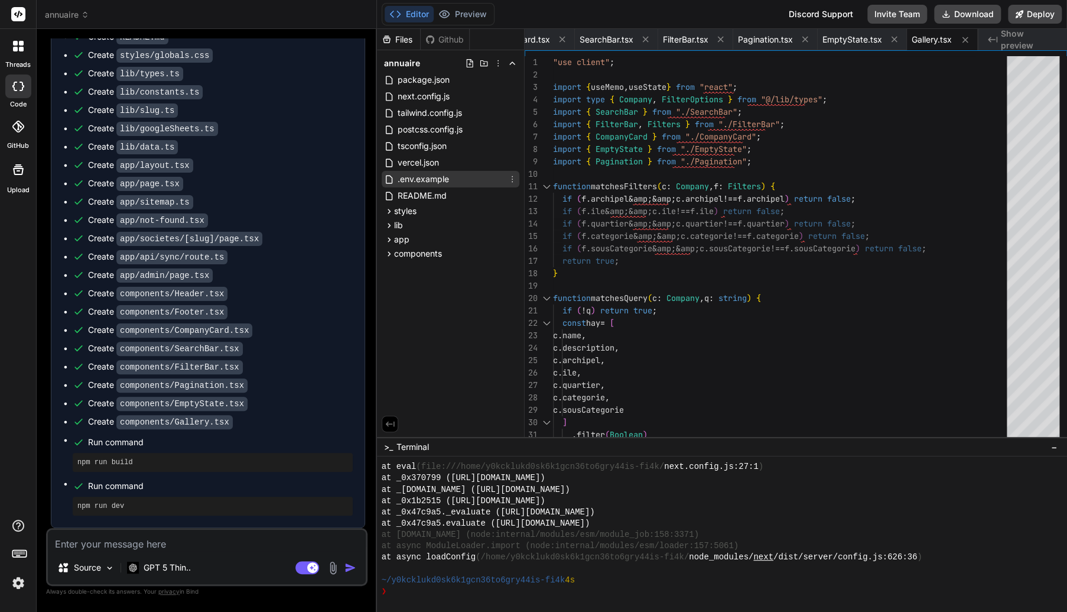
click at [457, 173] on div ".env.example" at bounding box center [451, 179] width 138 height 17
type textarea "ADMIN_SYNC_TOKEN=change-me-strong-secret"
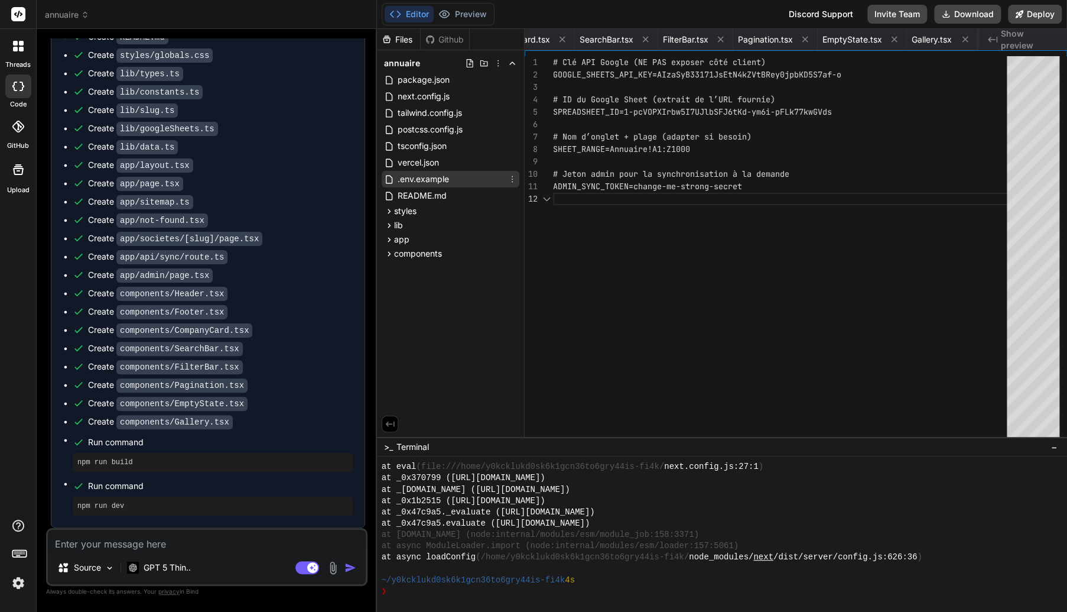
scroll to position [0, 507]
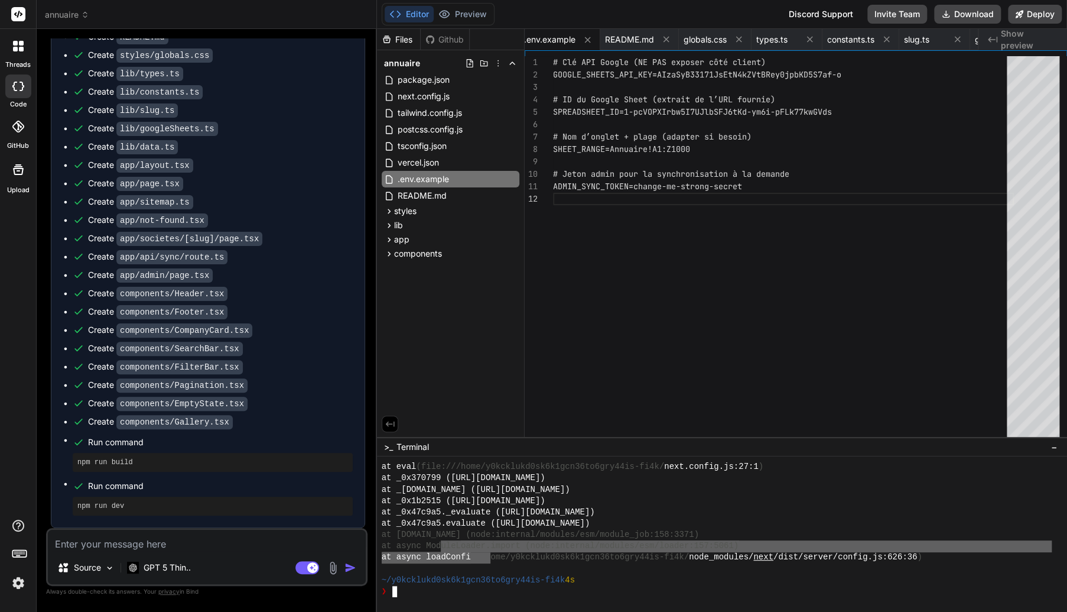
drag, startPoint x: 459, startPoint y: 541, endPoint x: 489, endPoint y: 555, distance: 33.9
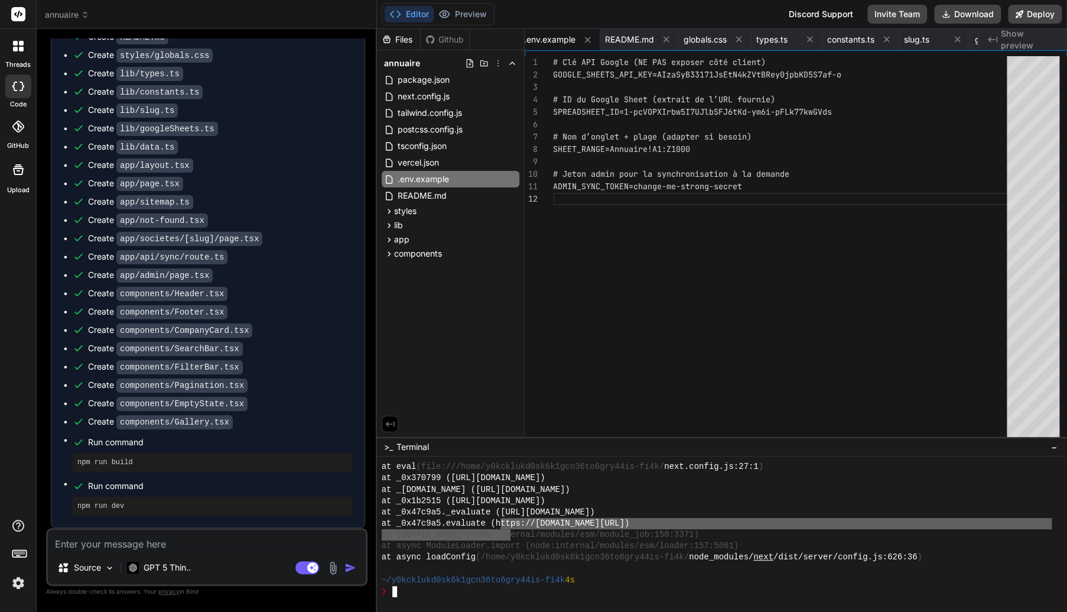
drag, startPoint x: 520, startPoint y: 529, endPoint x: 518, endPoint y: 555, distance: 26.1
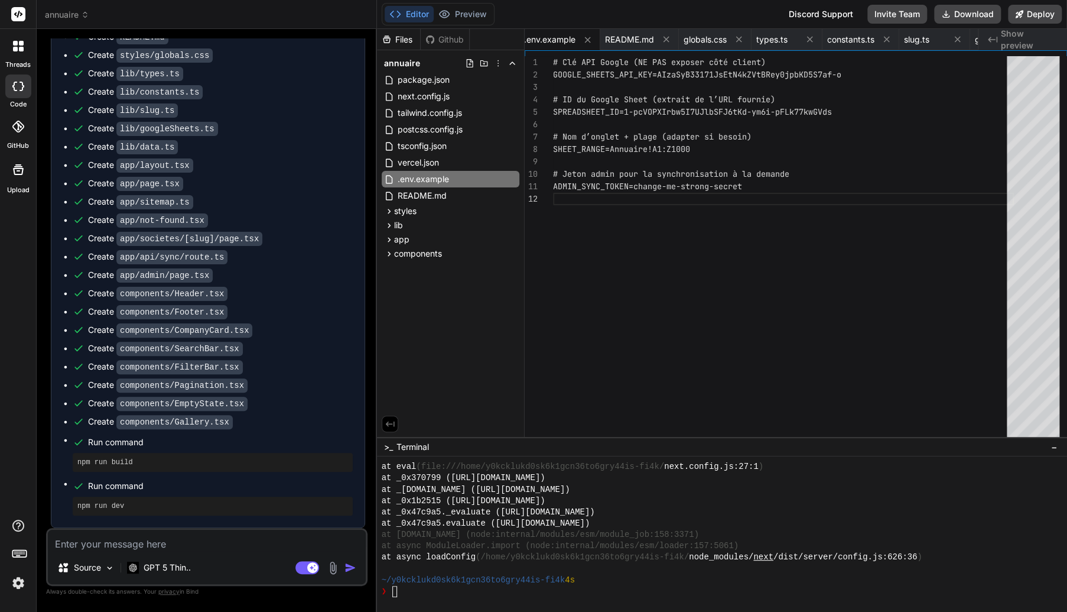
click at [257, 543] on textarea at bounding box center [207, 540] width 318 height 21
click at [192, 547] on textarea at bounding box center [207, 540] width 318 height 21
type textarea "l"
type textarea "x"
type textarea "la"
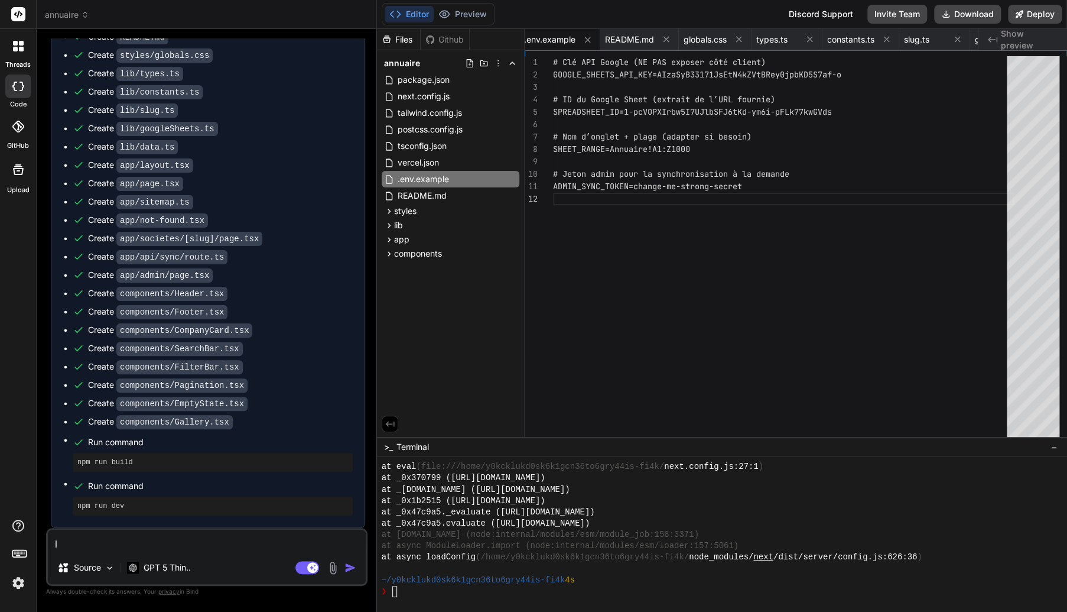
type textarea "x"
type textarea "lan"
type textarea "x"
type textarea "lanc"
type textarea "x"
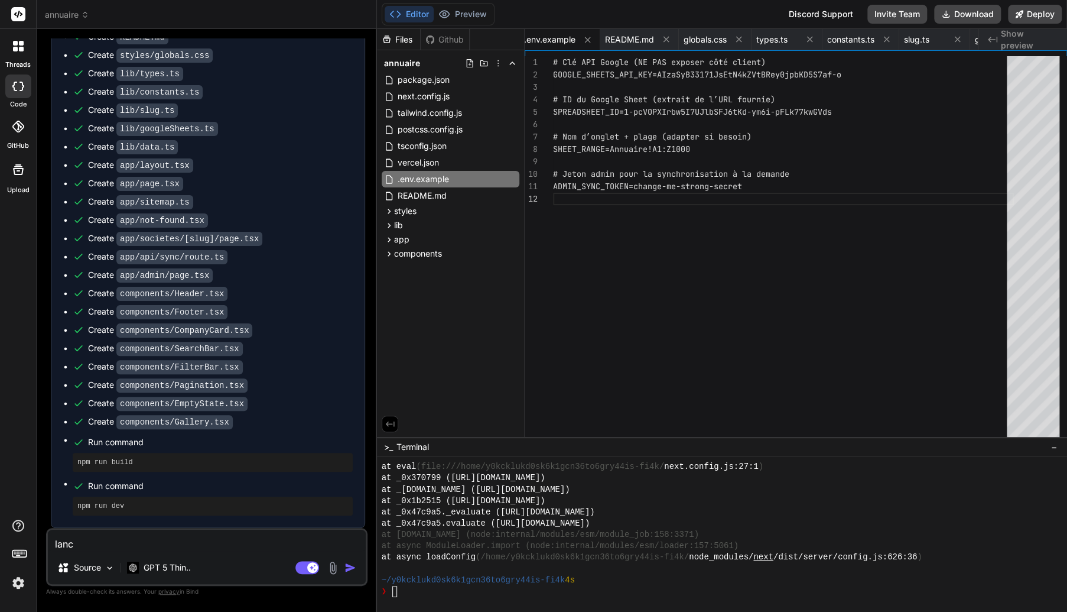
type textarea "lance"
type textarea "x"
type textarea "lanc"
type textarea "x"
type textarea "lan"
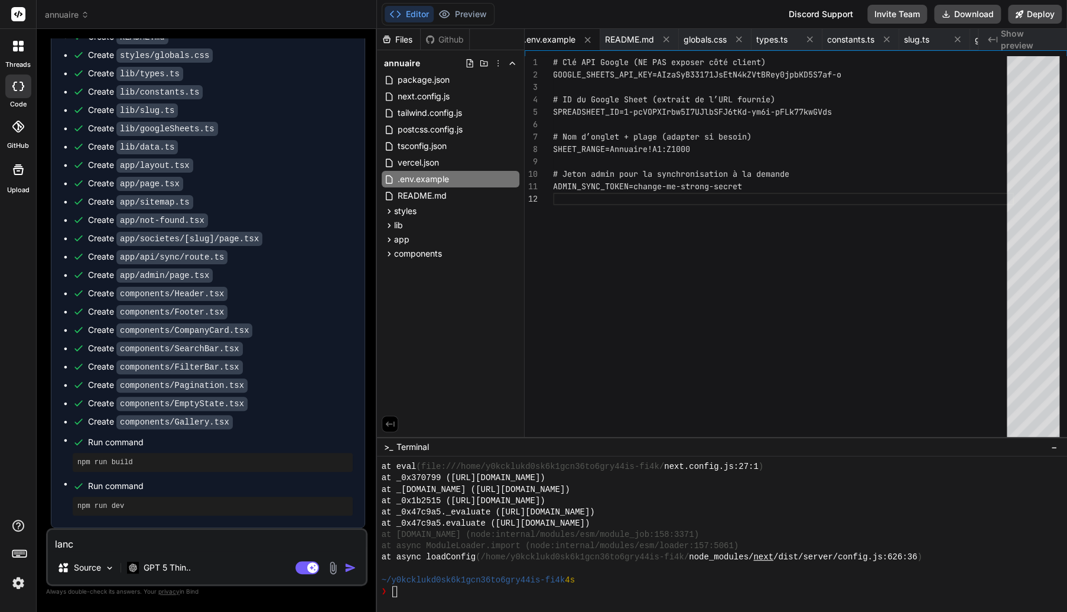
type textarea "x"
type textarea "la"
type textarea "x"
type textarea "l"
type textarea "x"
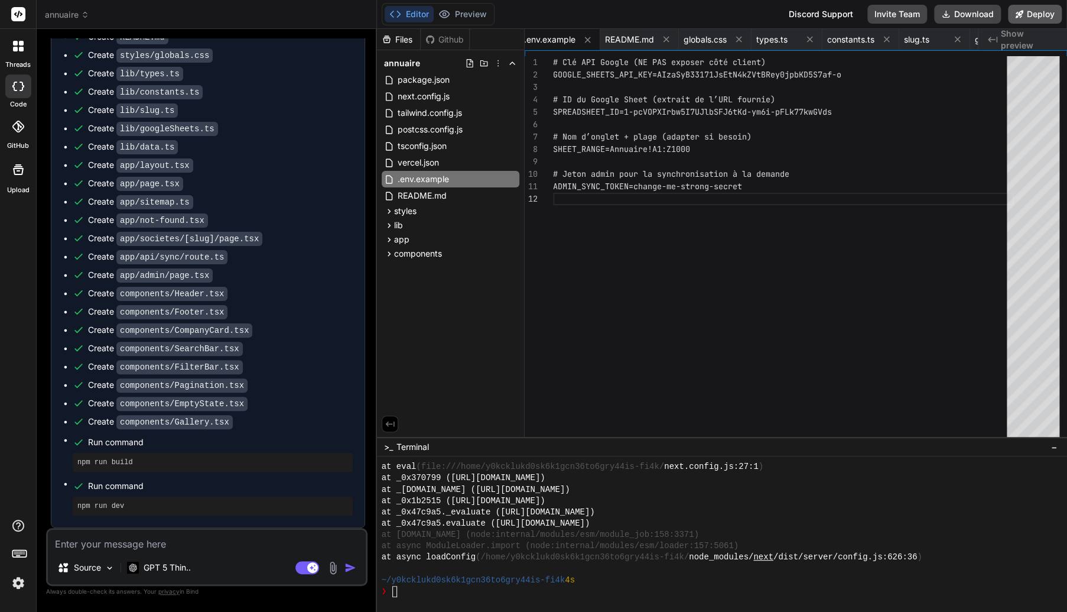
click at [1036, 14] on button "Deploy" at bounding box center [1035, 14] width 54 height 19
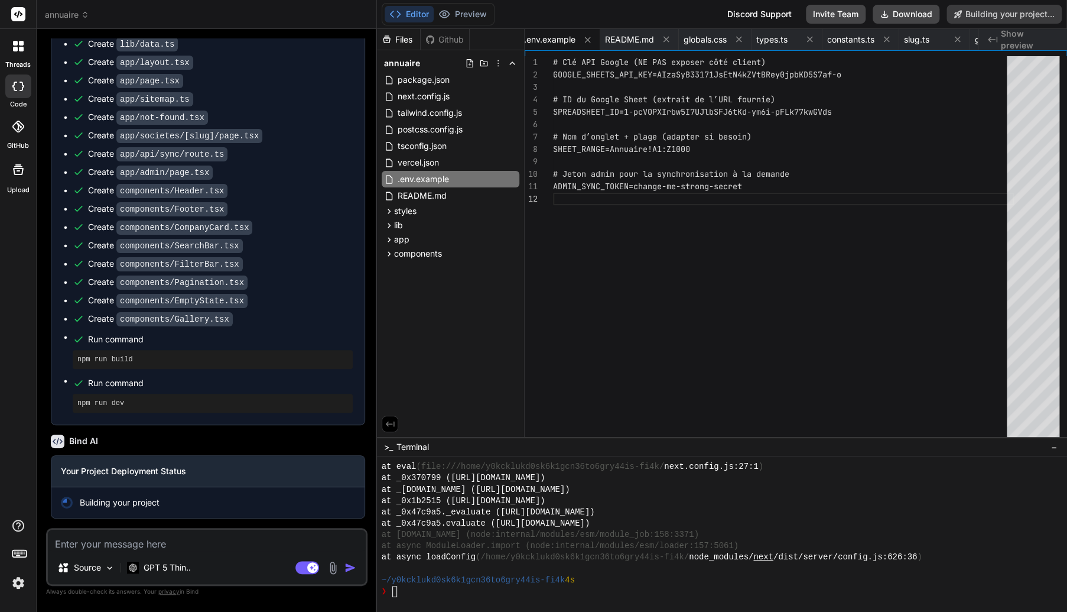
scroll to position [1096, 0]
type textarea "x"
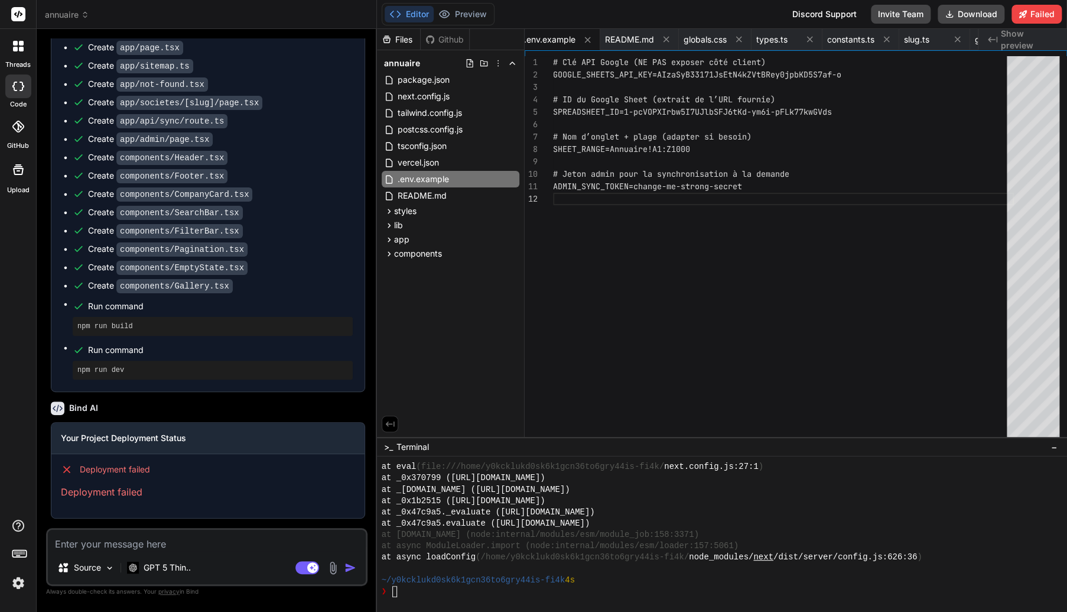
scroll to position [1129, 0]
click at [422, 196] on span "README.md" at bounding box center [422, 196] width 51 height 14
type textarea "fraîche; en cas de cold start, l’app peut revalider plus largement (fallback sû…"
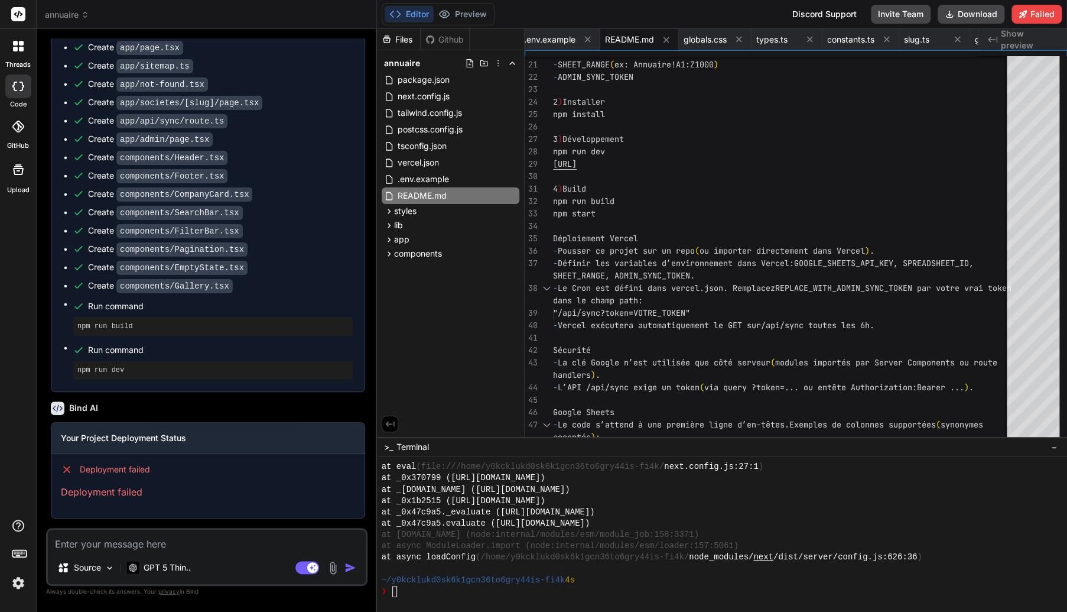
click at [17, 137] on div at bounding box center [18, 126] width 26 height 26
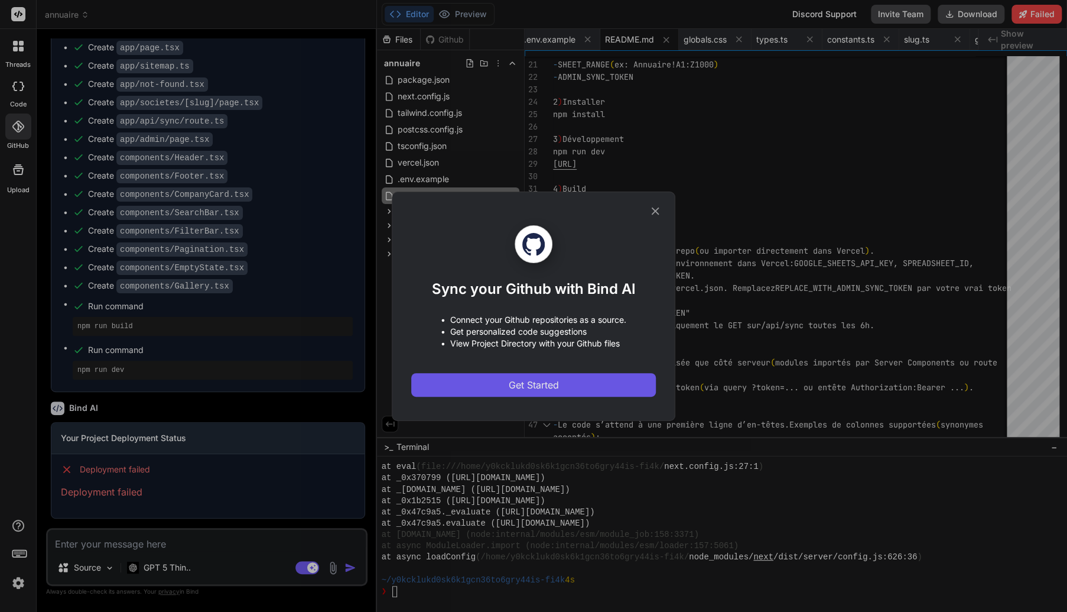
click at [518, 375] on button "Get Started" at bounding box center [533, 385] width 245 height 24
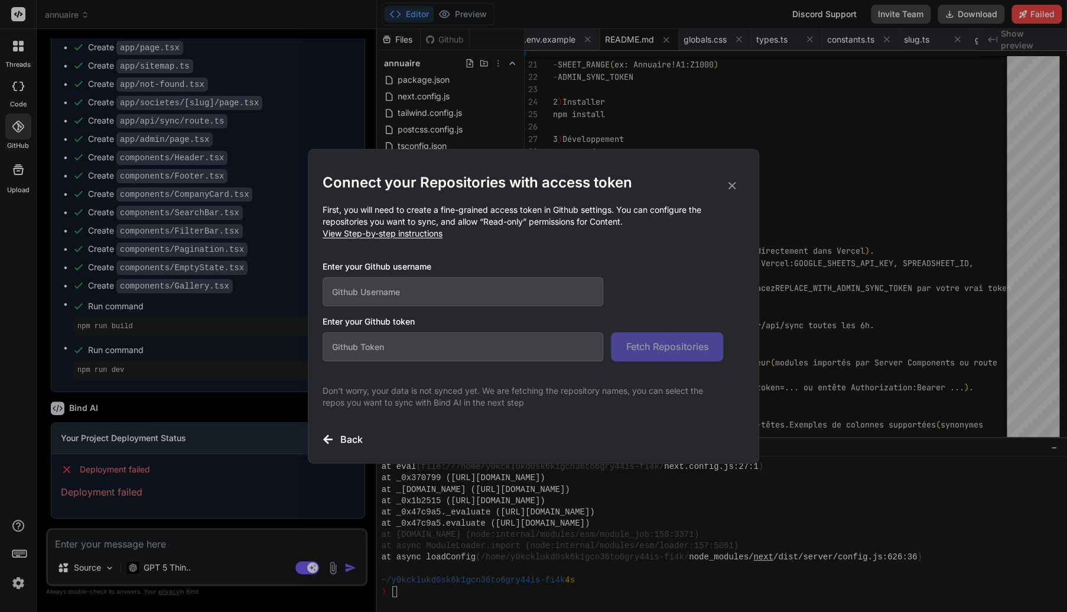
click at [472, 284] on input "text" at bounding box center [463, 291] width 281 height 29
click at [462, 295] on input "text" at bounding box center [463, 291] width 281 height 29
type input "mick44000"
click at [403, 343] on input "text" at bounding box center [463, 346] width 281 height 29
paste input "github_pat_11BOEQCHA0jF4EFyp5V273_KDk7XizR3Z2WCKtxKLwA6JdFgNtv9y4XKXwIxtgZpe3M7…"
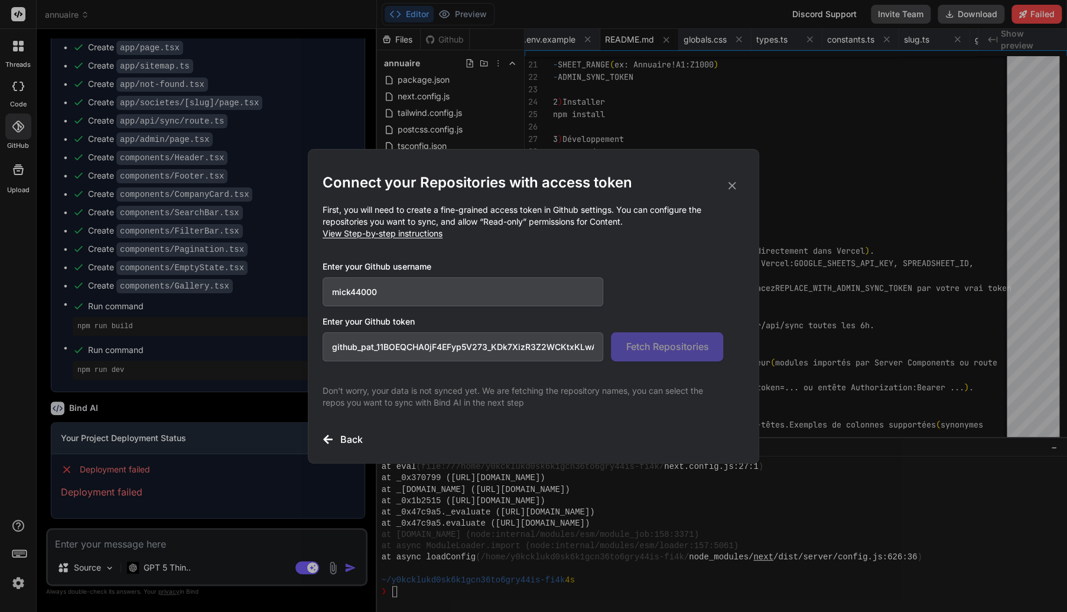
scroll to position [0, 200]
type input "github_pat_11BOEQCHA0jF4EFyp5V273_KDk7XizR3Z2WCKtxKLwA6JdFgNtv9y4XKXwIxtgZpe3M7…"
click at [641, 358] on button "Fetch Repositories" at bounding box center [667, 346] width 112 height 29
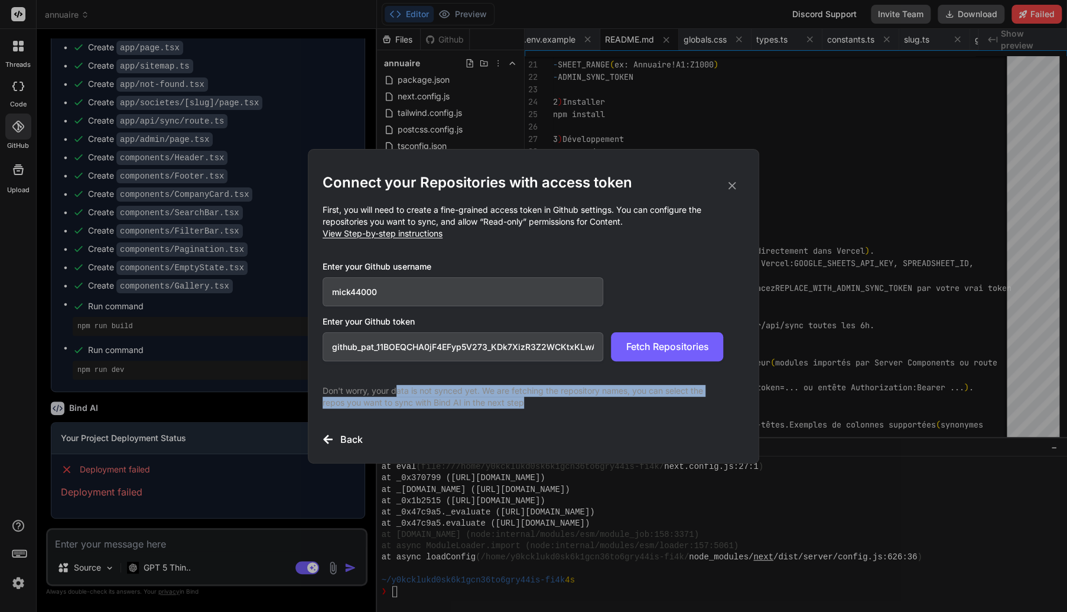
drag, startPoint x: 395, startPoint y: 393, endPoint x: 544, endPoint y: 397, distance: 149.6
click at [544, 397] on p "Don't worry, your data is not synced yet. We are fetching the repository names,…" at bounding box center [523, 397] width 401 height 24
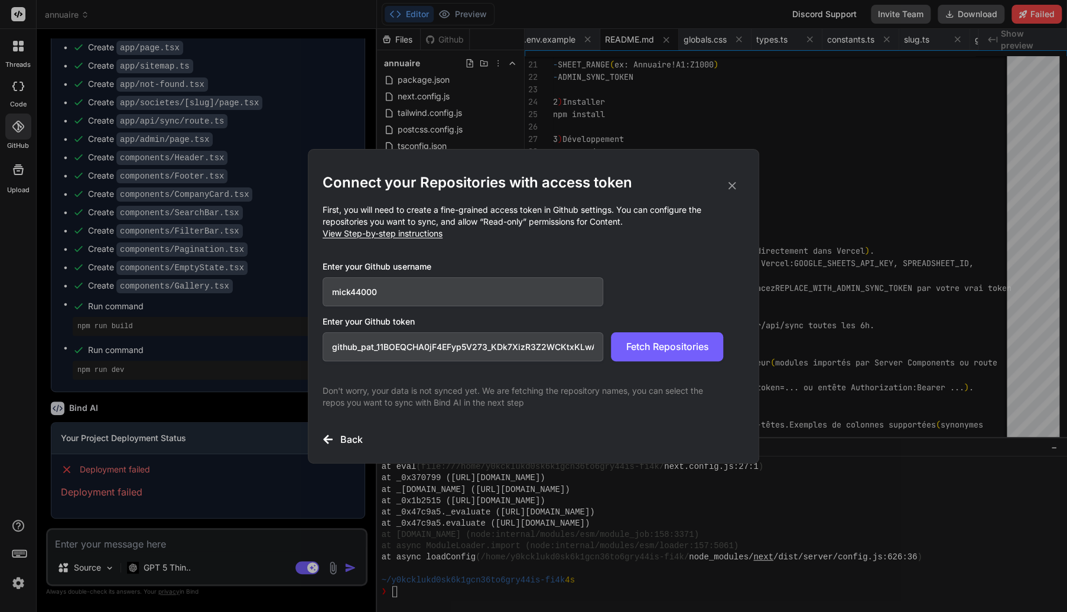
click at [475, 303] on input "mick44000" at bounding box center [463, 291] width 281 height 29
click at [418, 236] on span "View Step-by-step instructions" at bounding box center [383, 233] width 120 height 10
click at [688, 343] on span "Fetch Repositories" at bounding box center [667, 346] width 83 height 14
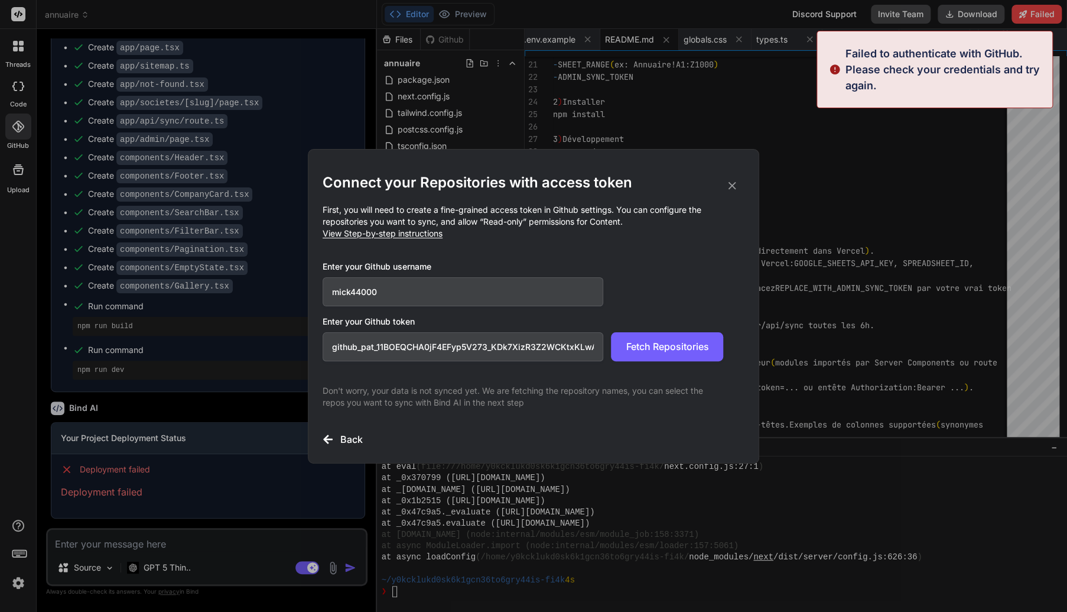
click at [732, 187] on icon at bounding box center [732, 185] width 13 height 13
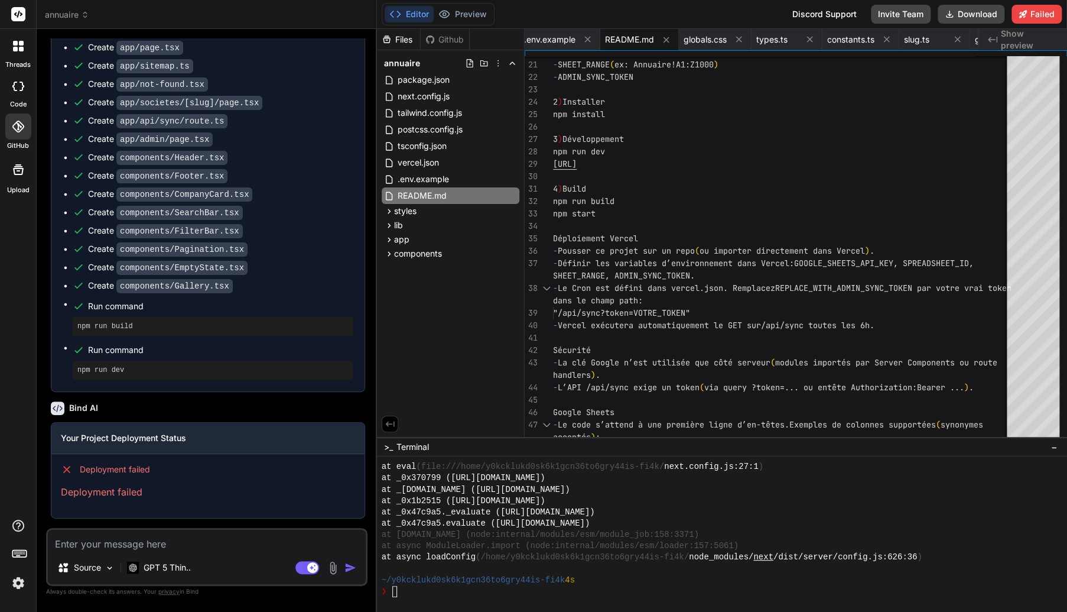
click at [173, 541] on textarea at bounding box center [207, 540] width 318 height 21
type textarea "l"
type textarea "x"
type textarea "la"
type textarea "x"
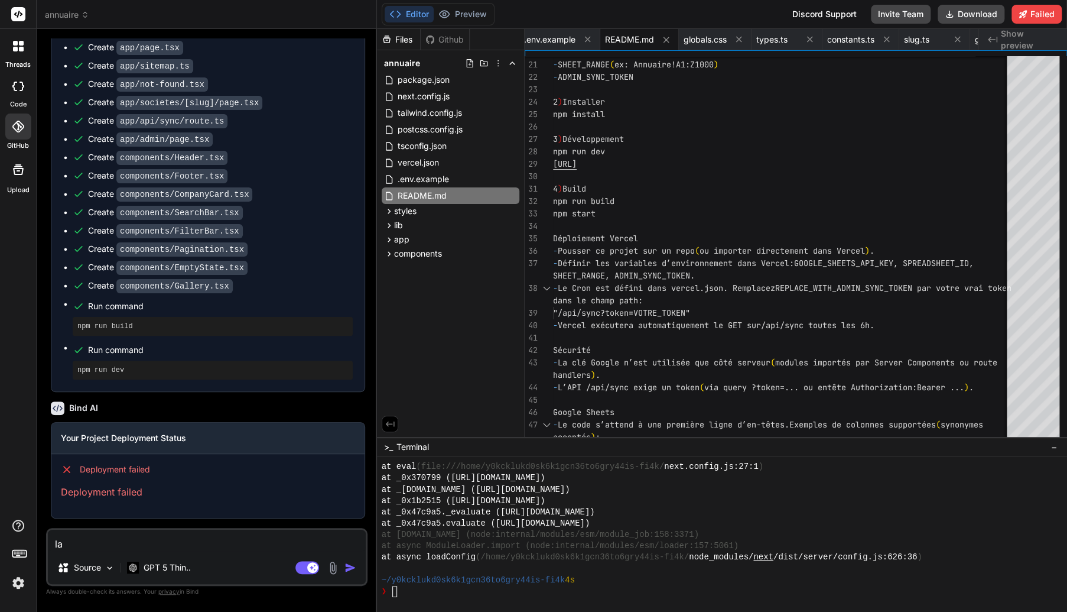
type textarea "lan"
type textarea "x"
type textarea "lanc"
type textarea "x"
type textarea "lancz"
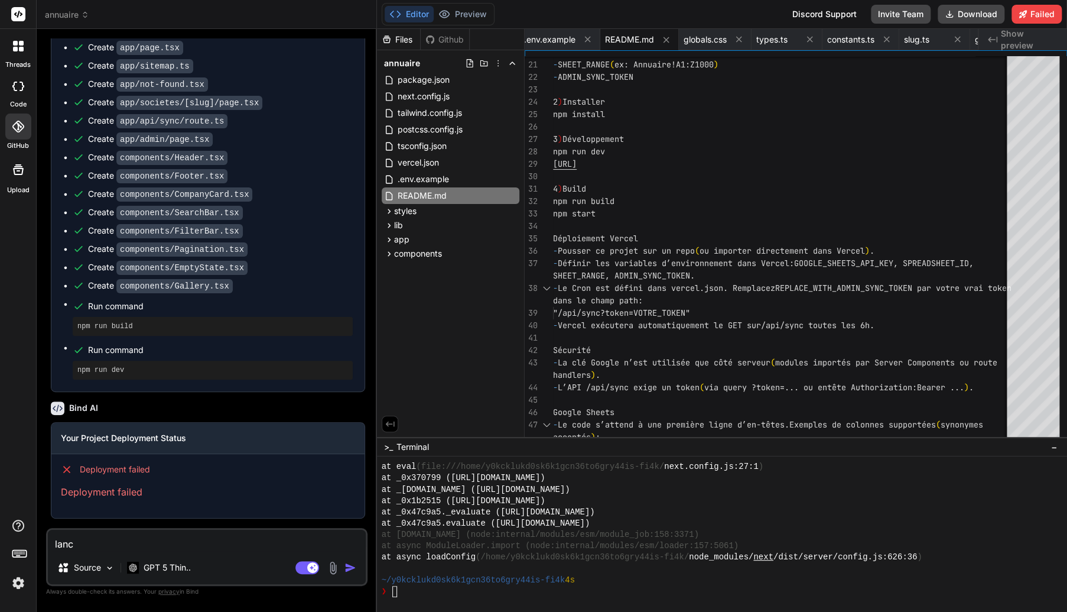
type textarea "x"
type textarea "lanc"
type textarea "x"
type textarea "lance"
type textarea "x"
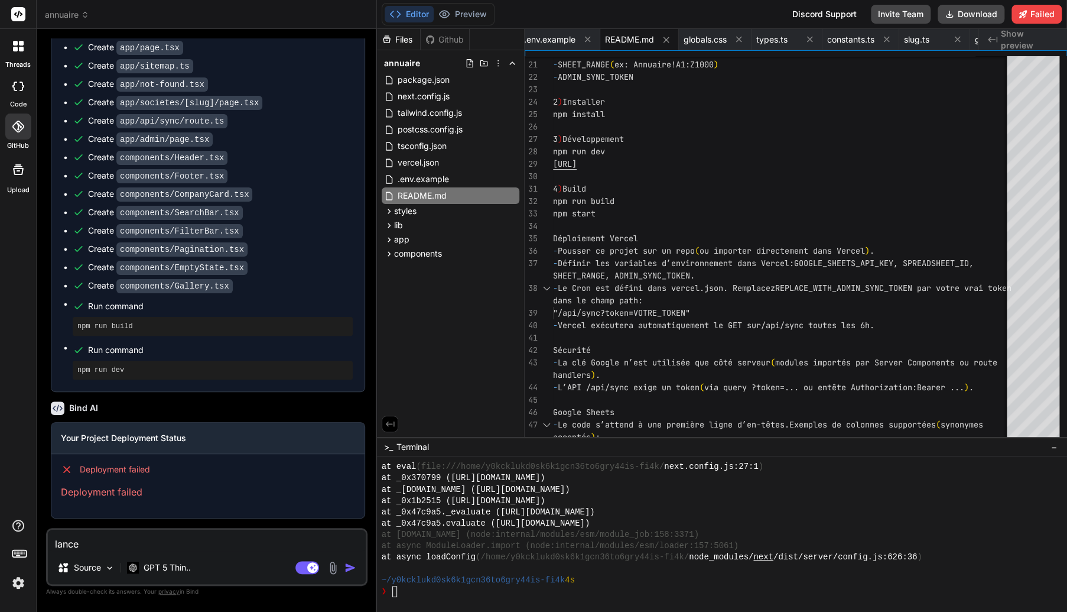
type textarea "[PERSON_NAME],"
type textarea "x"
type textarea "lance"
type textarea "x"
type textarea "lance"
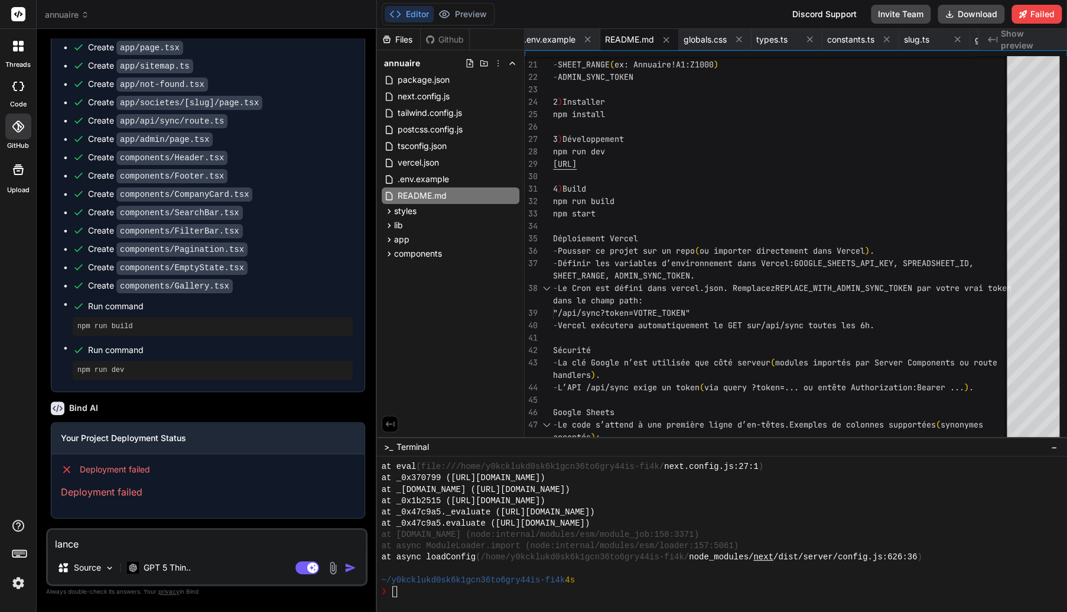
type textarea "x"
type textarea "[PERSON_NAME] u"
type textarea "x"
type textarea "[PERSON_NAME] un"
type textarea "x"
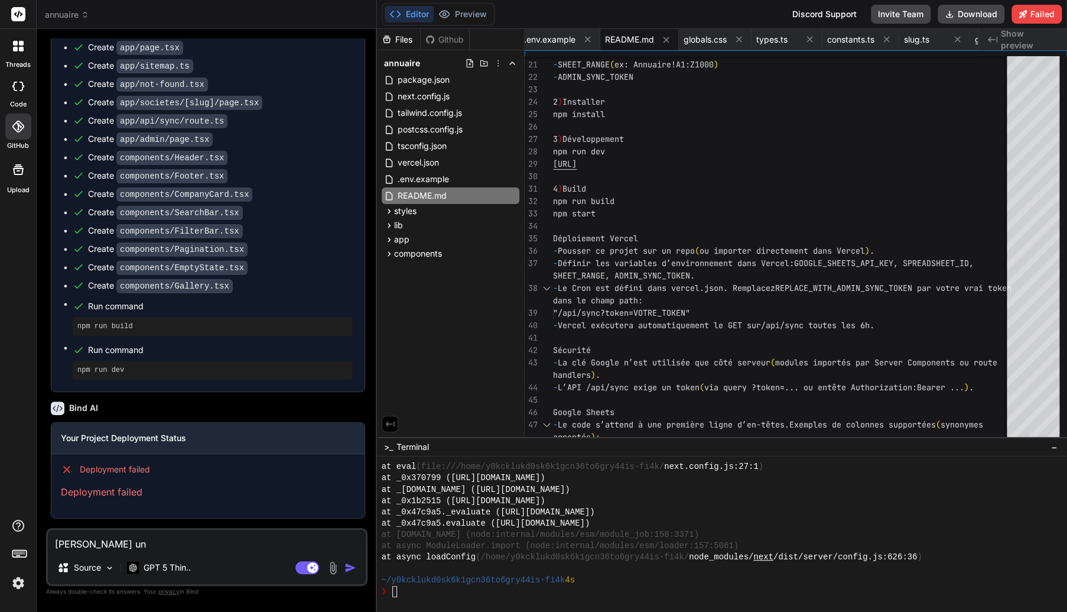
type textarea "[PERSON_NAME] un"
type textarea "x"
type textarea "[PERSON_NAME] un p"
type textarea "x"
type textarea "[PERSON_NAME] un pr"
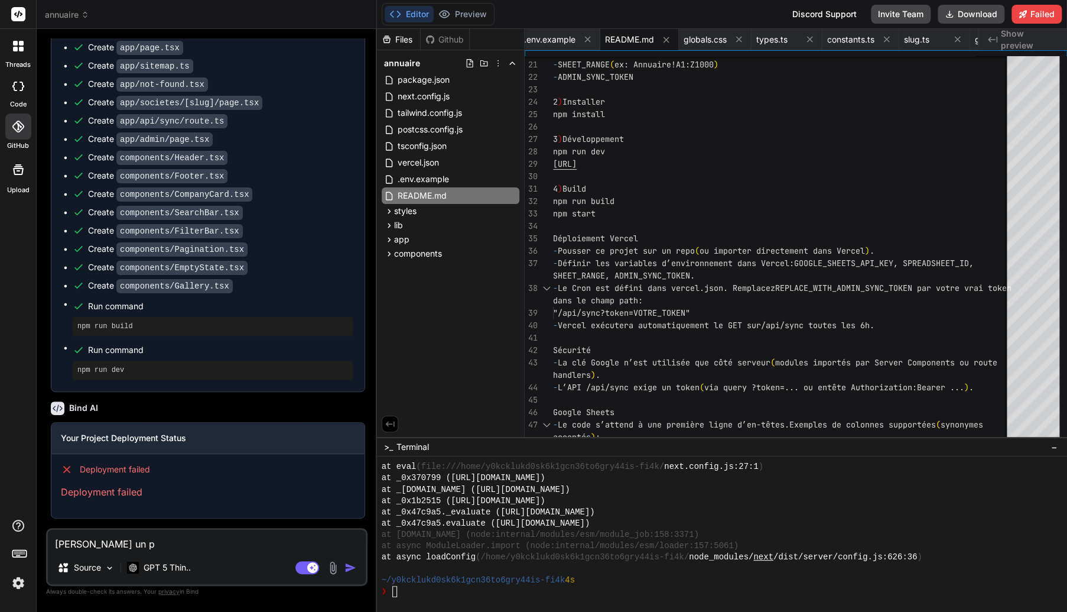
type textarea "x"
type textarea "[PERSON_NAME] un pre"
type textarea "x"
type textarea "[PERSON_NAME] un prev"
type textarea "x"
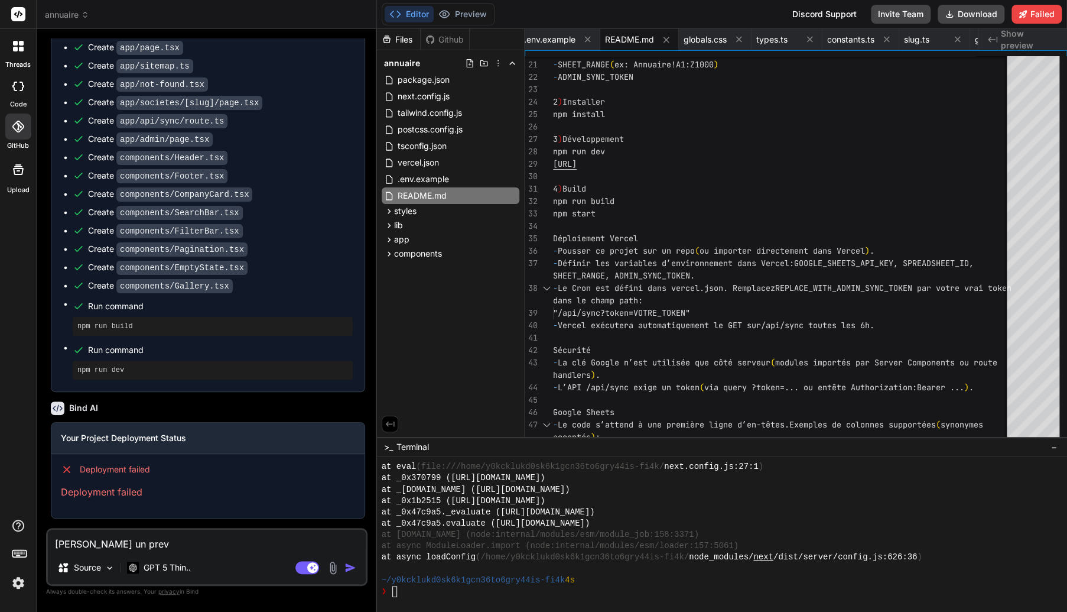
type textarea "[PERSON_NAME] un previ"
type textarea "x"
type textarea "[PERSON_NAME] un previe"
type textarea "x"
type textarea "lance un preview"
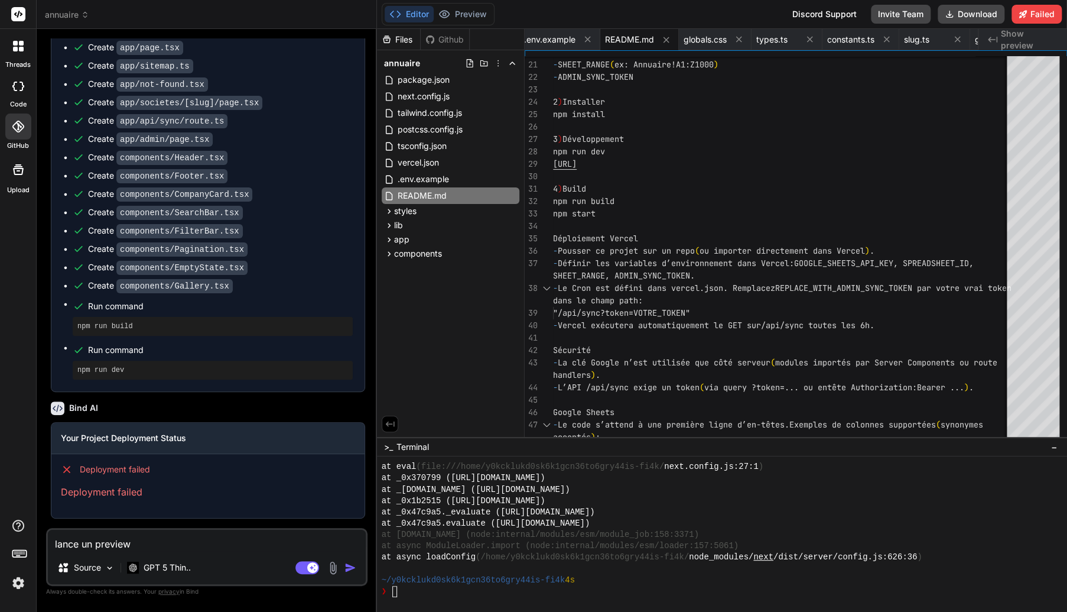
type textarea "x"
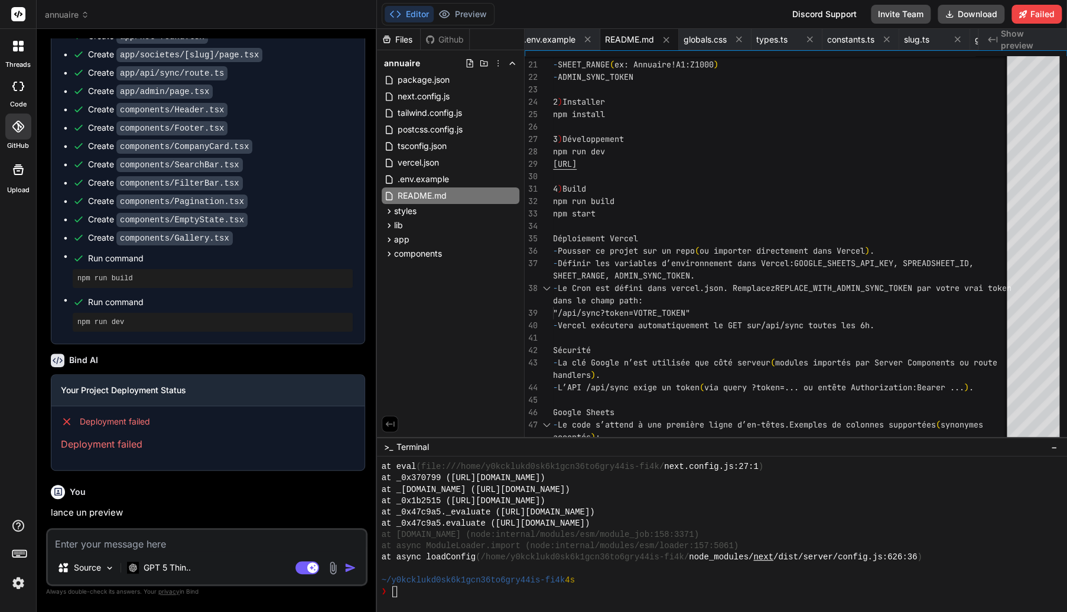
scroll to position [1251, 0]
